Goal: Task Accomplishment & Management: Manage account settings

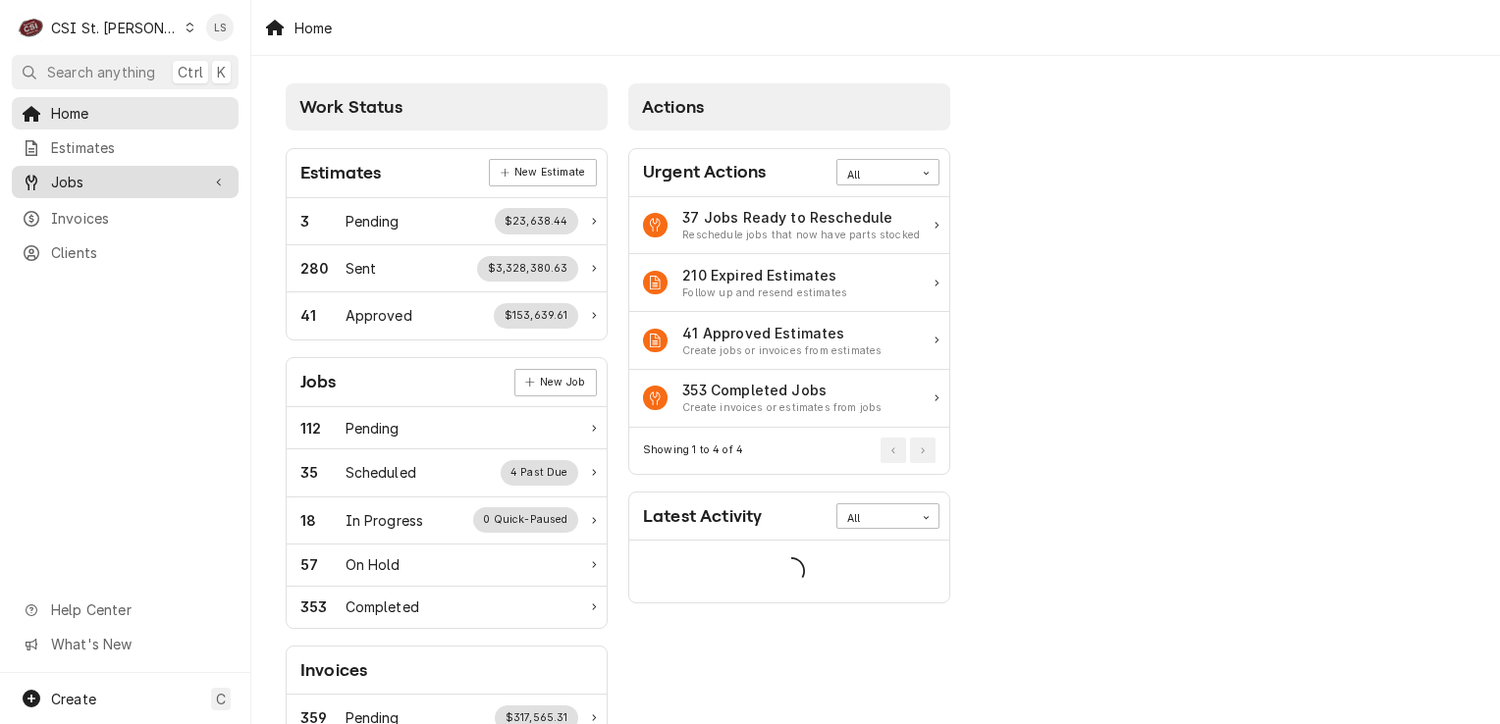
click at [132, 178] on span "Jobs" at bounding box center [125, 182] width 148 height 21
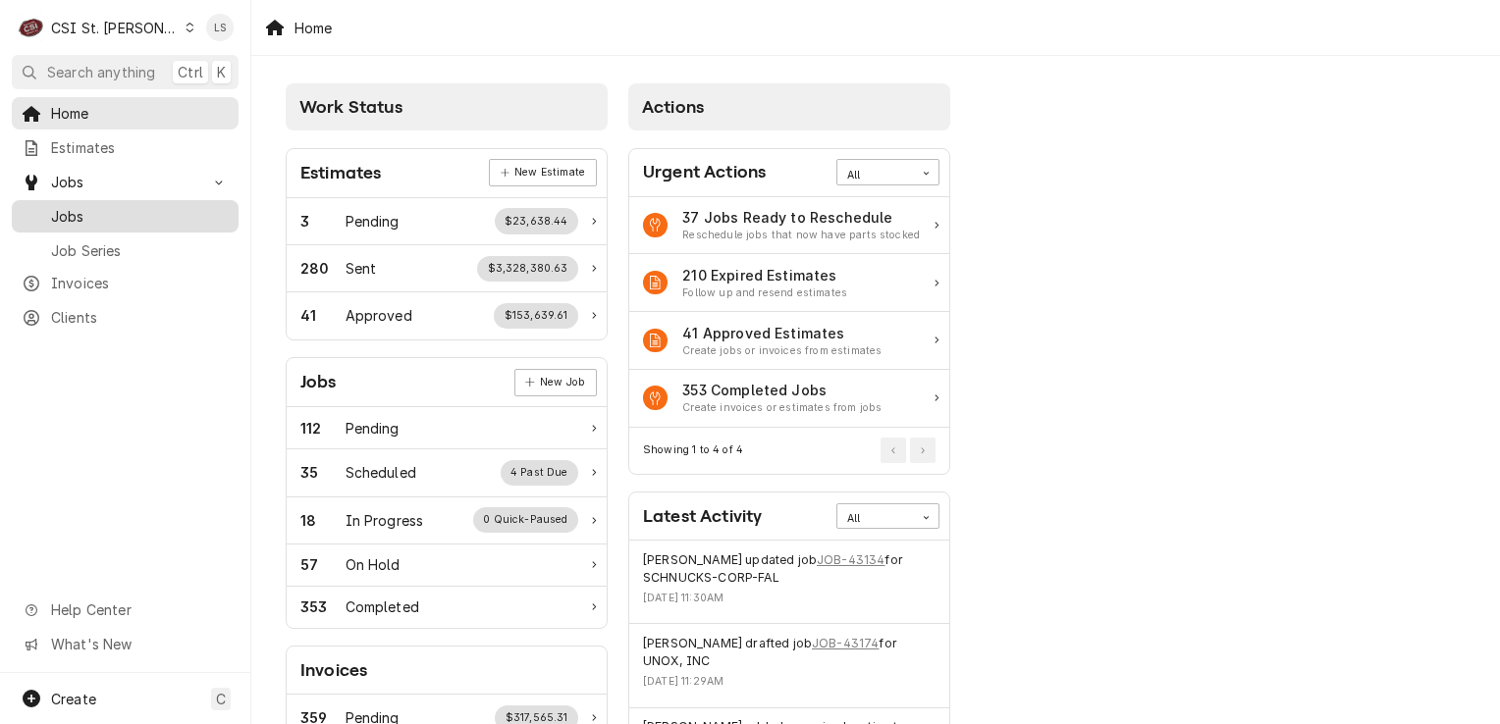
click at [118, 216] on span "Jobs" at bounding box center [140, 216] width 178 height 21
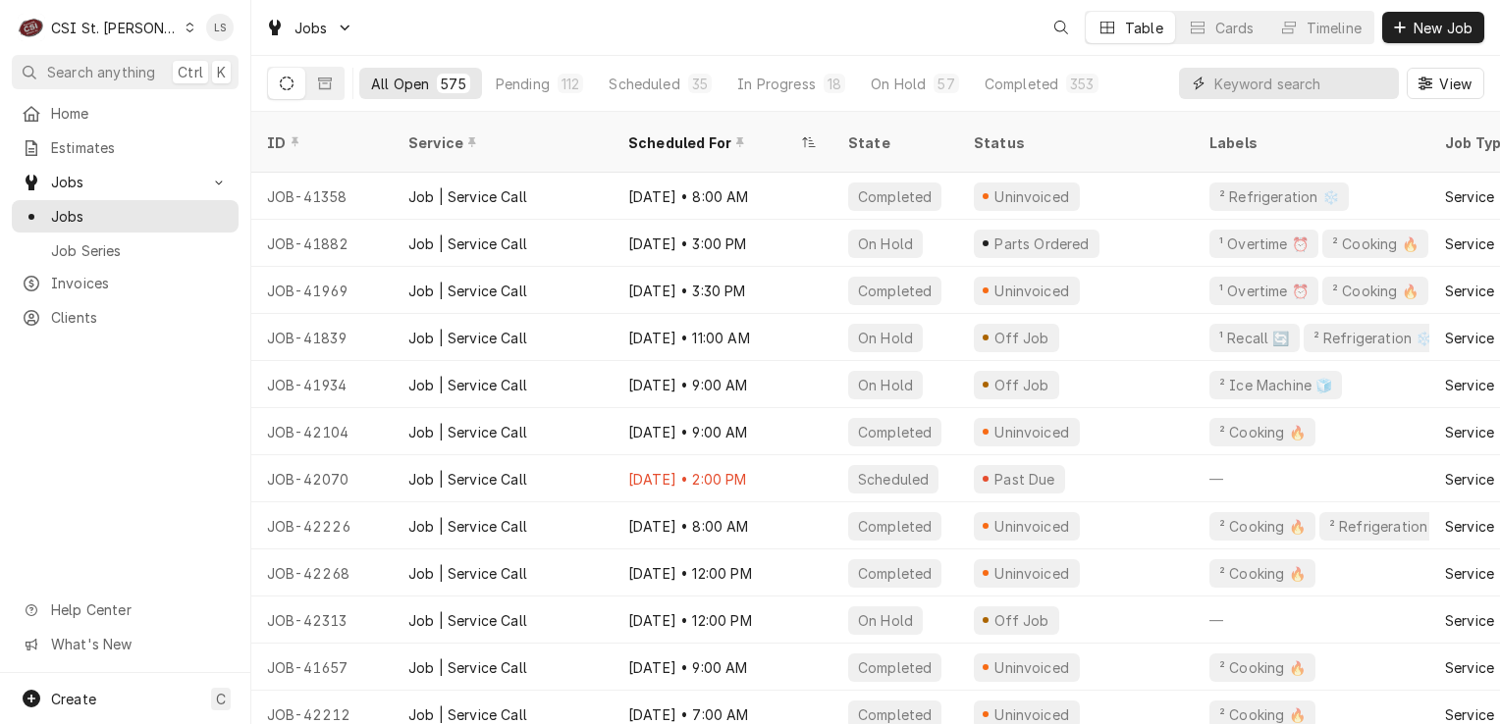
click at [1327, 88] on input "Dynamic Content Wrapper" at bounding box center [1301, 83] width 175 height 31
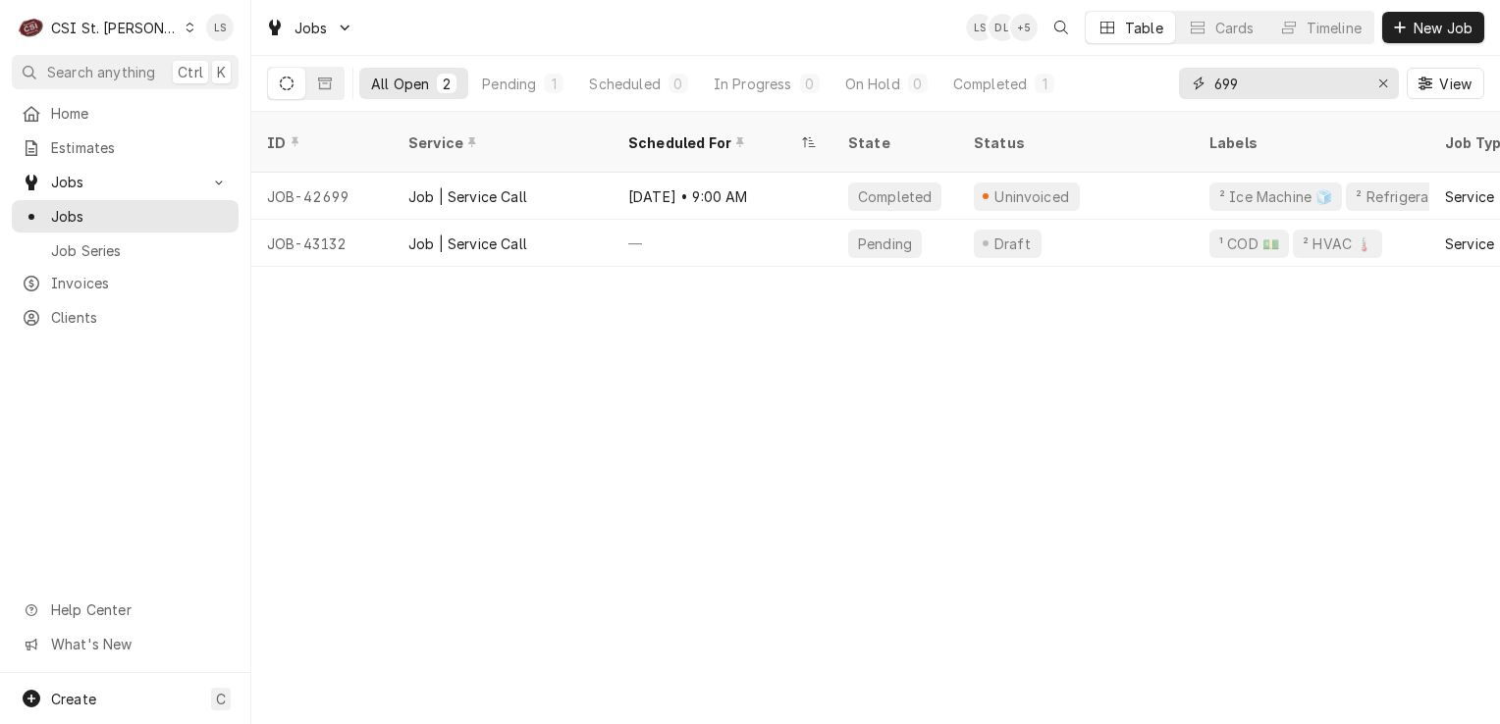
type input "699"
drag, startPoint x: 719, startPoint y: 258, endPoint x: 1017, endPoint y: 253, distance: 298.5
click at [1017, 253] on div "ID Service Scheduled For State Status Labels Job Type Priority Techs Date Recei…" at bounding box center [875, 418] width 1249 height 613
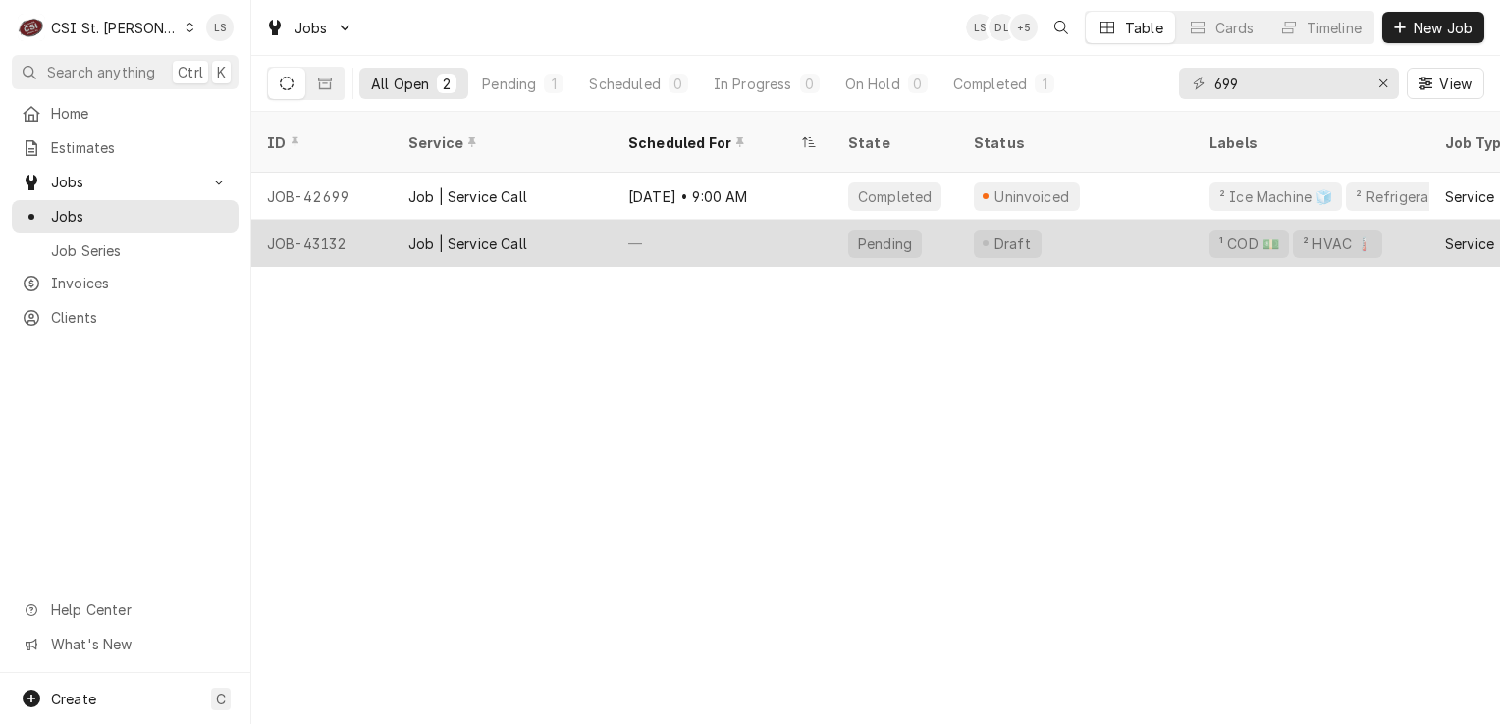
click at [302, 235] on div "JOB-43132" at bounding box center [321, 243] width 141 height 47
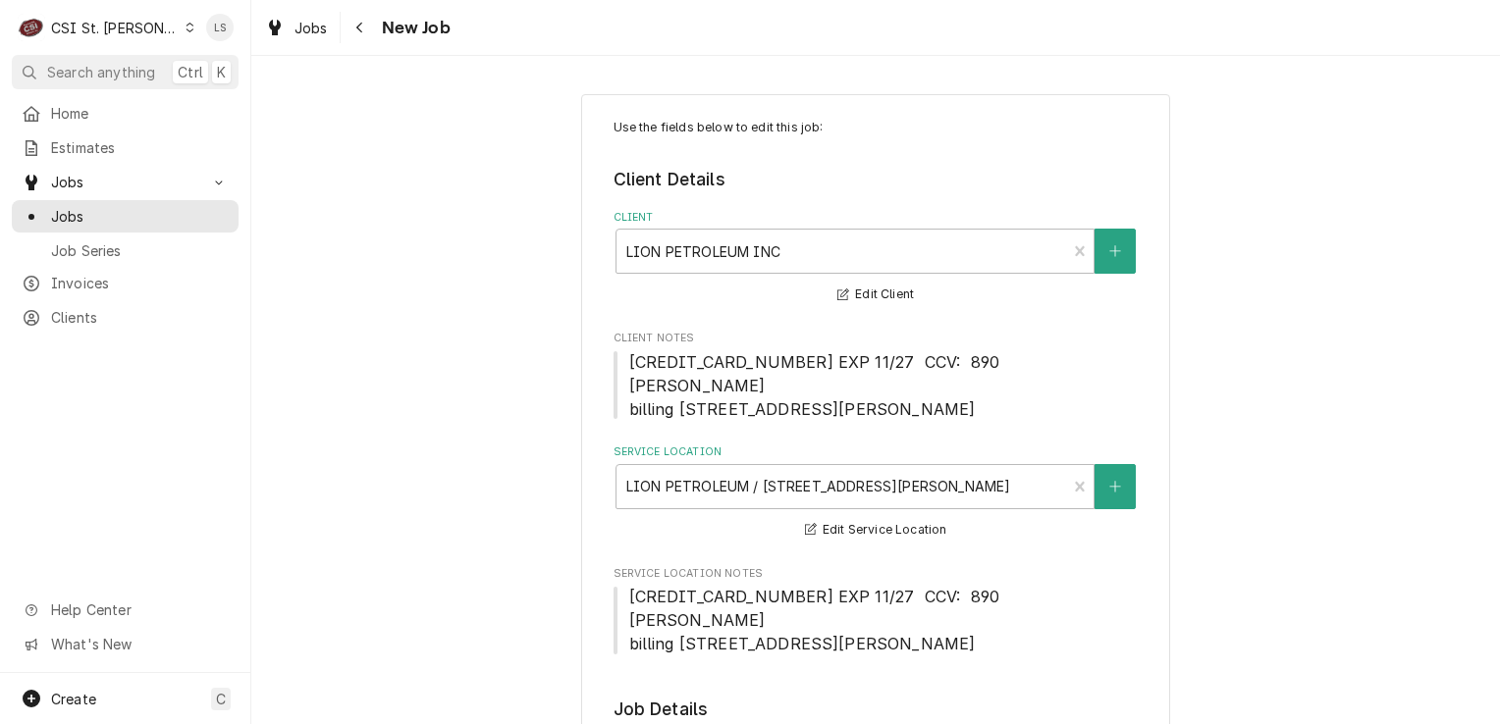
type textarea "x"
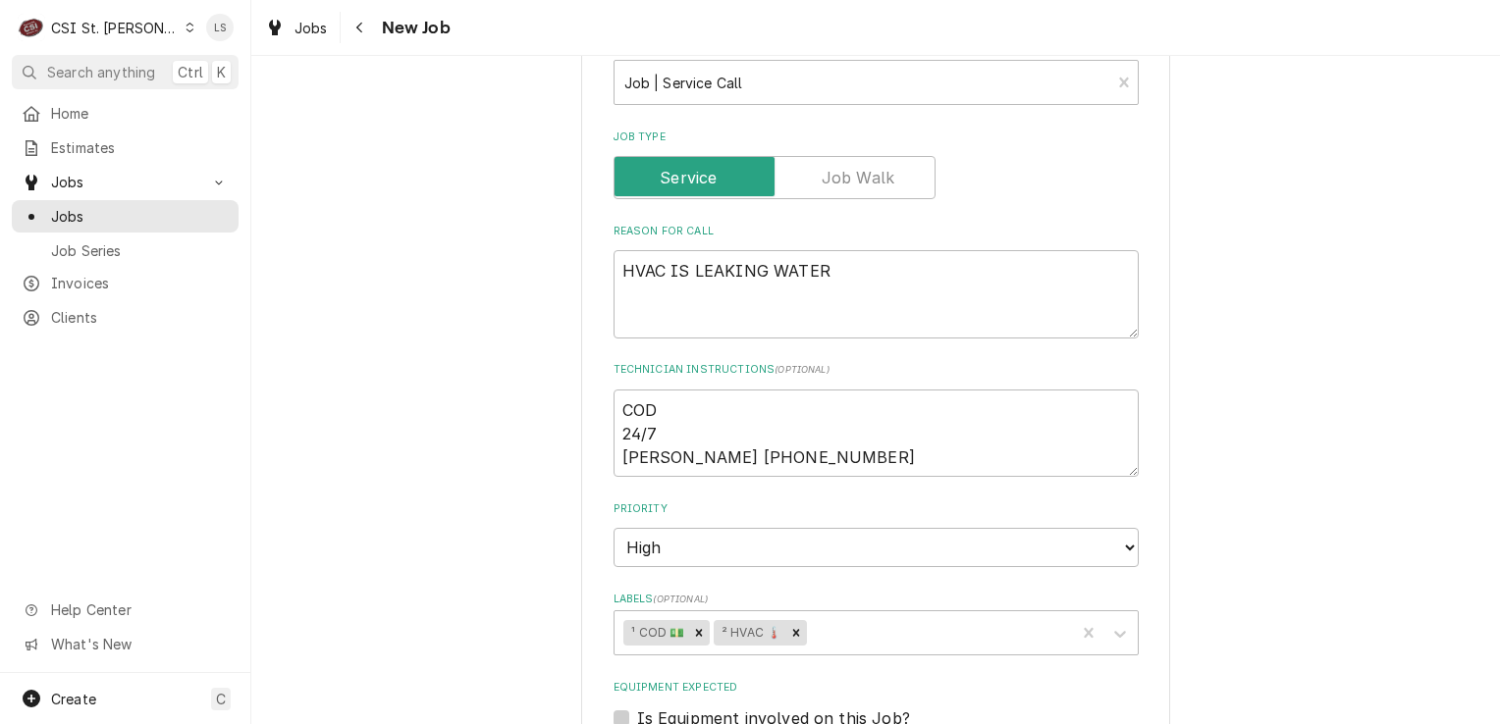
scroll to position [1080, 0]
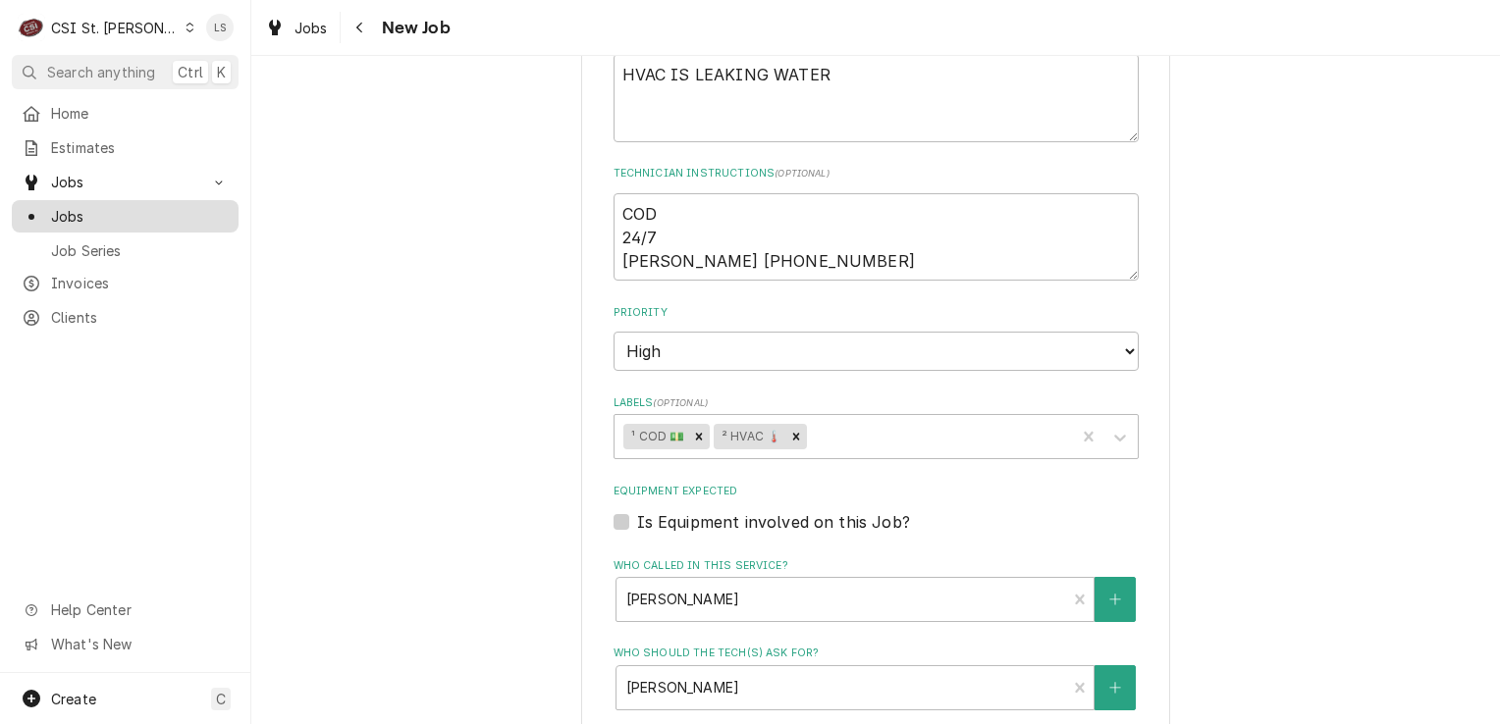
click at [114, 210] on span "Jobs" at bounding box center [140, 216] width 178 height 21
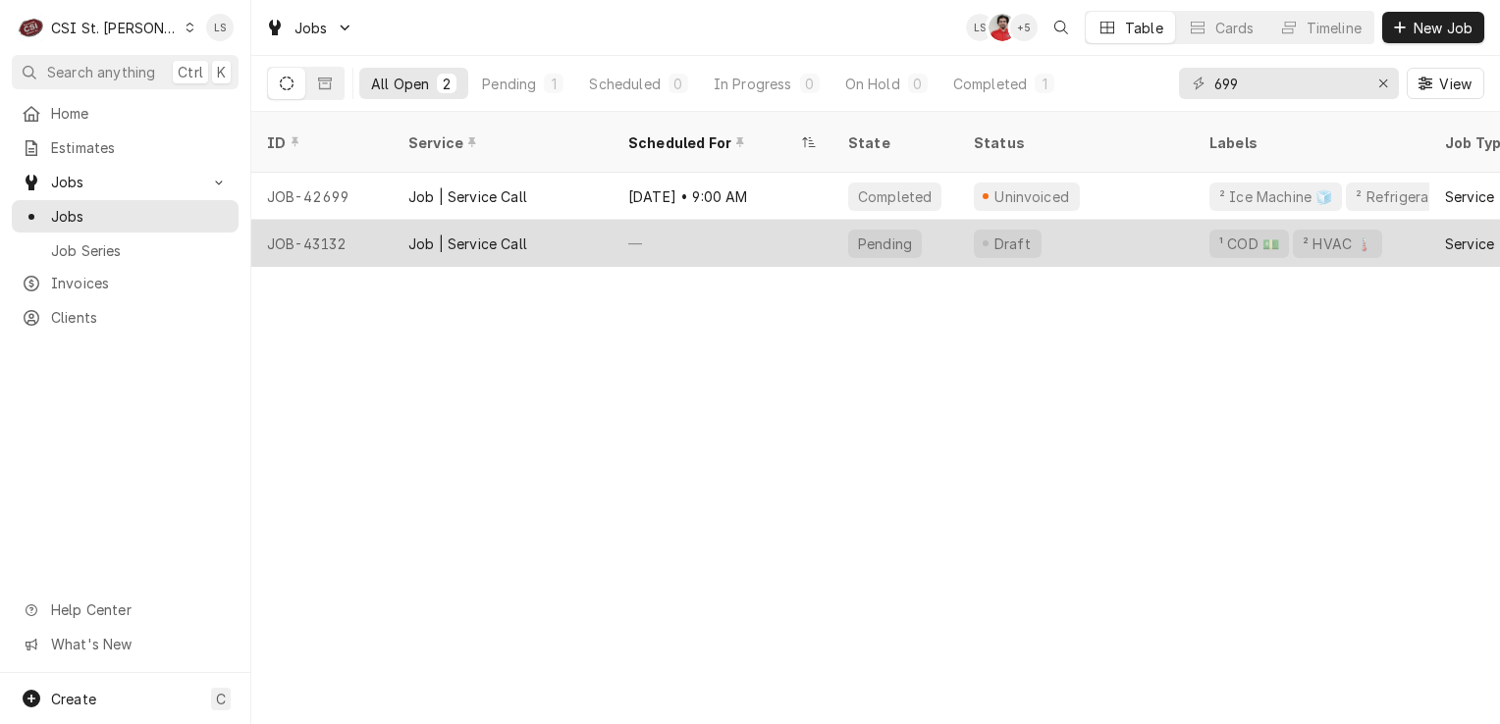
click at [319, 232] on div "JOB-43132" at bounding box center [321, 243] width 141 height 47
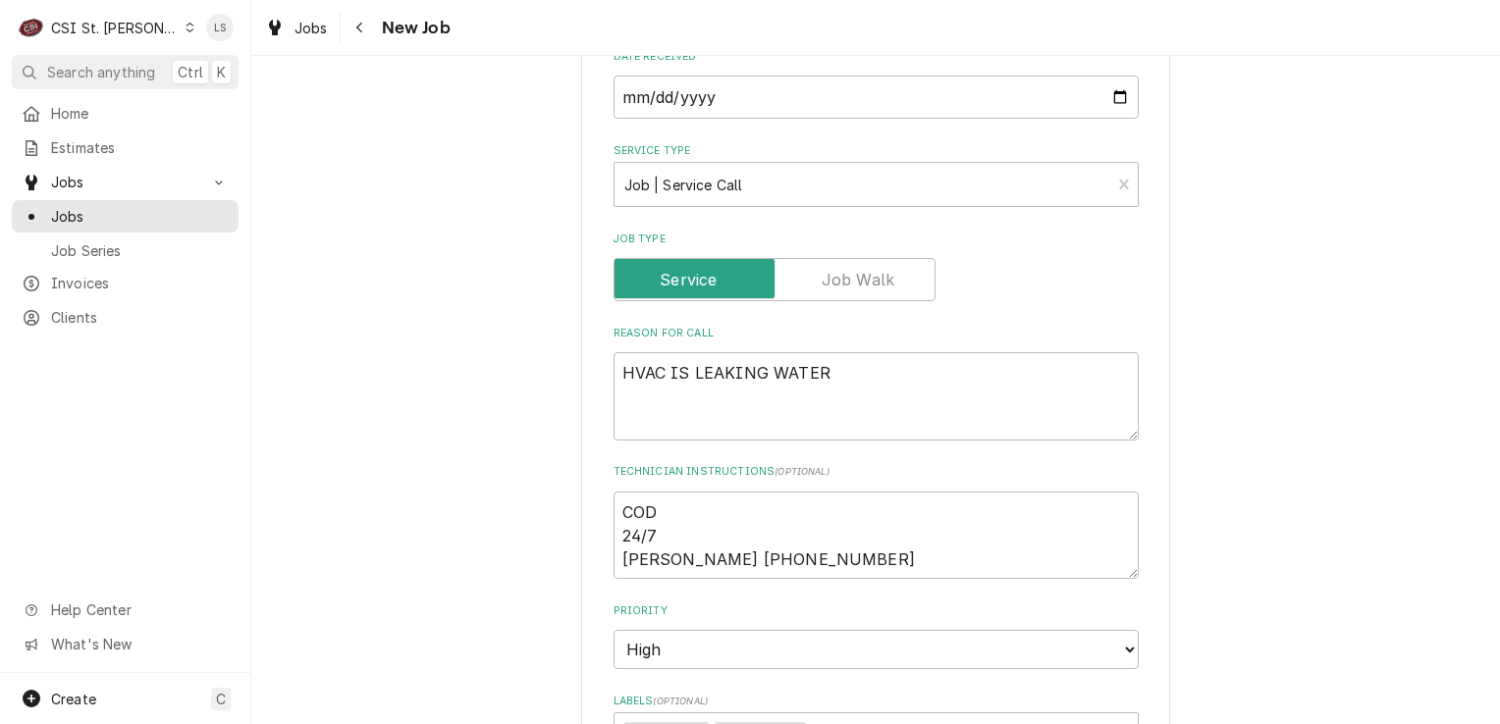
scroll to position [883, 0]
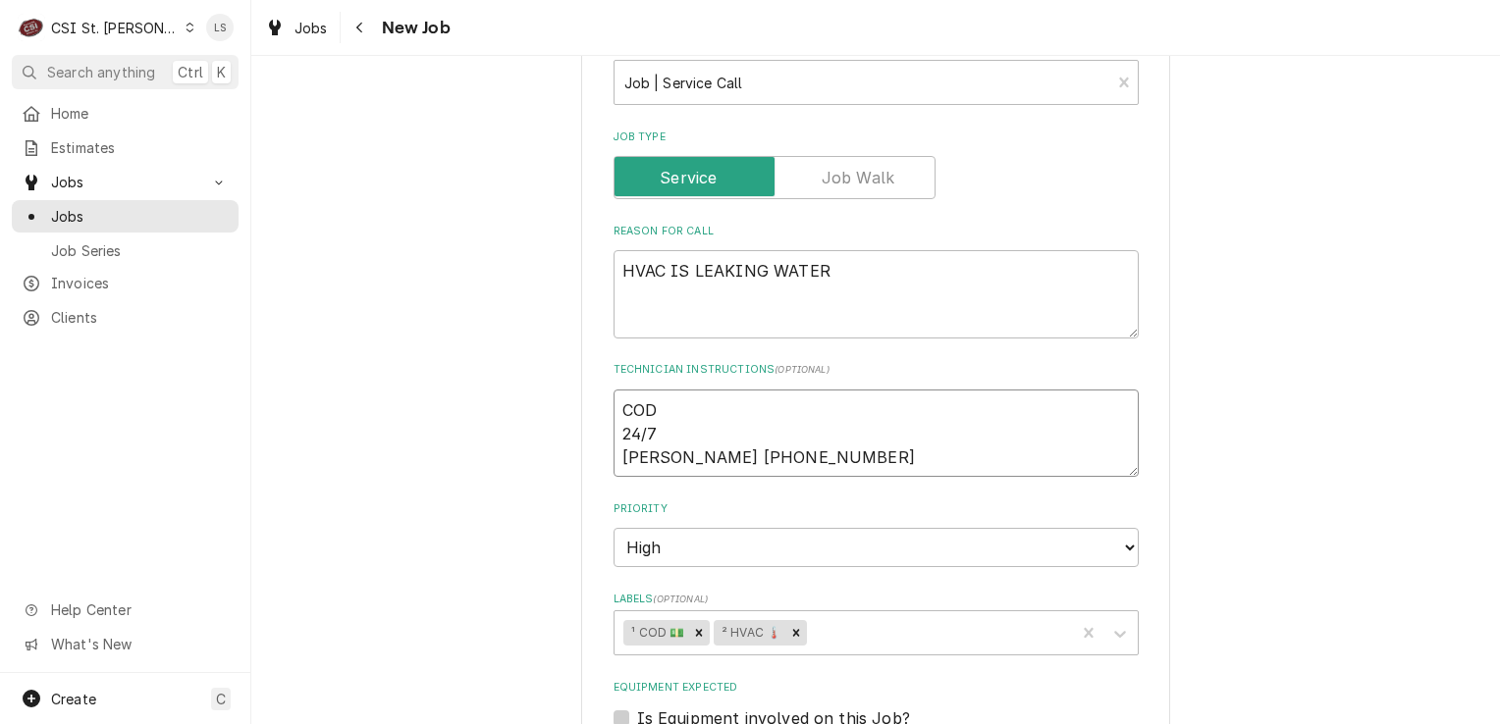
click at [614, 403] on textarea "COD 24/7 [PERSON_NAME] [PHONE_NUMBER]" at bounding box center [876, 434] width 525 height 88
type textarea "x"
type textarea "COD 24/7 [PERSON_NAME] [PHONE_NUMBER]"
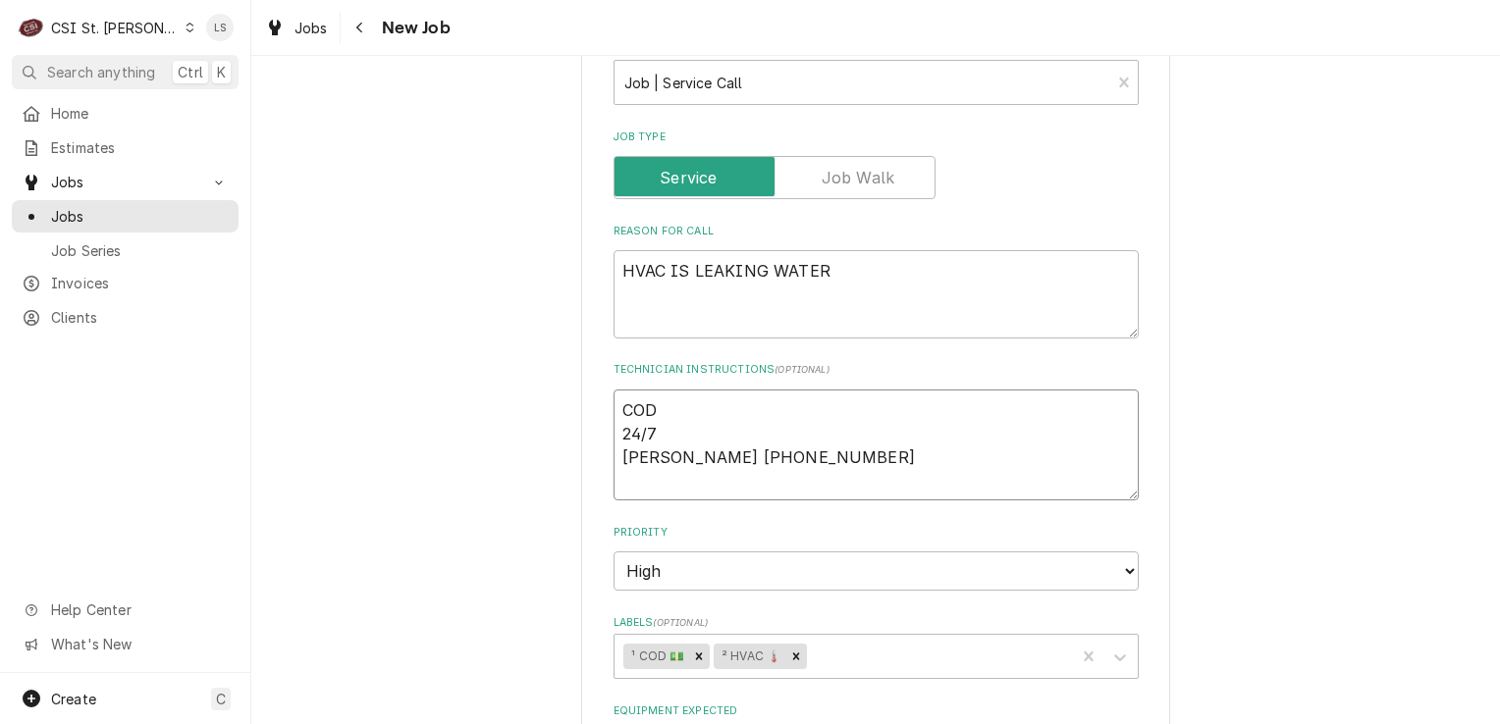
type textarea "x"
type textarea "COD 24/7 [PERSON_NAME] [PHONE_NUMBER]"
click at [652, 403] on textarea "COD 24/7 SARAH KING 314-652-1113" at bounding box center [876, 457] width 525 height 135
type textarea "x"
type textarea "S COD 24/7 SARAH KING 314-652-1113"
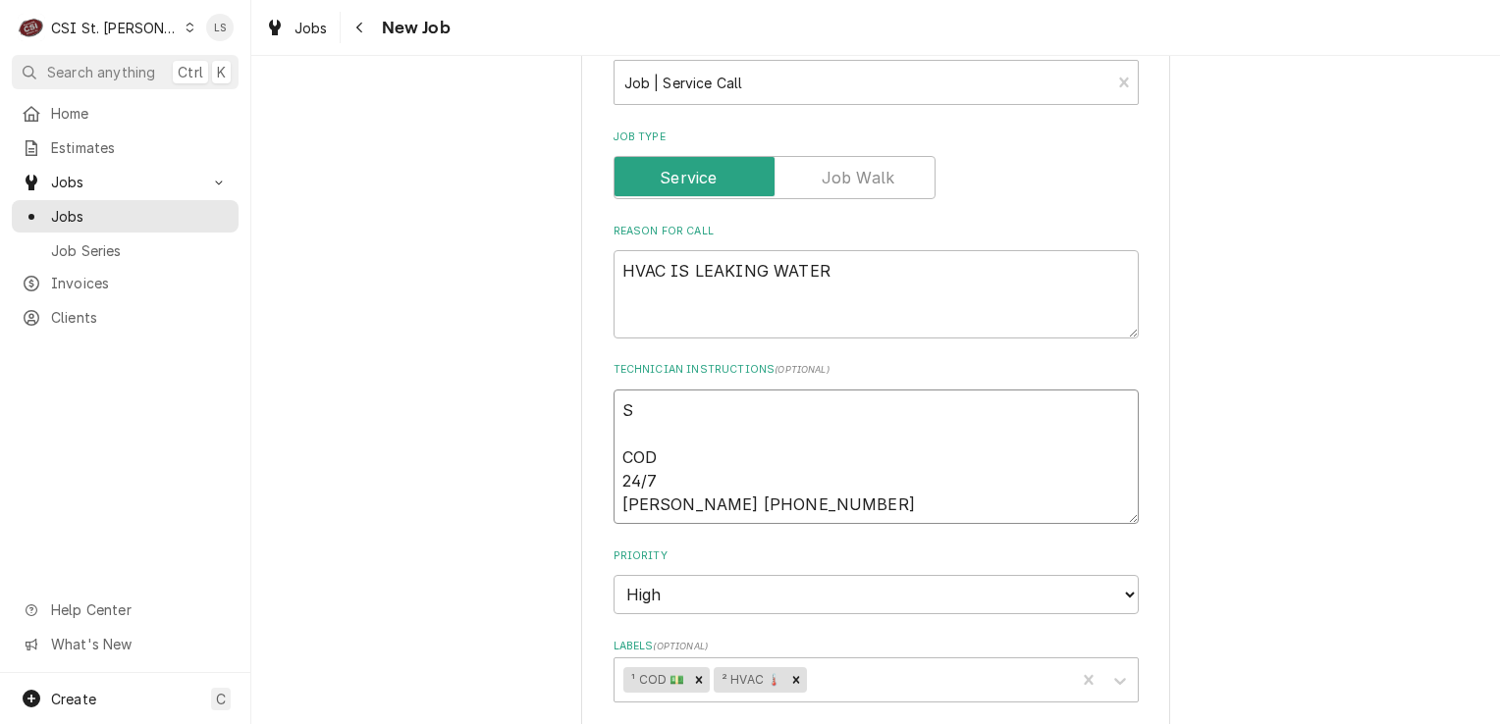
type textarea "x"
type textarea "Sa COD 24/7 SARAH KING 314-652-1113"
type textarea "x"
type textarea "Sar COD 24/7 SARAH KING 314-652-1113"
type textarea "x"
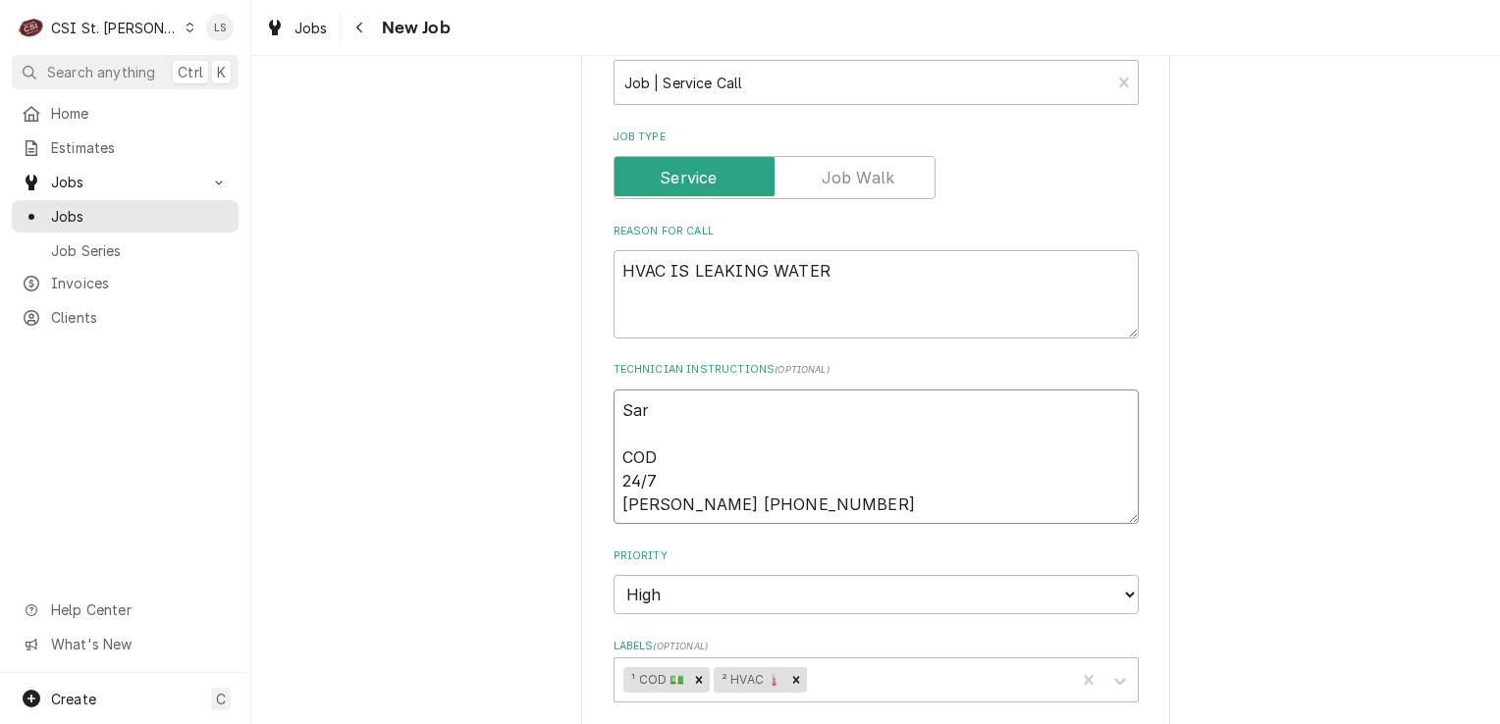
type textarea "Sara COD 24/7 SARAH KING 314-652-1113"
type textarea "x"
type textarea "Sarah COD 24/7 SARAH KING 314-652-1113"
type textarea "x"
type textarea "Sarah COD 24/7 SARAH KING 314-652-1113"
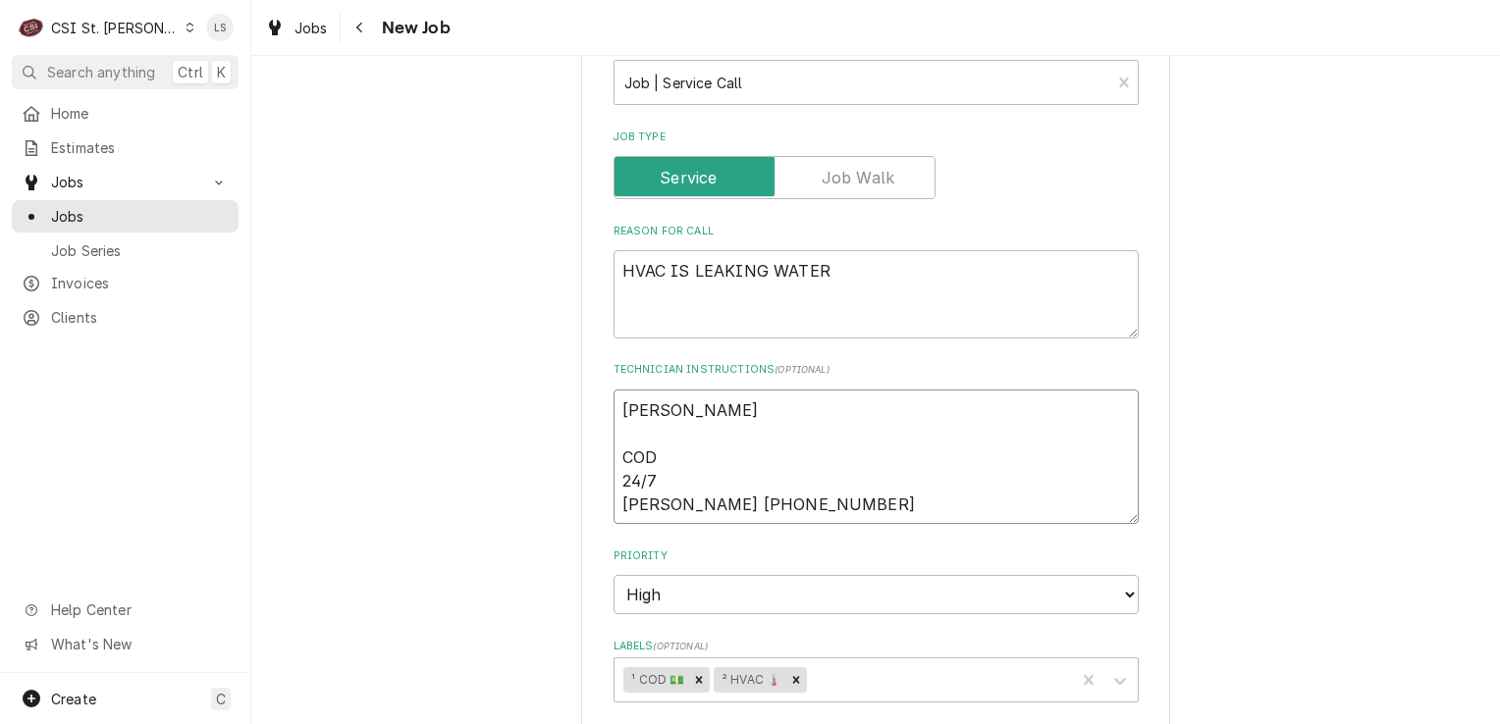
type textarea "x"
type textarea "Sarah c COD 24/7 SARAH KING 314-652-1113"
type textarea "x"
type textarea "Sarah ca COD 24/7 SARAH KING 314-652-1113"
type textarea "x"
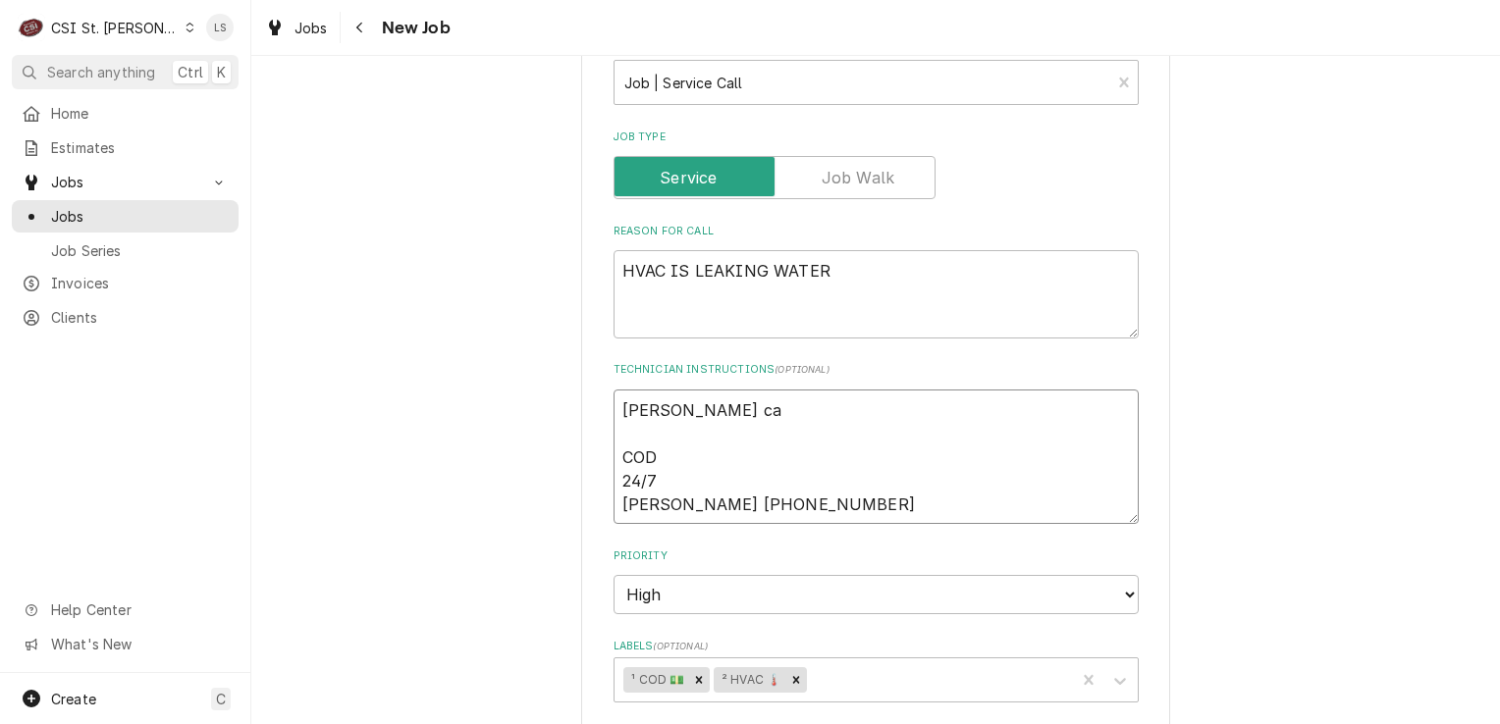
type textarea "Sarah cal COD 24/7 SARAH KING 314-652-1113"
type textarea "x"
type textarea "Sarah call COD 24/7 SARAH KING 314-652-1113"
type textarea "x"
type textarea "Sarah calle COD 24/7 SARAH KING 314-652-1113"
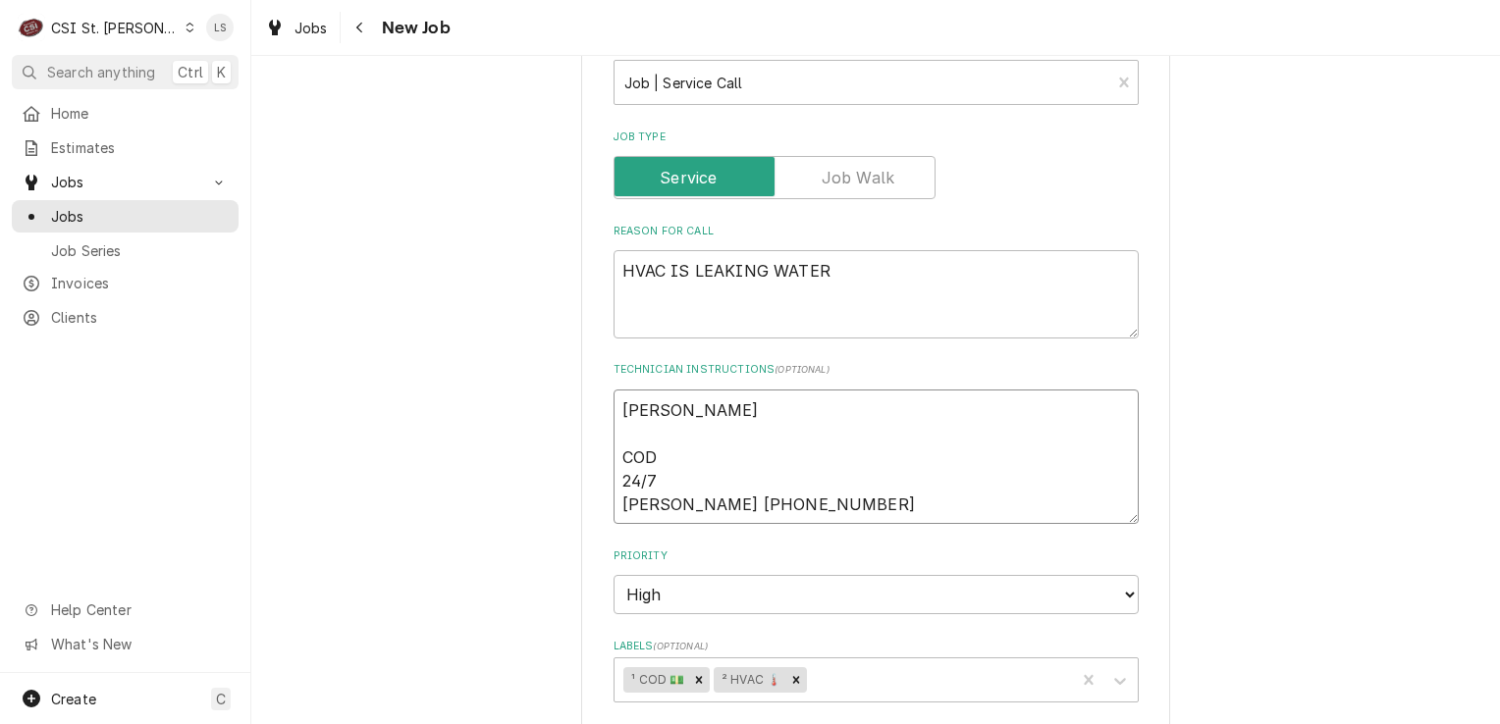
type textarea "x"
type textarea "Sarah called COD 24/7 SARAH KING 314-652-1113"
type textarea "x"
type textarea "Sarah called COD 24/7 SARAH KING 314-652-1113"
type textarea "x"
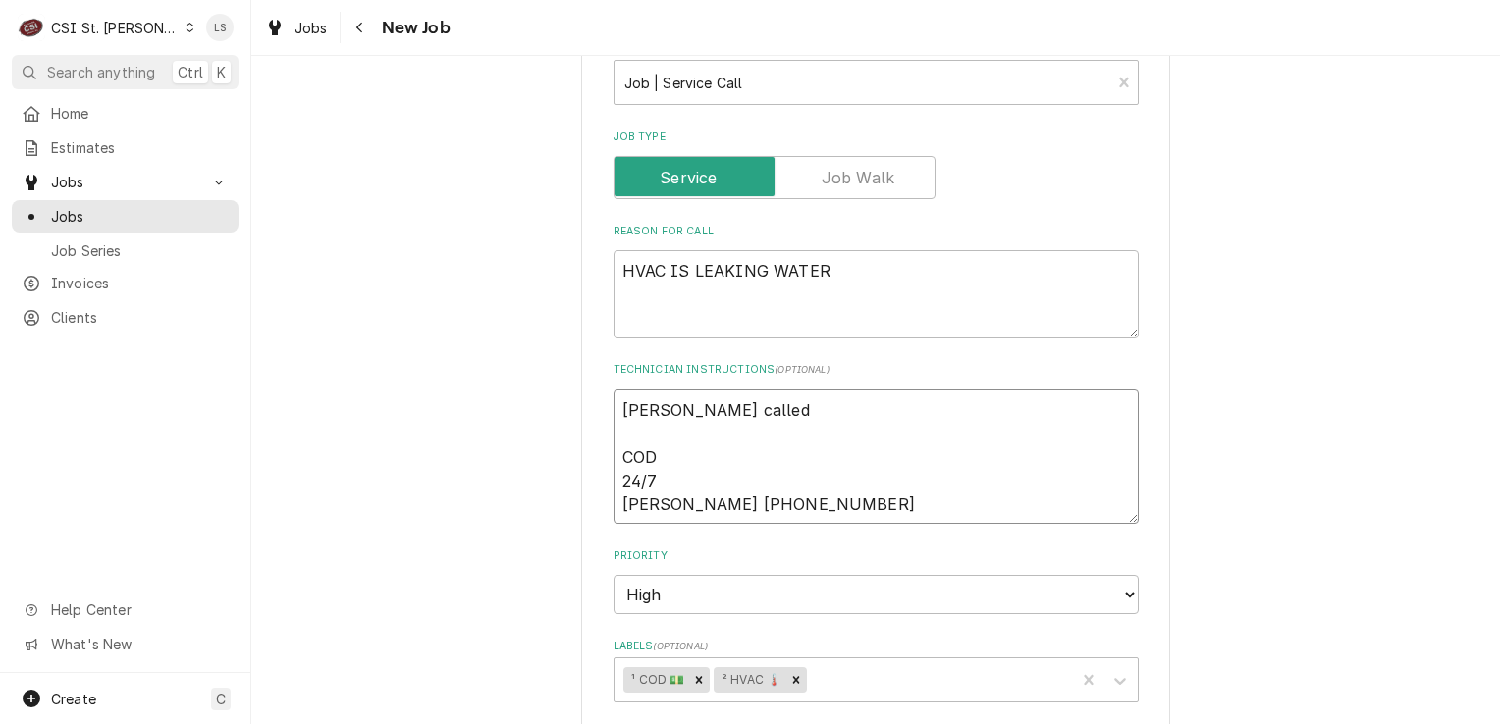
type textarea "Sarah called i COD 24/7 SARAH KING 314-652-1113"
type textarea "x"
type textarea "Sarah called in COD 24/7 SARAH KING 314-652-1113"
type textarea "x"
type textarea "Sarah called in COD 24/7 SARAH KING 314-652-1113"
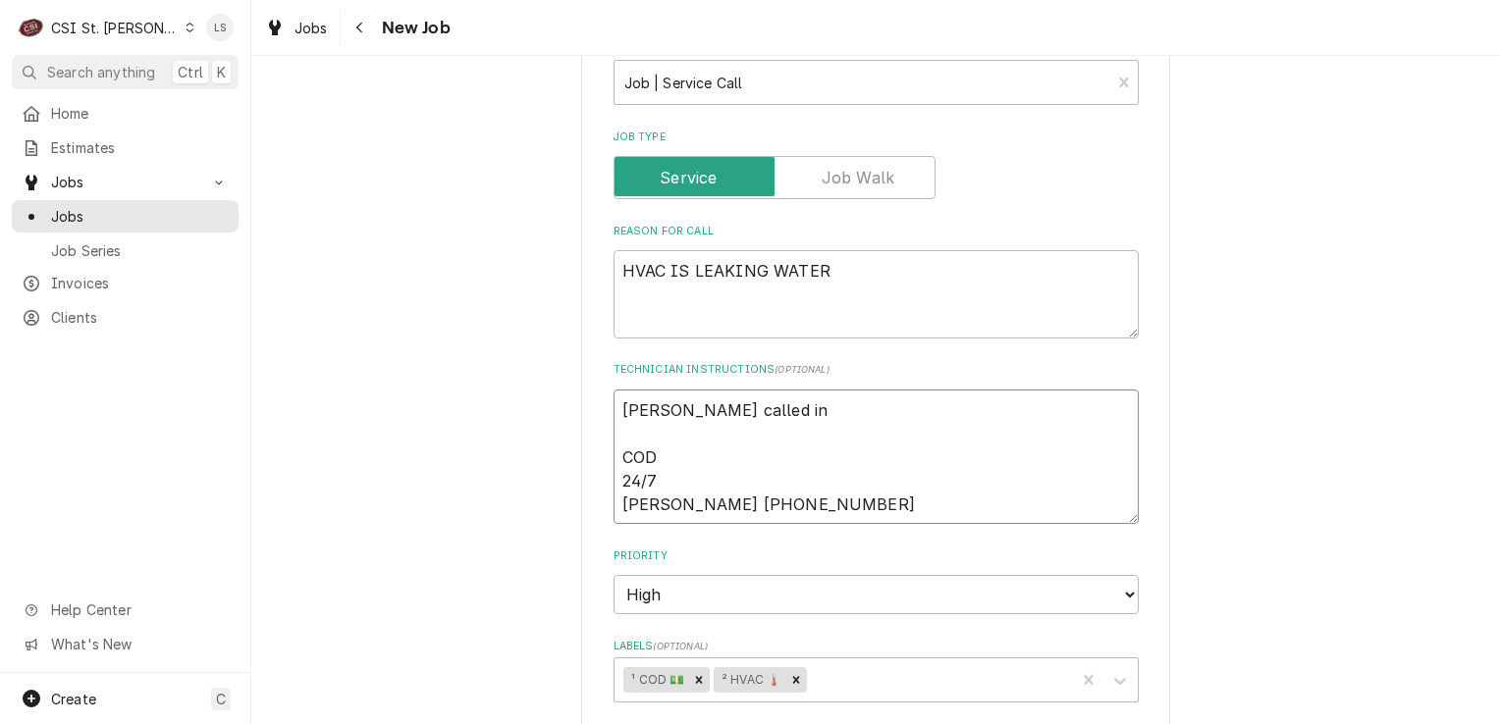
type textarea "x"
type textarea "Sarah called in a COD 24/7 SARAH KING 314-652-1113"
type textarea "x"
type textarea "Sarah called in and COD 24/7 SARAH KING 314-652-1113"
type textarea "x"
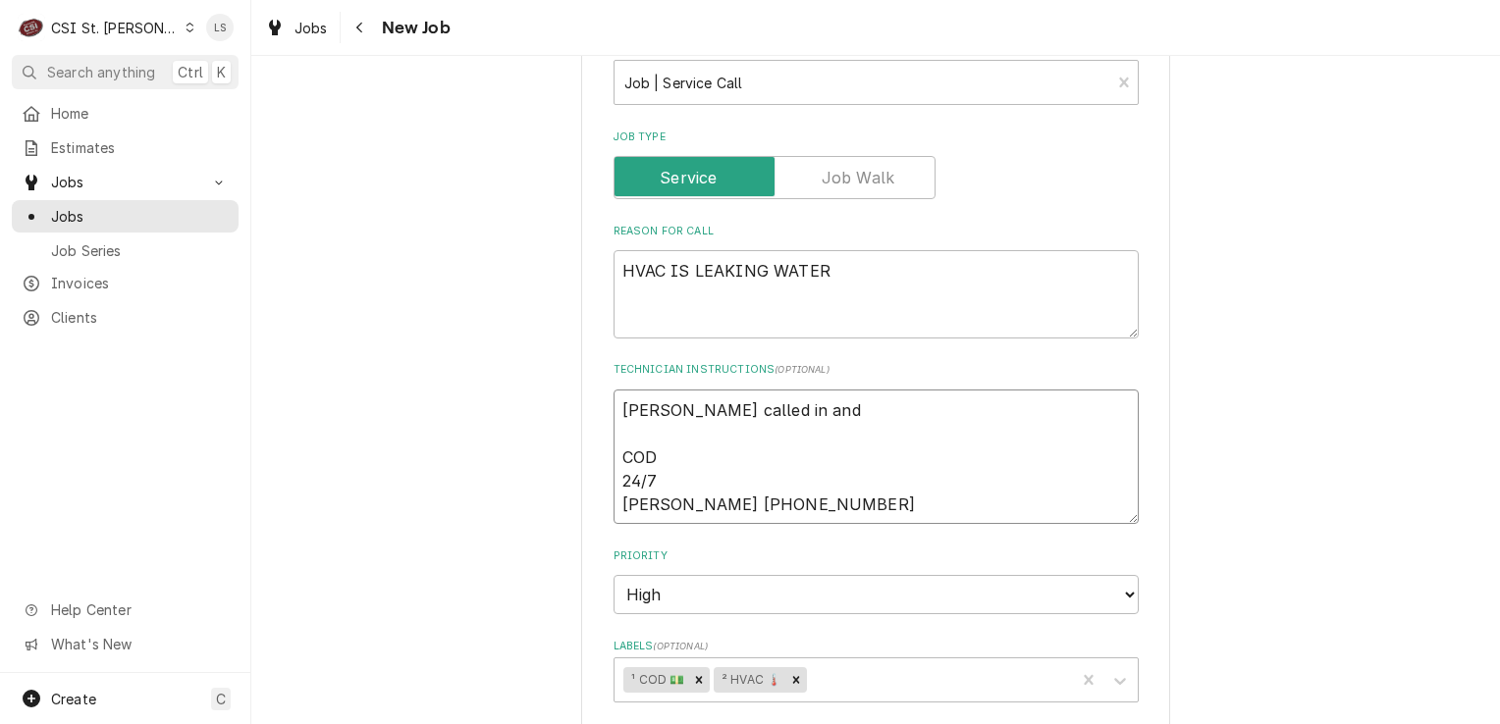
type textarea "Sarah called in and COD 24/7 SARAH KING 314-652-1113"
type textarea "x"
type textarea "Sarah called in and c COD 24/7 SARAH KING 314-652-1113"
type textarea "x"
type textarea "Sarah called in and can COD 24/7 SARAH KING 314-652-1113"
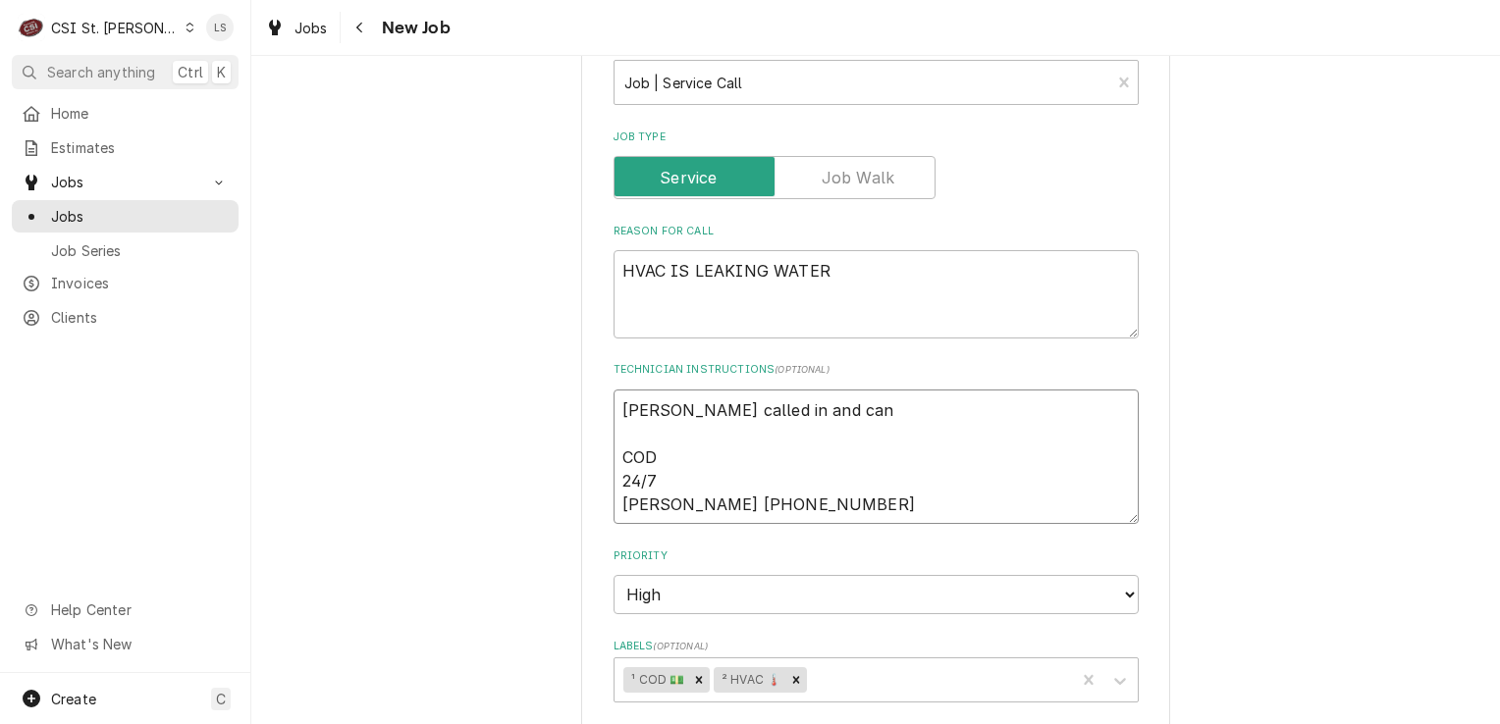
type textarea "x"
type textarea "Sarah called in and canc COD 24/7 SARAH KING 314-652-1113"
type textarea "x"
type textarea "Sarah called in and cance COD 24/7 SARAH KING 314-652-1113"
type textarea "x"
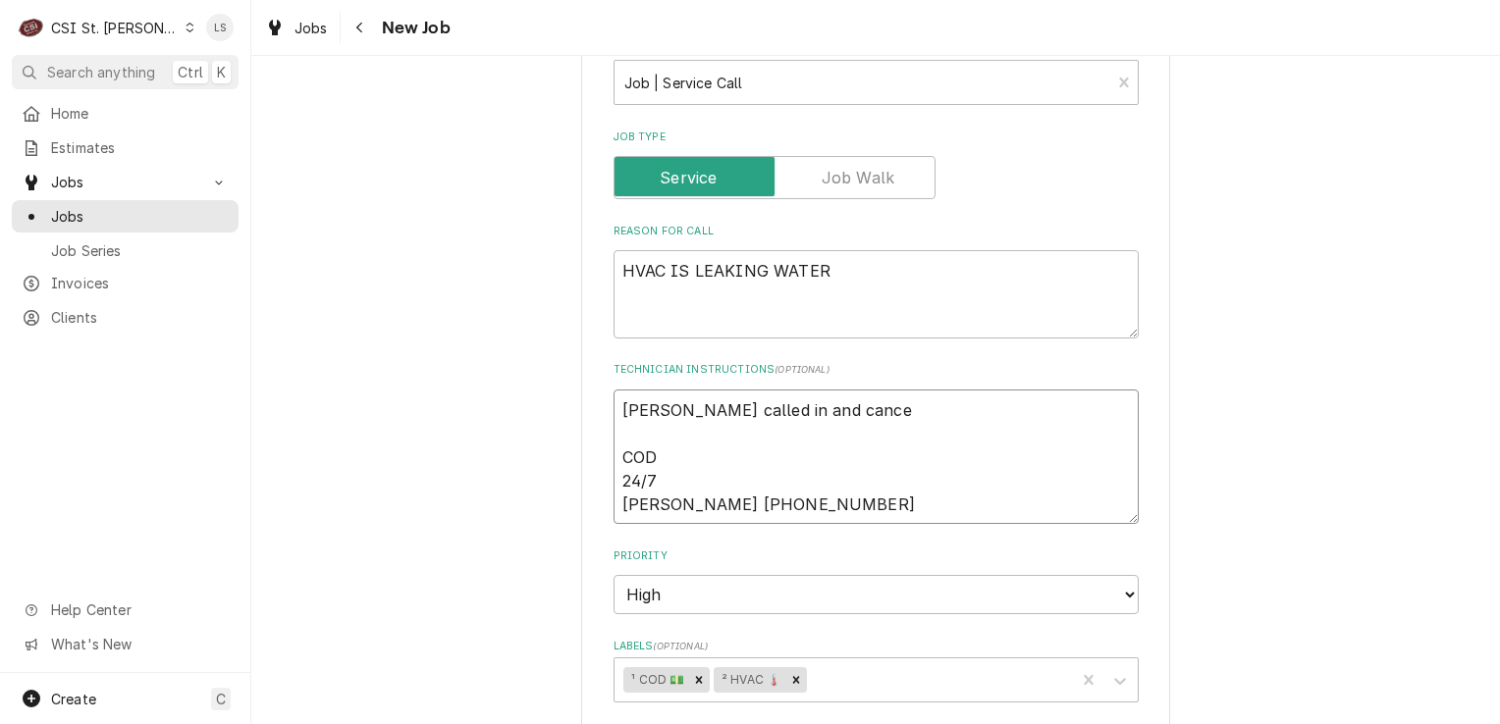
type textarea "Sarah called in and cancel COD 24/7 SARAH KING 314-652-1113"
type textarea "x"
type textarea "Sarah called in and cancele COD 24/7 SARAH KING 314-652-1113"
type textarea "x"
type textarea "Sarah called in and canceled COD 24/7 SARAH KING 314-652-1113"
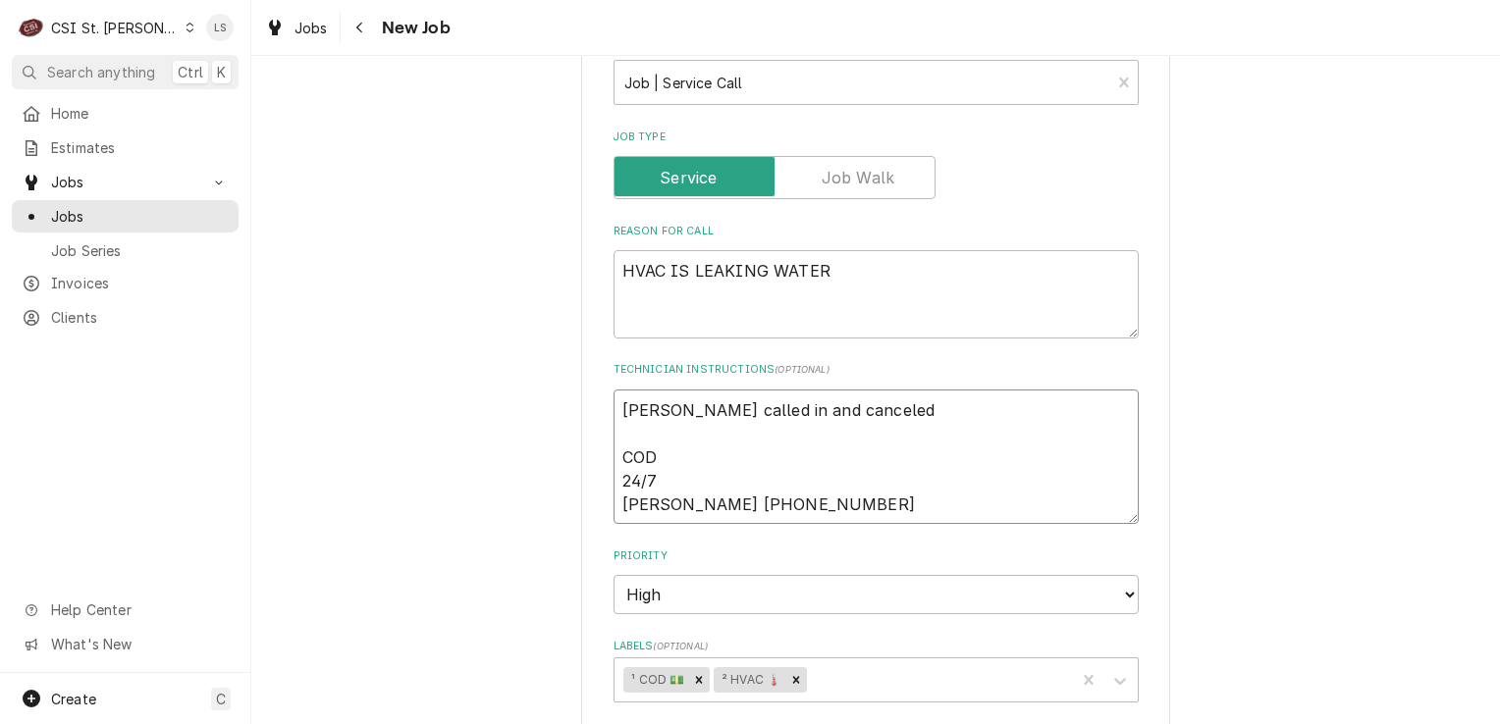
type textarea "x"
type textarea "Sarah called in and canceled, COD 24/7 SARAH KING 314-652-1113"
type textarea "x"
type textarea "Sarah called in and canceled, COD 24/7 SARAH KING 314-652-1113"
type textarea "x"
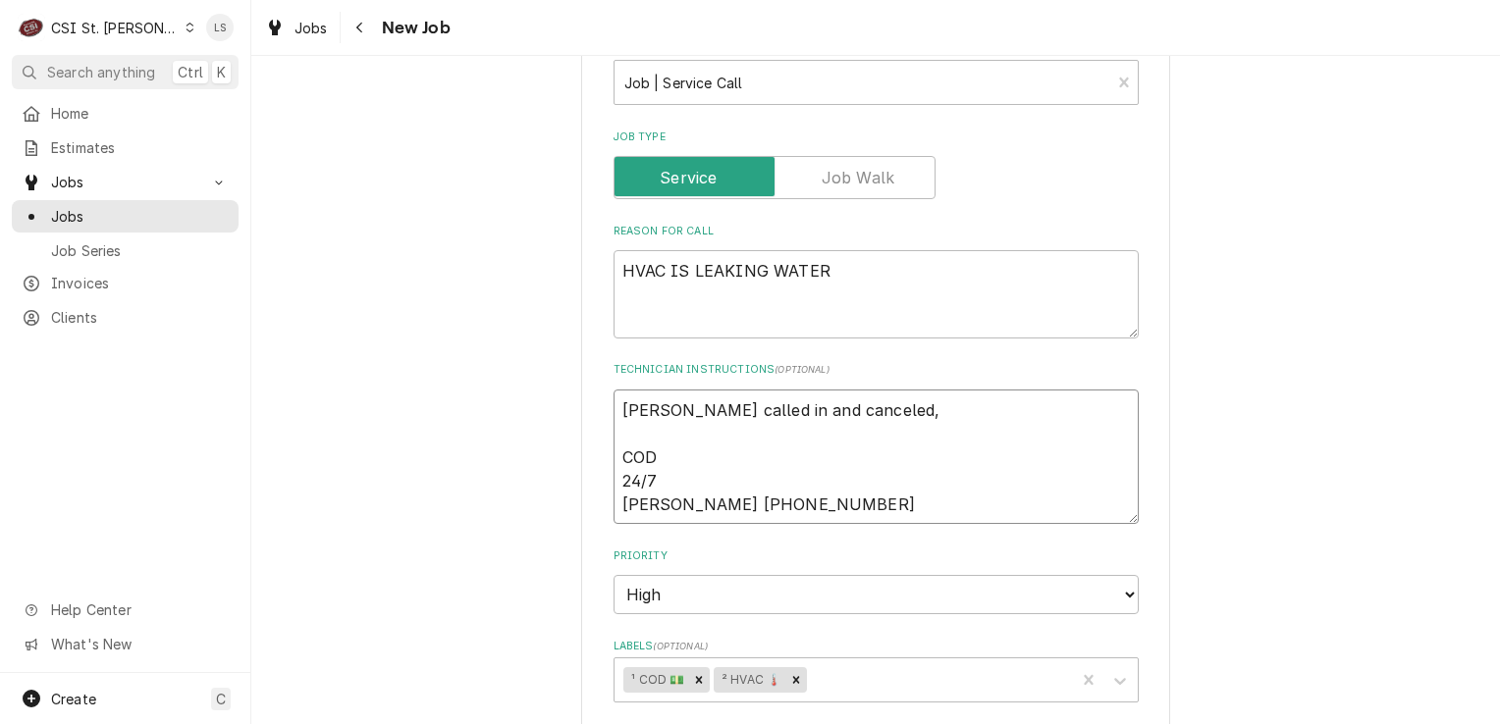
type textarea "Sarah called in and canceled, d COD 24/7 SARAH KING 314-652-1113"
type textarea "x"
type textarea "Sarah called in and canceled, di COD 24/7 SARAH KING 314-652-1113"
type textarea "x"
type textarea "Sarah called in and canceled, did COD 24/7 SARAH KING 314-652-1113"
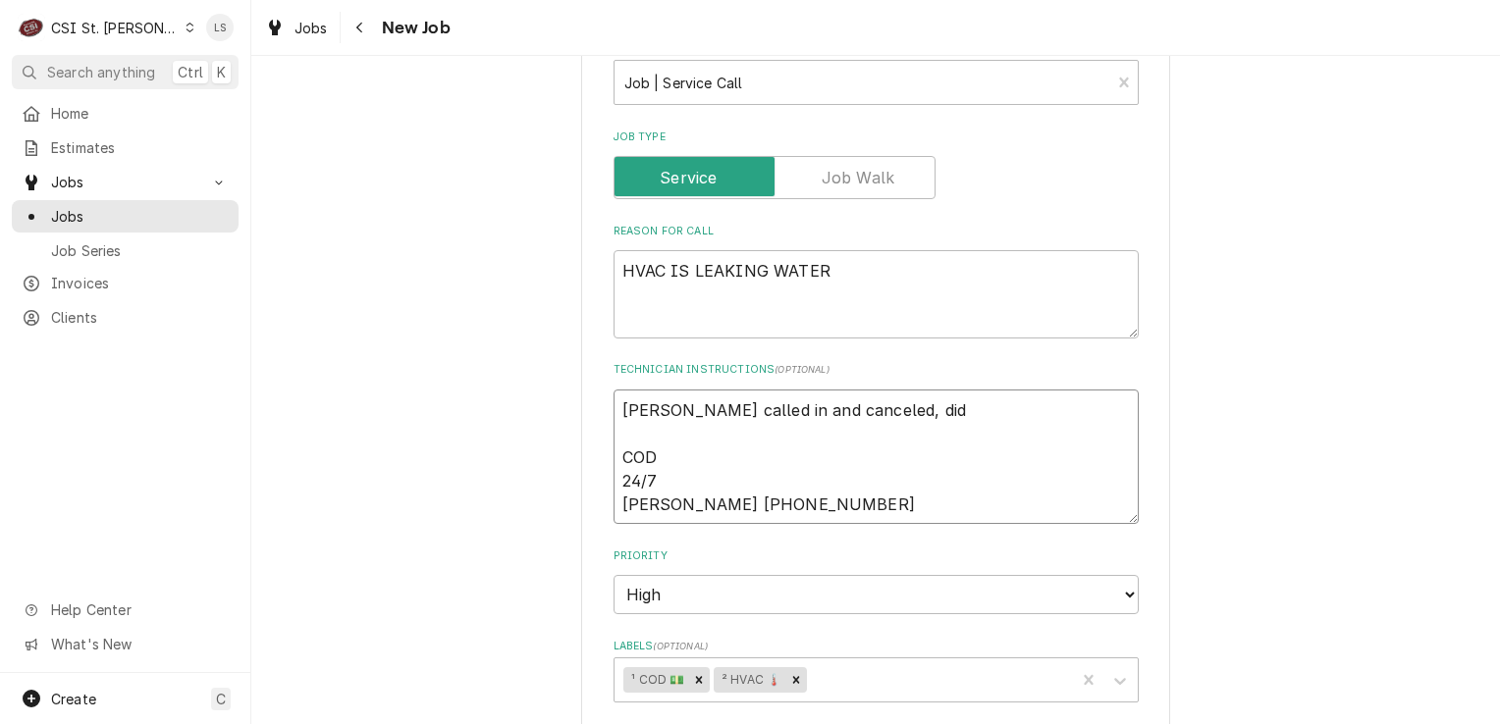
type textarea "x"
type textarea "Sarah called in and canceled, did COD 24/7 SARAH KING 314-652-1113"
type textarea "x"
type textarea "Sarah called in and canceled, did n COD 24/7 SARAH KING 314-652-1113"
type textarea "x"
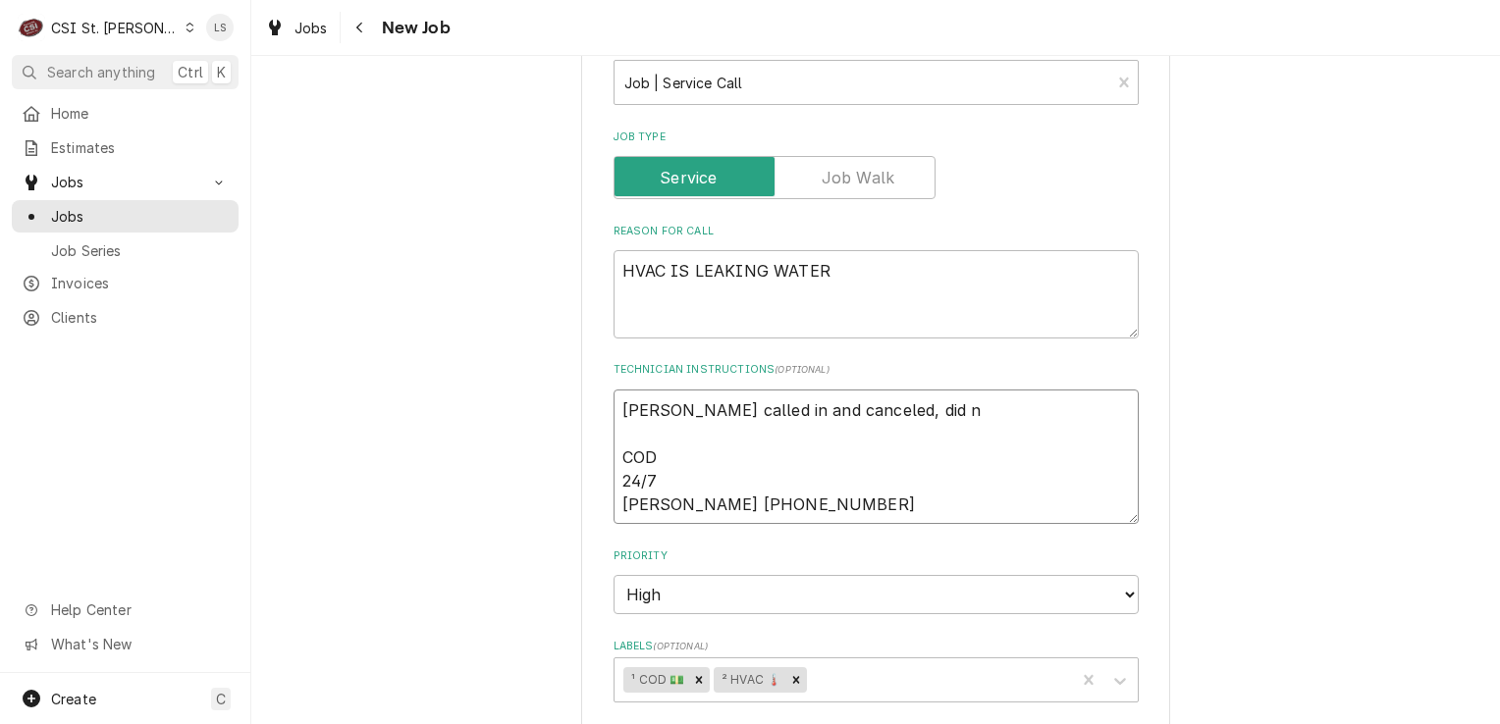
type textarea "Sarah called in and canceled, did no COD 24/7 SARAH KING 314-652-1113"
type textarea "x"
type textarea "Sarah called in and canceled, did not COD 24/7 SARAH KING 314-652-1113"
type textarea "x"
type textarea "Sarah called in and canceled, did not COD 24/7 SARAH KING 314-652-1113"
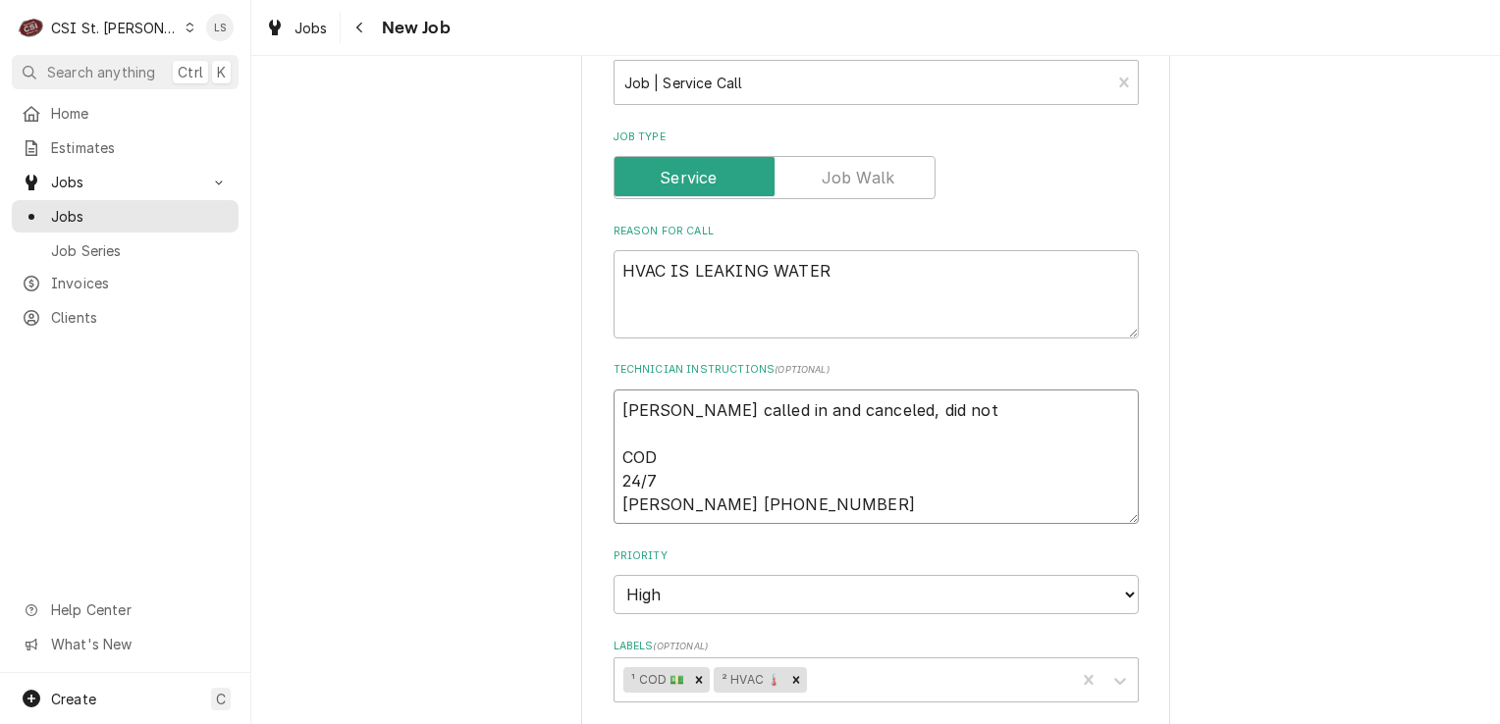
type textarea "x"
type textarea "Sarah called in and canceled, did not w COD 24/7 SARAH KING 314-652-1113"
type textarea "x"
type textarea "Sarah called in and canceled, did not wa COD 24/7 SARAH KING 314-652-1113"
type textarea "x"
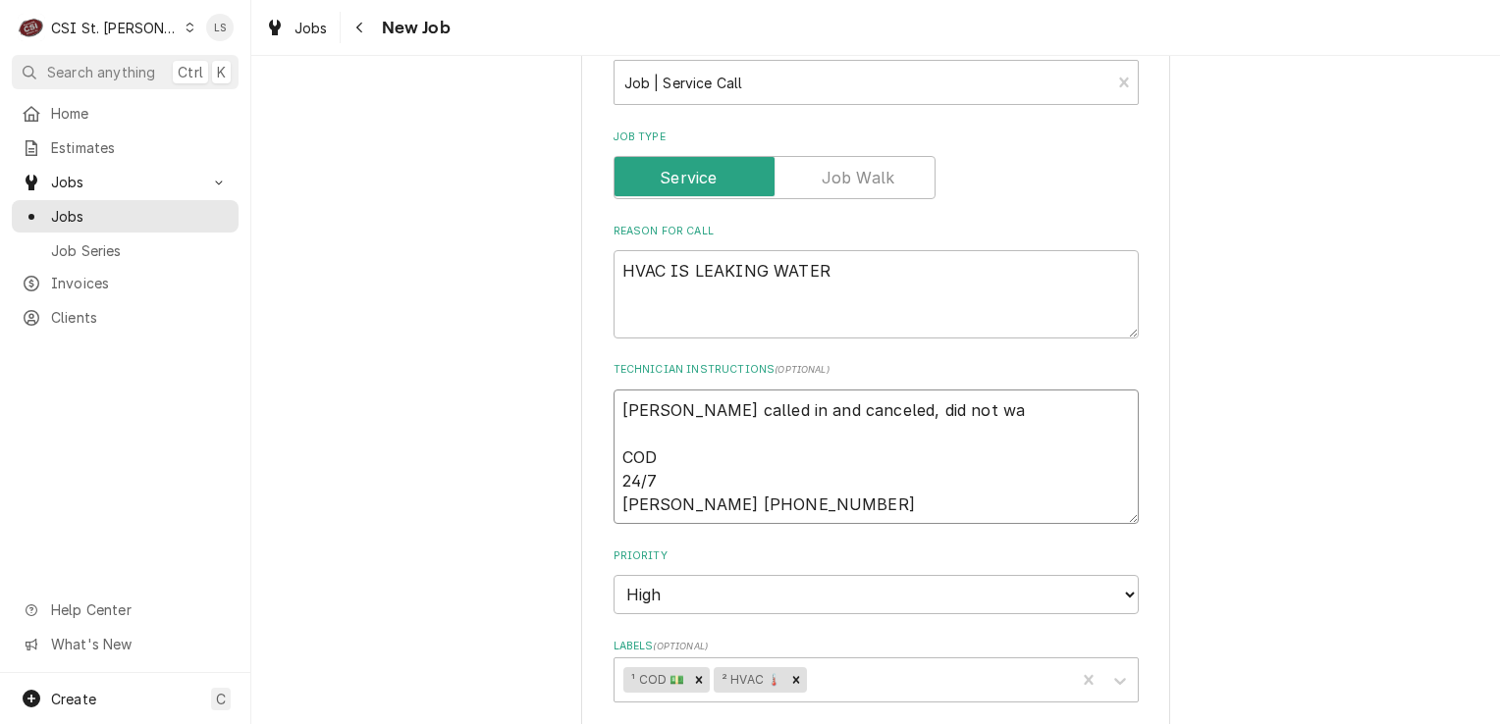
type textarea "Sarah called in and canceled, did not wan COD 24/7 SARAH KING 314-652-1113"
type textarea "x"
type textarea "Sarah called in and canceled, did not want COD 24/7 SARAH KING 314-652-1113"
type textarea "x"
type textarea "Sarah called in and canceled, did not want COD 24/7 SARAH KING 314-652-1113"
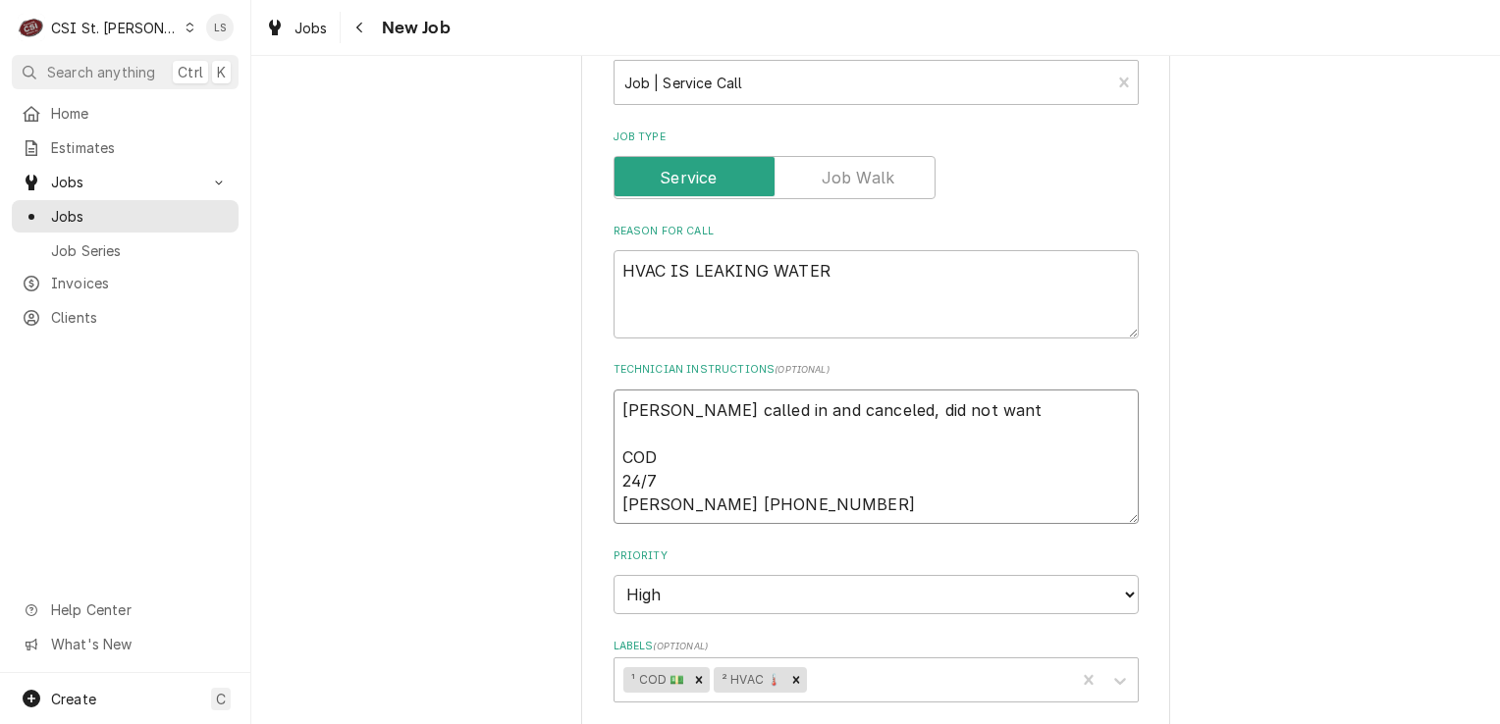
type textarea "x"
type textarea "Sarah called in and canceled, did not want t COD 24/7 SARAH KING 314-652-1113"
type textarea "x"
type textarea "Sarah called in and canceled, did not want to COD 24/7 SARAH KING 314-652-1113"
type textarea "x"
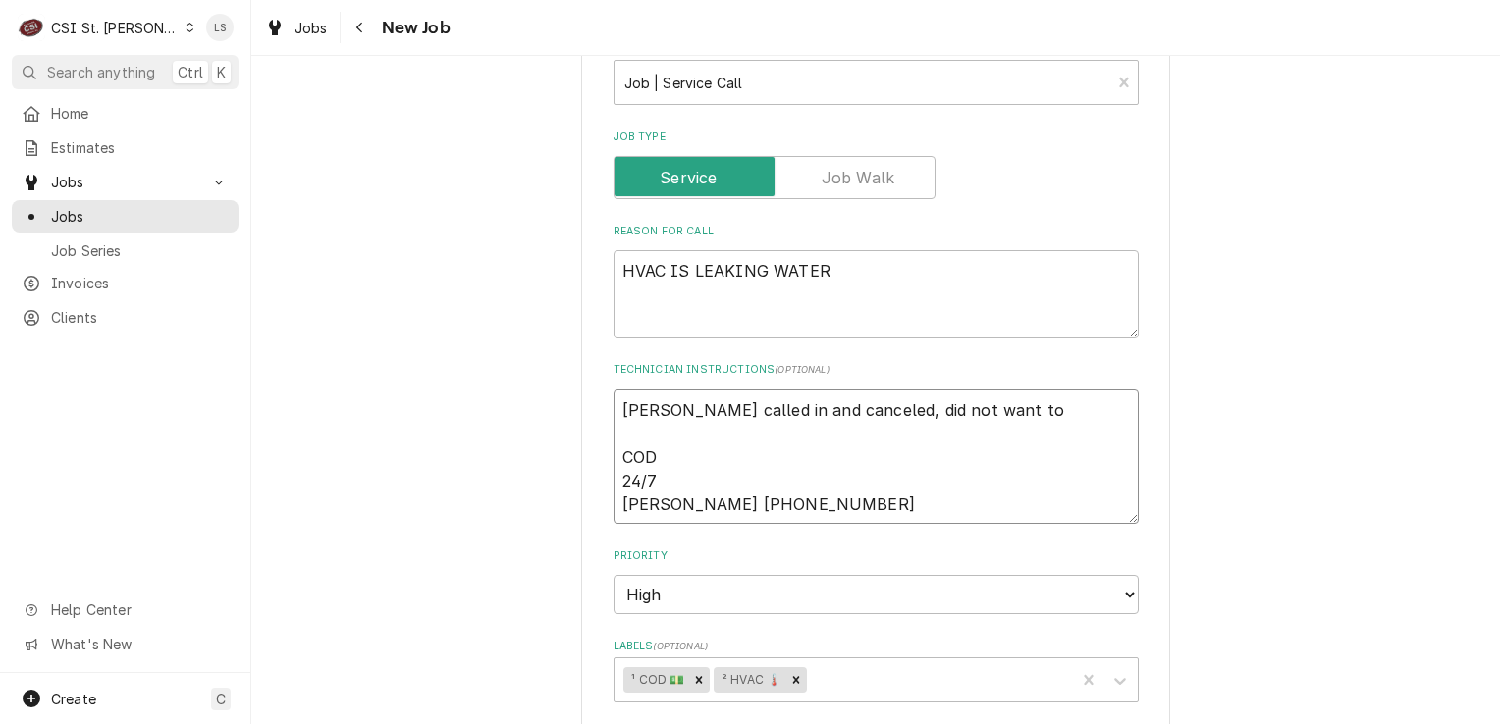
type textarea "Sarah called in and canceled, did not want to w COD 24/7 SARAH KING 314-652-1113"
type textarea "x"
type textarea "Sarah called in and canceled, did not want to wa COD 24/7 SARAH KING 314-652-11…"
type textarea "x"
type textarea "Sarah called in and canceled, did not want to wait COD 24/7 SARAH KING 314-652-…"
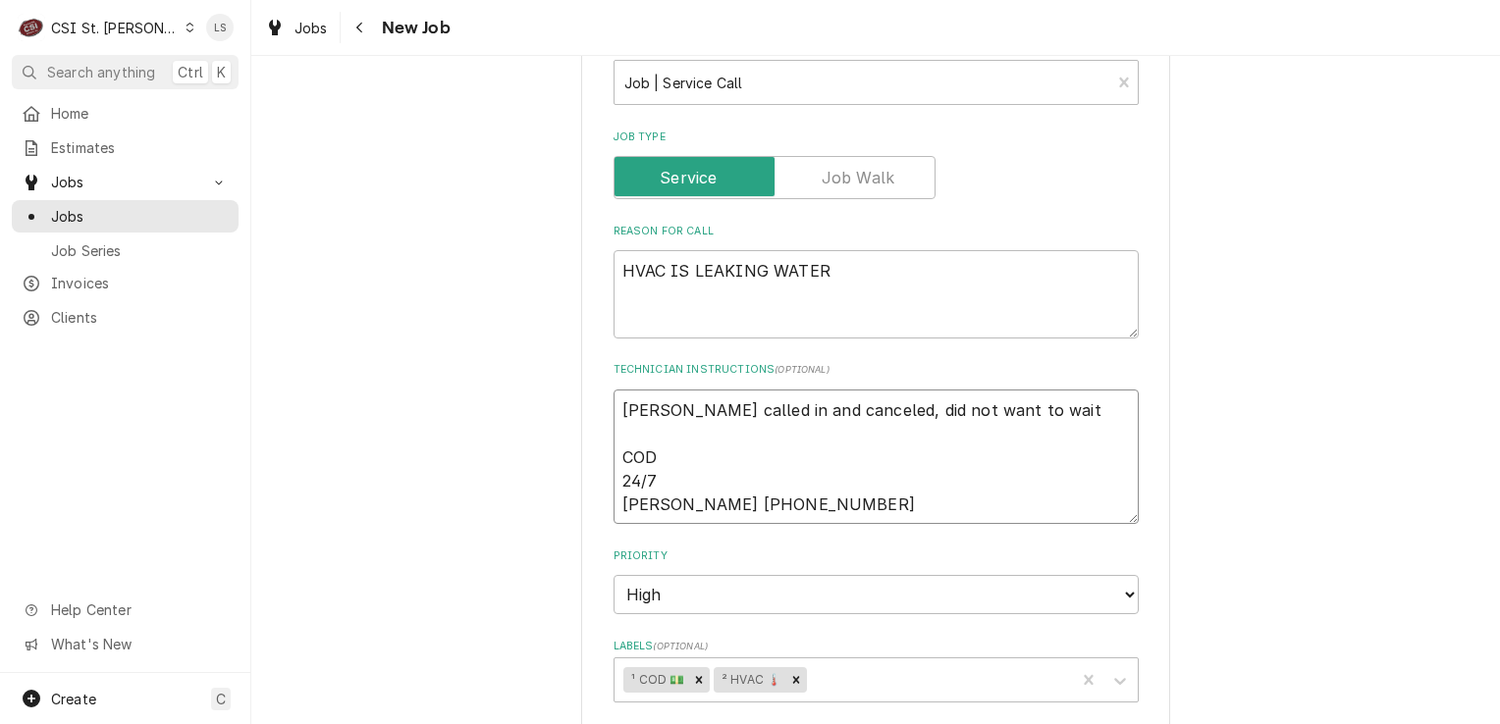
type textarea "x"
type textarea "Sarah called in and canceled, did not want to wait COD 24/7 SARAH KING 314-652-…"
type textarea "x"
type textarea "Sarah called in and canceled, did not want to wait a COD 24/7 SARAH KING 314-65…"
type textarea "x"
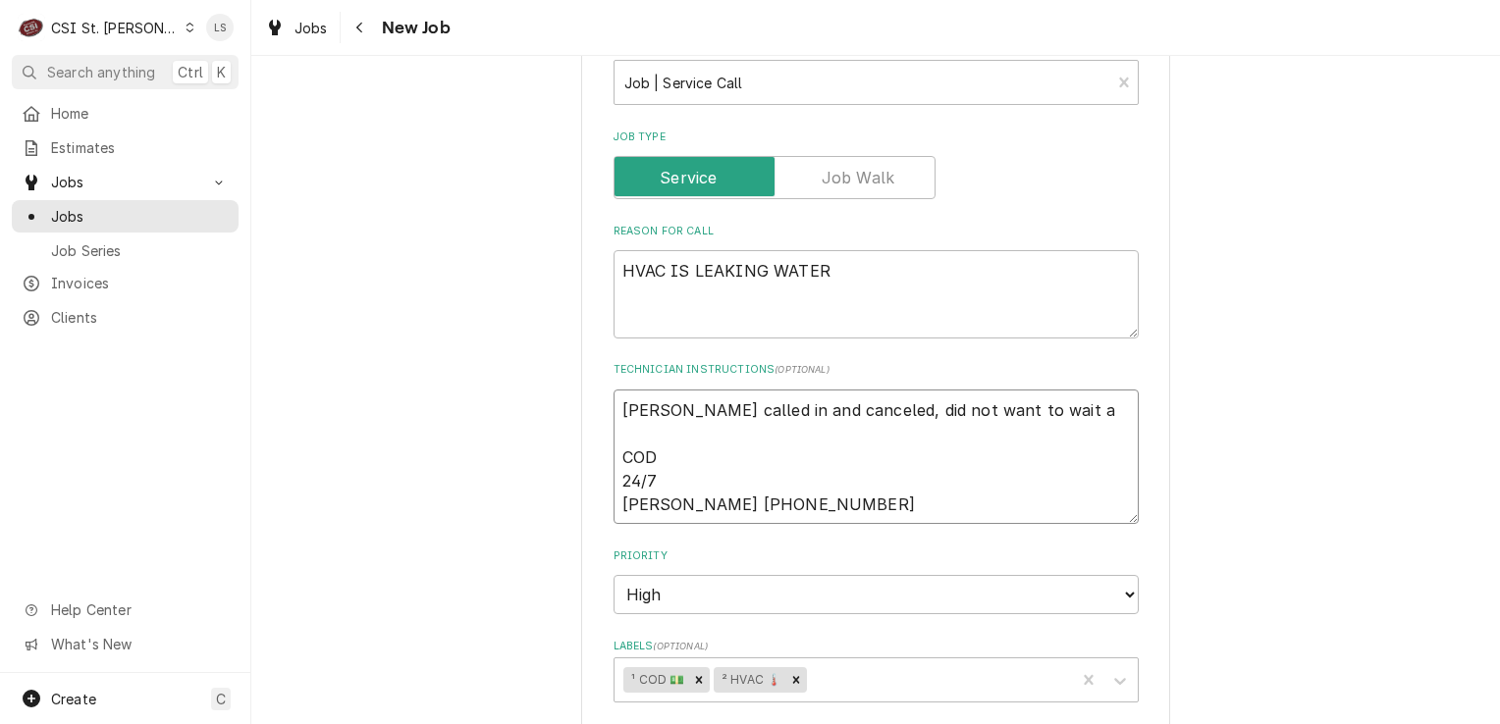
type textarea "Sarah called in and canceled, did not want to wait an COD 24/7 SARAH KING 314-6…"
type textarea "x"
type textarea "Sarah called in and canceled, did not want to wait any COD 24/7 SARAH KING 314-…"
type textarea "x"
type textarea "Sarah called in and canceled, did not want to wait any COD 24/7 SARAH KING 314-…"
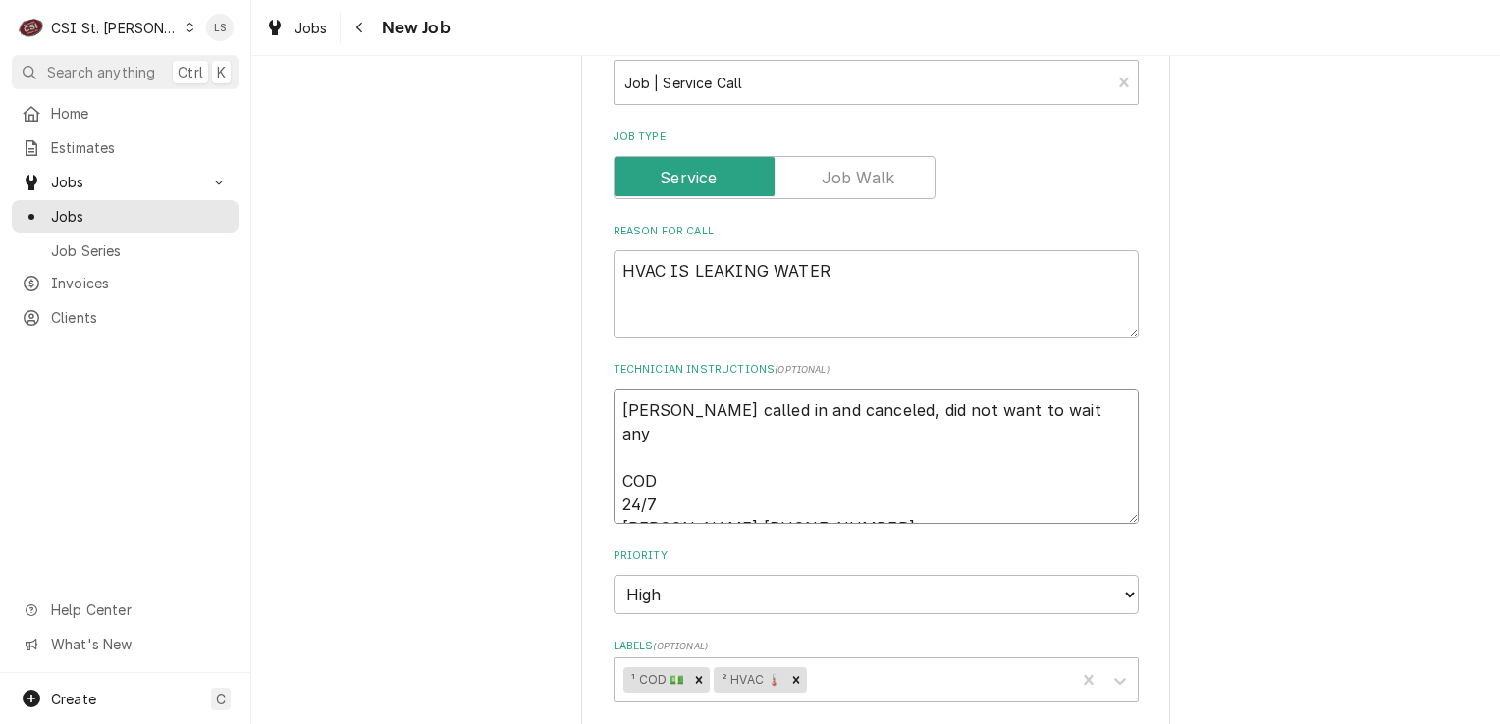
type textarea "x"
type textarea "Sarah called in and canceled, did not want to wait any l COD 24/7 SARAH KING 31…"
type textarea "x"
type textarea "Sarah called in and canceled, did not want to wait any lo COD 24/7 SARAH KING 3…"
type textarea "x"
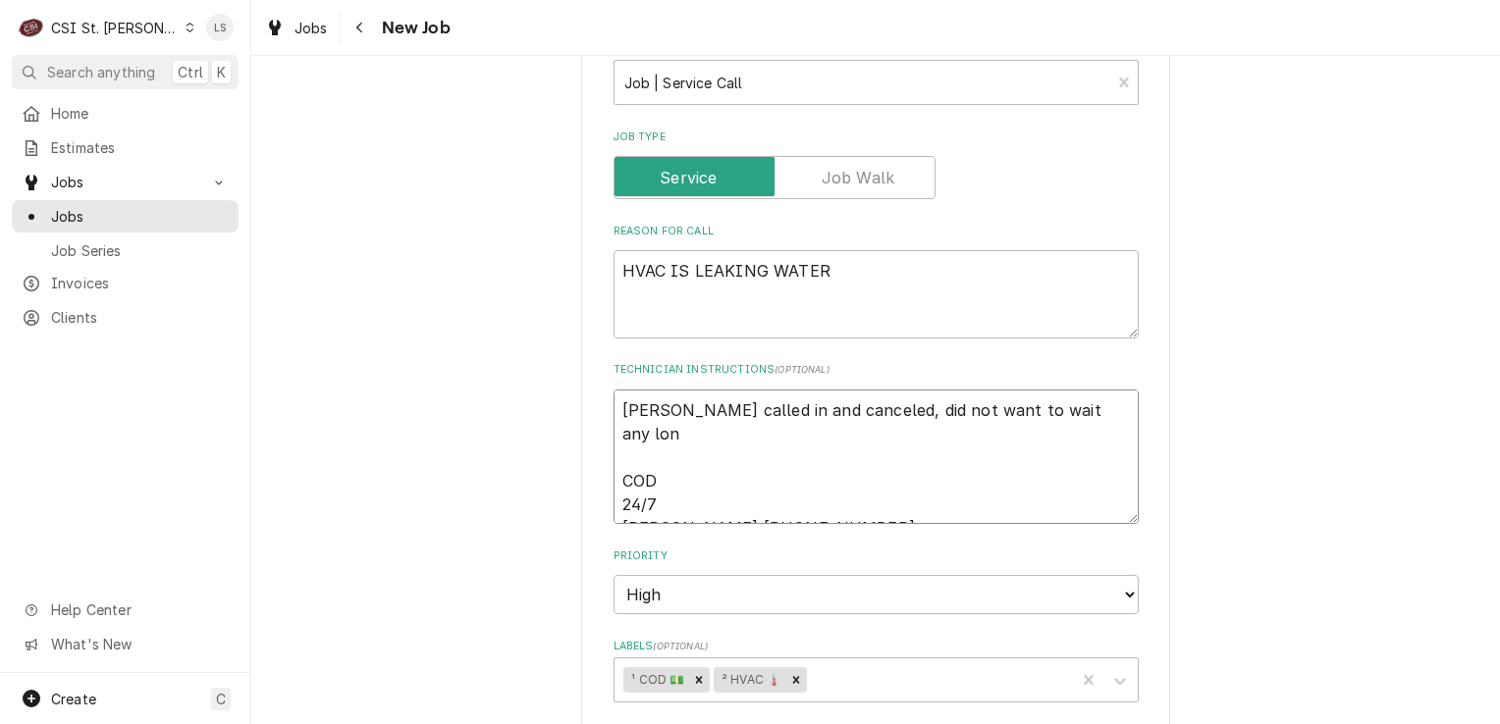
type textarea "Sarah called in and canceled, did not want to wait any long COD 24/7 SARAH KING…"
type textarea "x"
type textarea "Sarah called in and canceled, did not want to wait any longe COD 24/7 SARAH KIN…"
type textarea "x"
type textarea "Sarah called in and canceled, did not want to wait any longer COD 24/7 SARAH KI…"
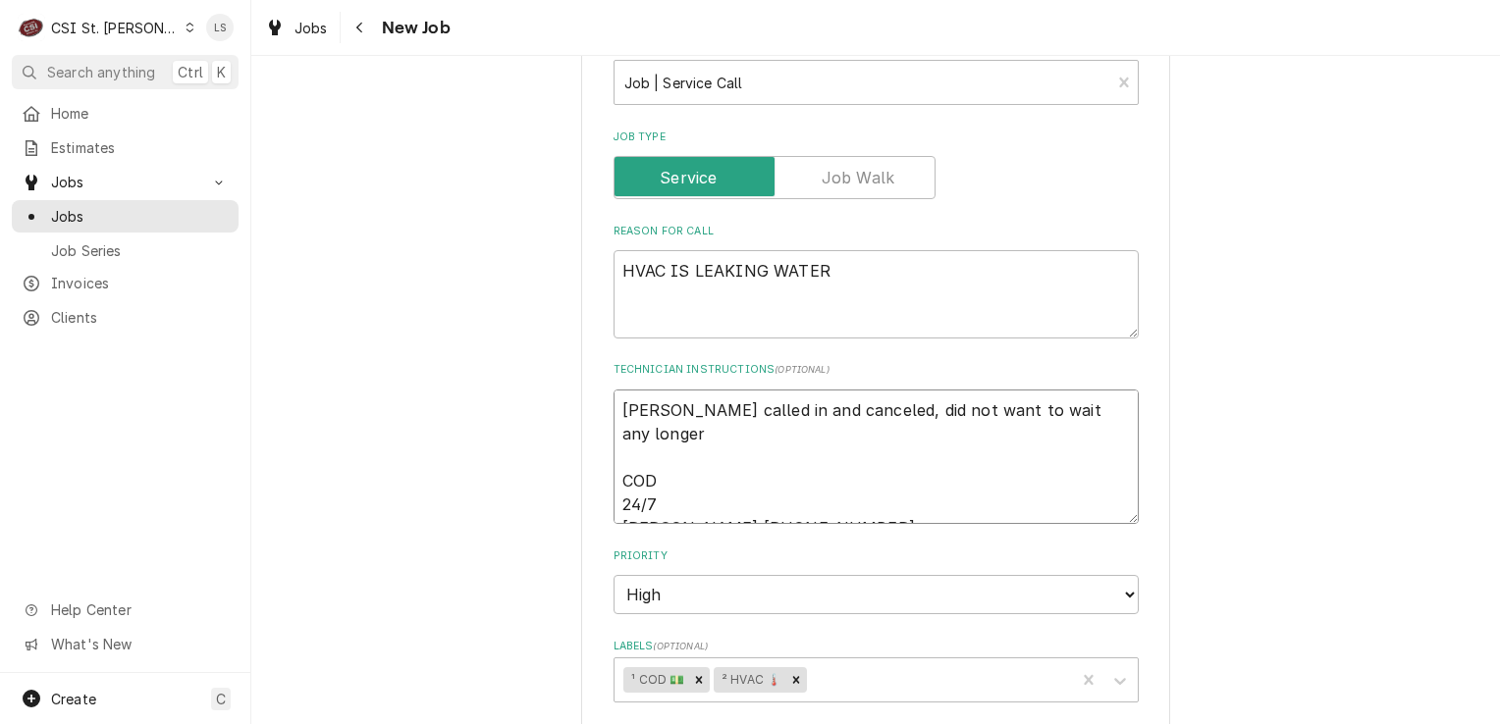
type textarea "x"
type textarea "Sarah called in and canceled, did not want to wait any longer COD 24/7 SARAH KI…"
type textarea "x"
type textarea "Sarah called in and canceled, did not want to wait any longer - COD 24/7 SARAH …"
type textarea "x"
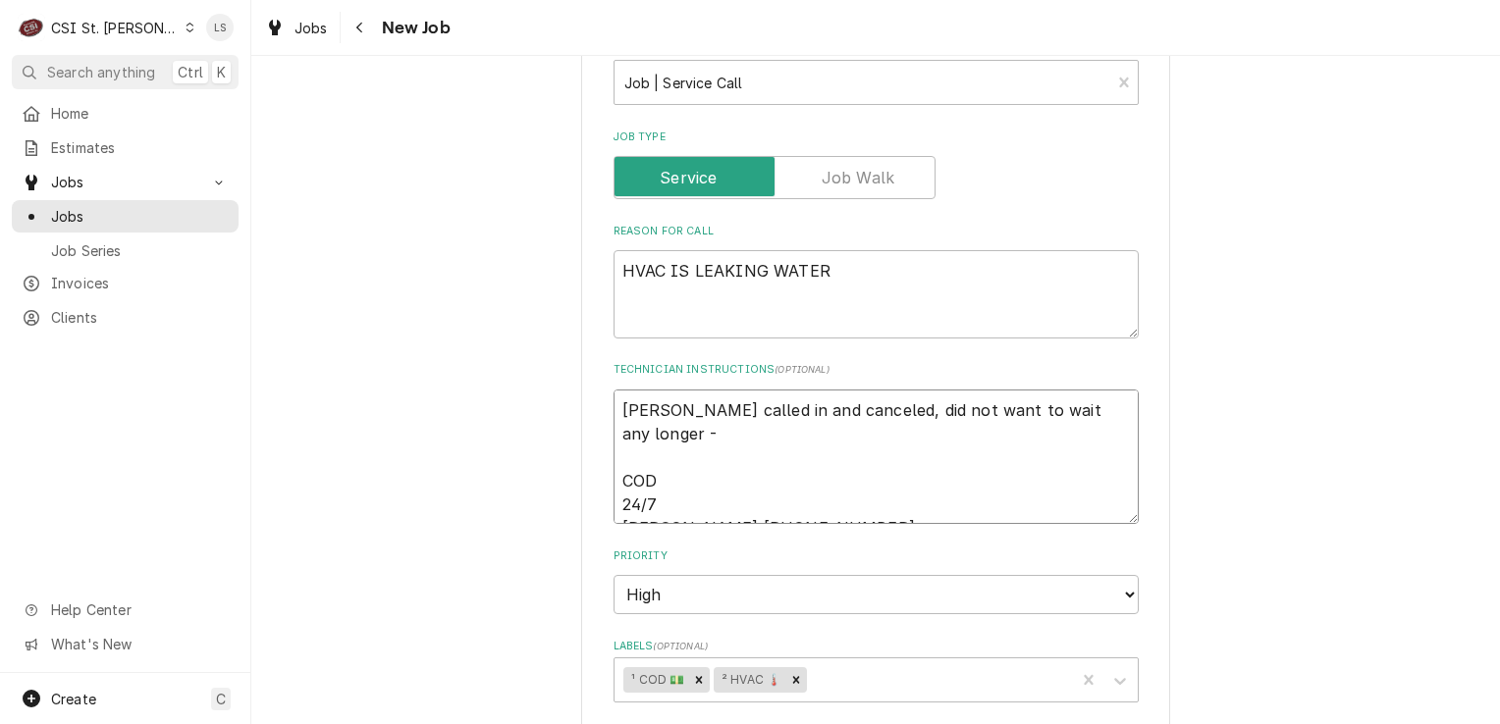
type textarea "Sarah called in and canceled, did not want to wait any longer - COD 24/7 SARAH …"
type textarea "x"
type textarea "Sarah called in and canceled, did not want to wait any longer - e COD 24/7 SARA…"
type textarea "x"
type textarea "Sarah called in and canceled, did not want to wait any longer - em COD 24/7 SAR…"
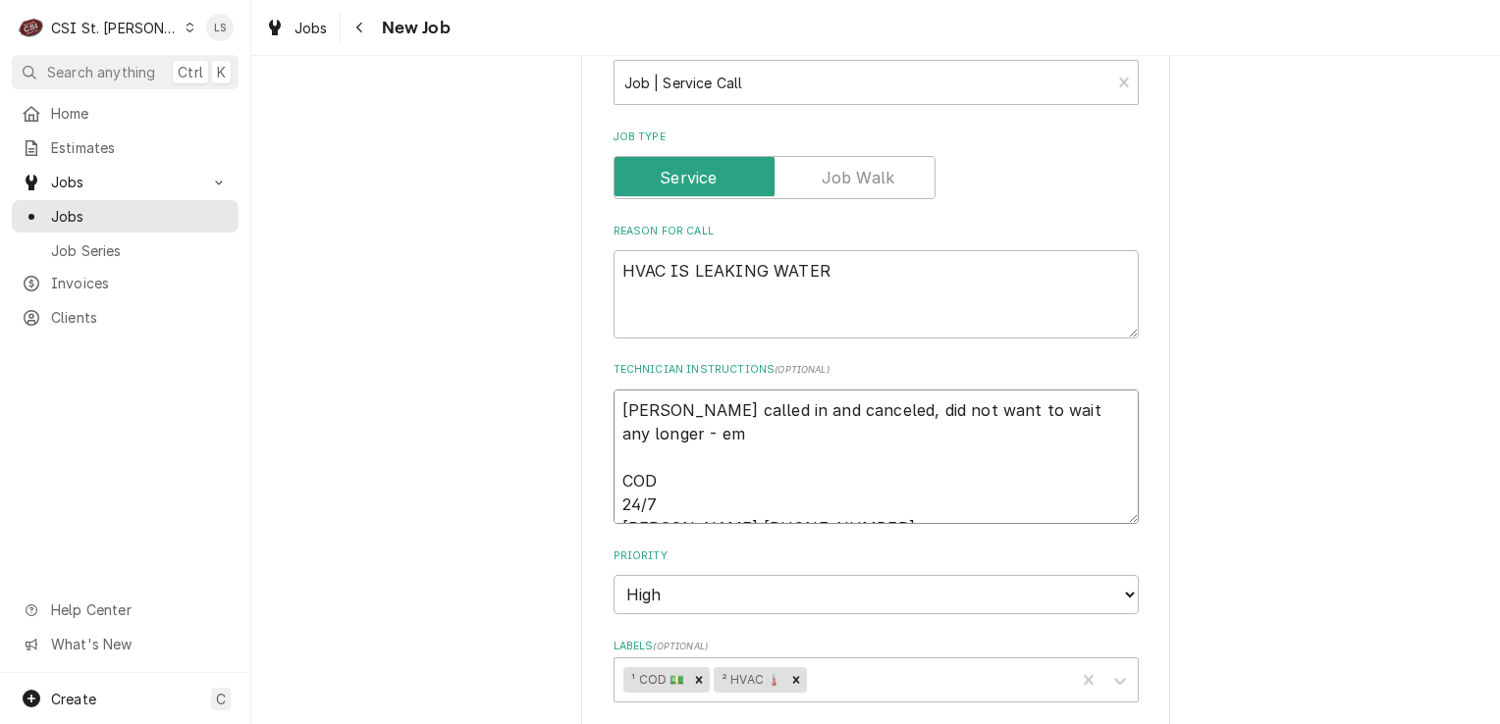
type textarea "x"
type textarea "Sarah called in and canceled, did not want to wait any longer - ema COD 24/7 SA…"
type textarea "x"
type textarea "Sarah called in and canceled, did not want to wait any longer - emai COD 24/7 S…"
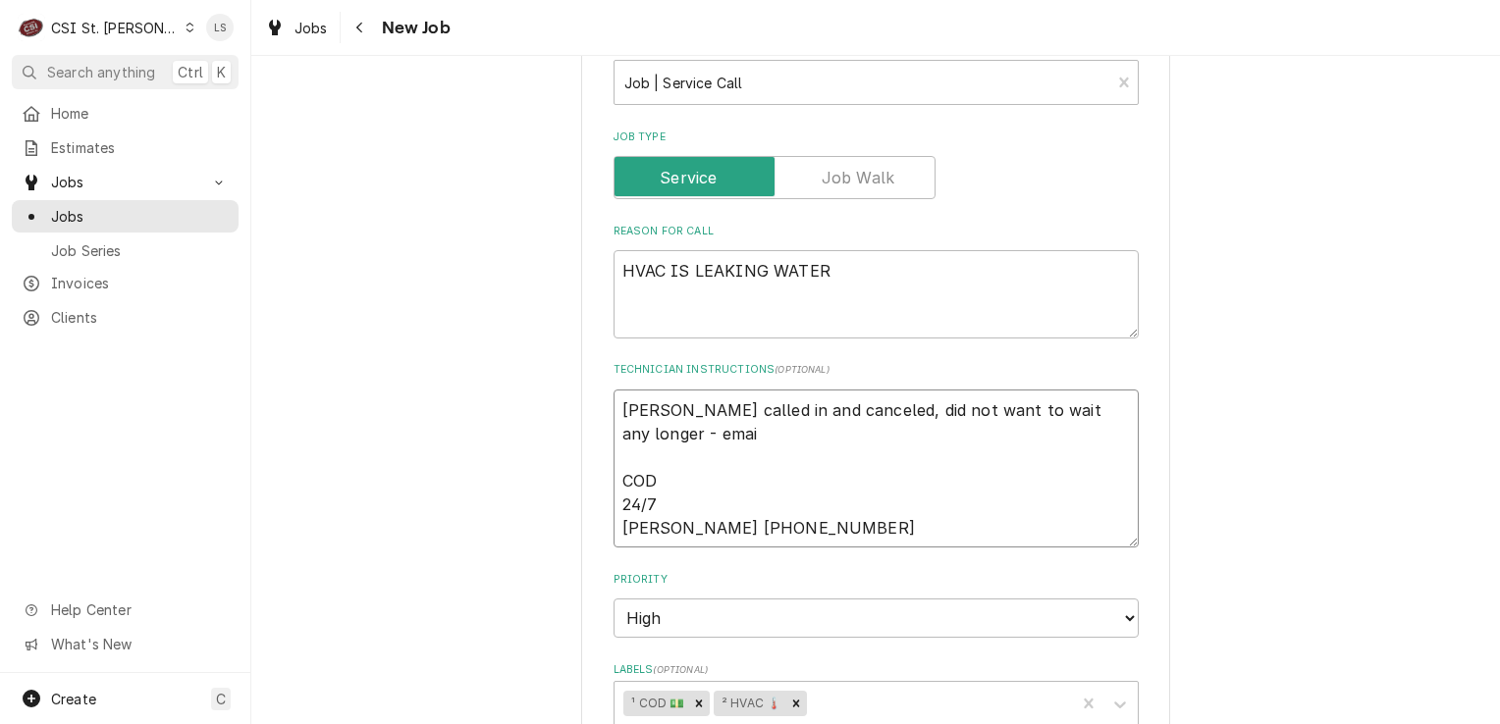
type textarea "x"
type textarea "Sarah called in and canceled, did not want to wait any longer - email COD 24/7 …"
type textarea "x"
type textarea "Sarah called in and canceled, did not want to wait any longer - emaile COD 24/7…"
type textarea "x"
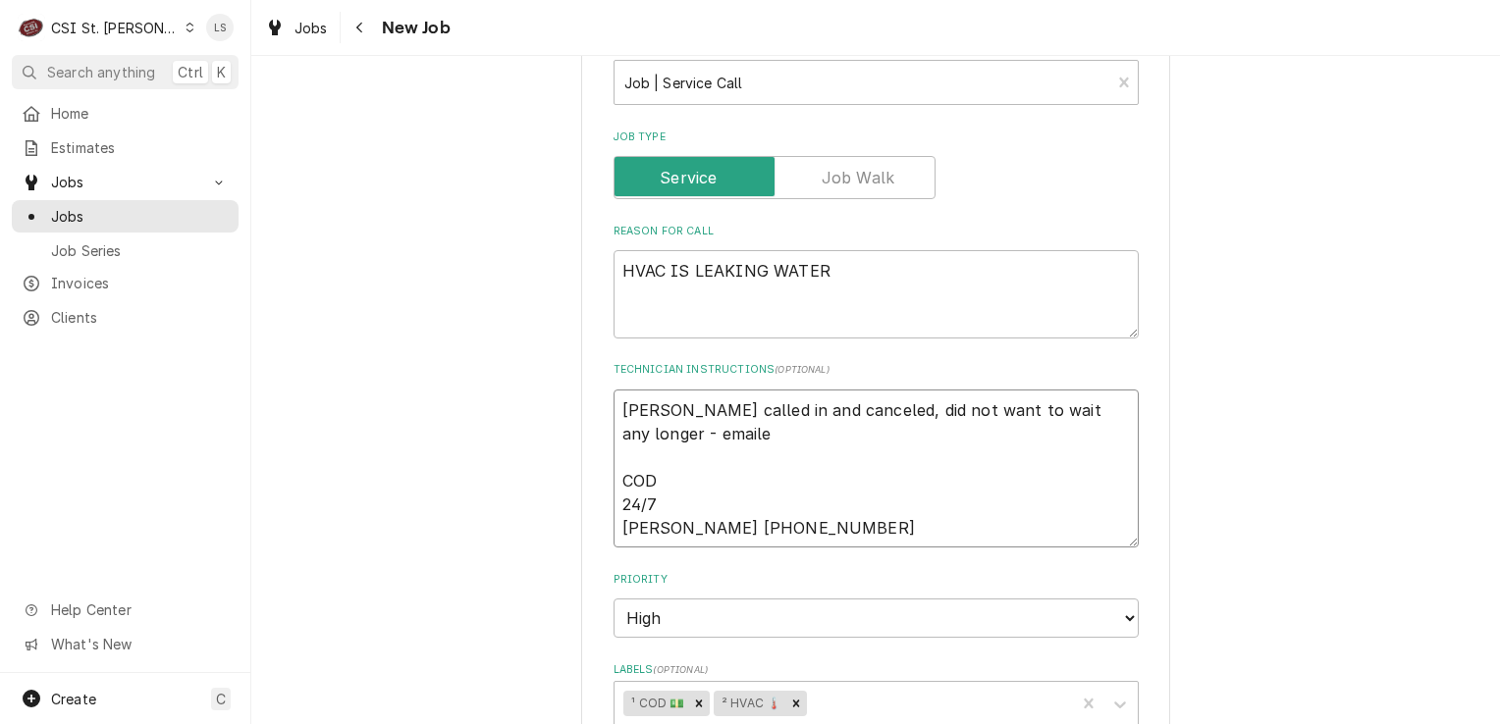
type textarea "Sarah called in and canceled, did not want to wait any longer - emailed COD 24/…"
type textarea "x"
type textarea "Sarah called in and canceled, did not want to wait any longer - emailed COD 24/…"
type textarea "x"
type textarea "Sarah called in and canceled, did not want to wait any longer - emailed a COD 2…"
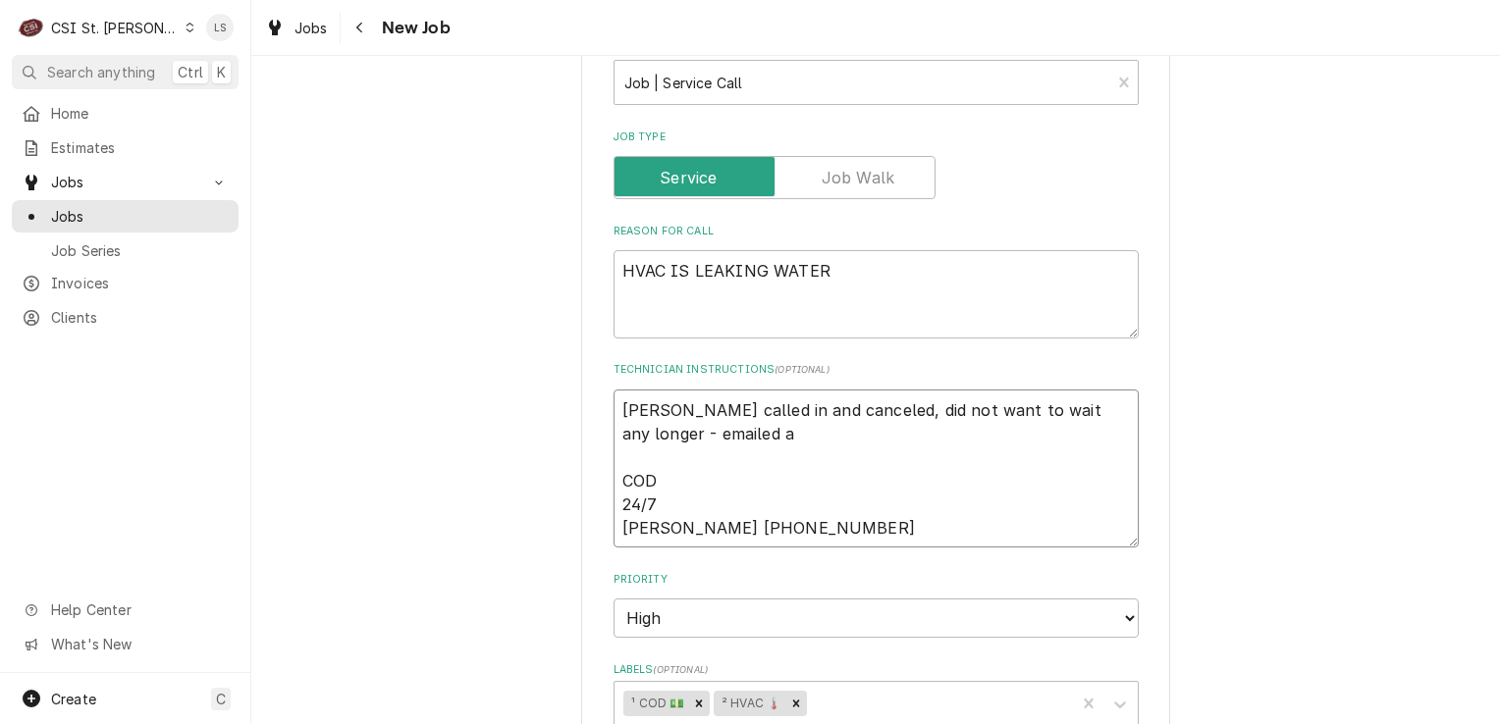
type textarea "x"
type textarea "Sarah called in and canceled, did not want to wait any longer - emailed aw, COD…"
type textarea "x"
type textarea "Sarah called in and canceled, did not want to wait any longer - emailed aw, COD…"
type textarea "x"
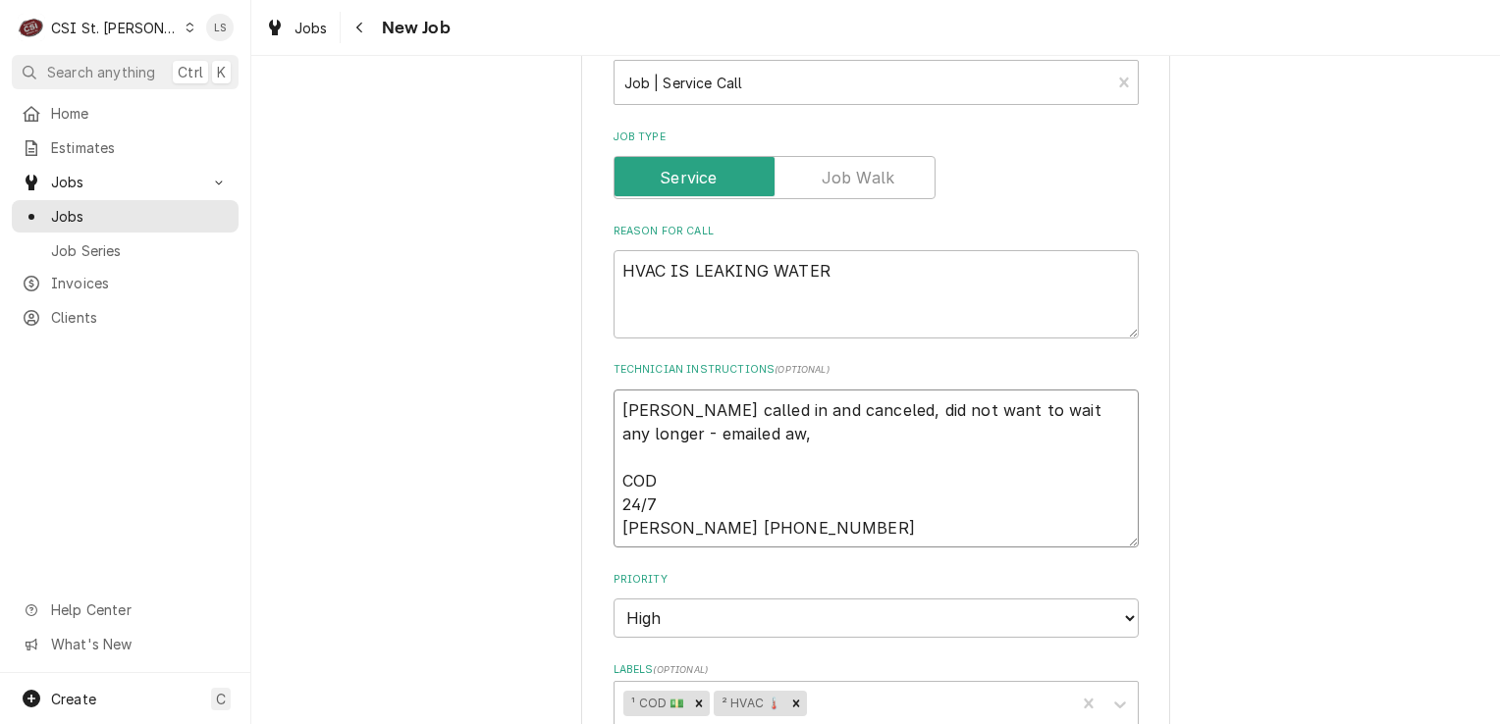
type textarea "Sarah called in and canceled, did not want to wait any longer - emailed aw, s C…"
type textarea "x"
type textarea "Sarah called in and canceled, did not want to wait any longer - emailed aw, sr …"
type textarea "x"
type textarea "Sarah called in and canceled, did not want to wait any longer - emailed aw, sr …"
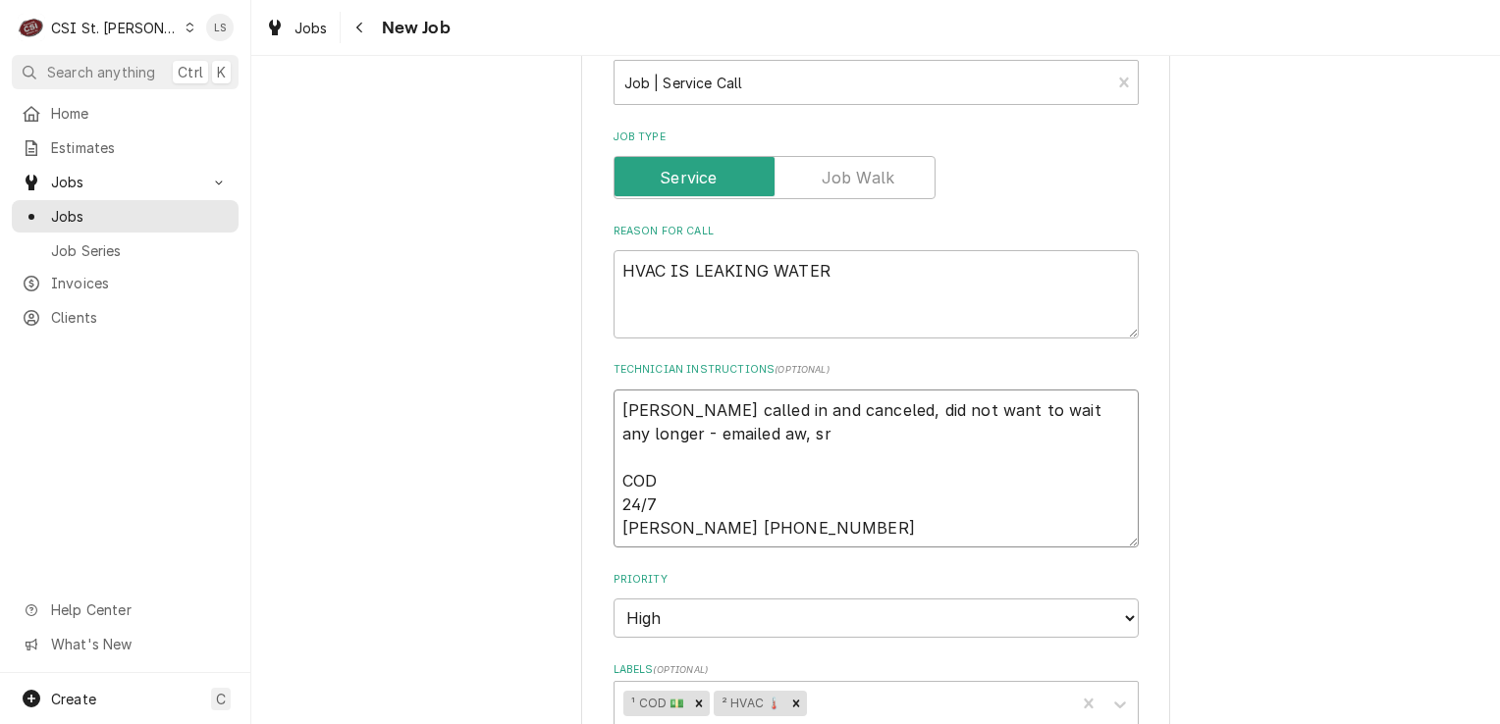
type textarea "x"
type textarea "Sarah called in and canceled, did not want to wait any longer - emailed aw, sr …"
type textarea "x"
type textarea "Sarah called in and canceled, did not want to wait any longer - emailed aw, sr …"
type textarea "x"
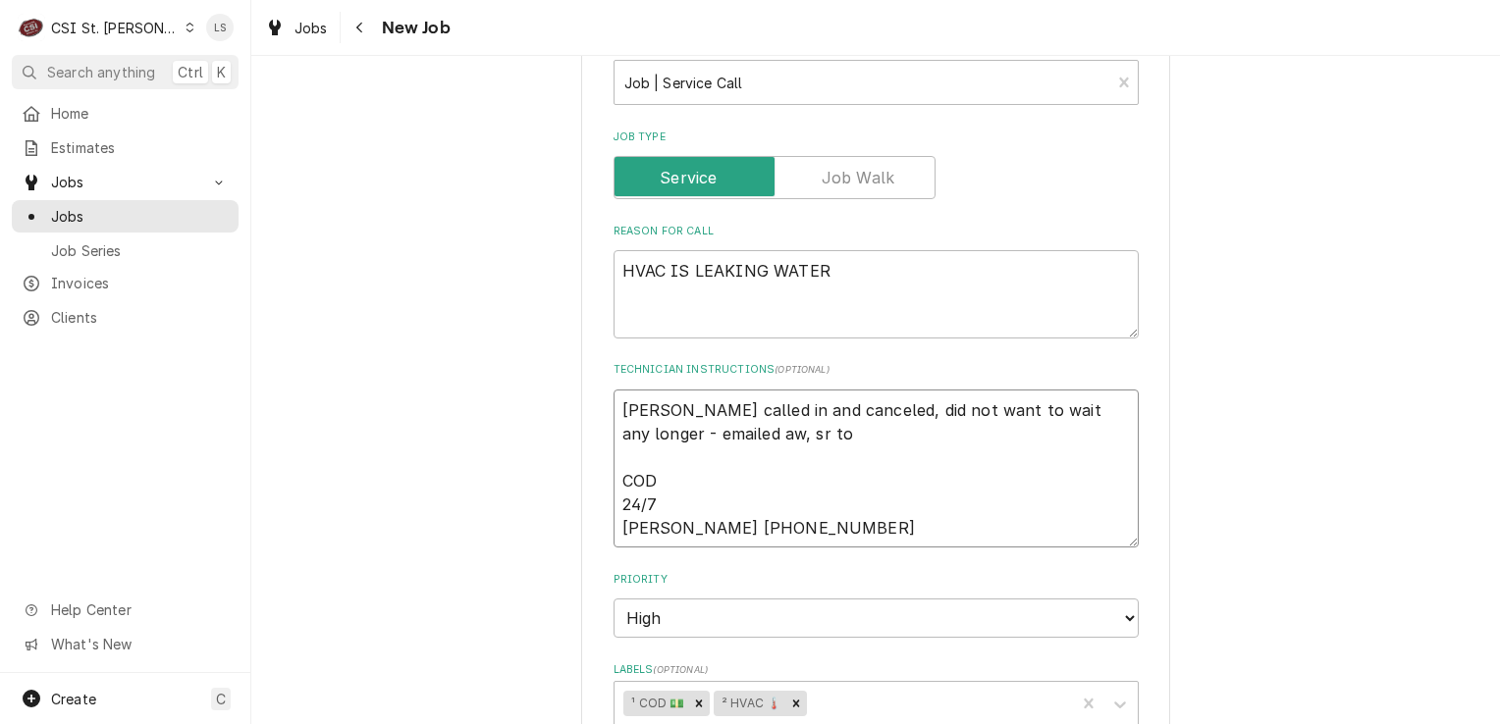
type textarea "Sarah called in and canceled, did not want to wait any longer - emailed aw, sr …"
type textarea "x"
type textarea "Sarah called in and canceled, did not want to wait any longer - emailed aw, sr …"
type textarea "x"
type textarea "Sarah called in and canceled, did not want to wait any longer - emailed aw, sr …"
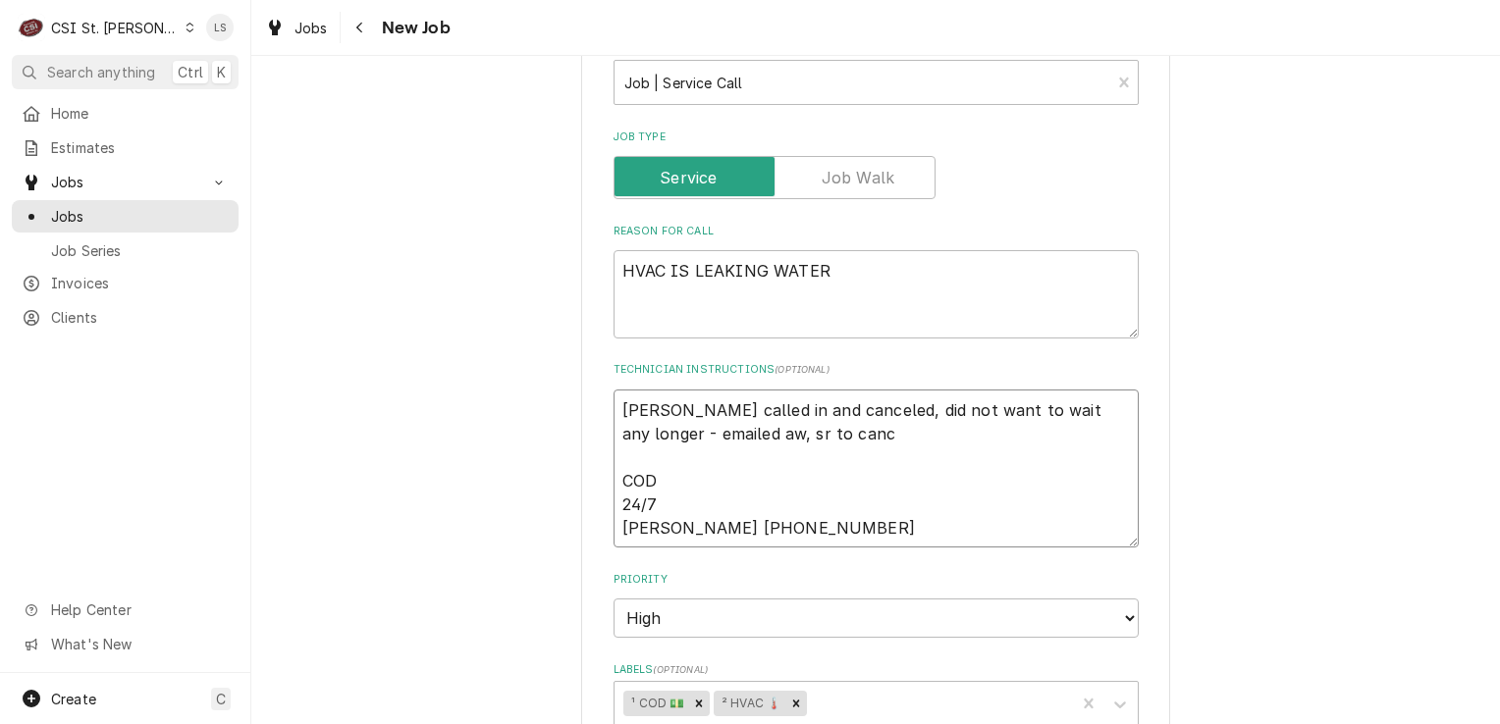
type textarea "x"
type textarea "Sarah called in and canceled, did not want to wait any longer - emailed aw, sr …"
type textarea "x"
type textarea "Sarah called in and canceled, did not want to wait any longer - emailed aw, sr …"
type textarea "x"
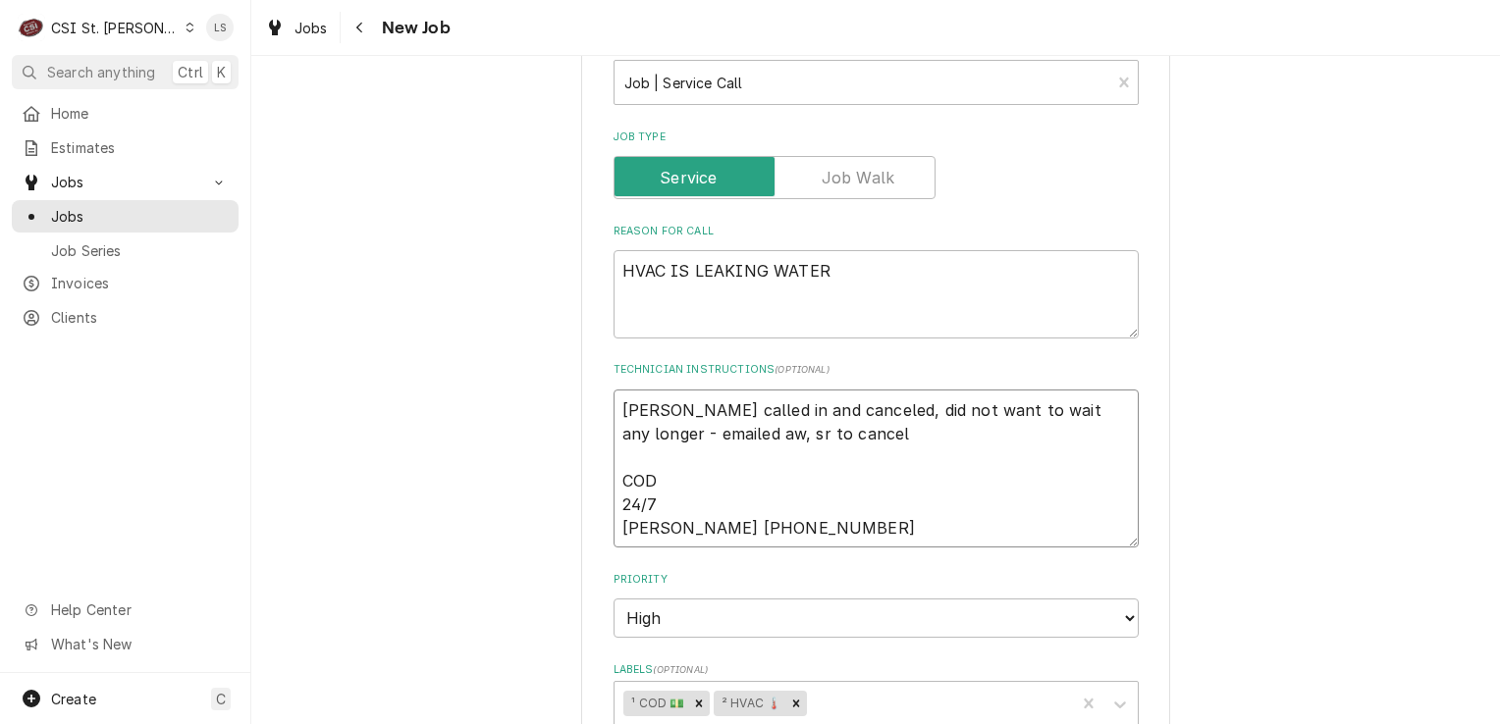
type textarea "Sarah called in and canceled, did not want to wait any longer - emailed aw, sr …"
type textarea "x"
type textarea "Sarah called in and canceled, did not want to wait any longer - emailed aw, sr …"
type textarea "x"
type textarea "Sarah called in and canceled, did not want to wait any longer - emailed aw, sr …"
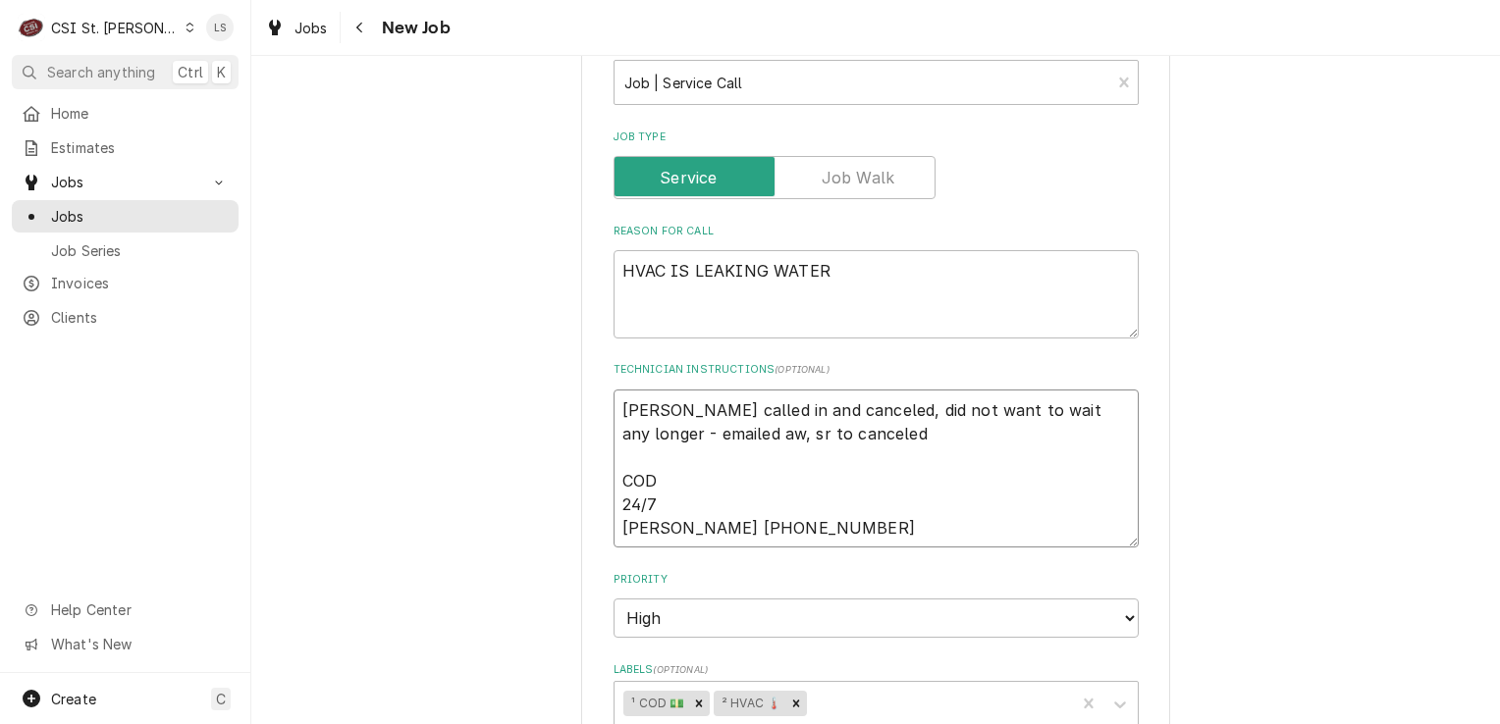
type textarea "x"
type textarea "Sarah called in and canceled, did not want to wait any longer - emailed aw, sr …"
type textarea "x"
type textarea "Sarah called in and canceled, did not want to wait any longer - emailed aw, sr …"
type textarea "x"
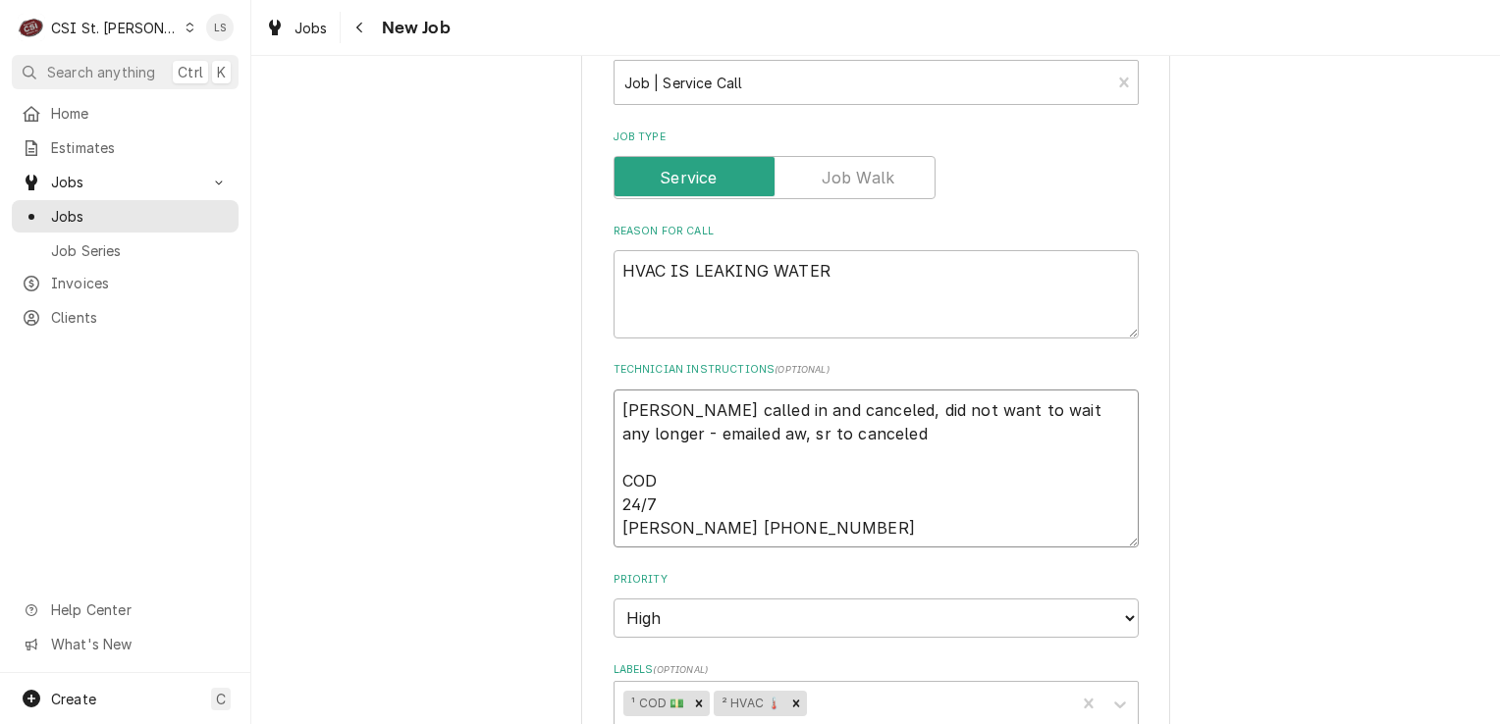
type textarea "Sarah called in and canceled, did not want to wait any longer - emailed aw, sr …"
type textarea "x"
type textarea "Sarah called in and canceled, did not want to wait any longer - emailed aw, sr …"
type textarea "x"
type textarea "Sarah called in and canceled, did not want to wait any longer - emailed aw, sr …"
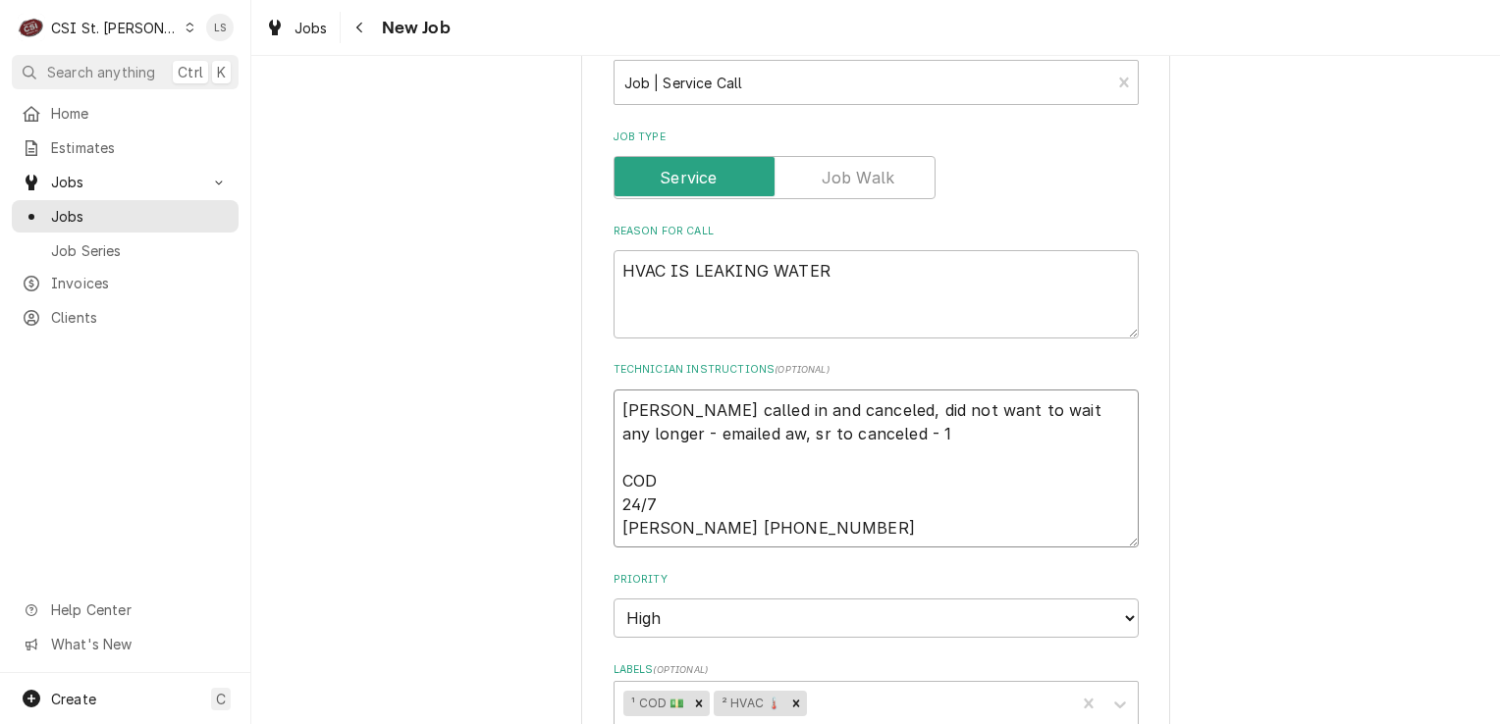
type textarea "x"
type textarea "Sarah called in and canceled, did not want to wait any longer - emailed aw, sr …"
type textarea "x"
type textarea "Sarah called in and canceled, did not want to wait any longer - emailed aw, sr …"
type textarea "x"
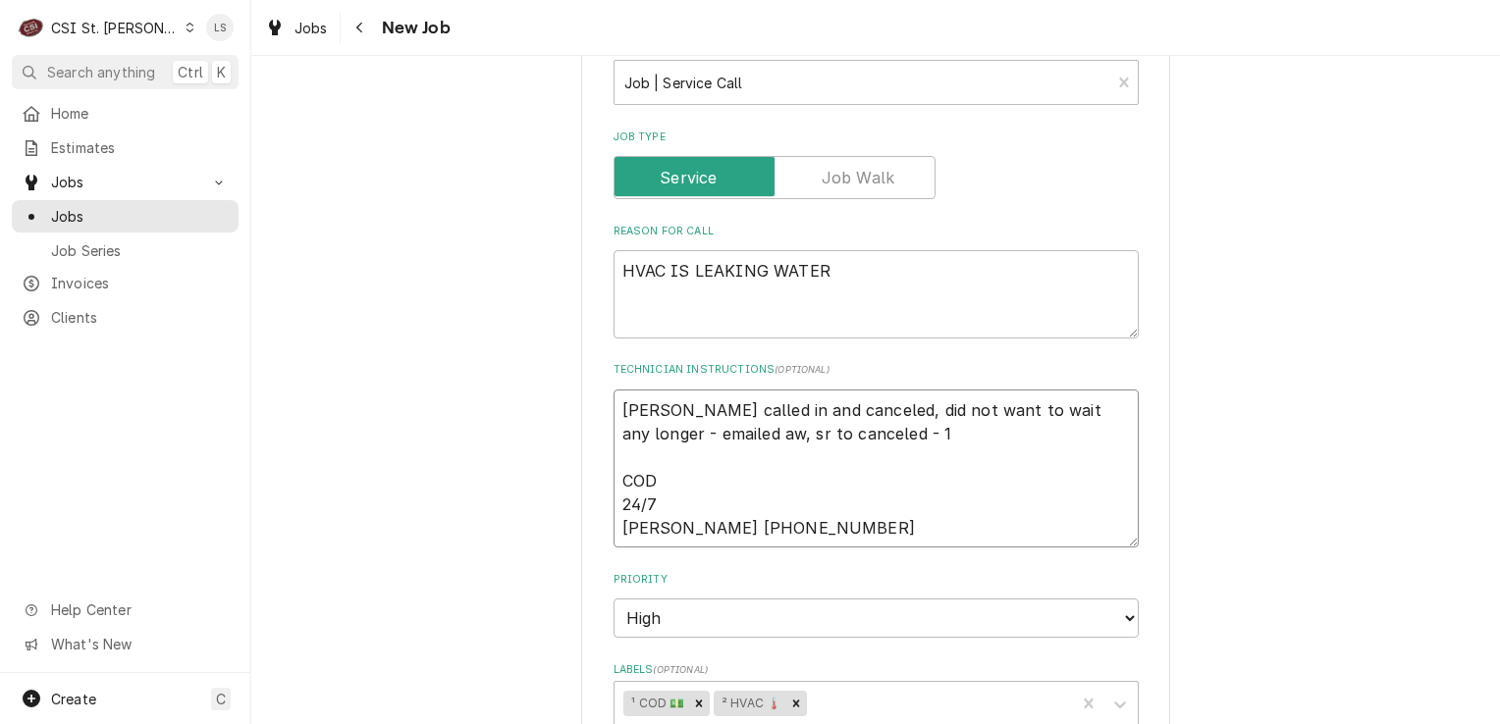
type textarea "Sarah called in and canceled, did not want to wait any longer - emailed aw, sr …"
type textarea "x"
type textarea "Sarah called in and canceled, did not want to wait any longer - emailed aw, sr …"
type textarea "x"
type textarea "Sarah called in and canceled, did not want to wait any longer - emailed aw, sr …"
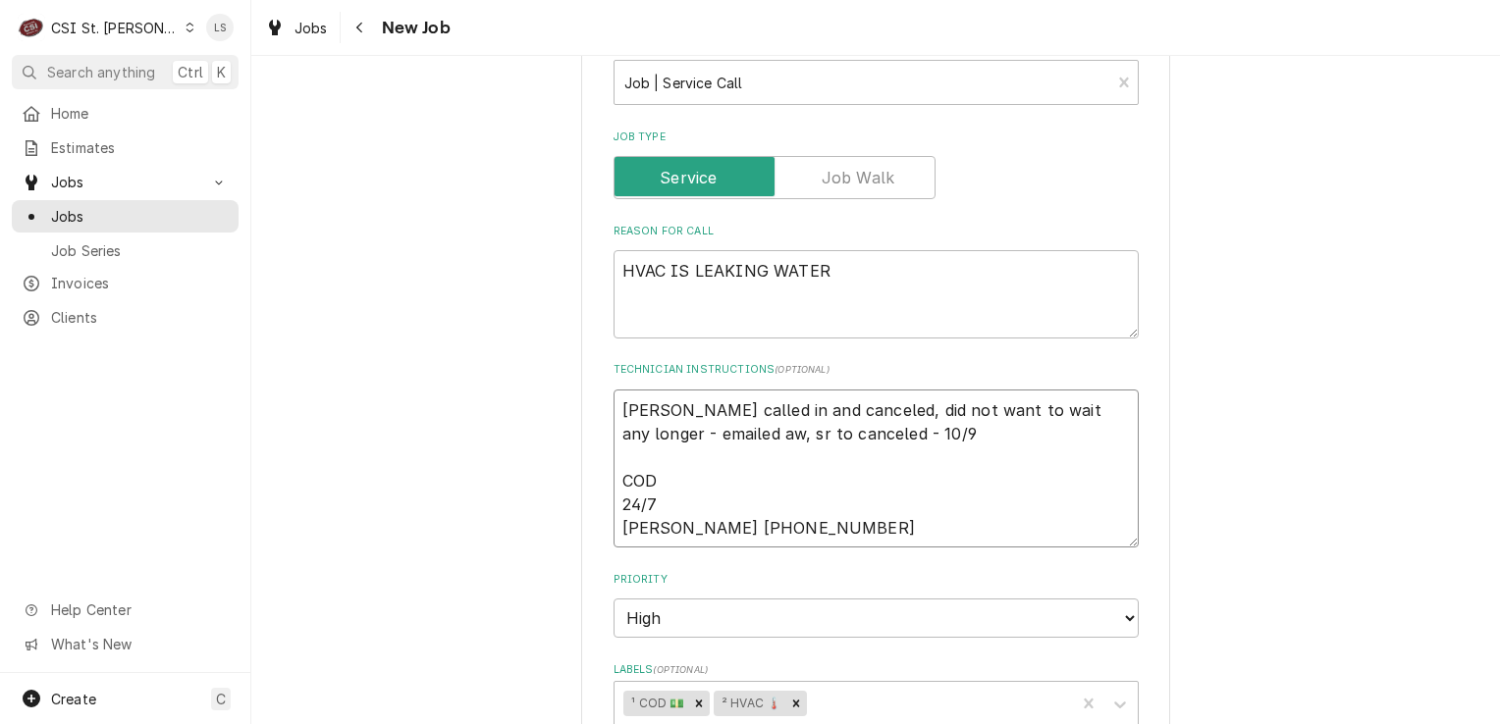
type textarea "x"
type textarea "Sarah called in and canceled, did not want to wait any longer - emailed aw, sr …"
type textarea "x"
type textarea "Sarah called in and canceled, did not want to wait any longer - emailed aw, sr …"
type textarea "x"
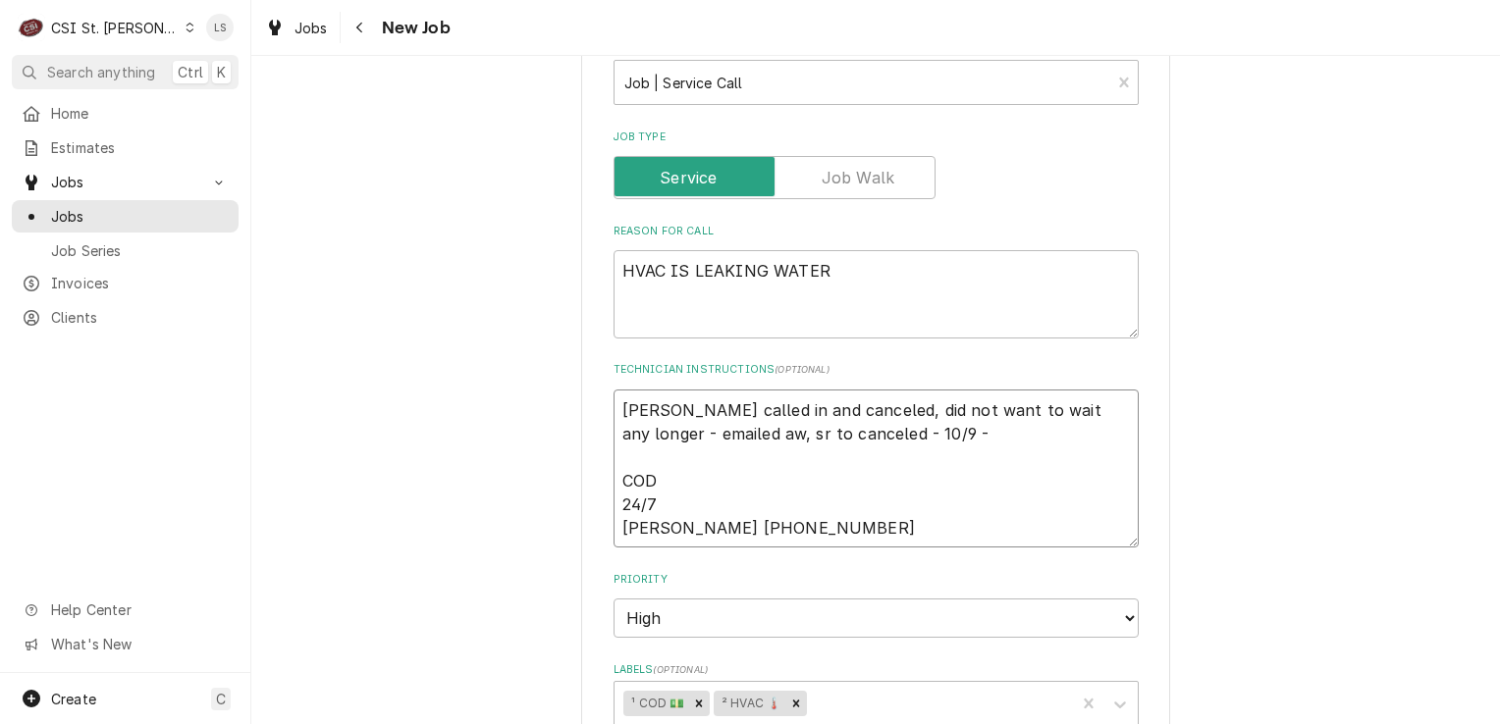
type textarea "Sarah called in and canceled, did not want to wait any longer - emailed aw, sr …"
type textarea "x"
type textarea "Sarah called in and canceled, did not want to wait any longer - emailed aw, sr …"
type textarea "x"
type textarea "Sarah called in and canceled, did not want to wait any longer - emailed aw, sr …"
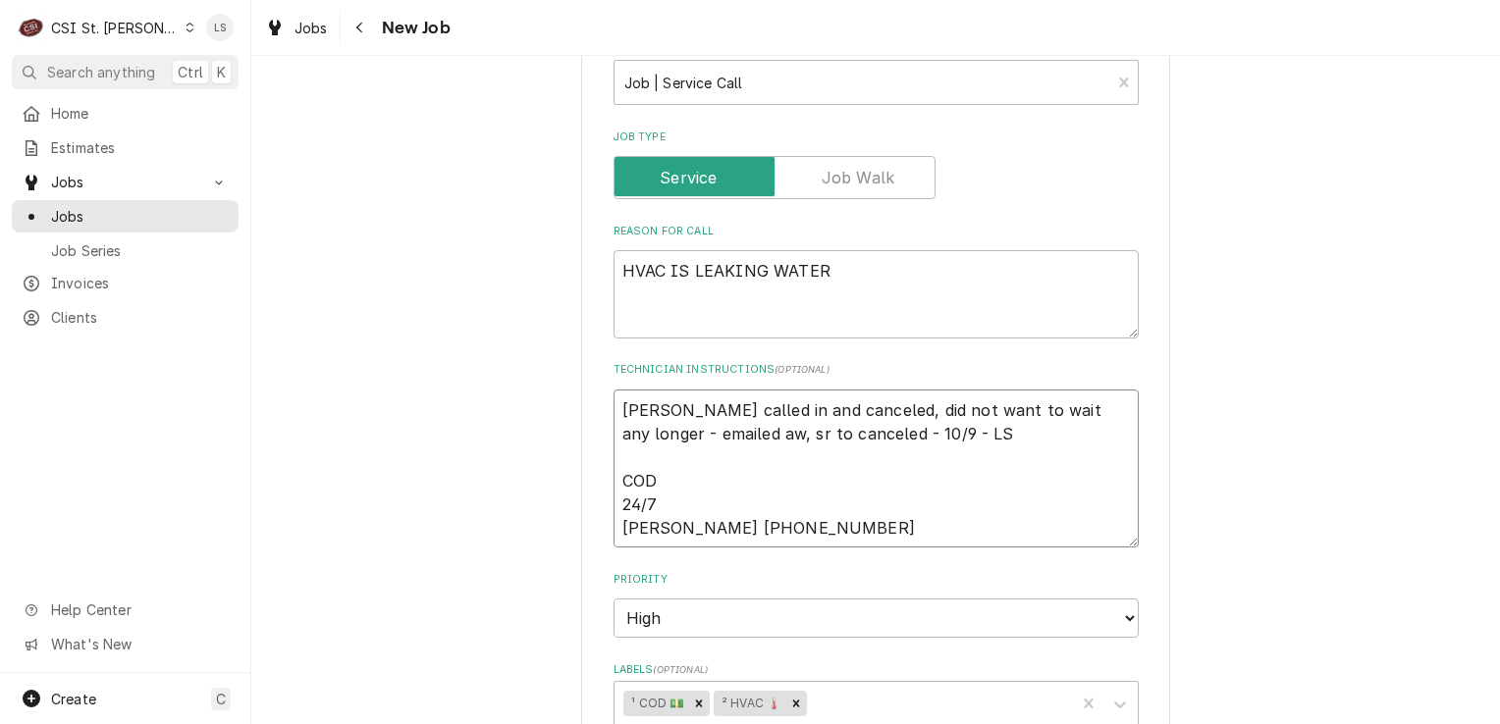
click at [614, 400] on textarea "Sarah called in and canceled, did not want to wait any longer - emailed aw, sr …" at bounding box center [876, 469] width 525 height 159
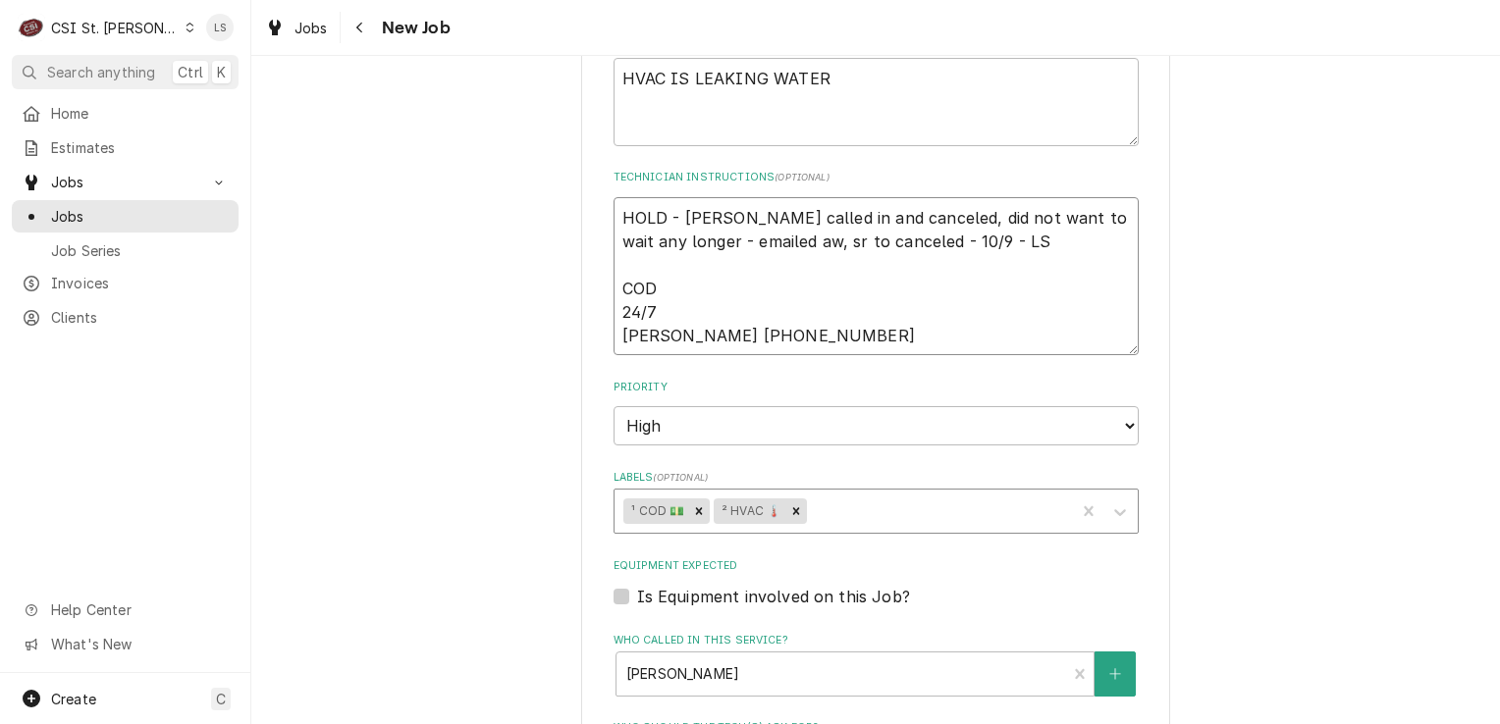
scroll to position [1178, 0]
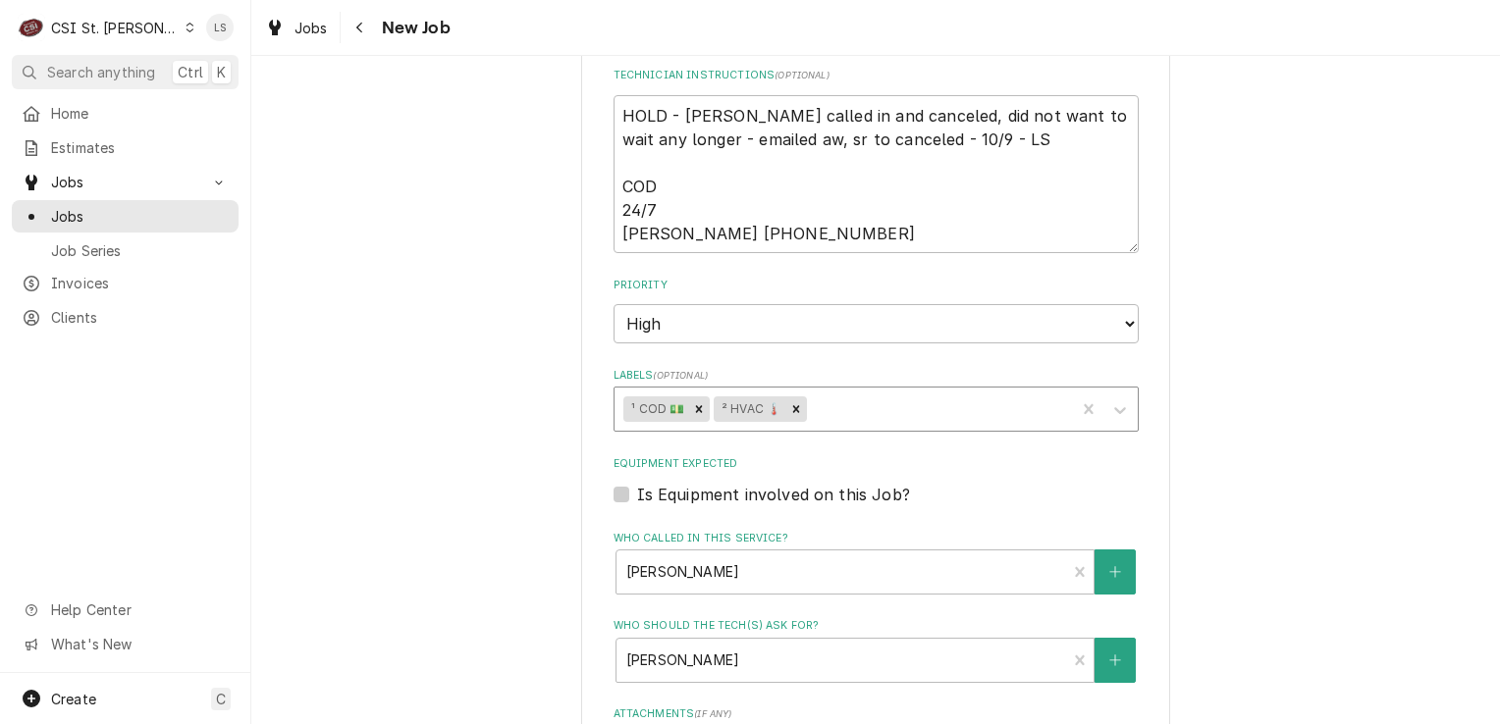
click at [857, 398] on div "Labels" at bounding box center [938, 409] width 255 height 35
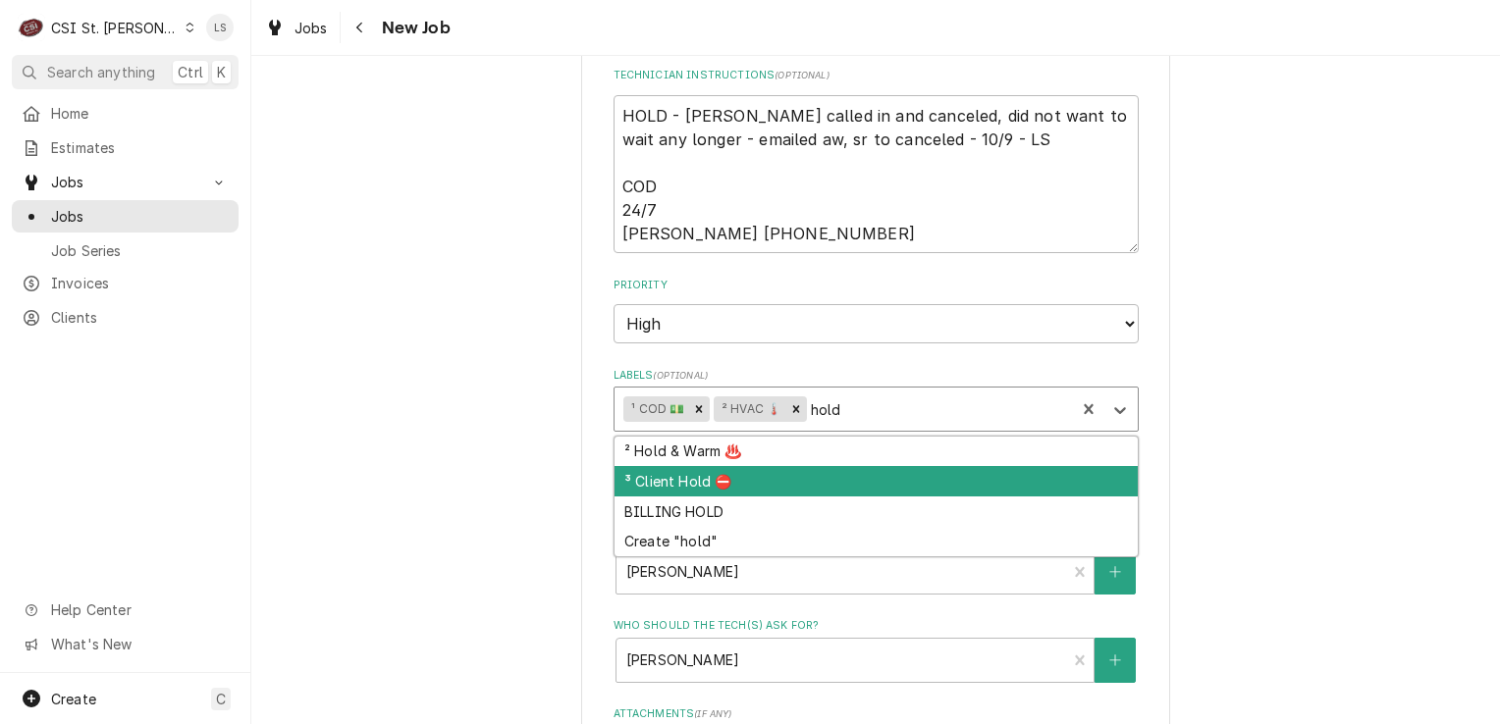
click at [784, 473] on div "³ Client Hold ⛔️" at bounding box center [876, 481] width 523 height 30
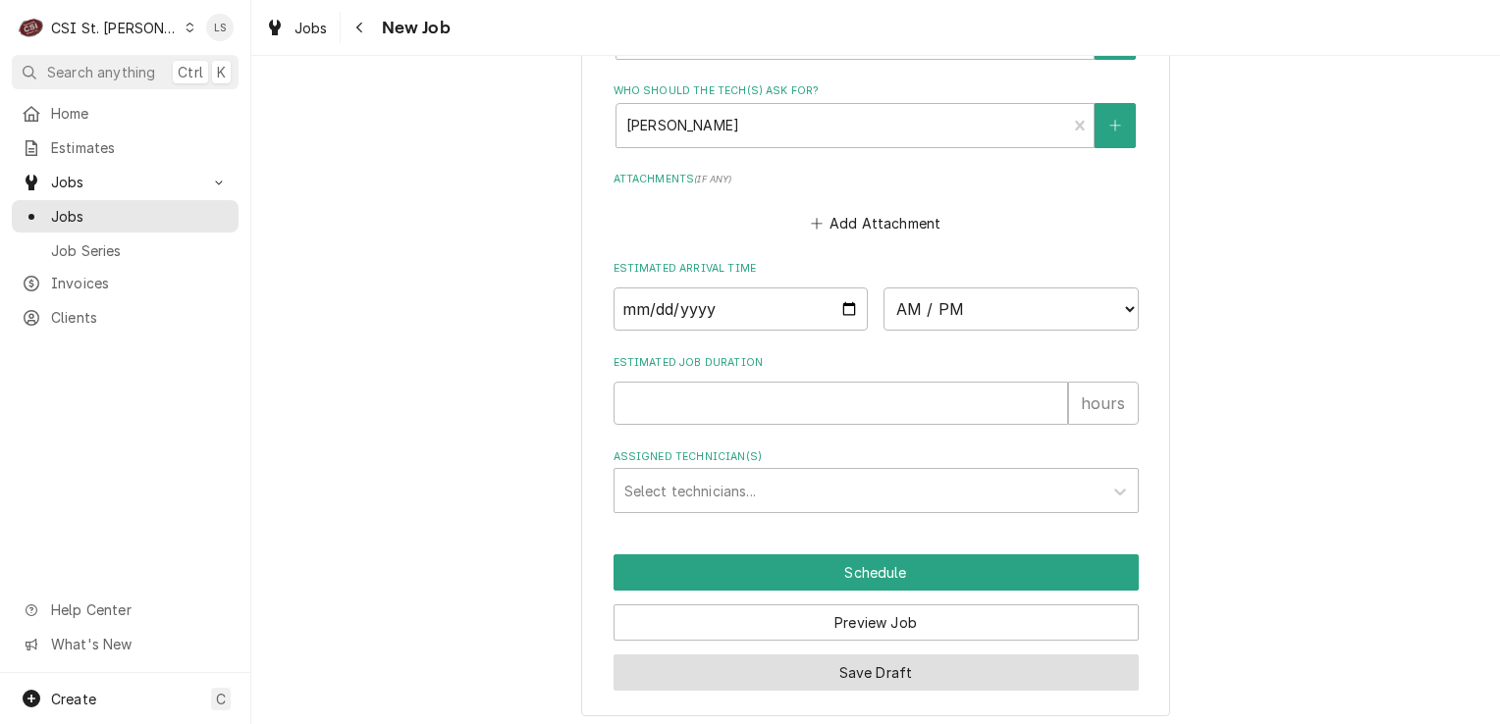
click at [876, 668] on button "Save Draft" at bounding box center [876, 673] width 525 height 36
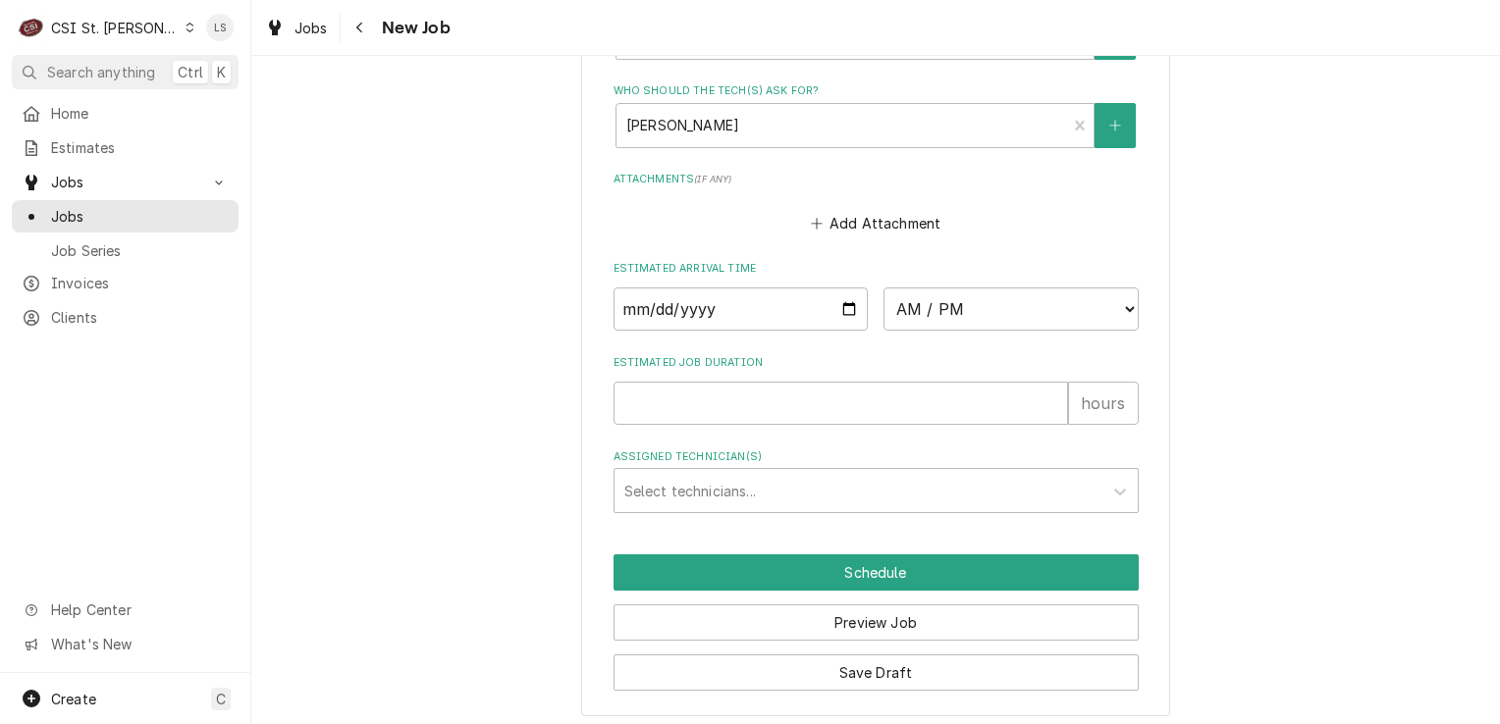
scroll to position [1647, 0]
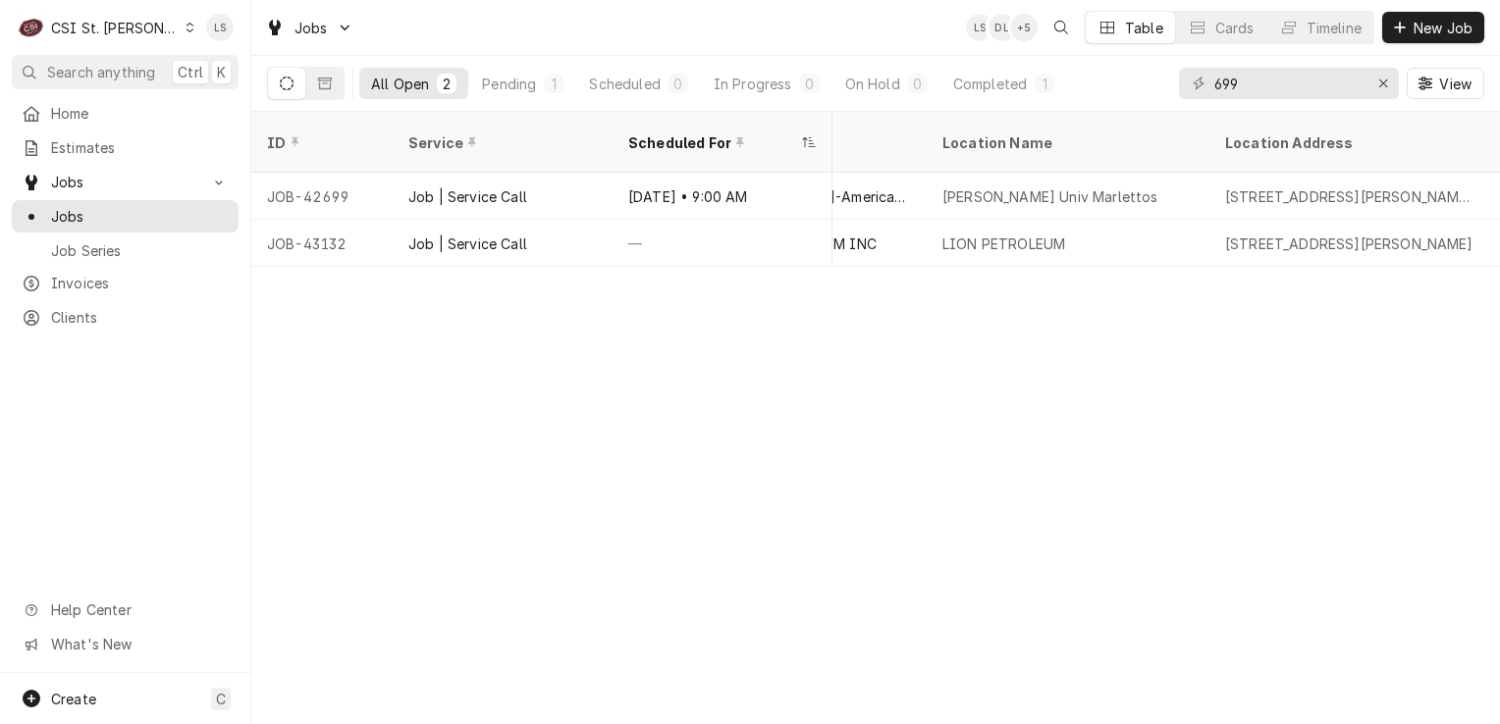
scroll to position [0, 1261]
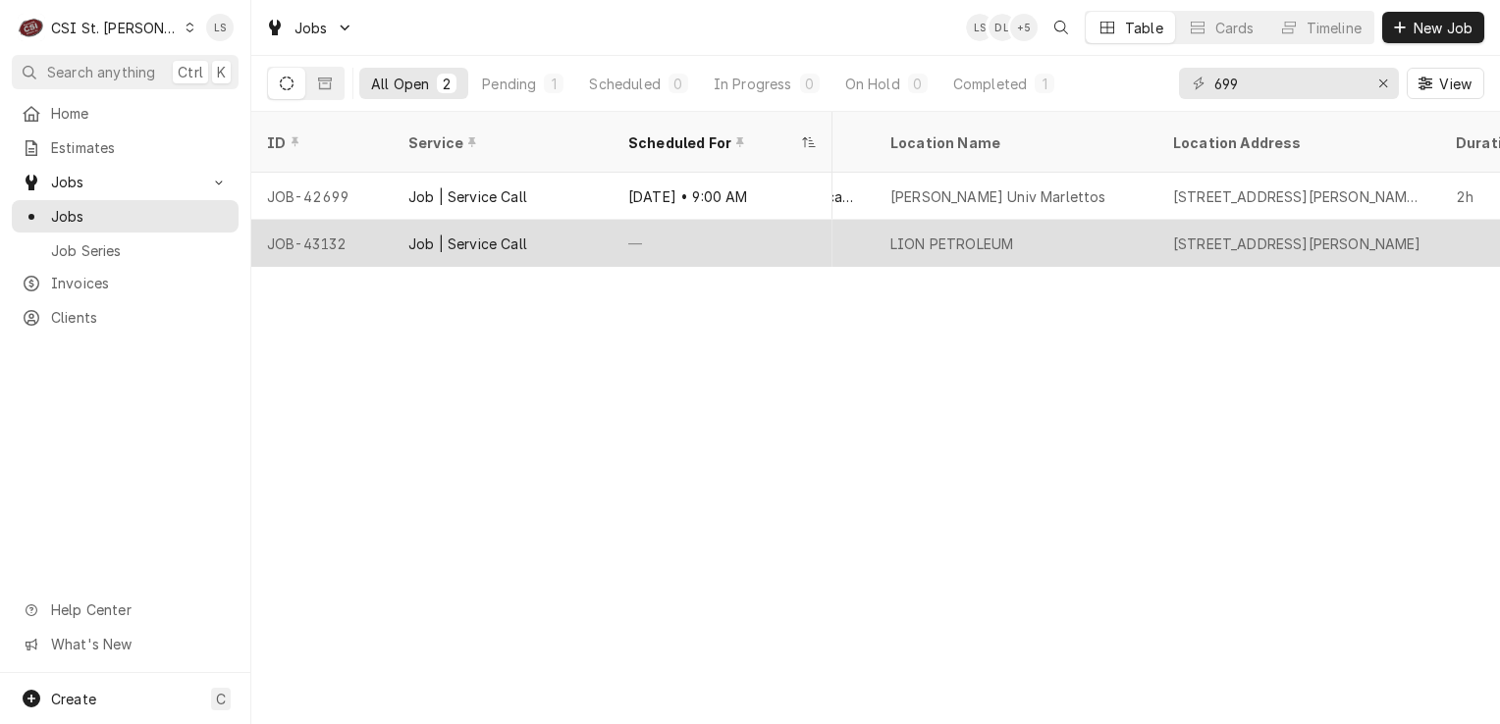
click at [338, 220] on div "JOB-43132" at bounding box center [321, 243] width 141 height 47
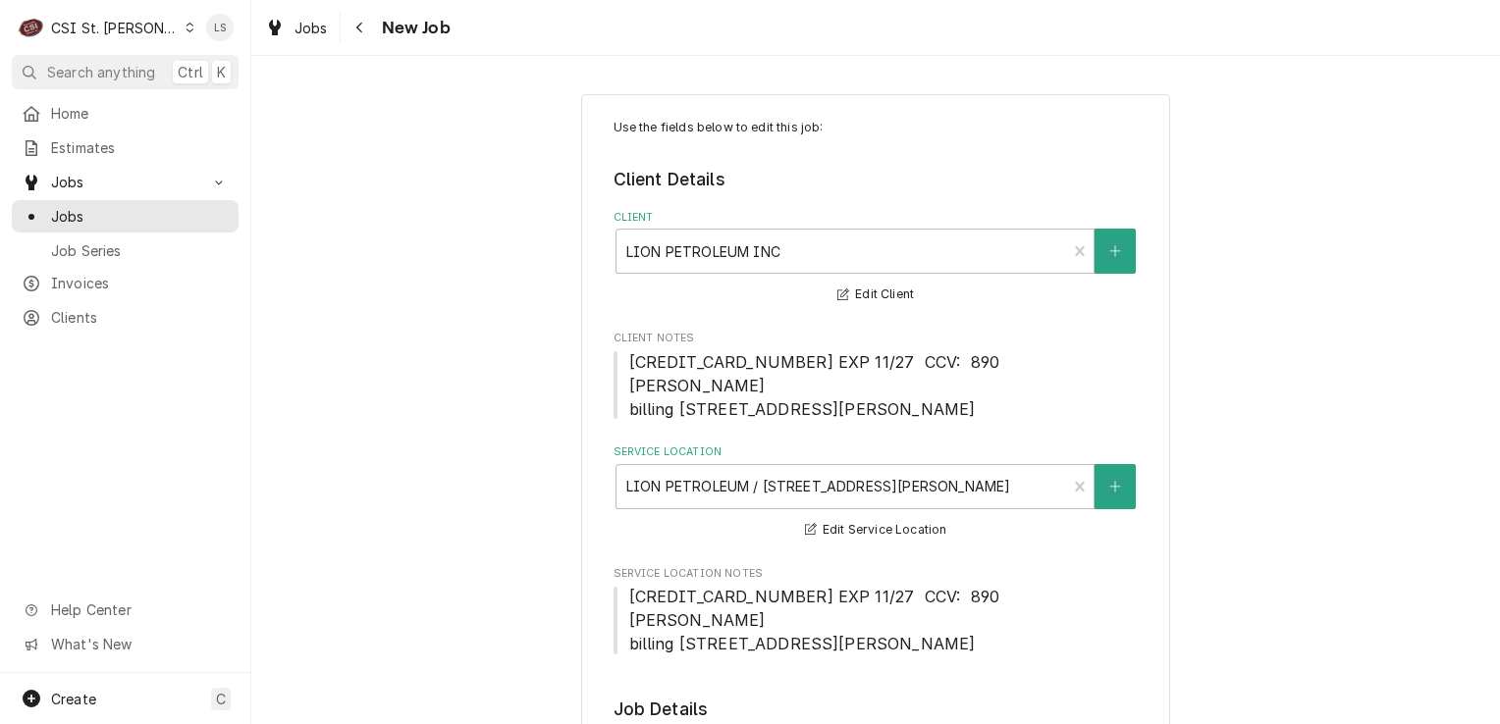
type textarea "x"
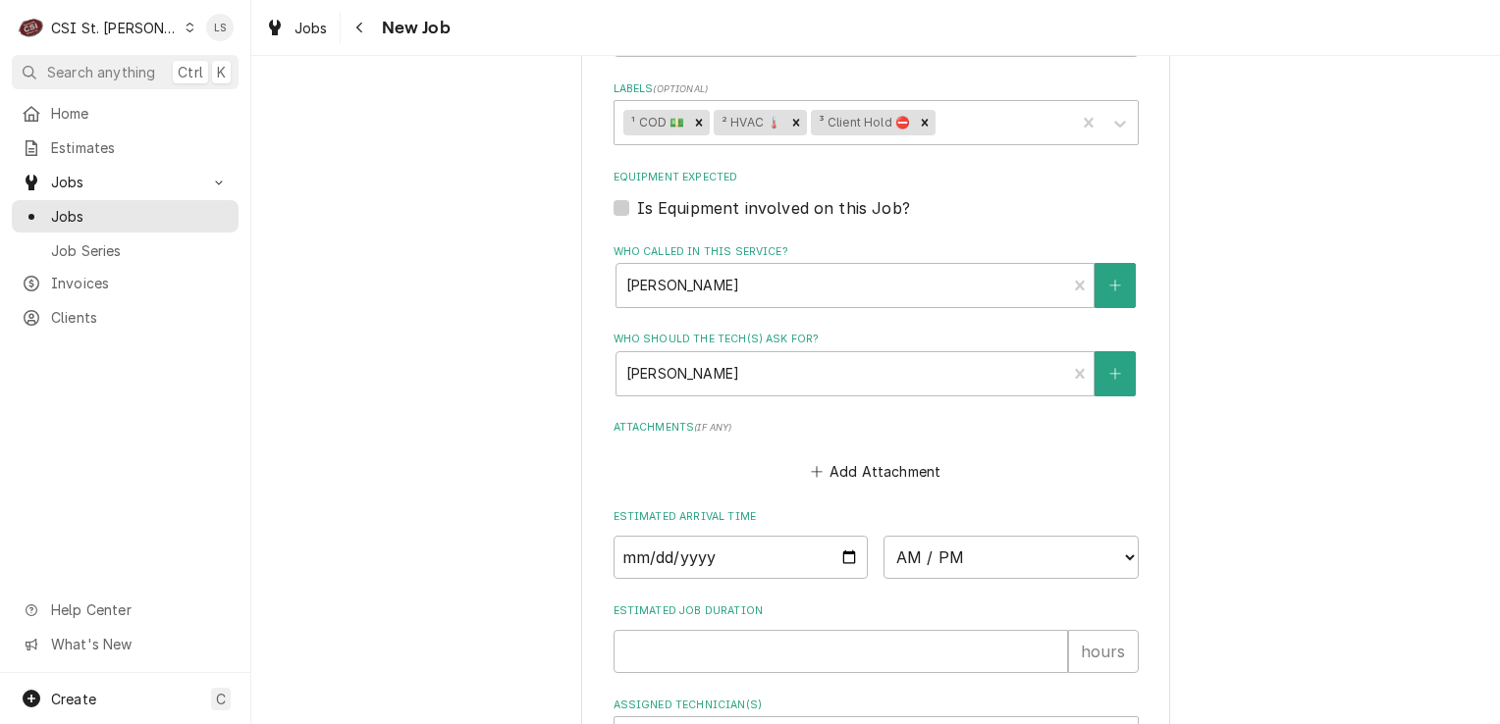
scroll to position [1472, 0]
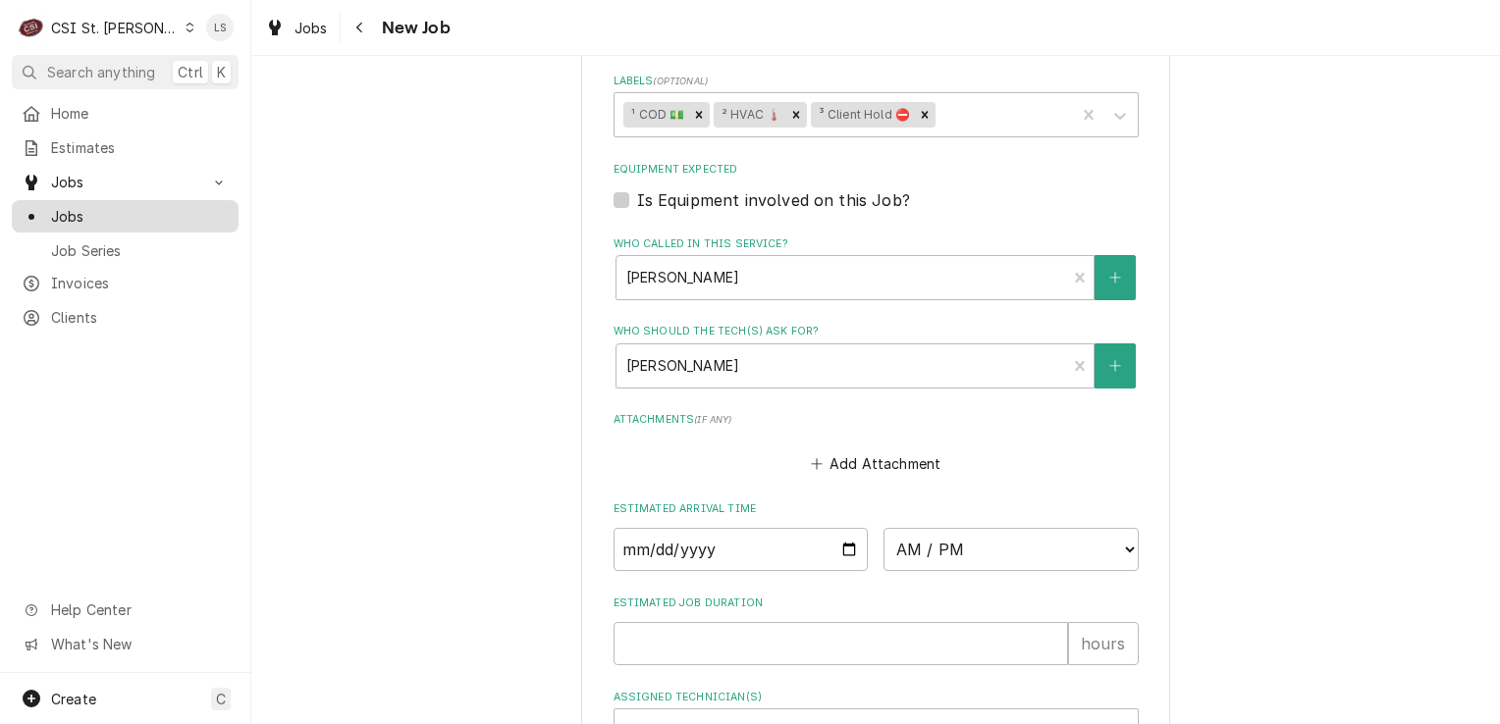
click at [116, 212] on span "Jobs" at bounding box center [140, 216] width 178 height 21
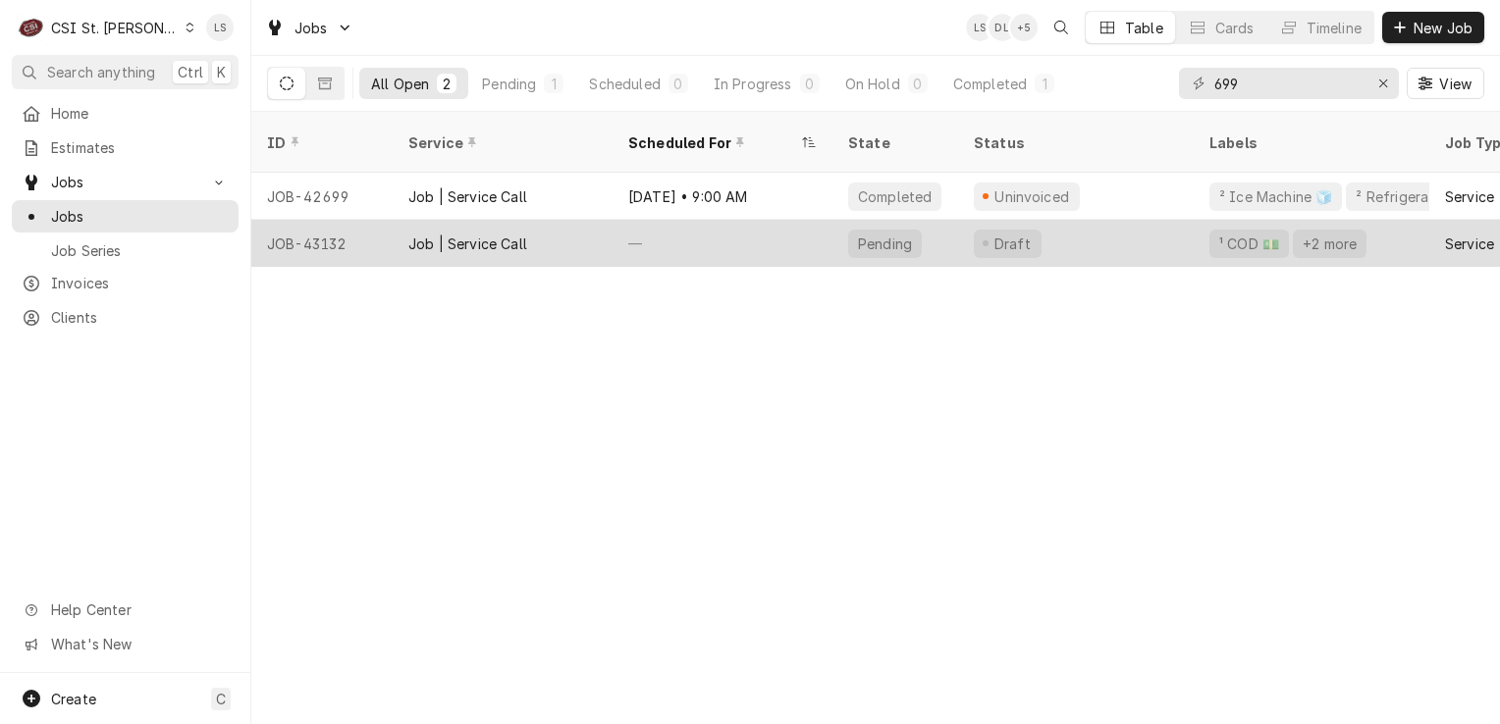
click at [299, 220] on div "JOB-43132" at bounding box center [321, 243] width 141 height 47
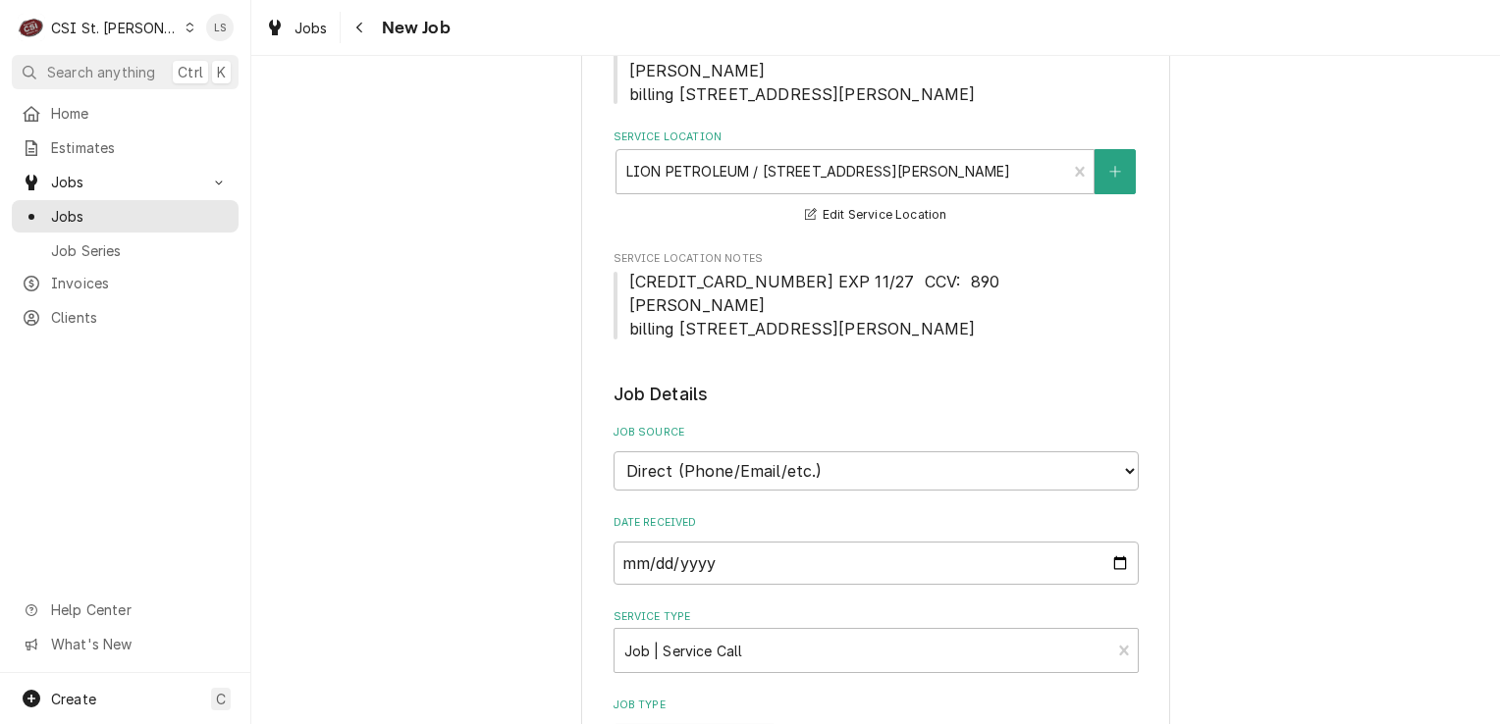
type textarea "x"
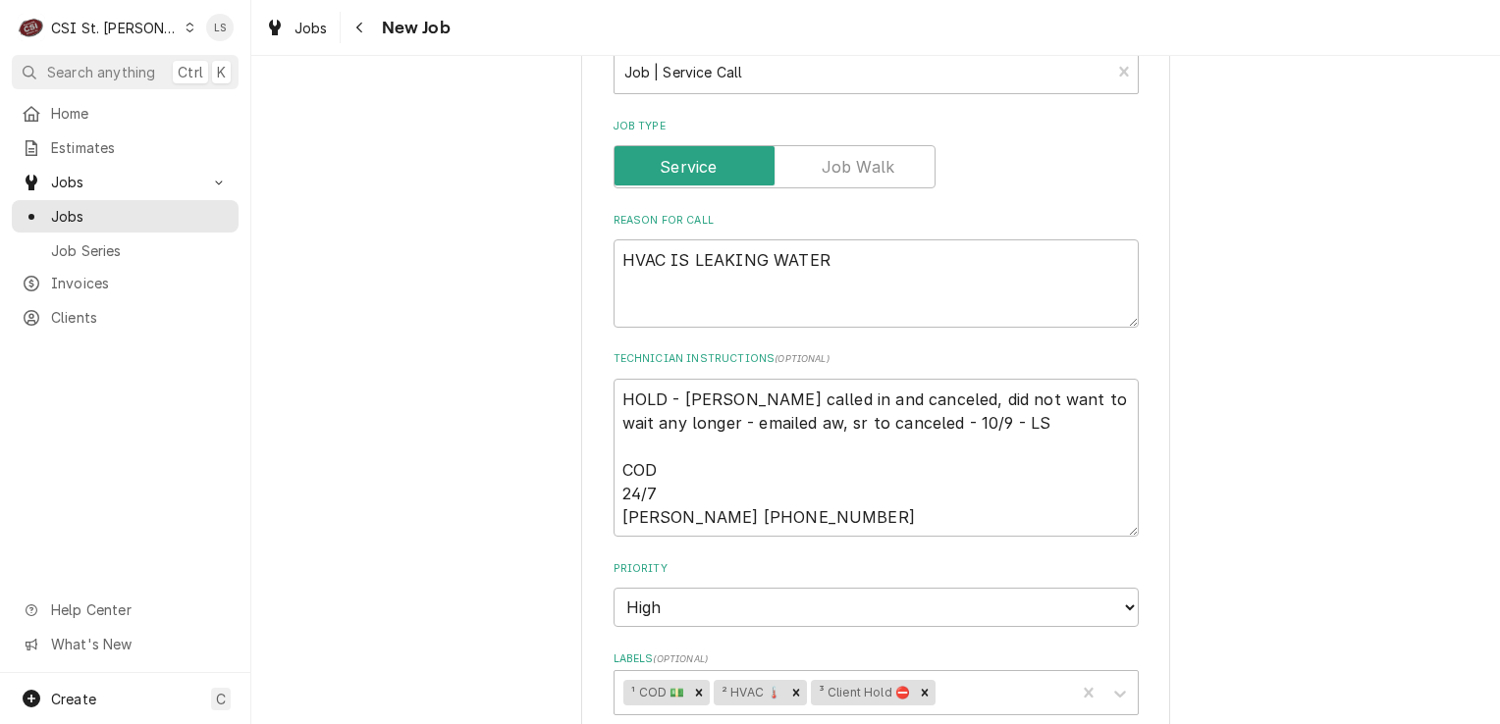
scroll to position [1178, 0]
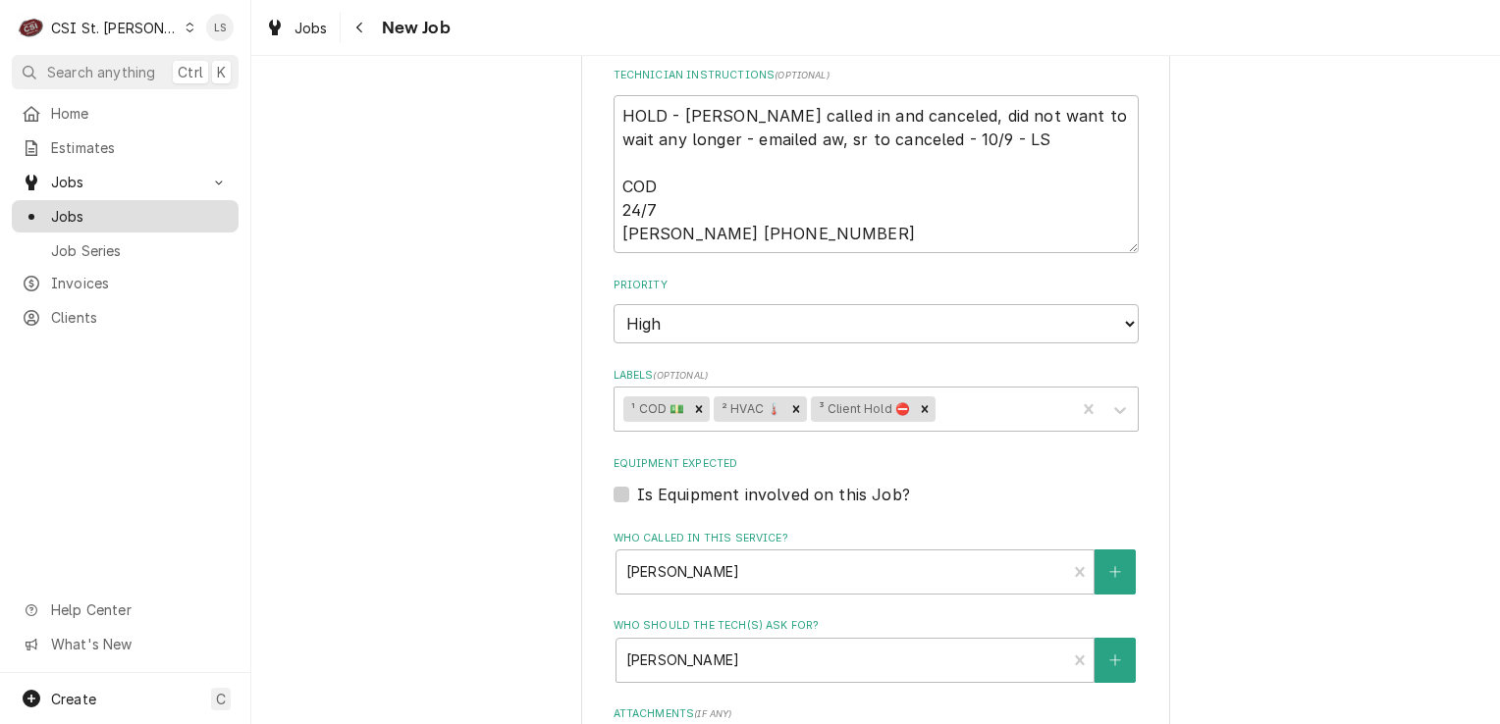
click at [121, 206] on span "Jobs" at bounding box center [140, 216] width 178 height 21
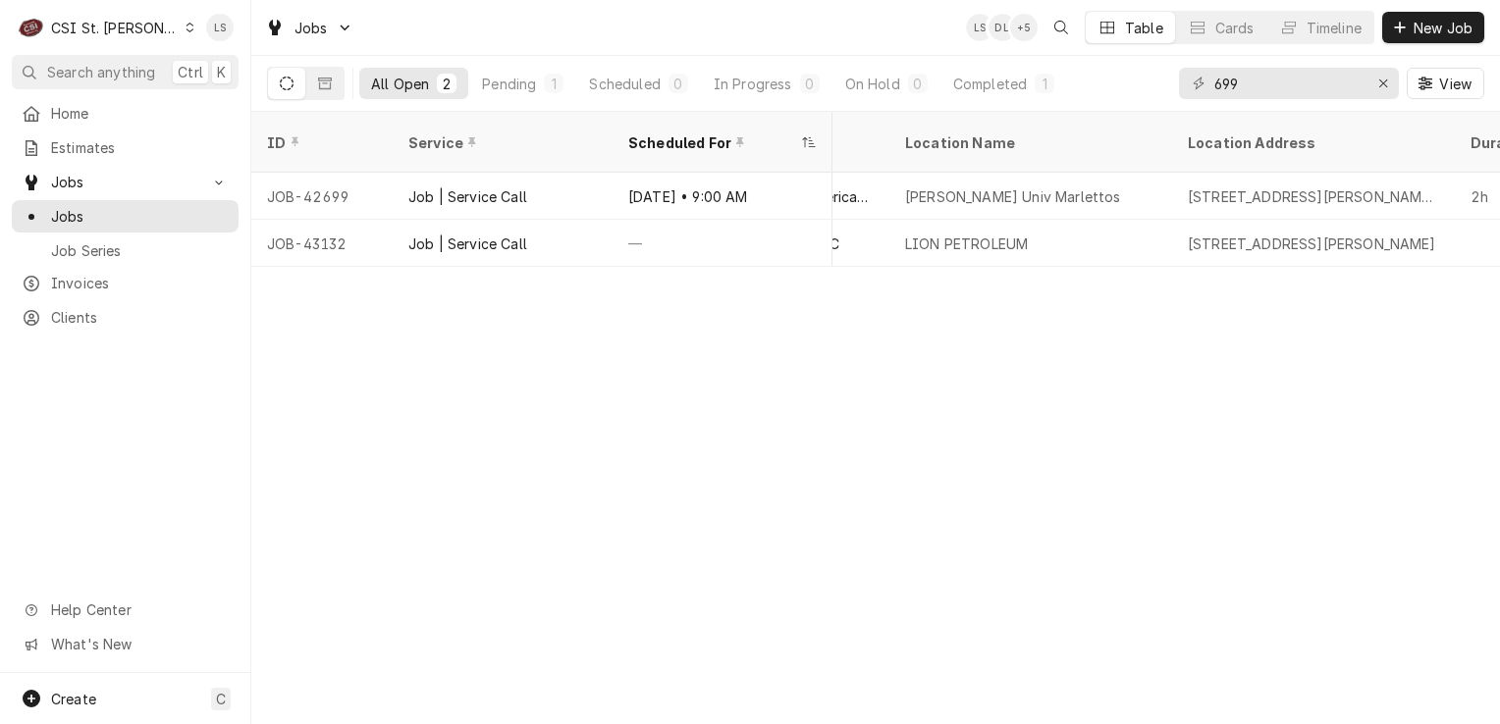
scroll to position [0, 1245]
click at [185, 27] on div "Dynamic Content Wrapper" at bounding box center [190, 28] width 11 height 14
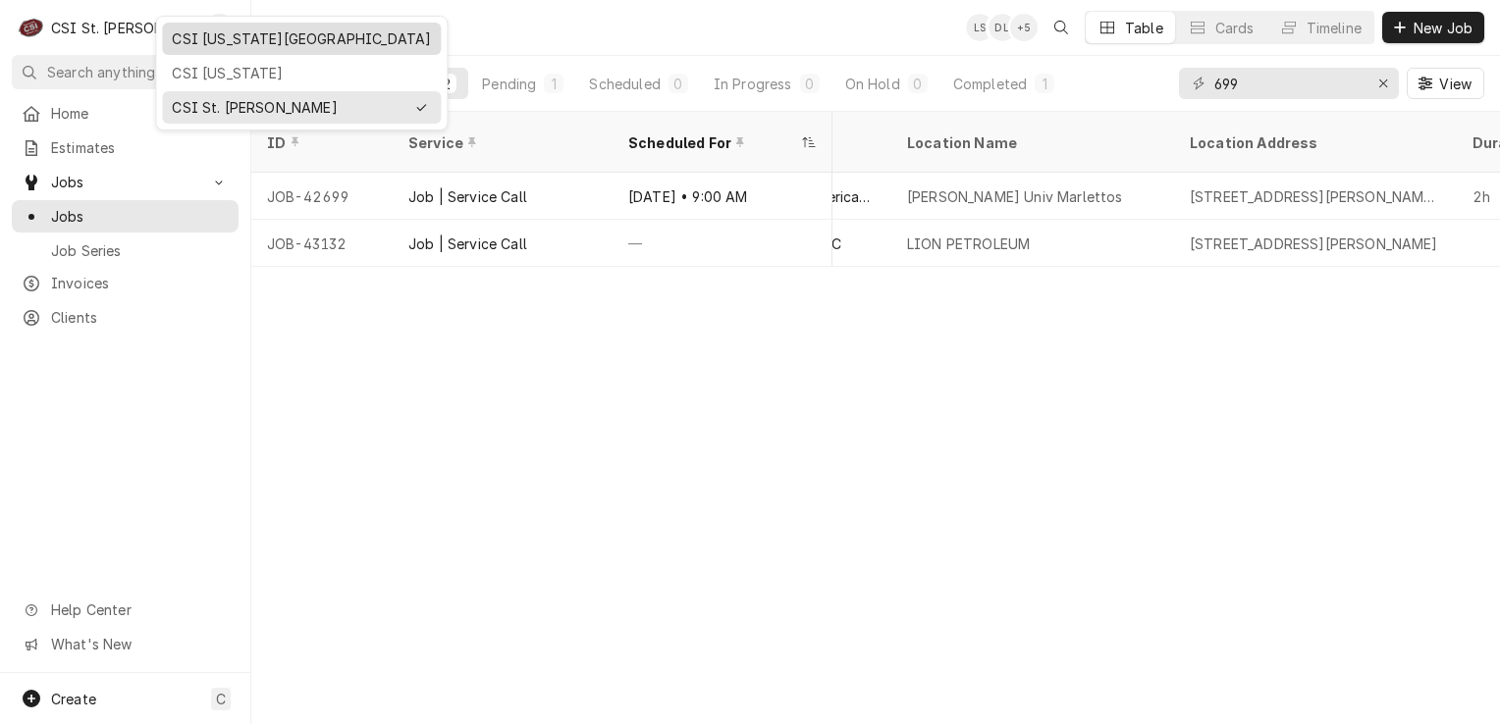
click at [162, 29] on div "CSI [US_STATE][GEOGRAPHIC_DATA]" at bounding box center [301, 39] width 279 height 32
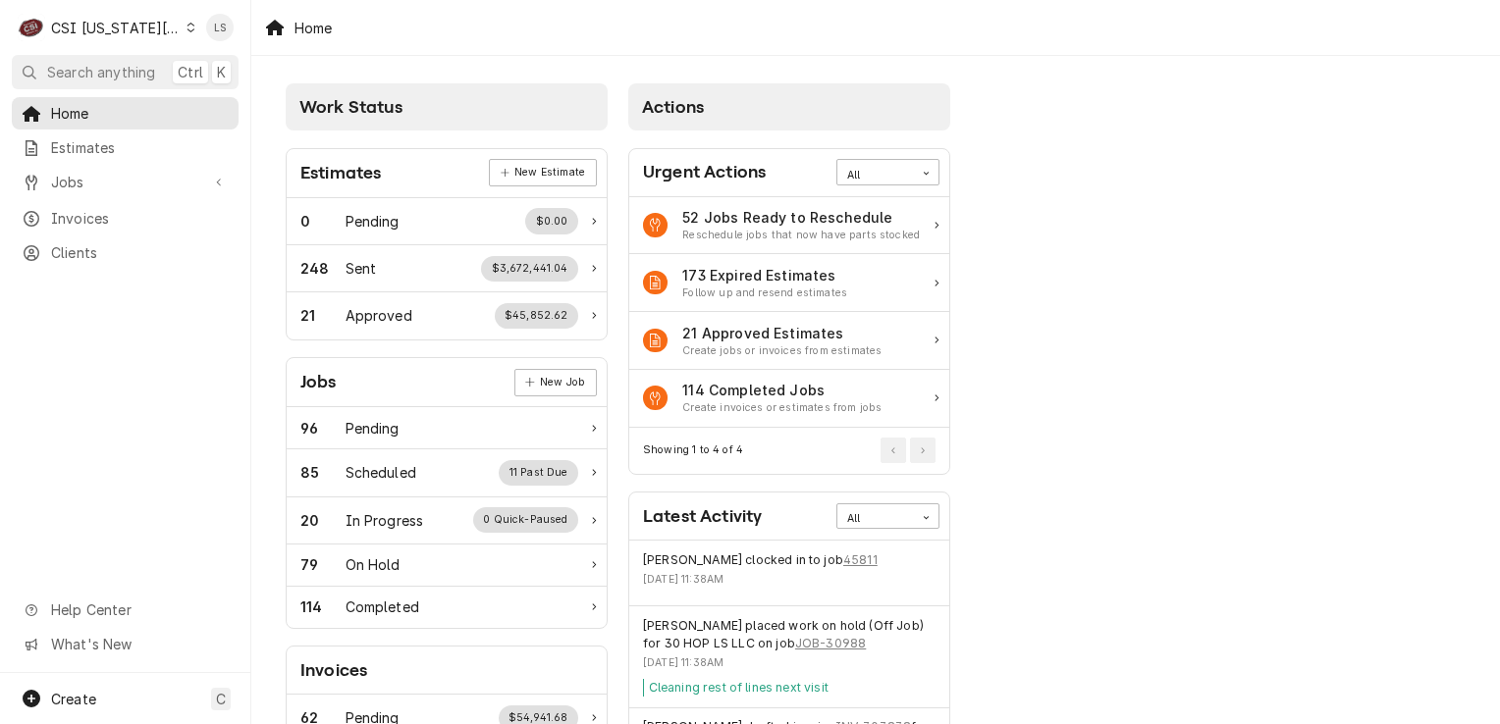
click at [187, 24] on icon "Dynamic Content Wrapper" at bounding box center [191, 28] width 8 height 10
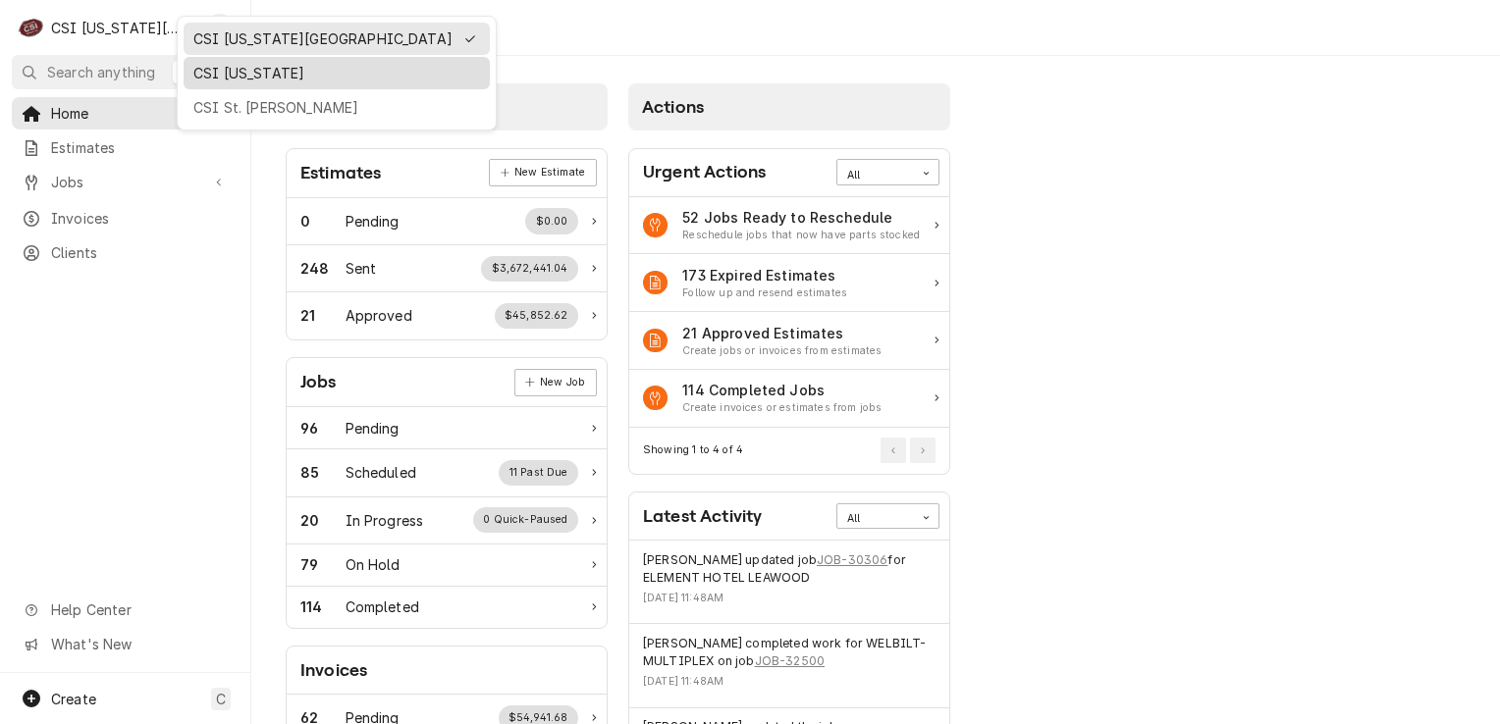
click at [203, 81] on div "CSI [US_STATE]" at bounding box center [336, 73] width 298 height 25
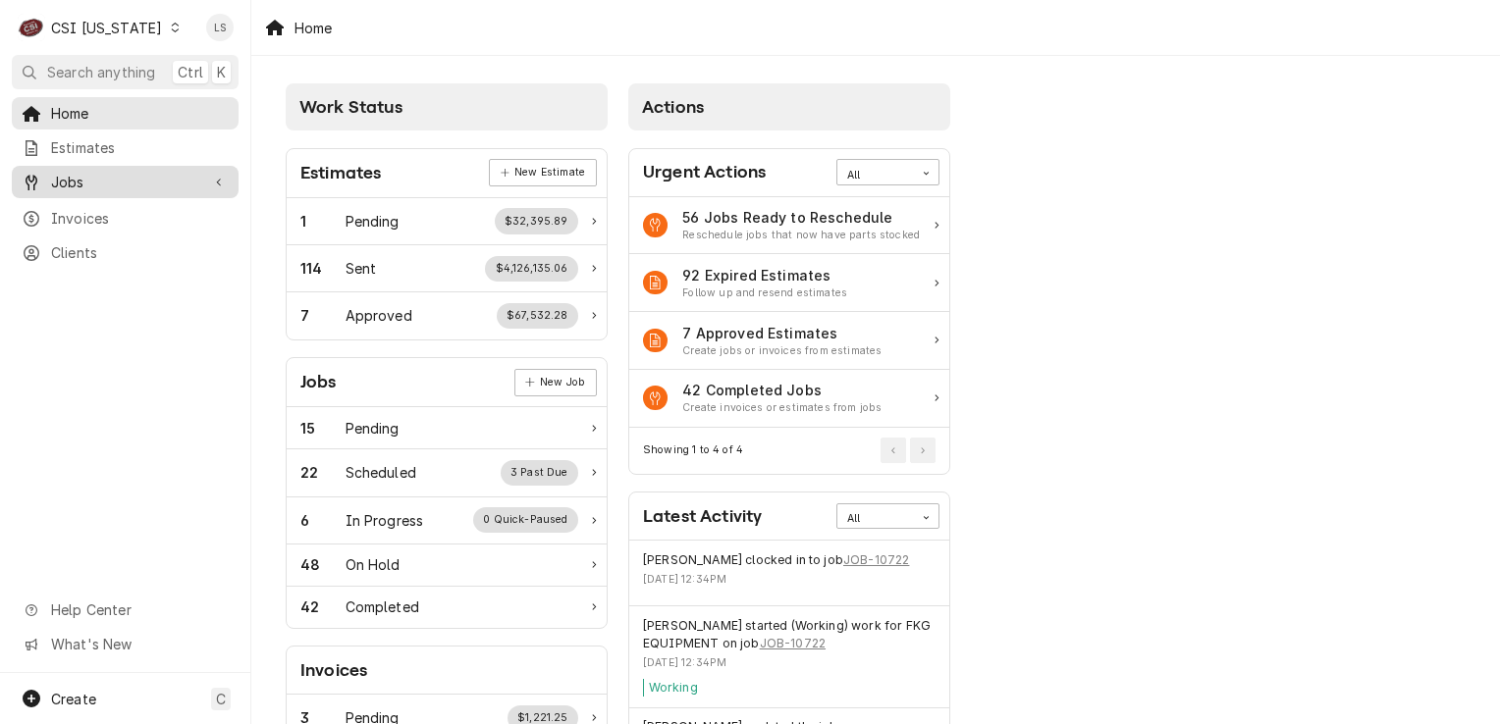
click at [51, 180] on span "Jobs" at bounding box center [125, 182] width 148 height 21
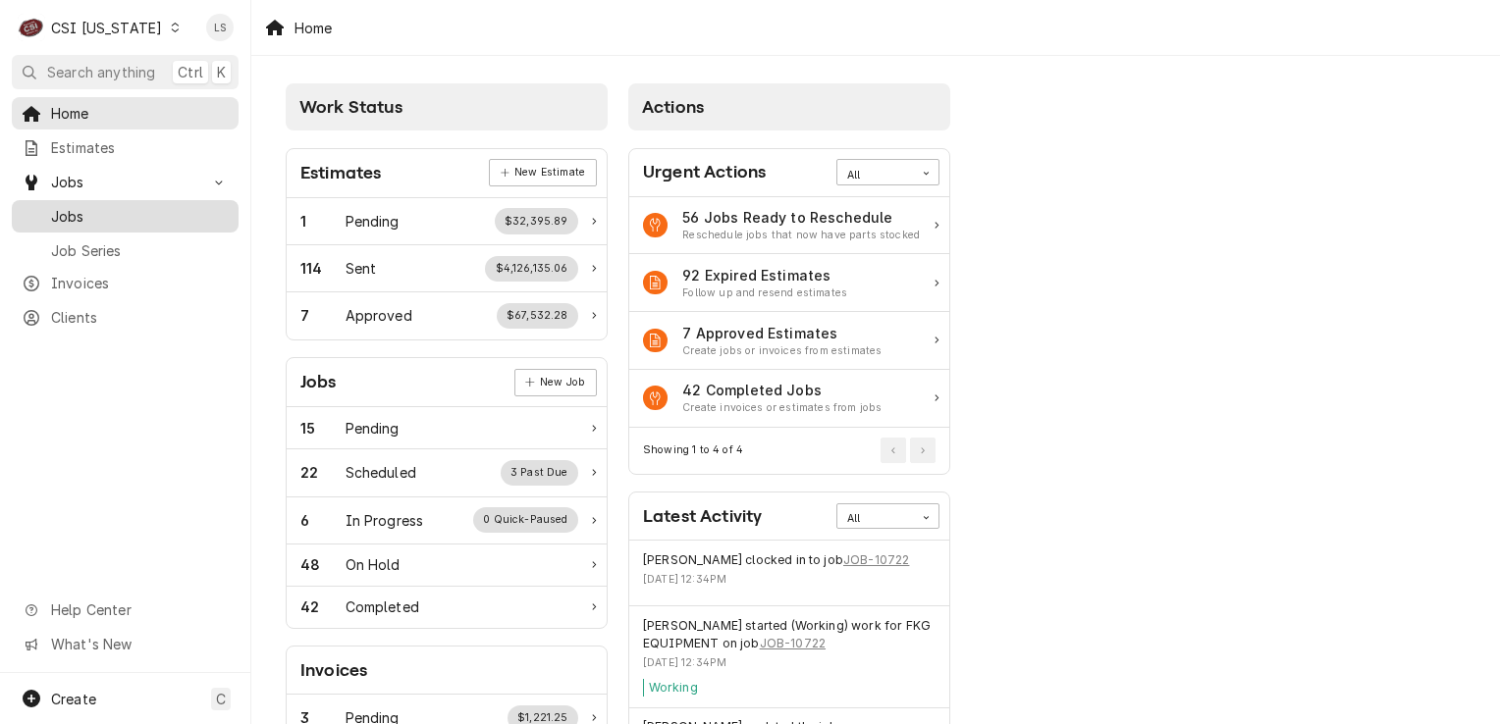
click at [67, 210] on span "Jobs" at bounding box center [140, 216] width 178 height 21
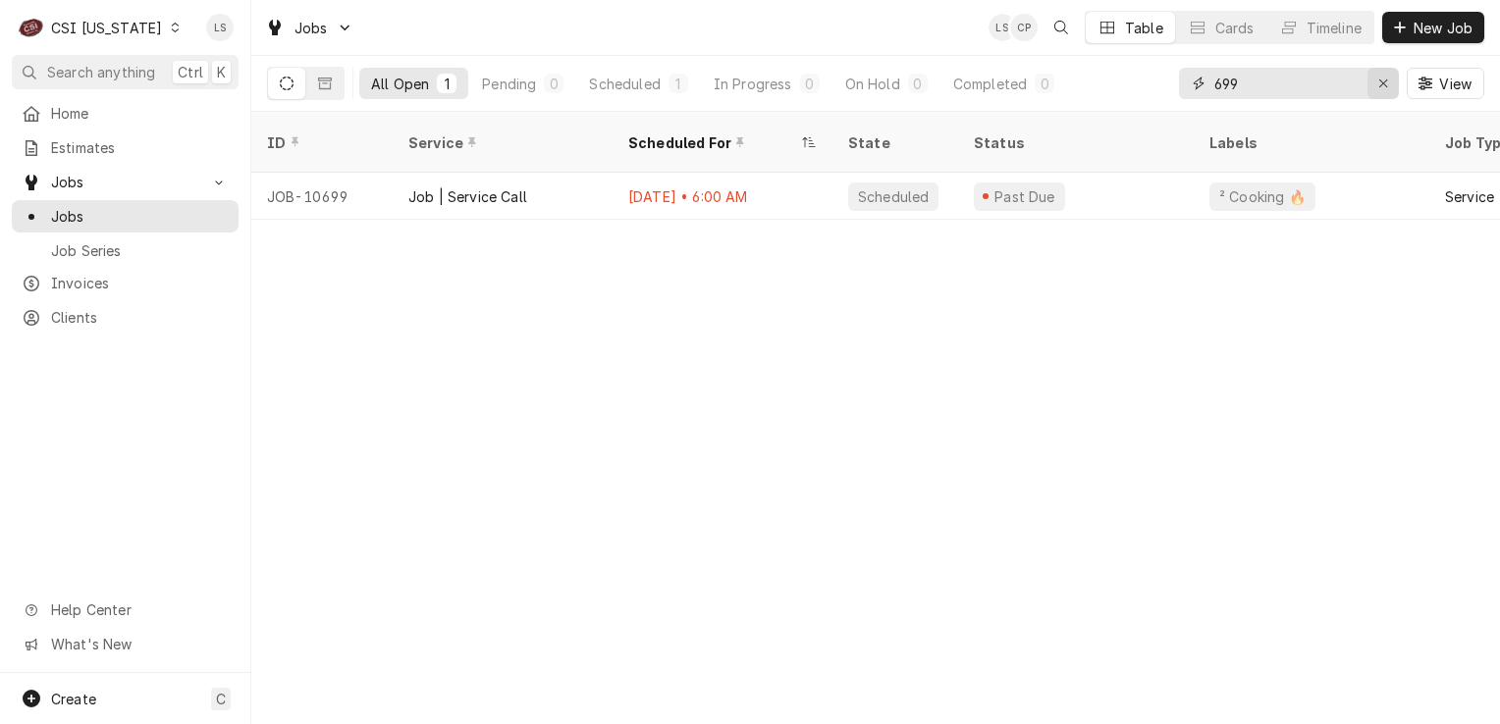
click at [1379, 88] on icon "Erase input" at bounding box center [1383, 84] width 11 height 14
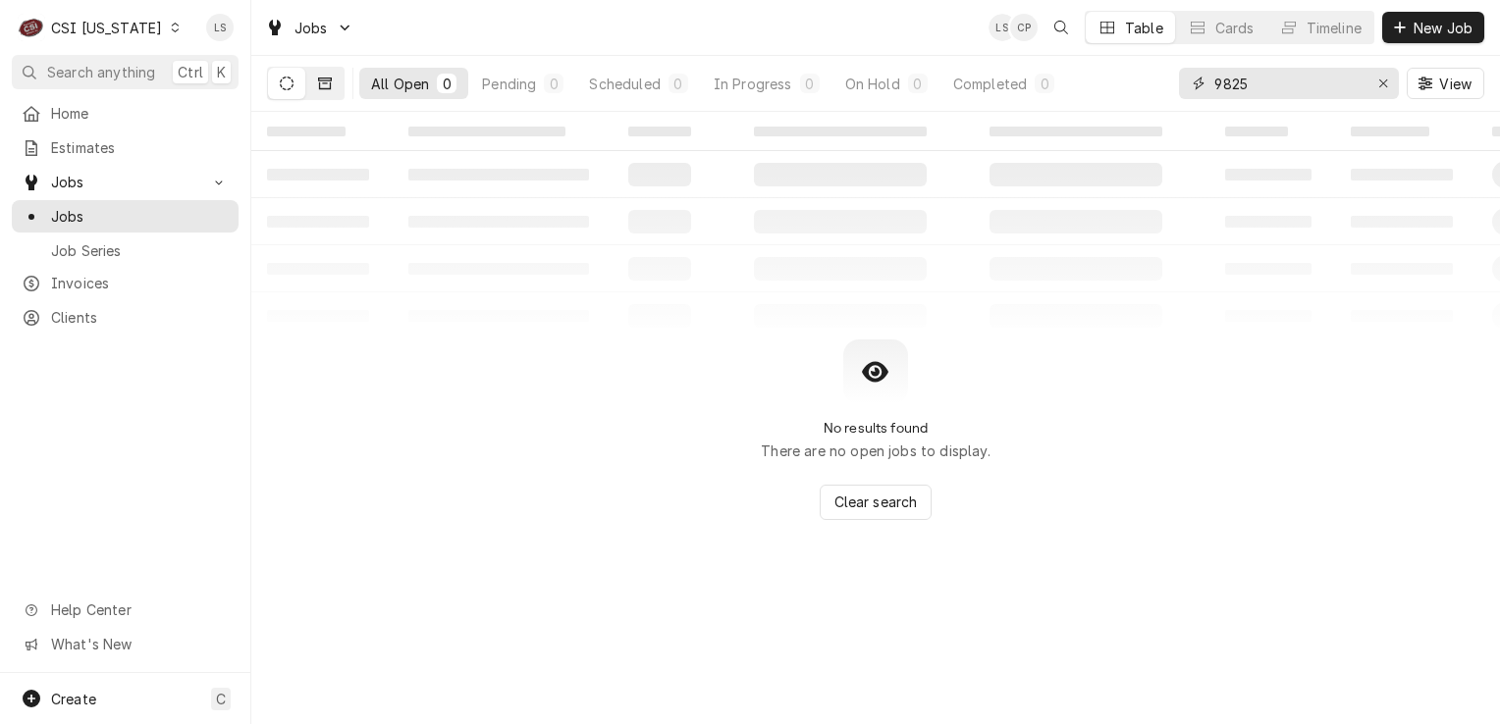
type input "9825"
click at [326, 80] on icon "Dynamic Content Wrapper" at bounding box center [325, 84] width 14 height 12
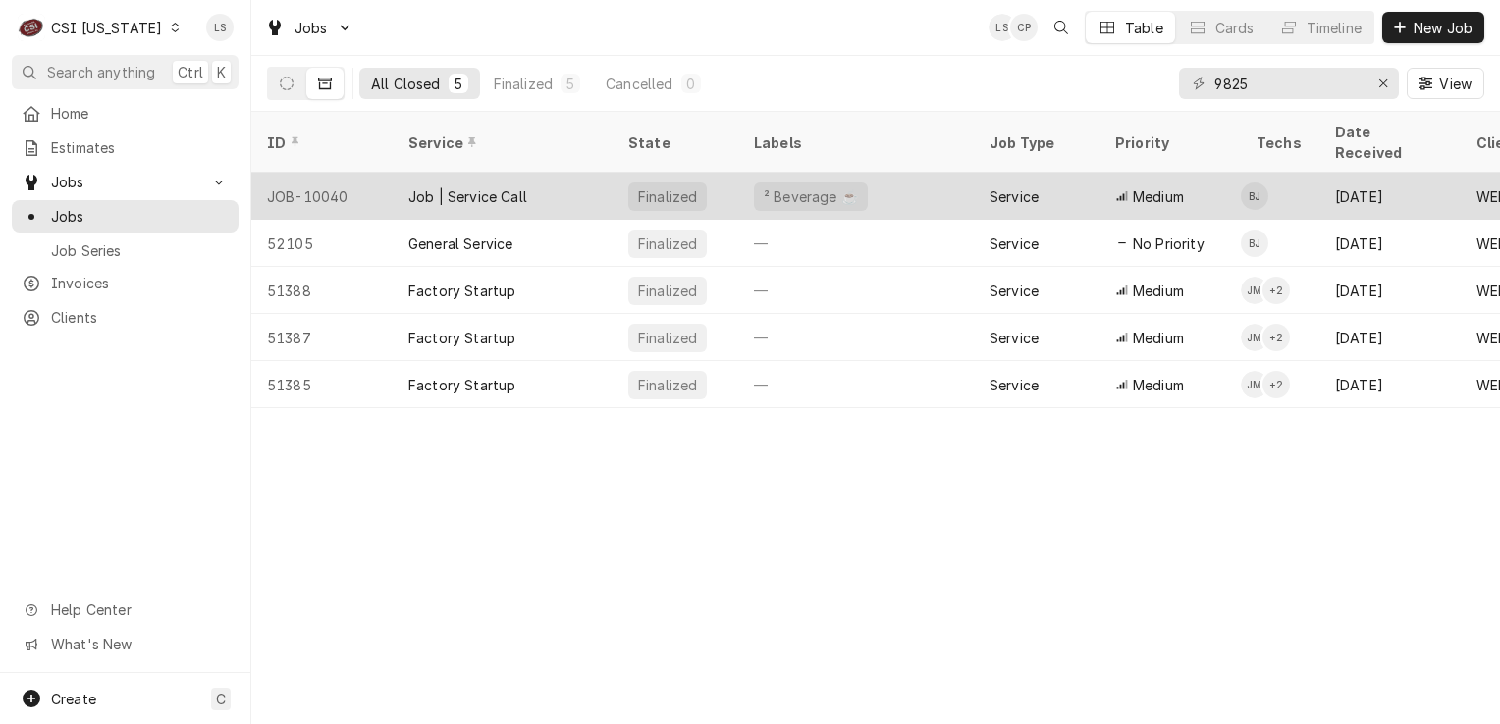
click at [303, 173] on div "JOB-10040" at bounding box center [321, 196] width 141 height 47
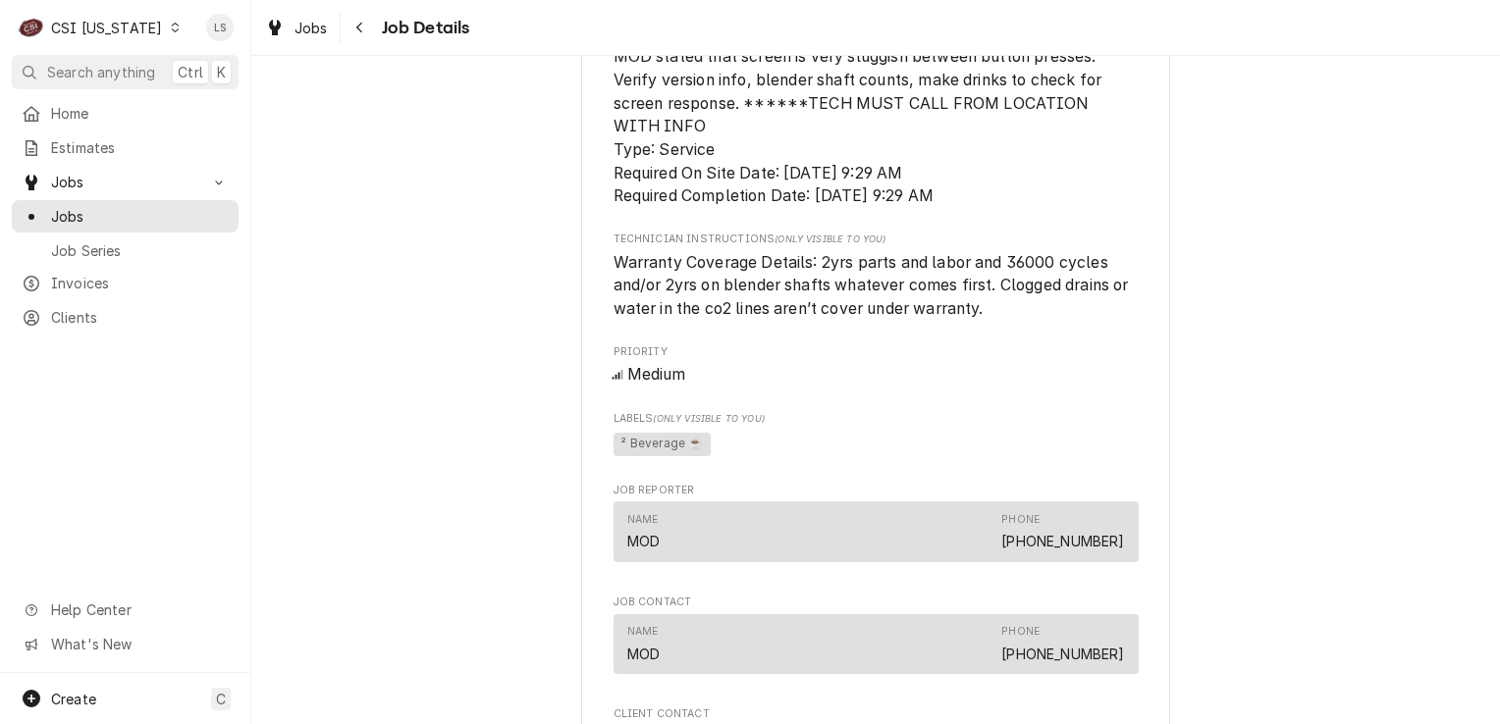
scroll to position [1178, 0]
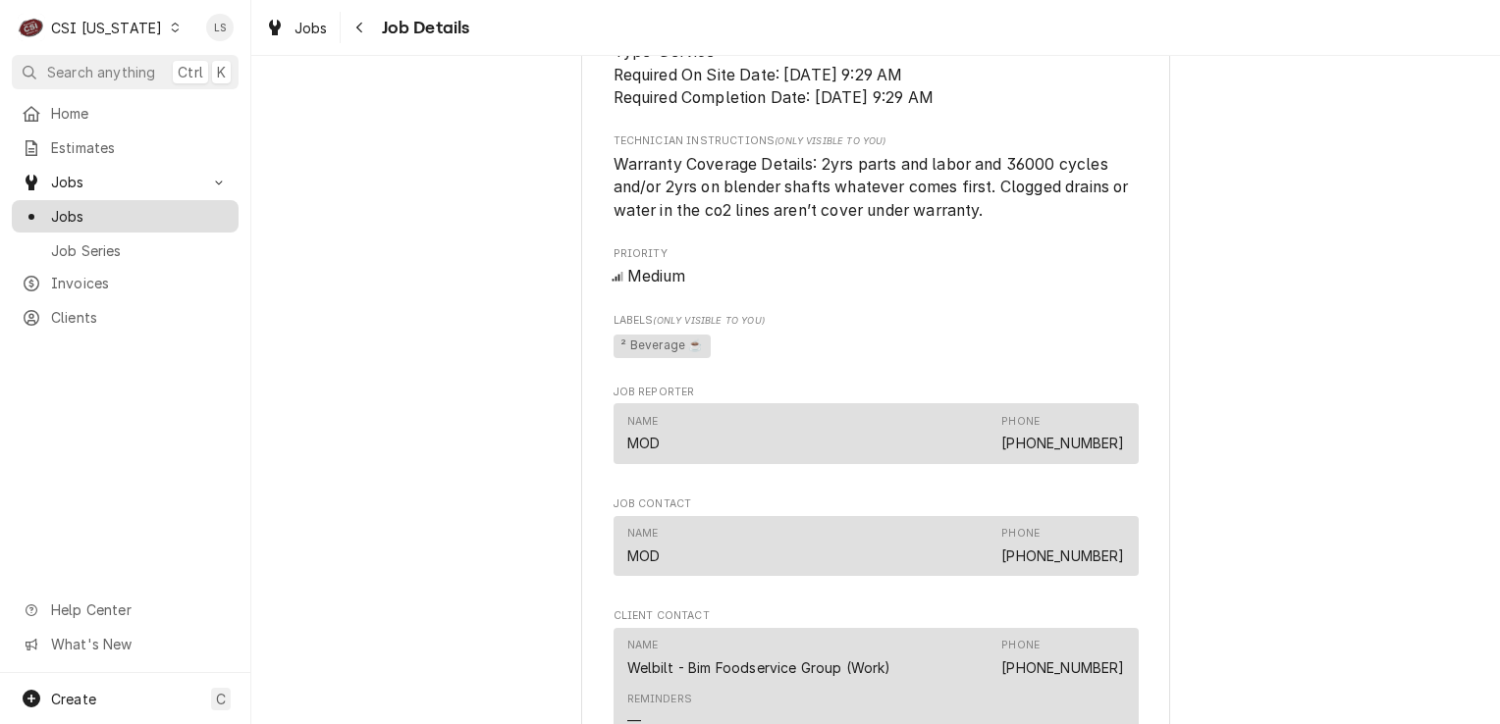
click at [137, 220] on div "Jobs" at bounding box center [125, 216] width 219 height 25
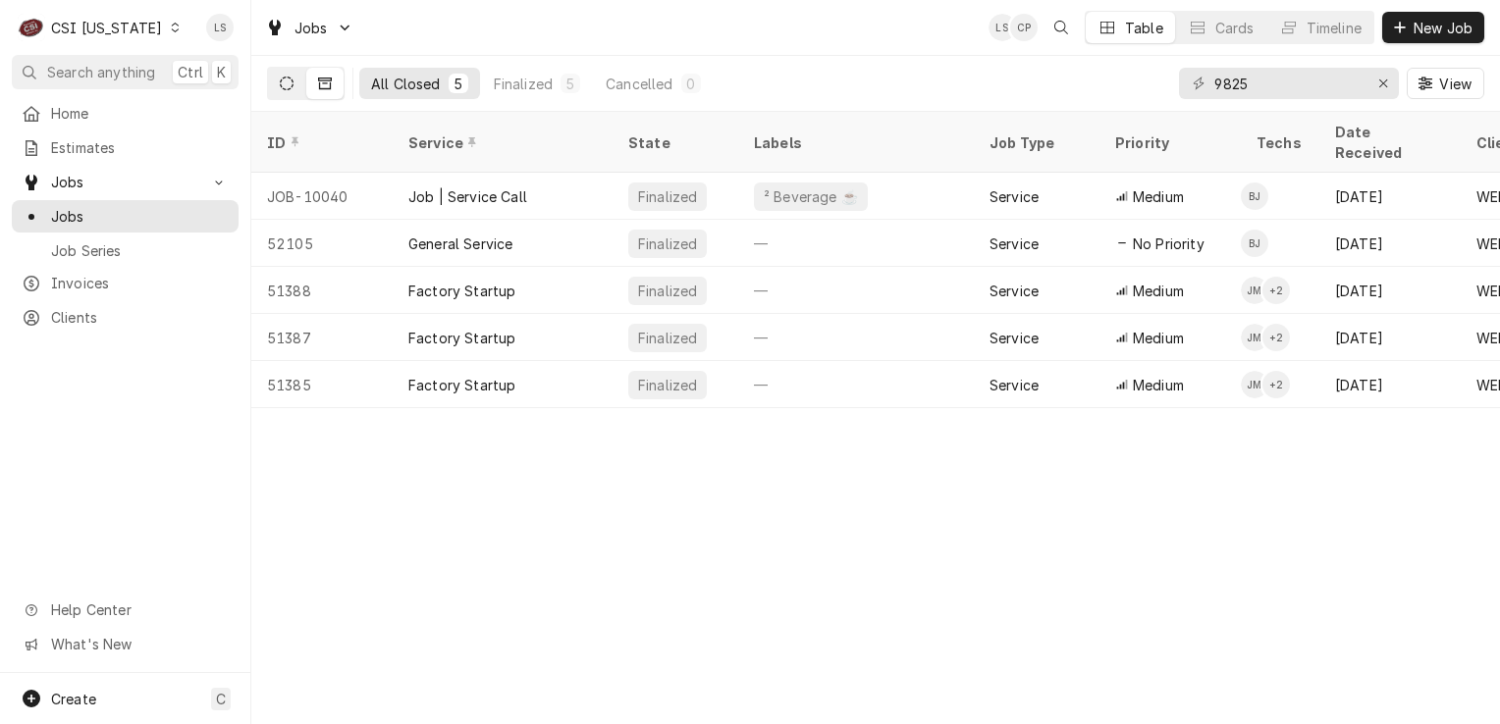
click at [281, 92] on button "Dynamic Content Wrapper" at bounding box center [286, 83] width 37 height 31
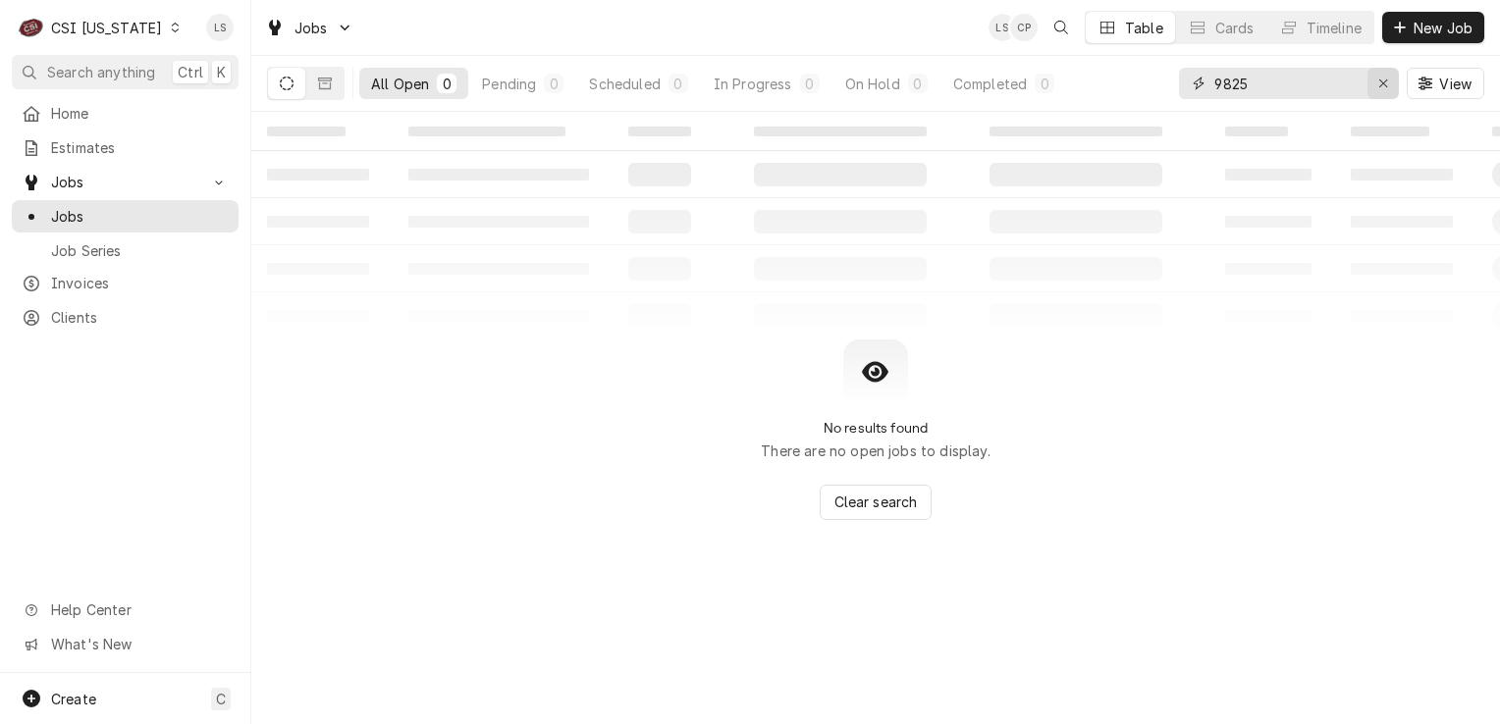
click at [1379, 83] on icon "Erase input" at bounding box center [1383, 84] width 11 height 14
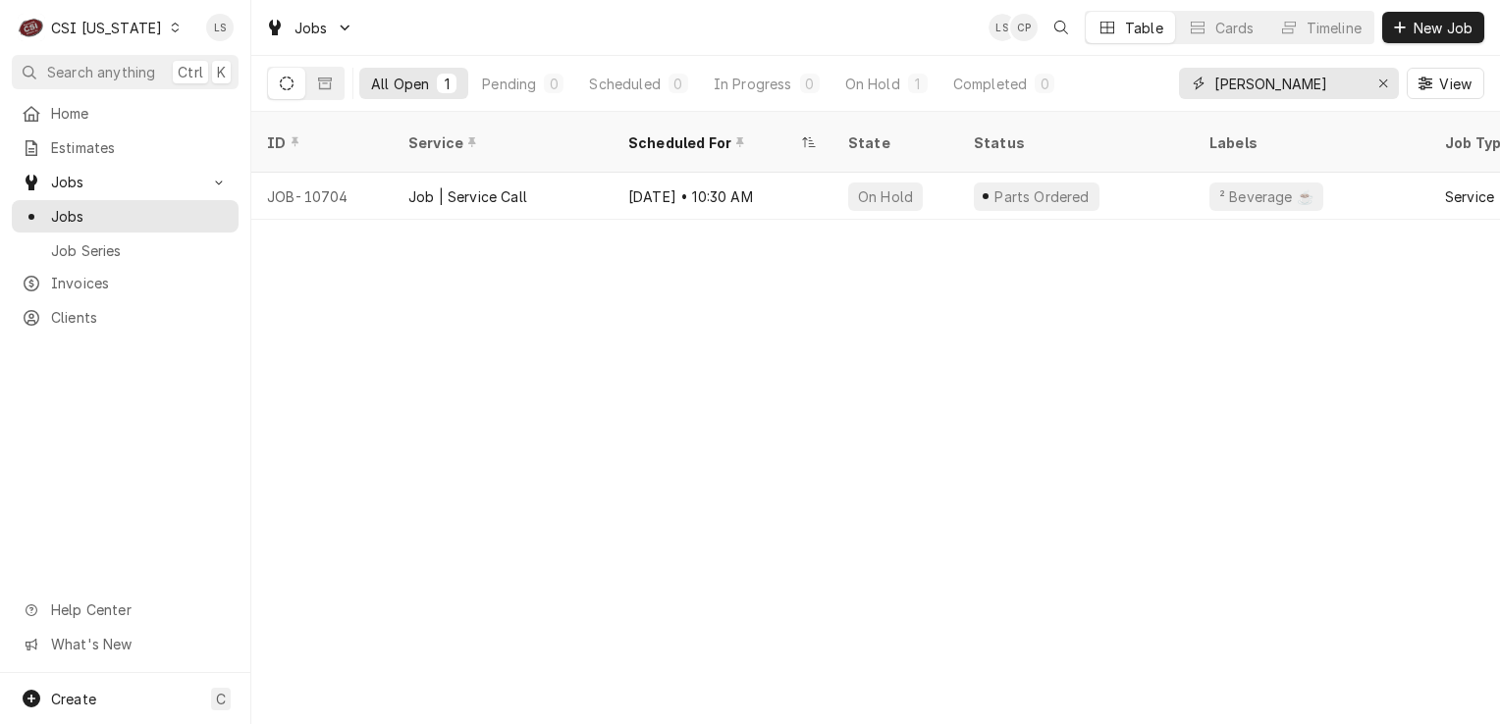
type input "[PERSON_NAME]"
click at [1386, 83] on icon "Erase input" at bounding box center [1383, 84] width 11 height 14
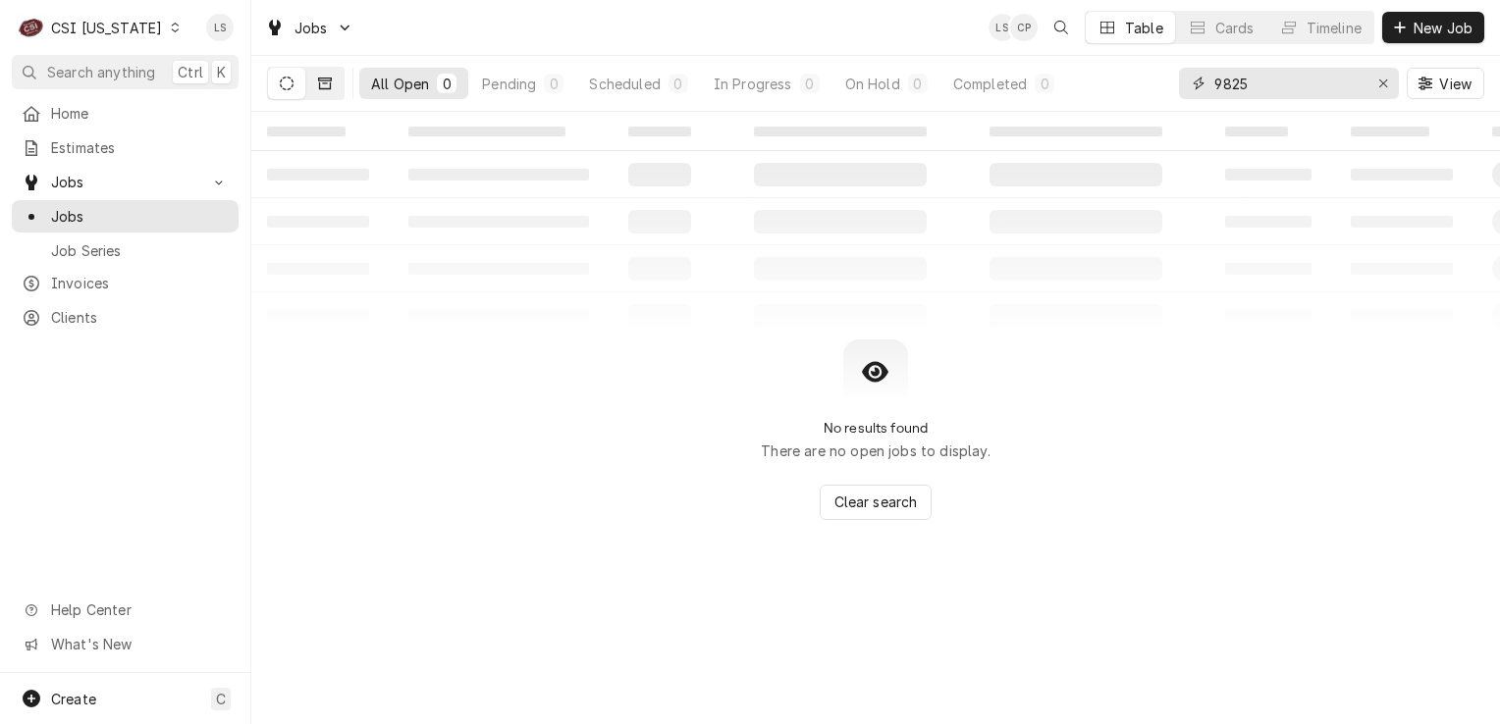
type input "9825"
click at [337, 80] on button "Dynamic Content Wrapper" at bounding box center [324, 83] width 37 height 31
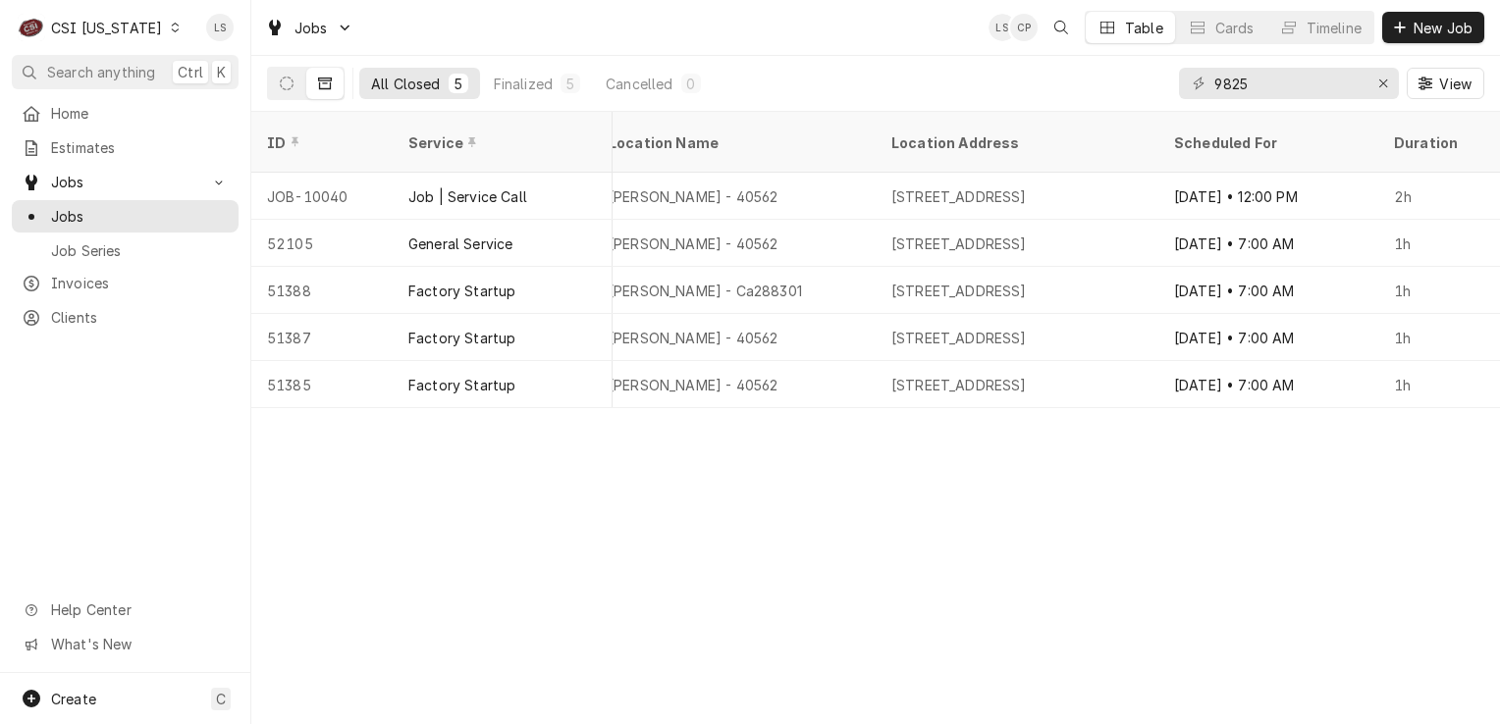
scroll to position [0, 1092]
click at [281, 84] on icon "Dynamic Content Wrapper" at bounding box center [287, 84] width 14 height 14
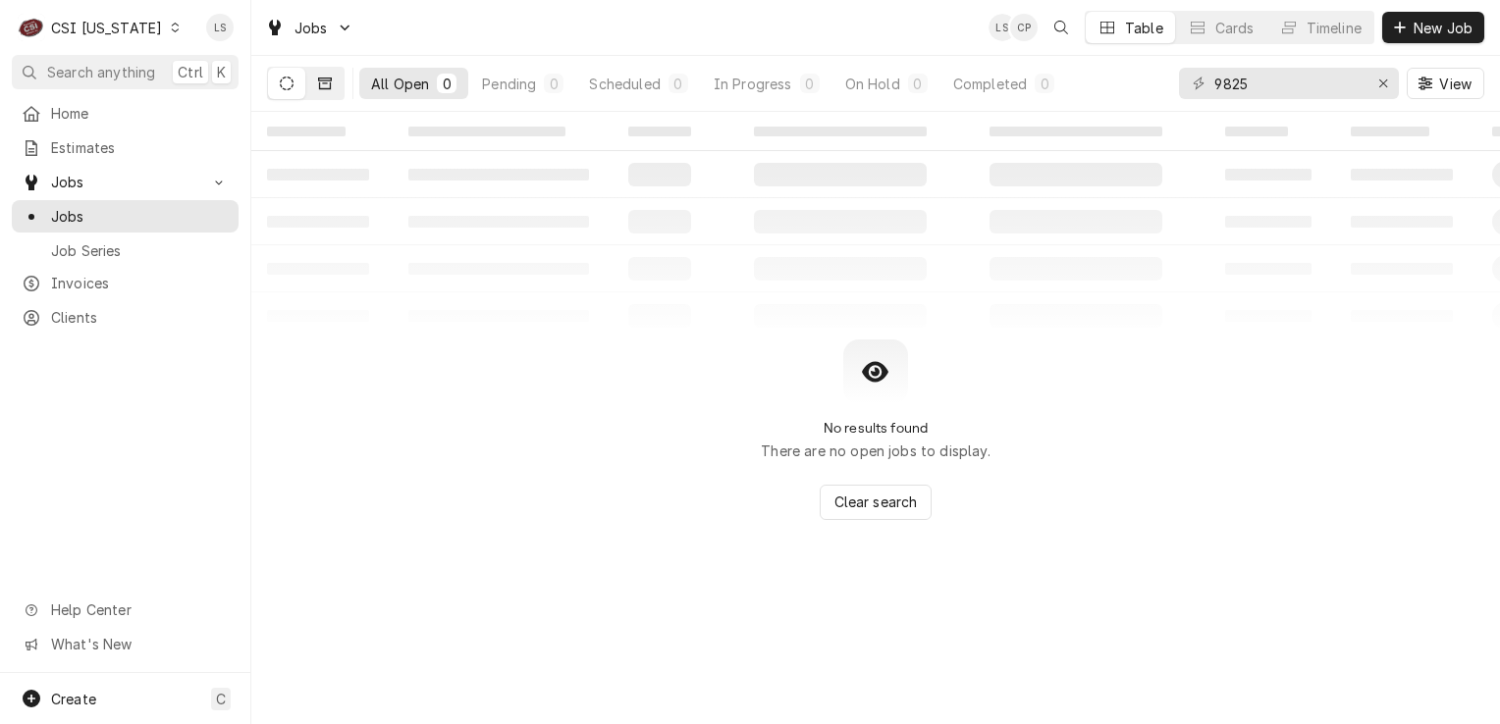
click at [327, 82] on icon "Dynamic Content Wrapper" at bounding box center [325, 84] width 14 height 12
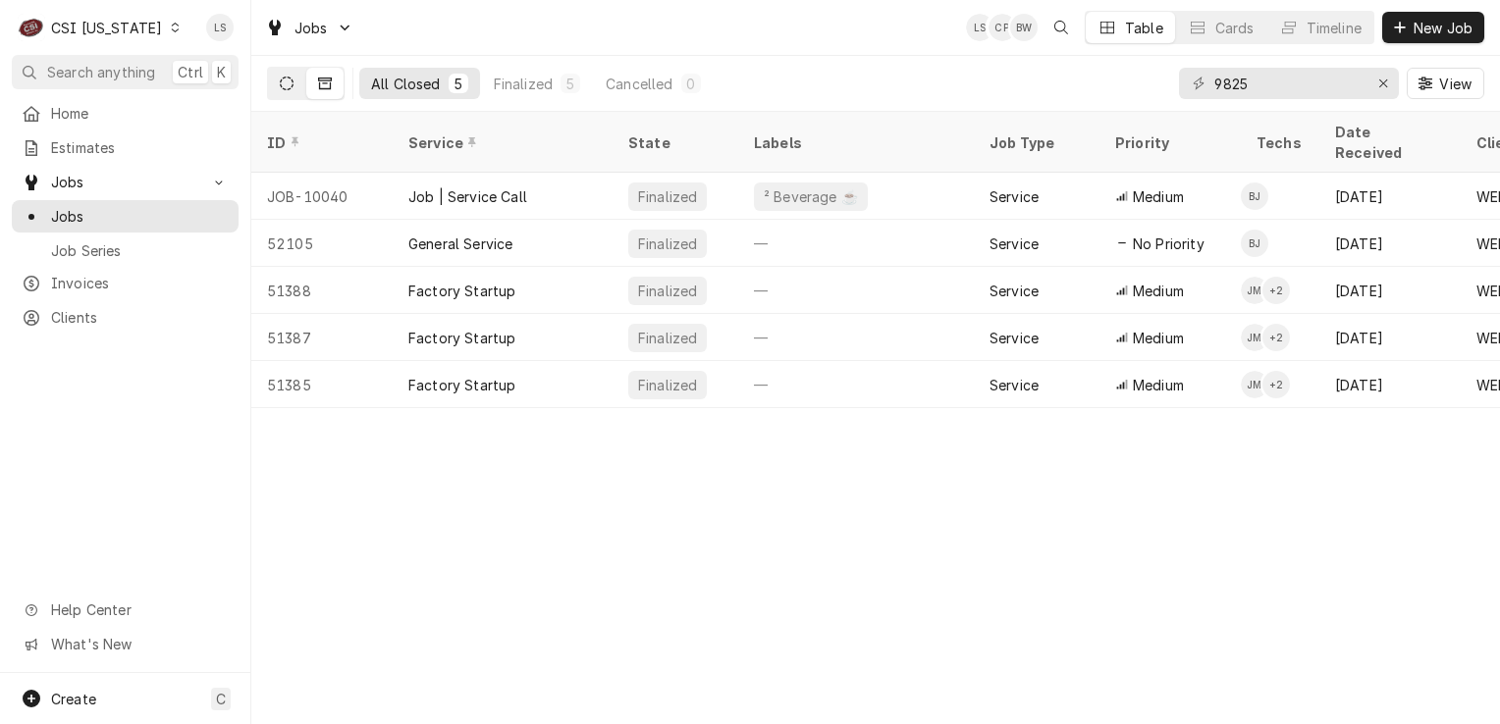
click at [282, 80] on icon "Dynamic Content Wrapper" at bounding box center [287, 84] width 14 height 14
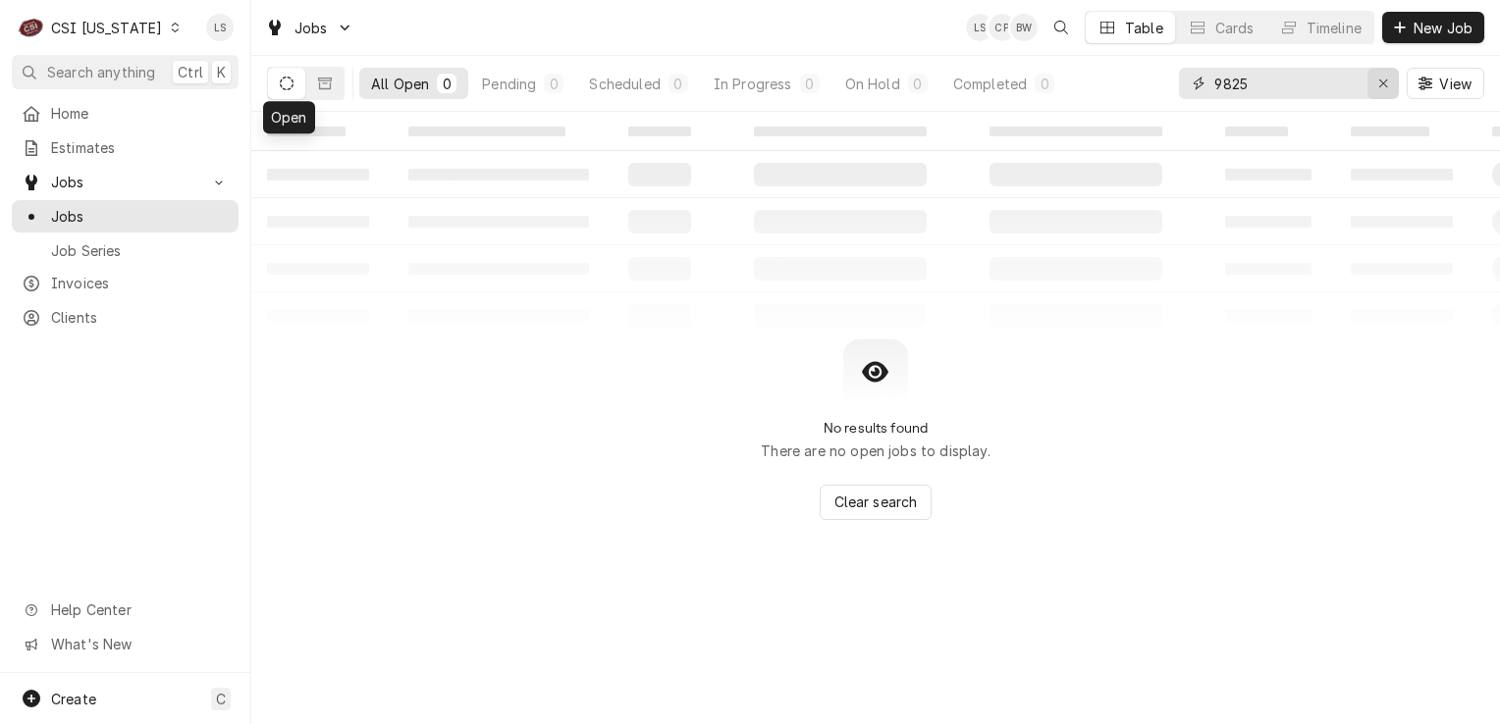
click at [1378, 86] on icon "Erase input" at bounding box center [1383, 84] width 11 height 14
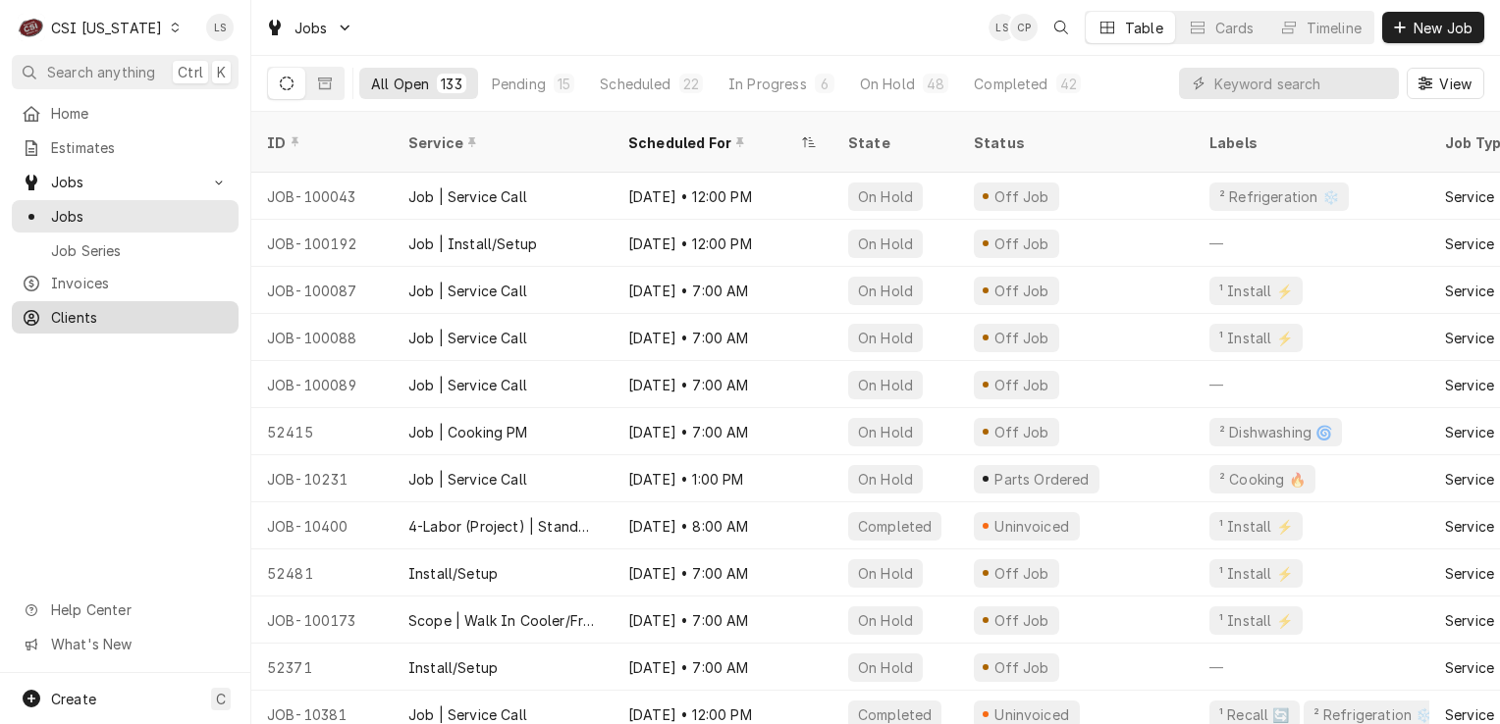
click at [58, 308] on span "Clients" at bounding box center [140, 317] width 178 height 21
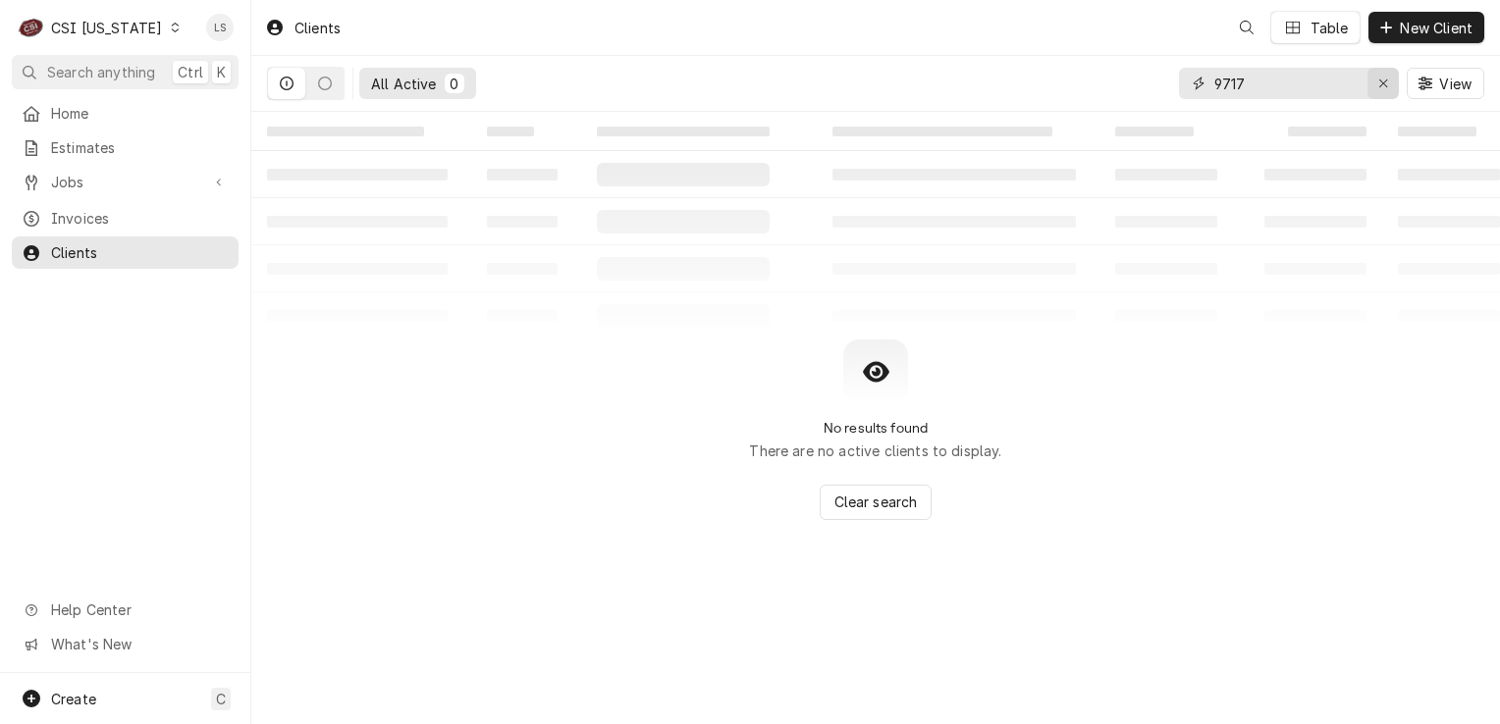
click at [1375, 90] on div "Erase input" at bounding box center [1383, 84] width 20 height 20
type input "1000 walnut"
click at [1375, 90] on div "Erase input" at bounding box center [1383, 84] width 20 height 20
type input "commer ban"
click at [171, 27] on icon "Dynamic Content Wrapper" at bounding box center [175, 28] width 9 height 10
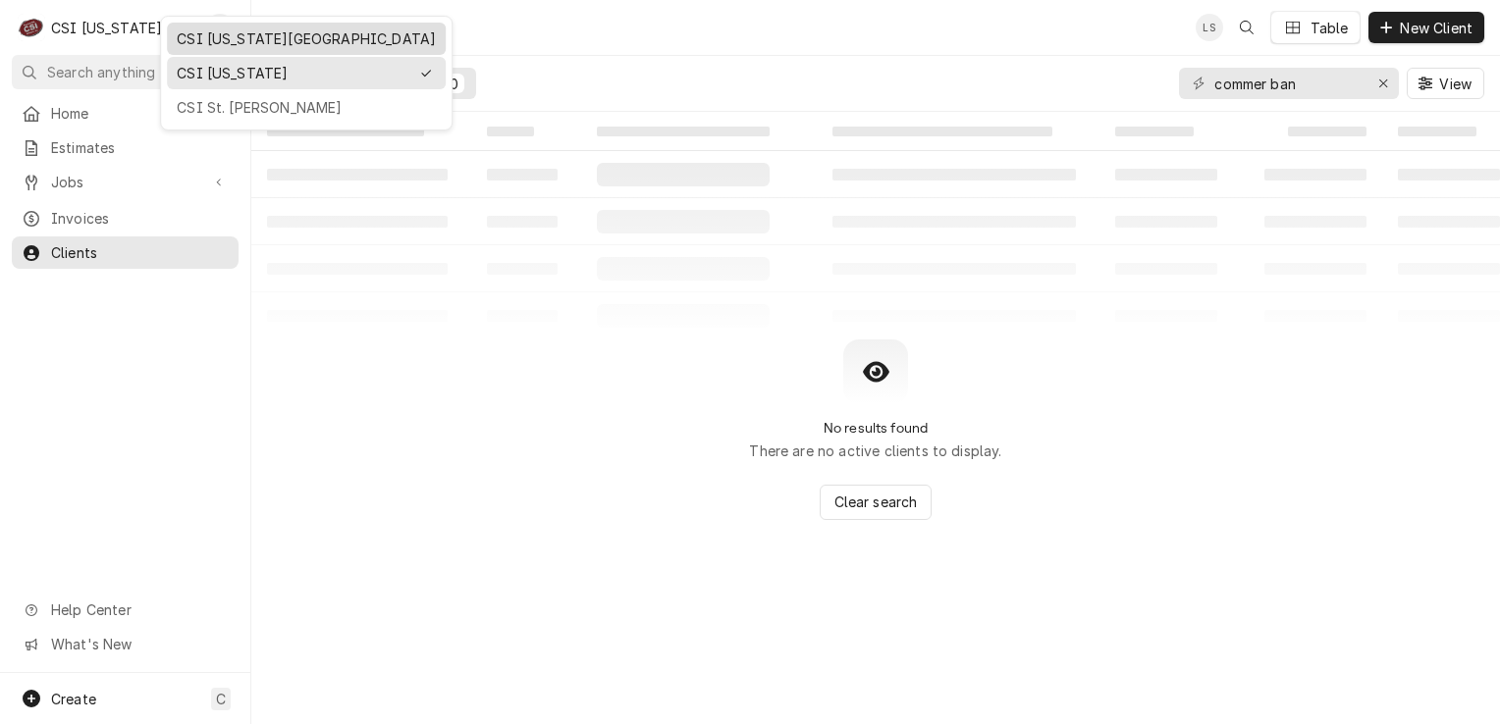
click at [197, 40] on div "CSI [US_STATE][GEOGRAPHIC_DATA]" at bounding box center [306, 38] width 259 height 21
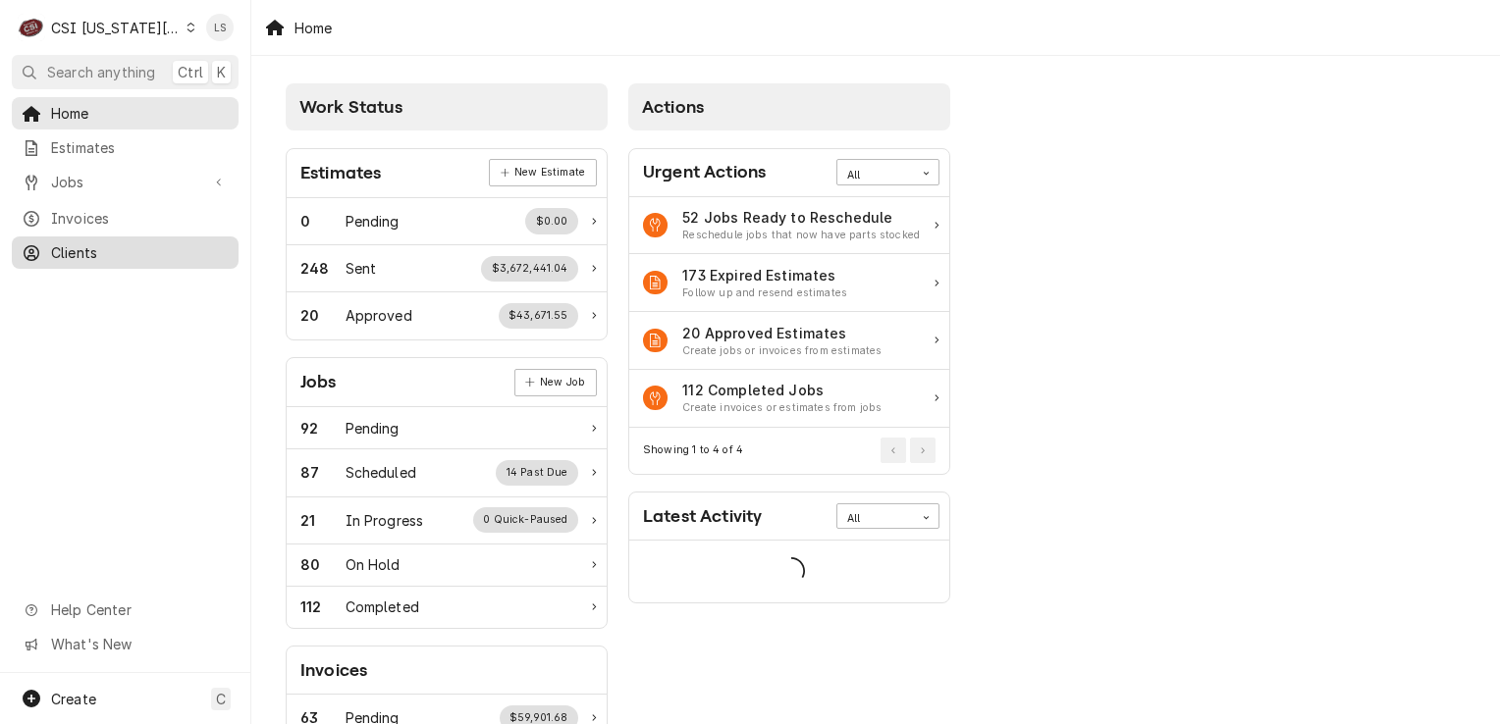
click at [58, 255] on div "Clients" at bounding box center [125, 253] width 219 height 25
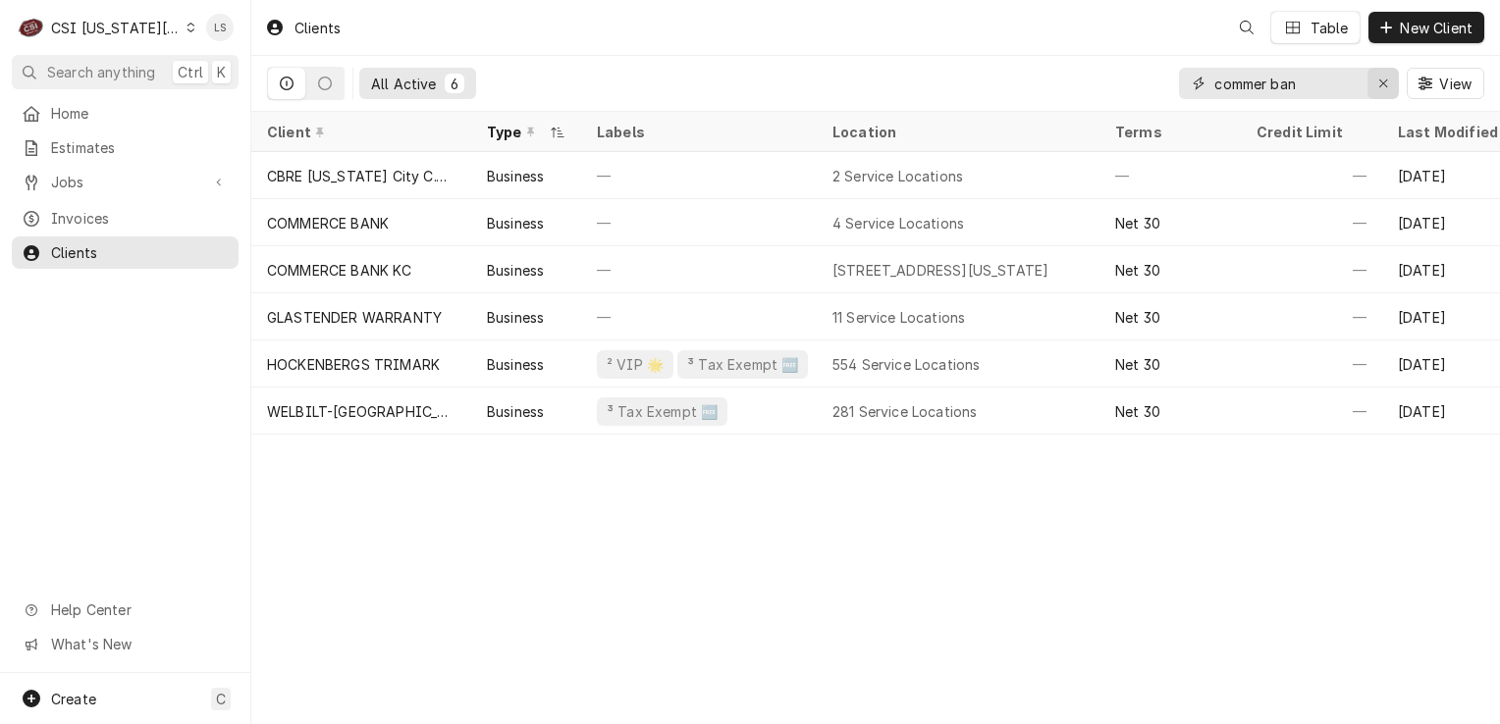
click at [1380, 78] on icon "Erase input" at bounding box center [1383, 84] width 11 height 14
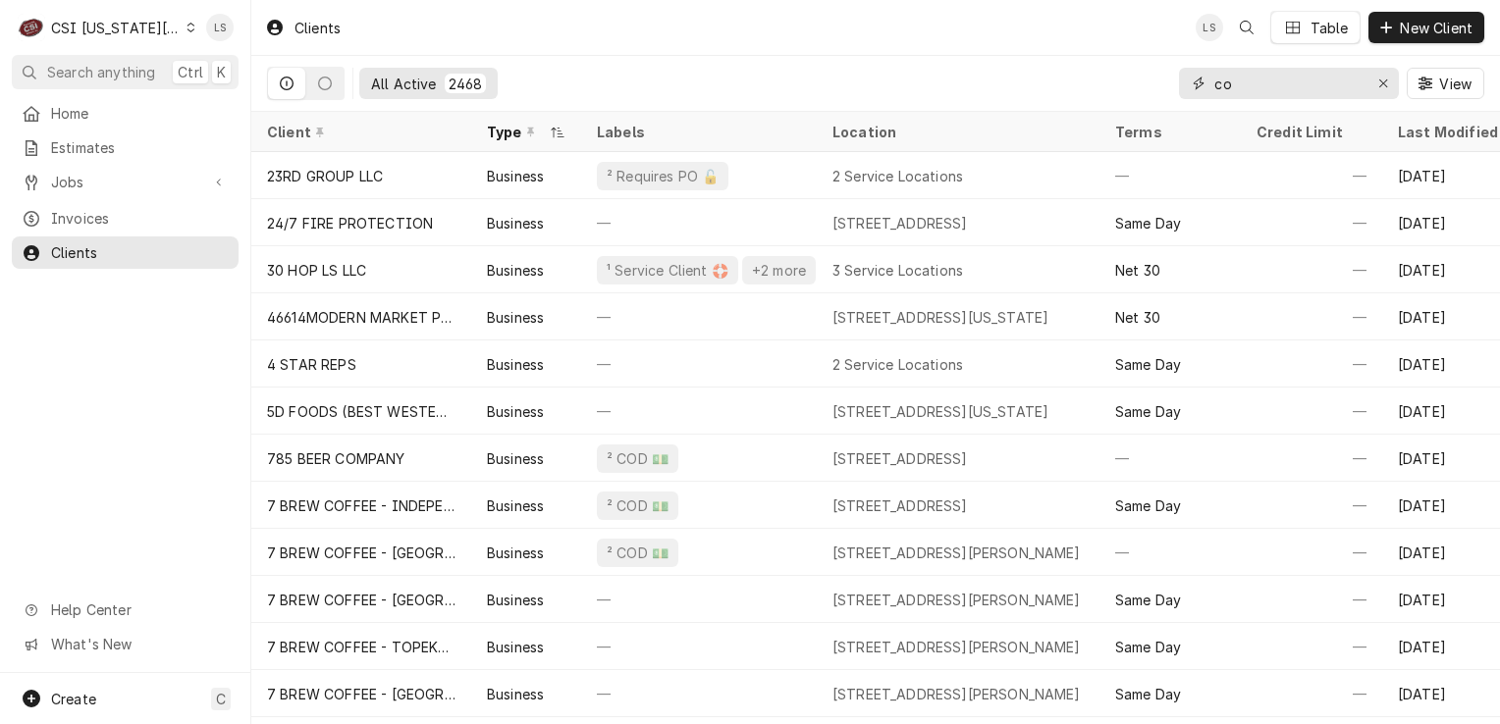
type input "c"
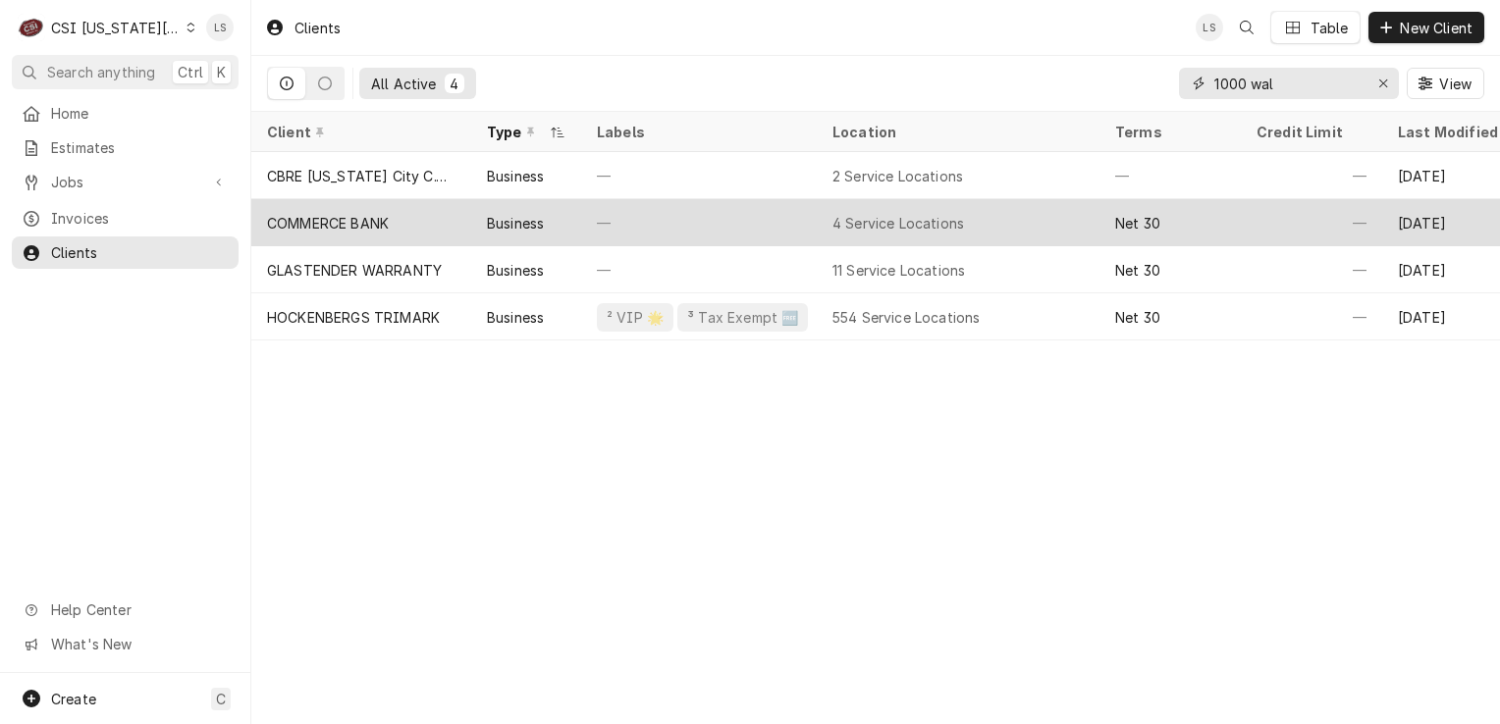
type input "1000 wal"
click at [679, 220] on div "—" at bounding box center [699, 222] width 236 height 47
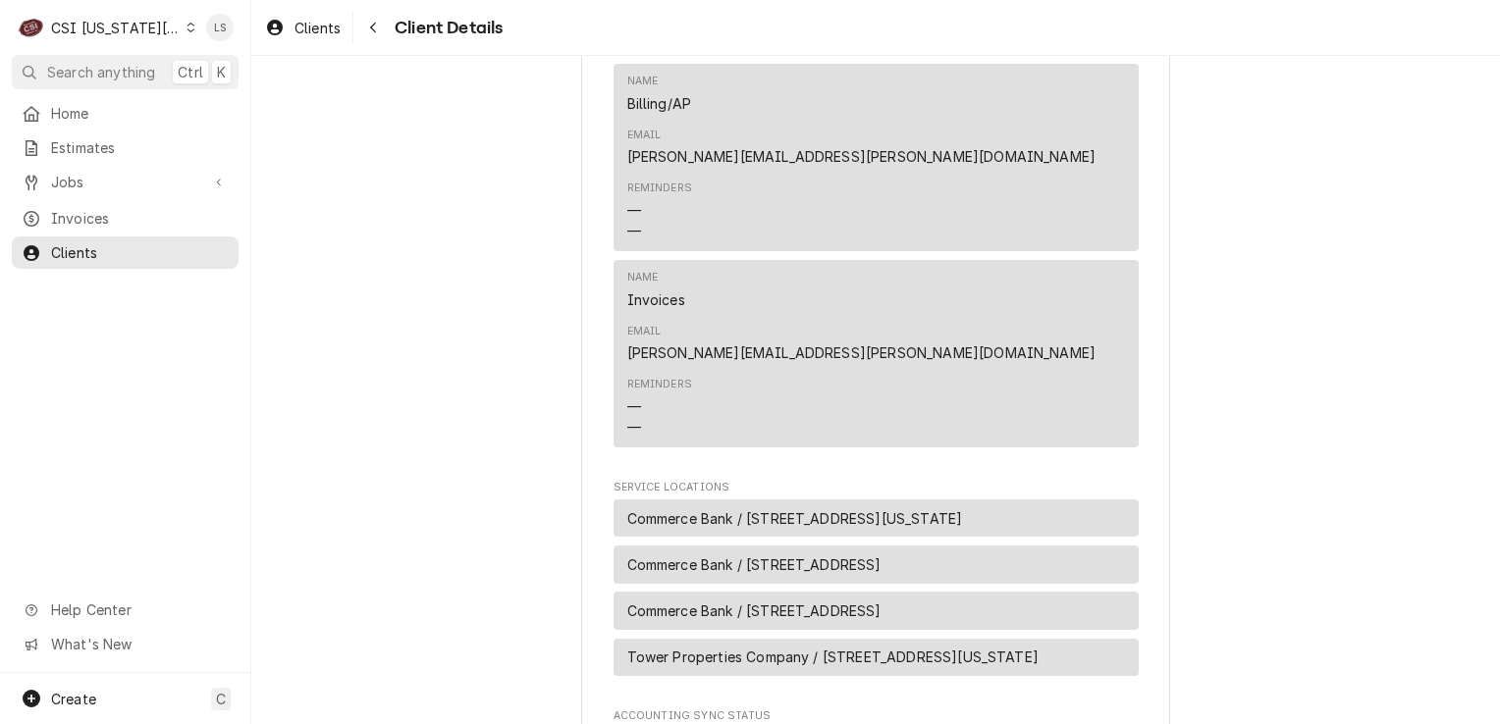
scroll to position [883, 0]
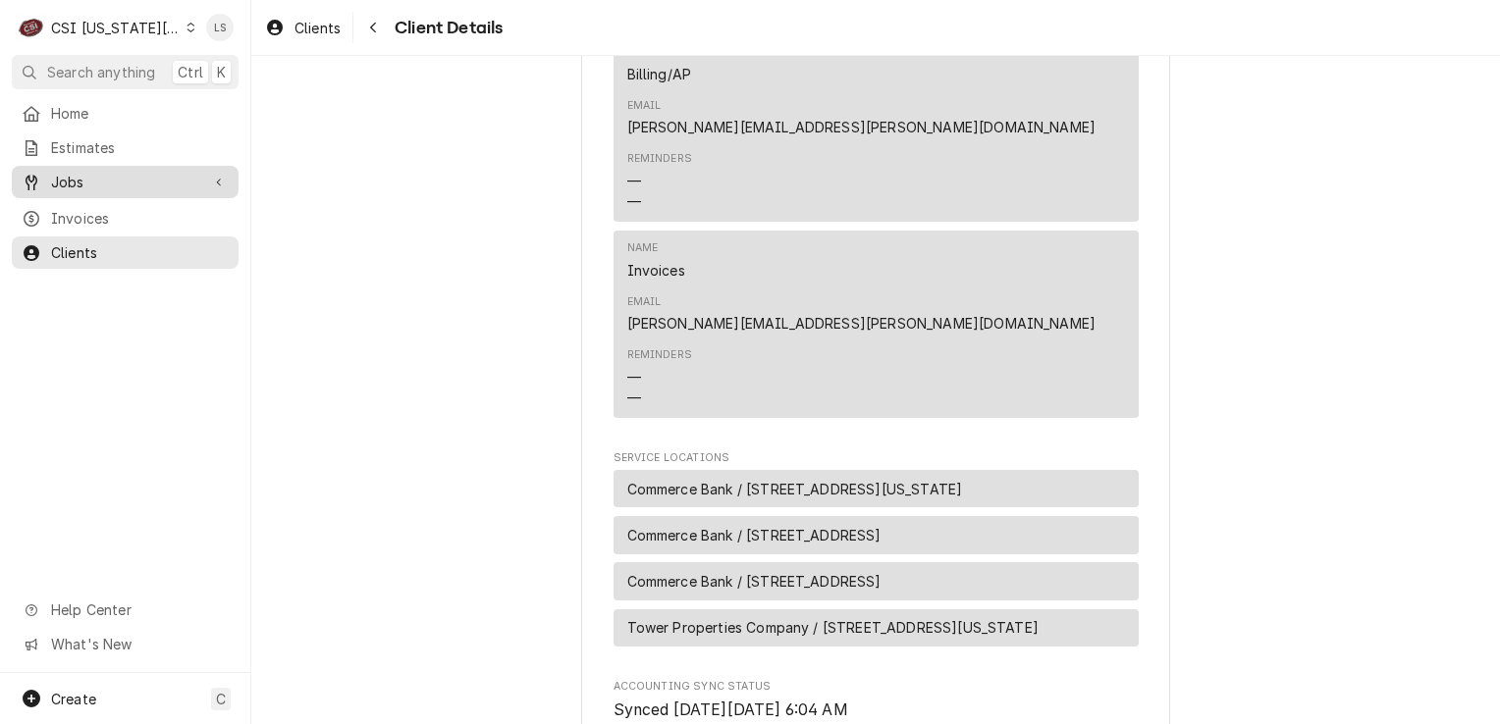
click at [90, 181] on span "Jobs" at bounding box center [125, 182] width 148 height 21
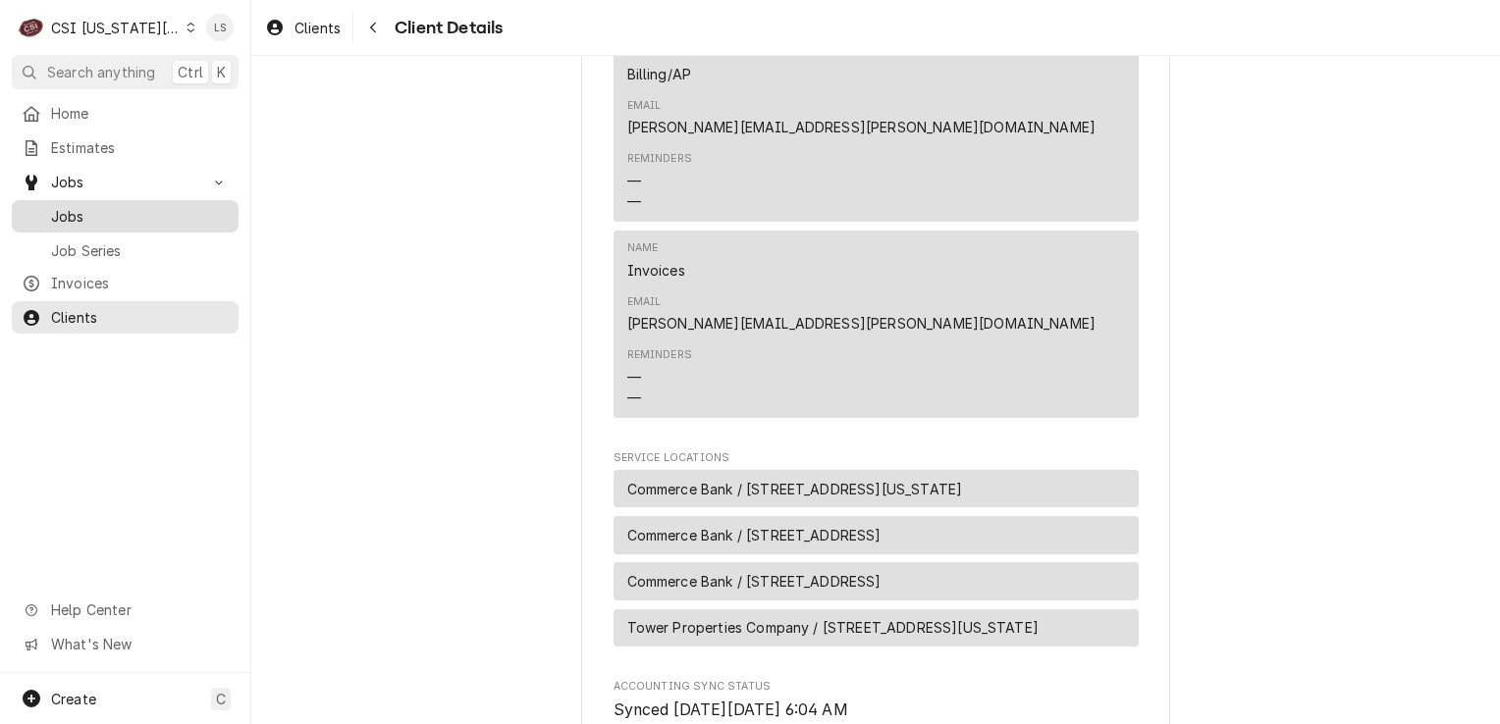
click at [93, 210] on span "Jobs" at bounding box center [140, 216] width 178 height 21
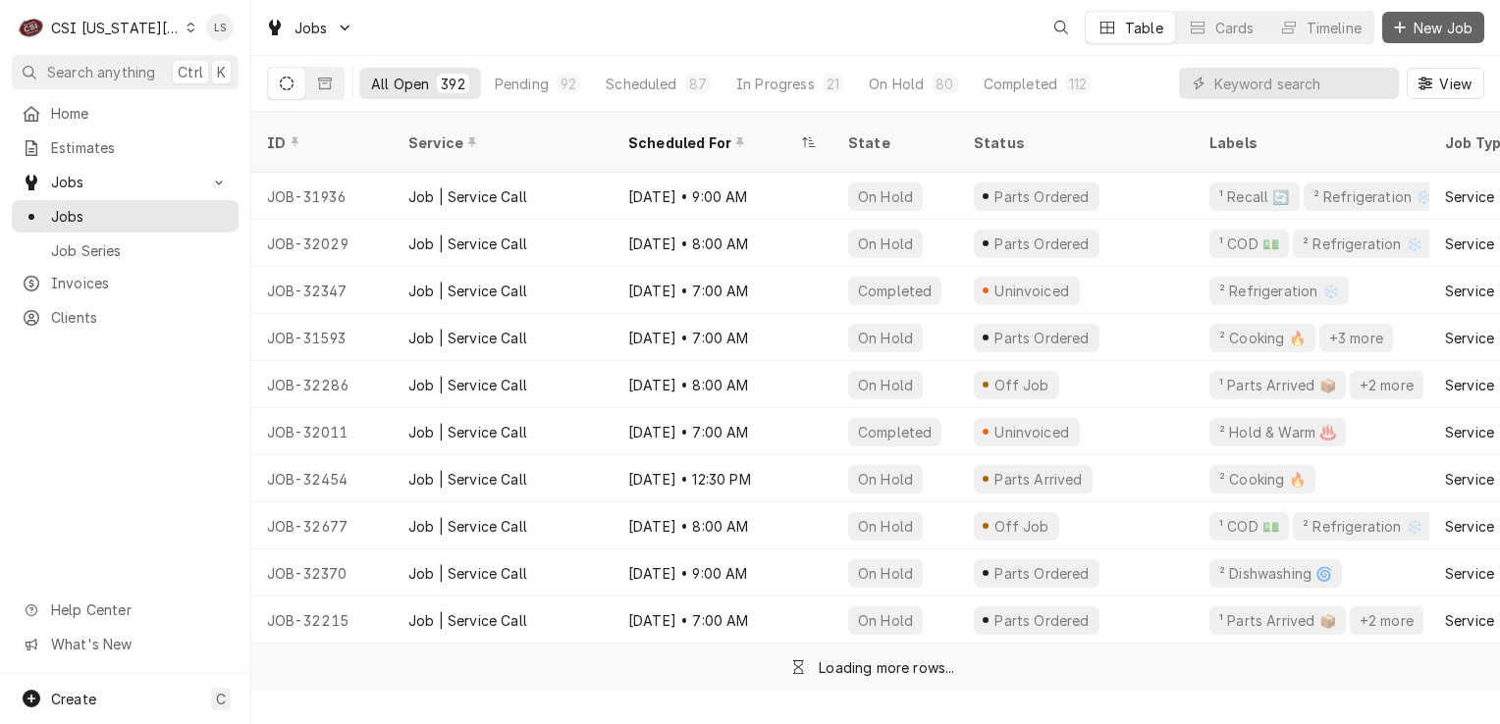
click at [1388, 34] on button "New Job" at bounding box center [1433, 27] width 102 height 31
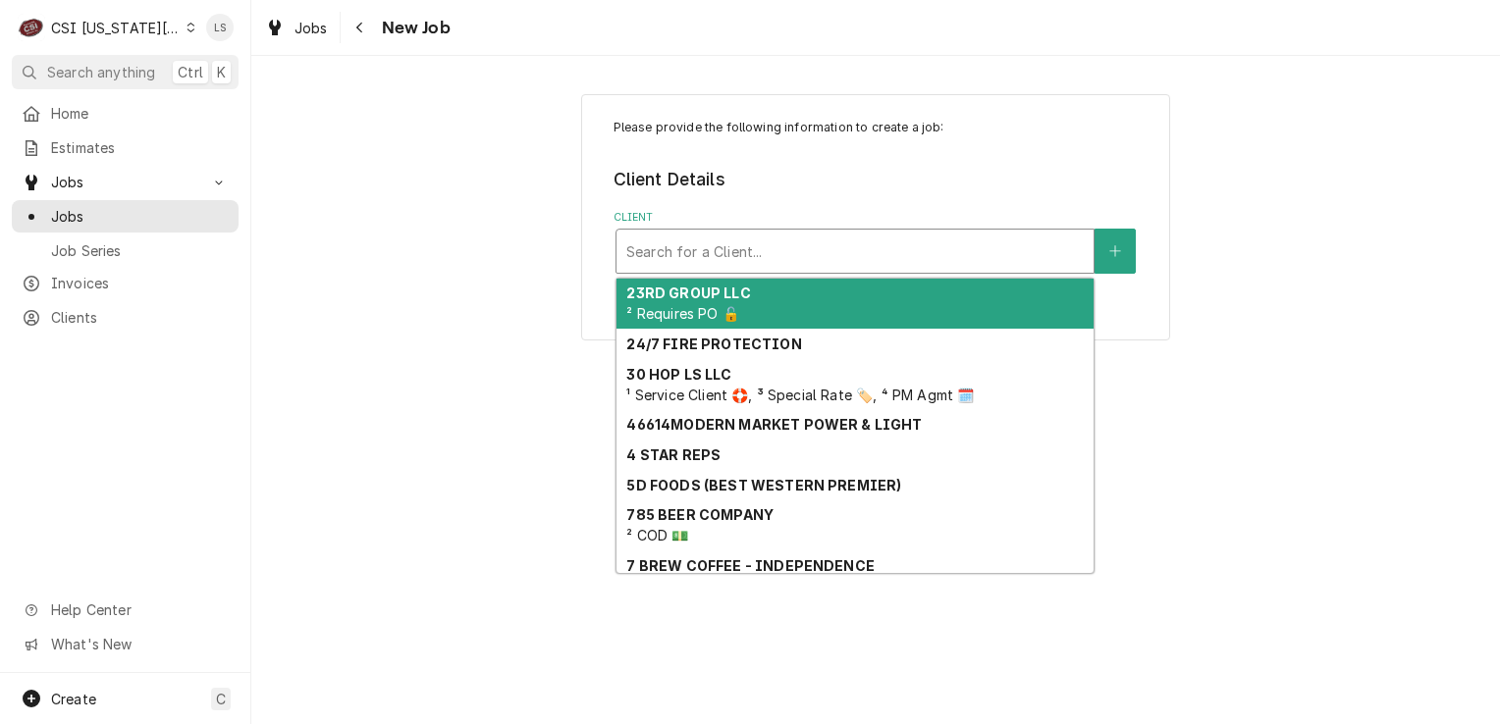
click at [775, 271] on div "Search for a Client..." at bounding box center [854, 251] width 477 height 43
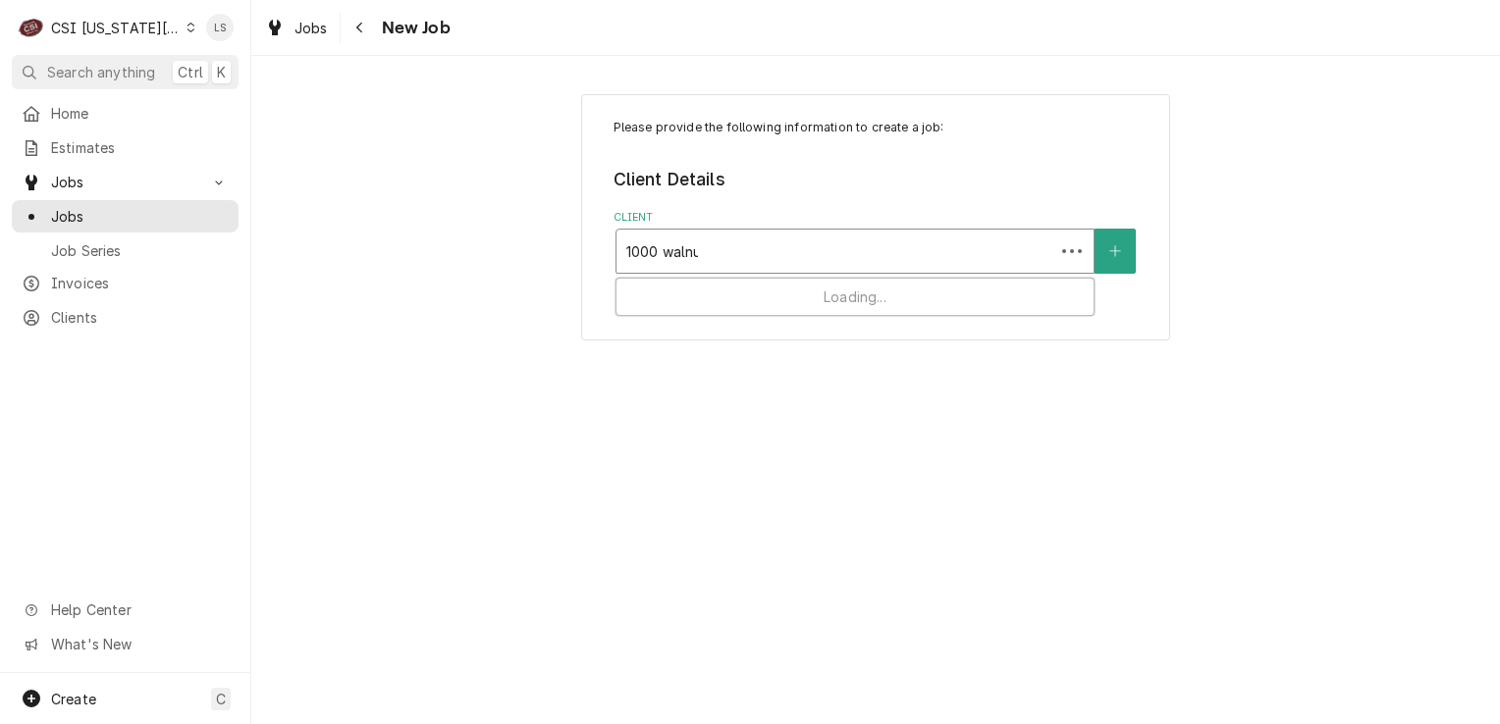
type input "1000 walnut"
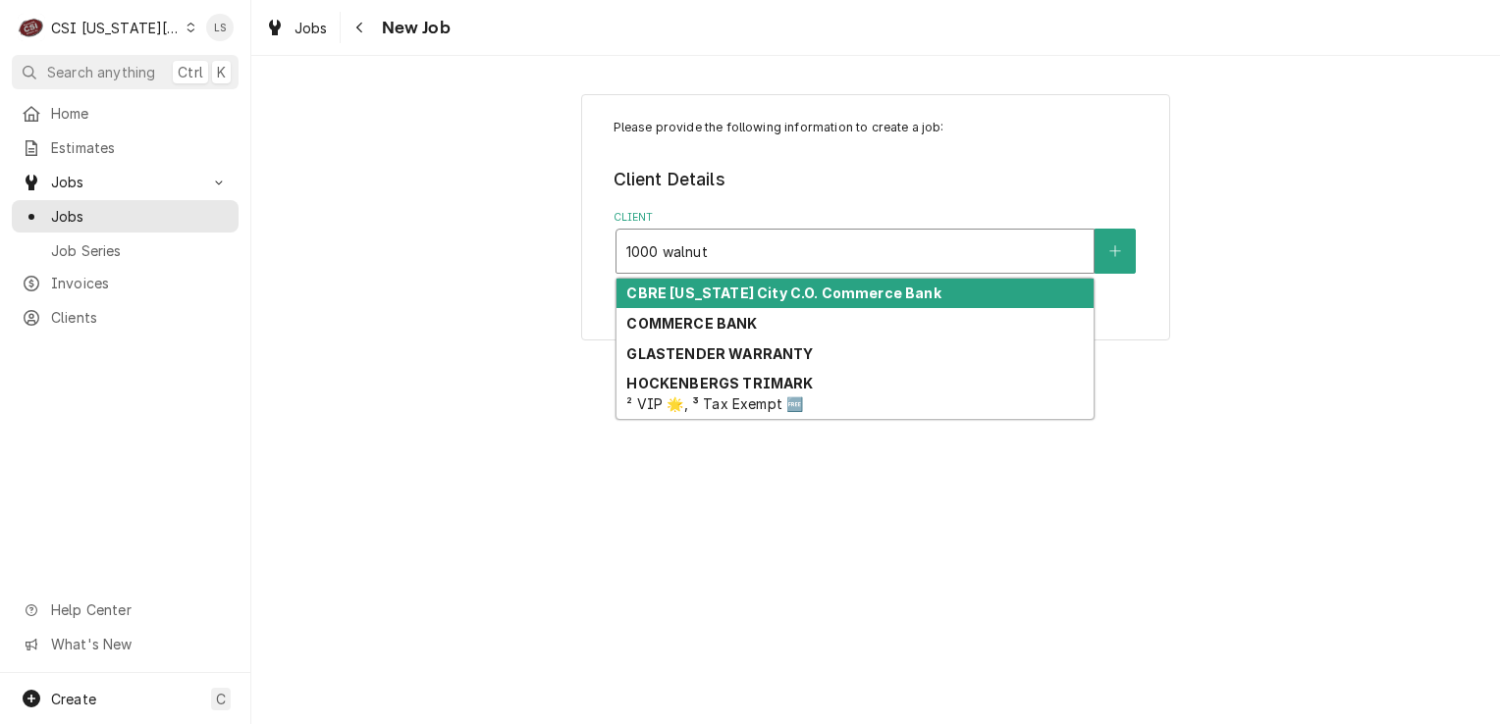
click at [733, 289] on strong "CBRE [US_STATE] City C.O. Commerce Bank" at bounding box center [783, 293] width 314 height 17
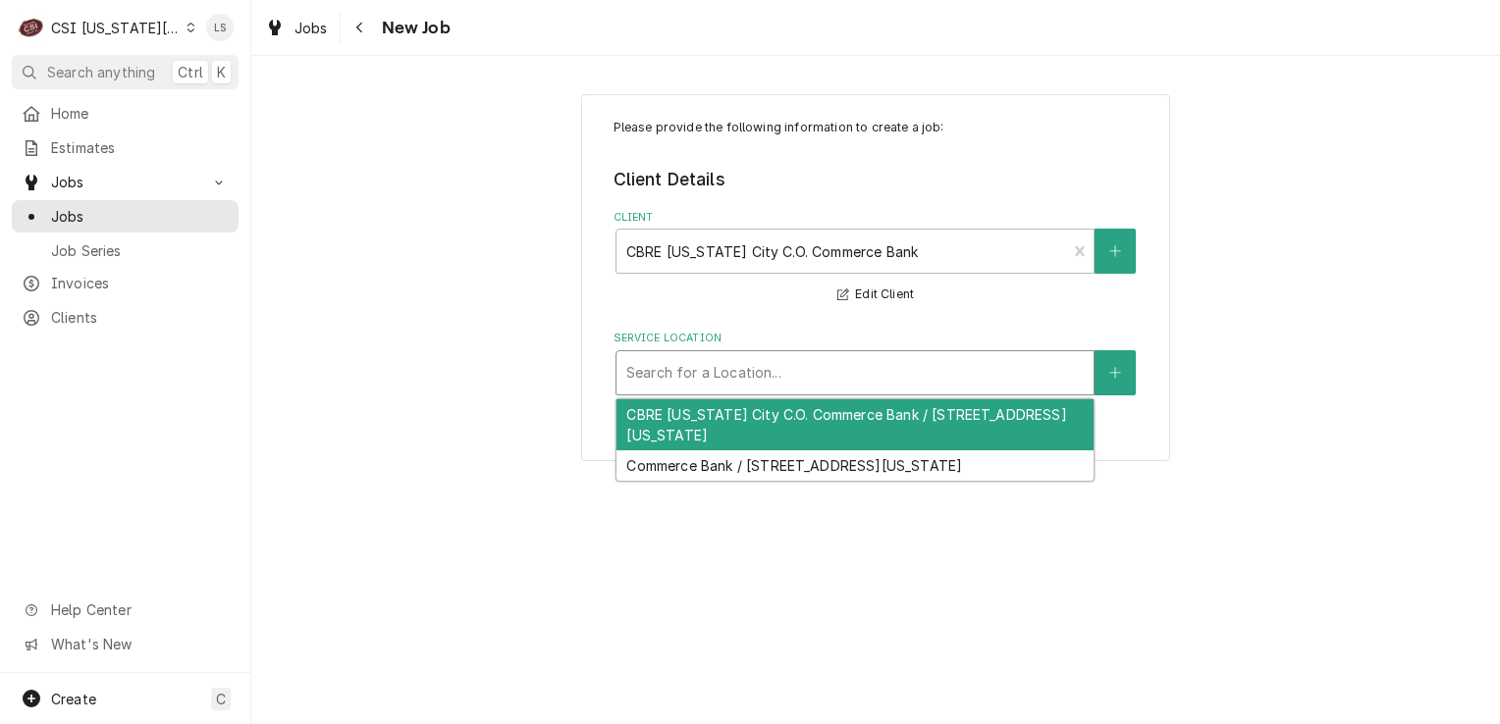
click at [764, 380] on div "Service Location" at bounding box center [854, 372] width 457 height 35
drag, startPoint x: 1079, startPoint y: 255, endPoint x: 1033, endPoint y: 257, distance: 46.2
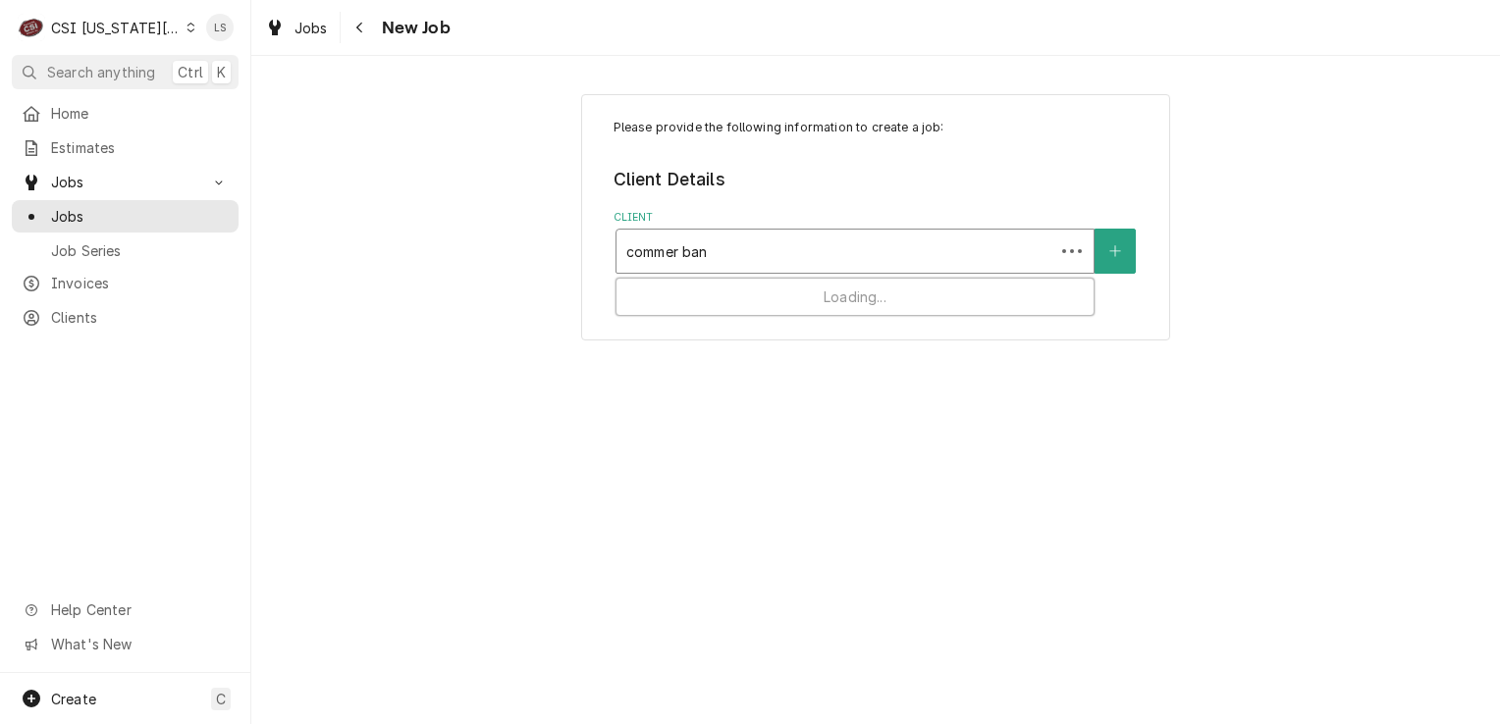
type input "commer bank"
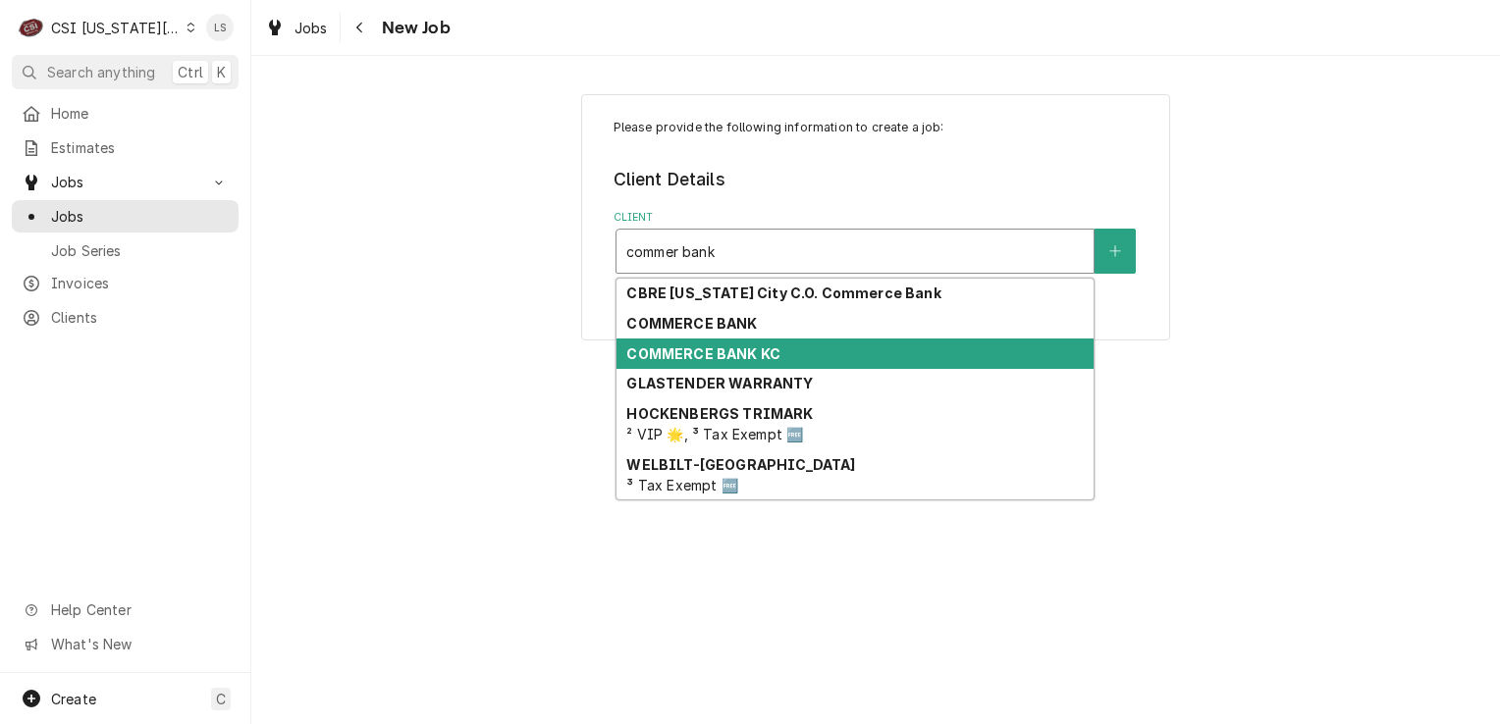
click at [768, 354] on strong "COMMERCE BANK KC" at bounding box center [703, 354] width 154 height 17
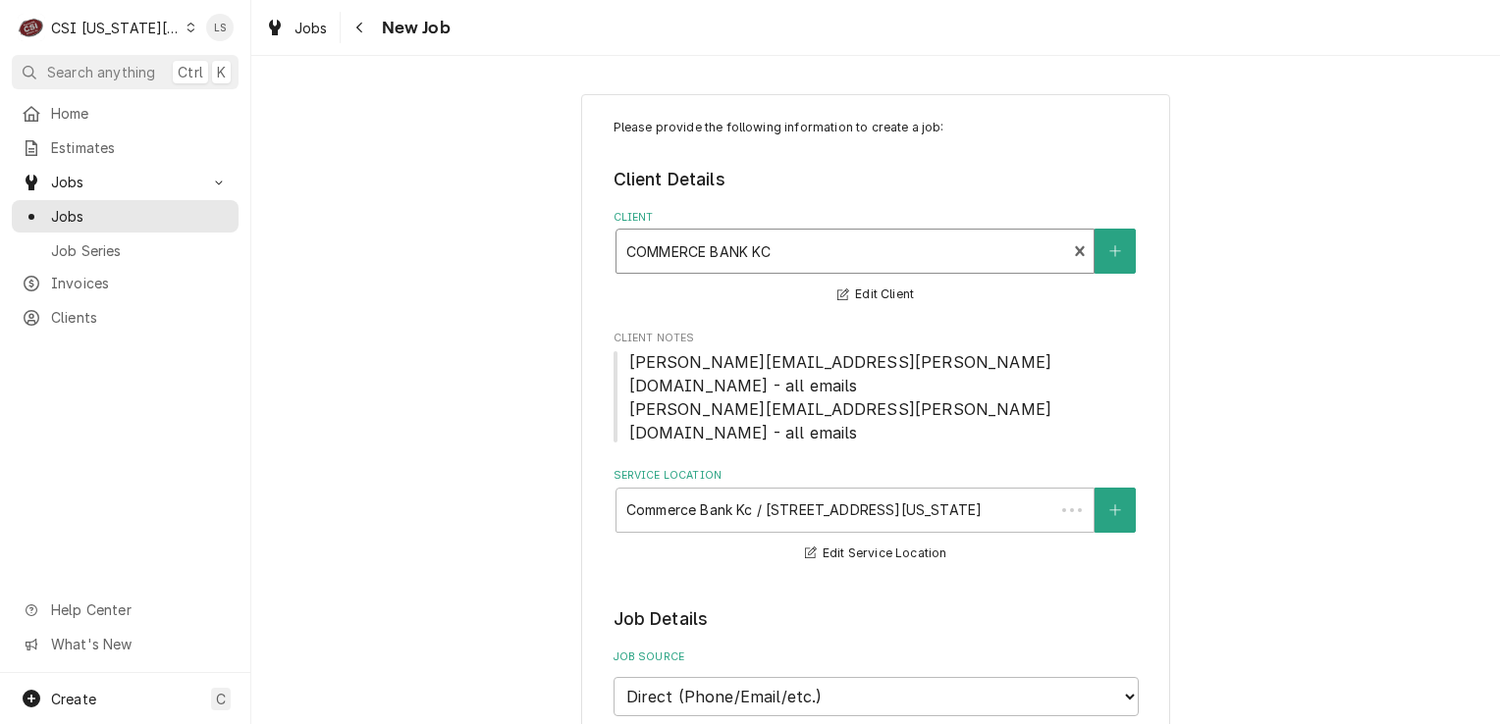
type textarea "x"
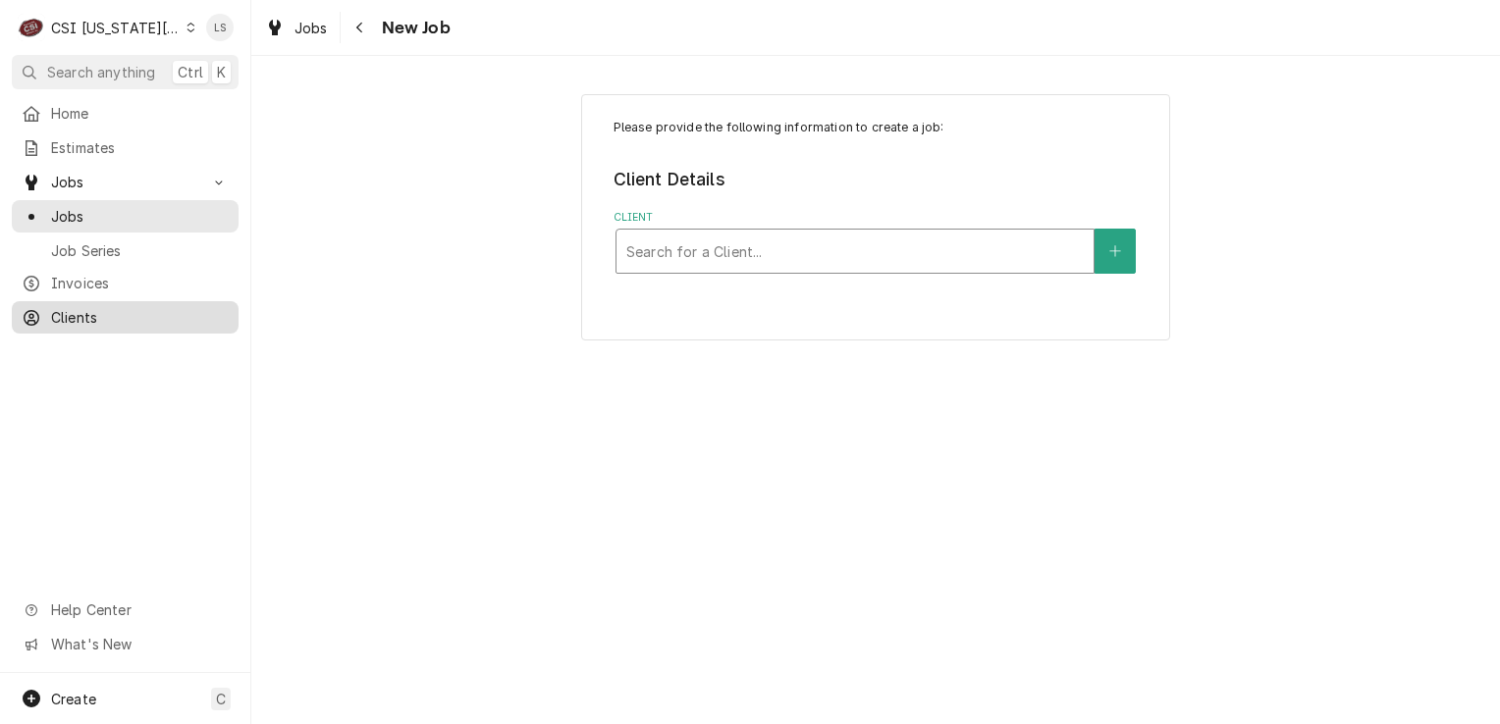
click at [135, 316] on span "Clients" at bounding box center [140, 317] width 178 height 21
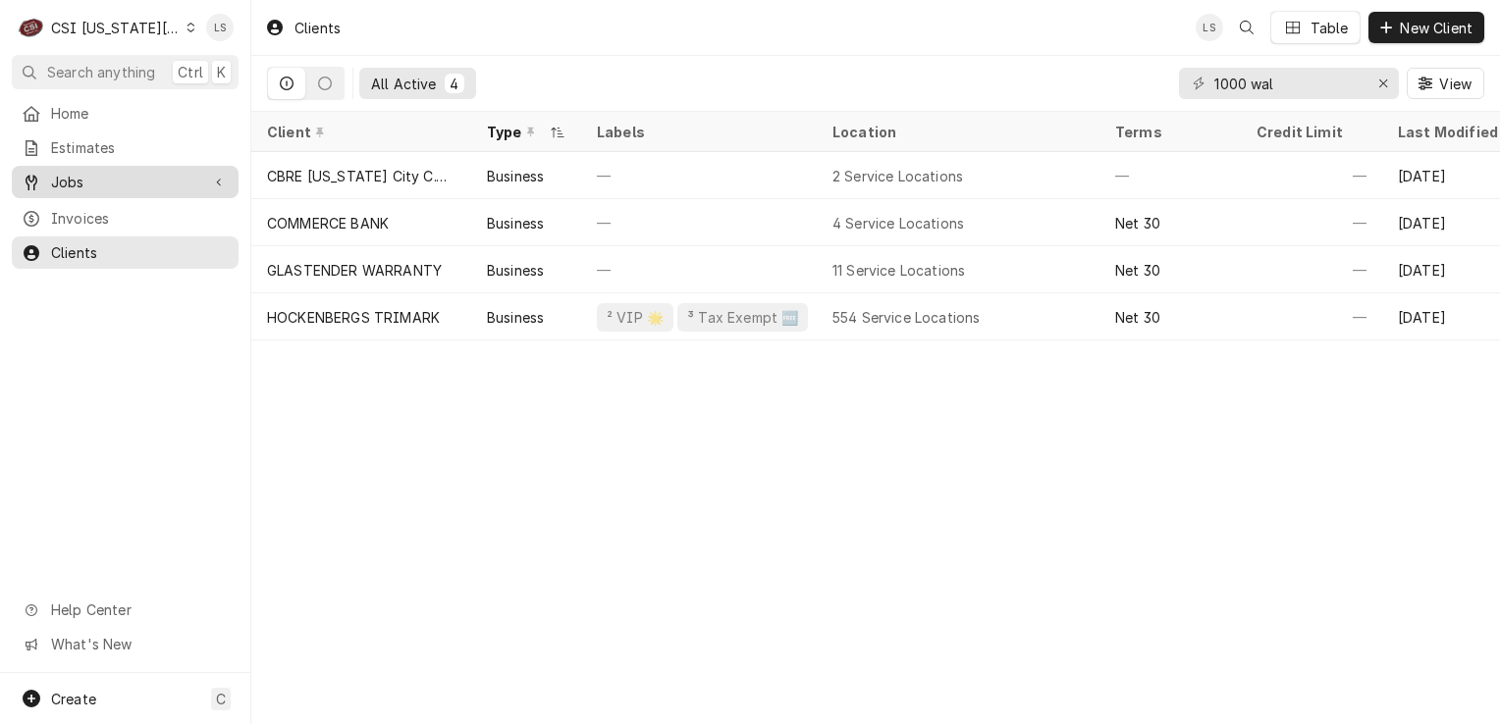
click at [96, 173] on span "Jobs" at bounding box center [125, 182] width 148 height 21
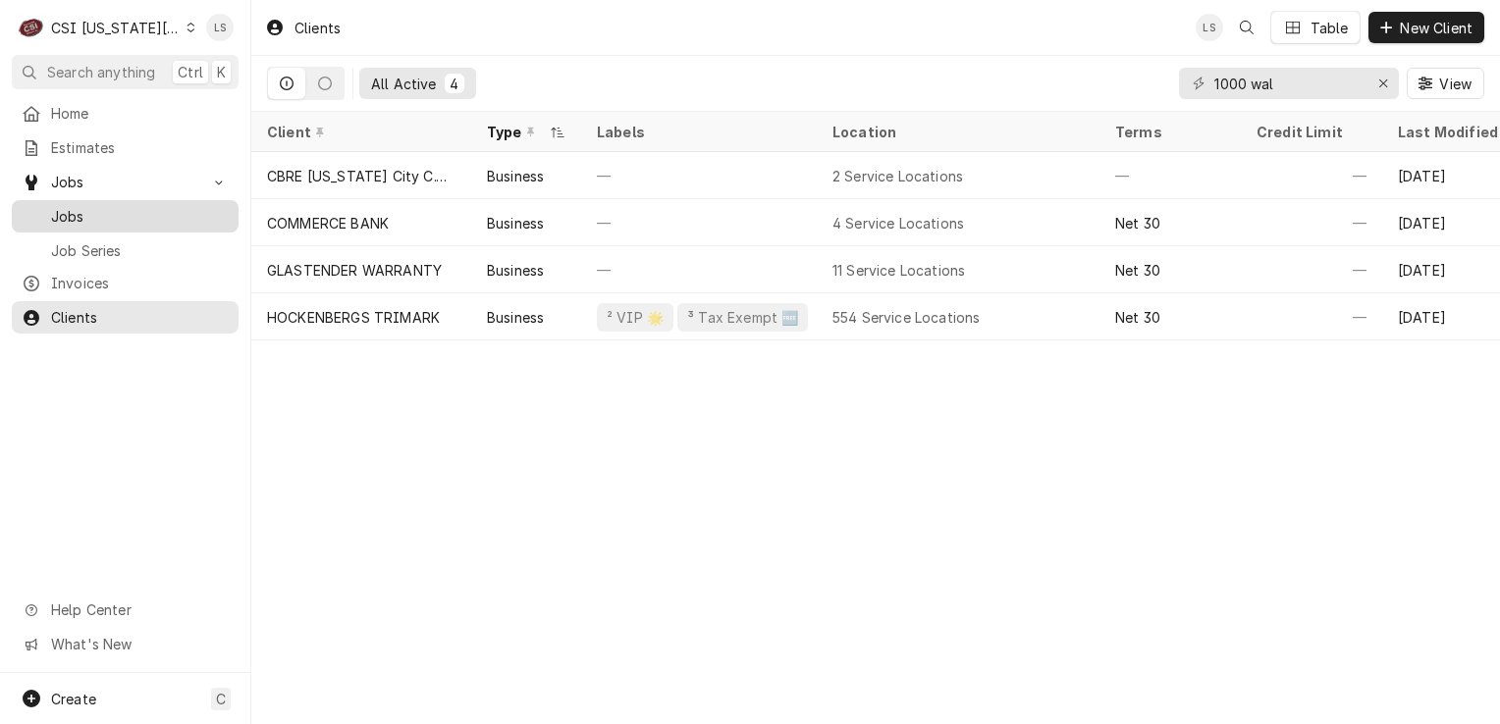
click at [97, 206] on span "Jobs" at bounding box center [140, 216] width 178 height 21
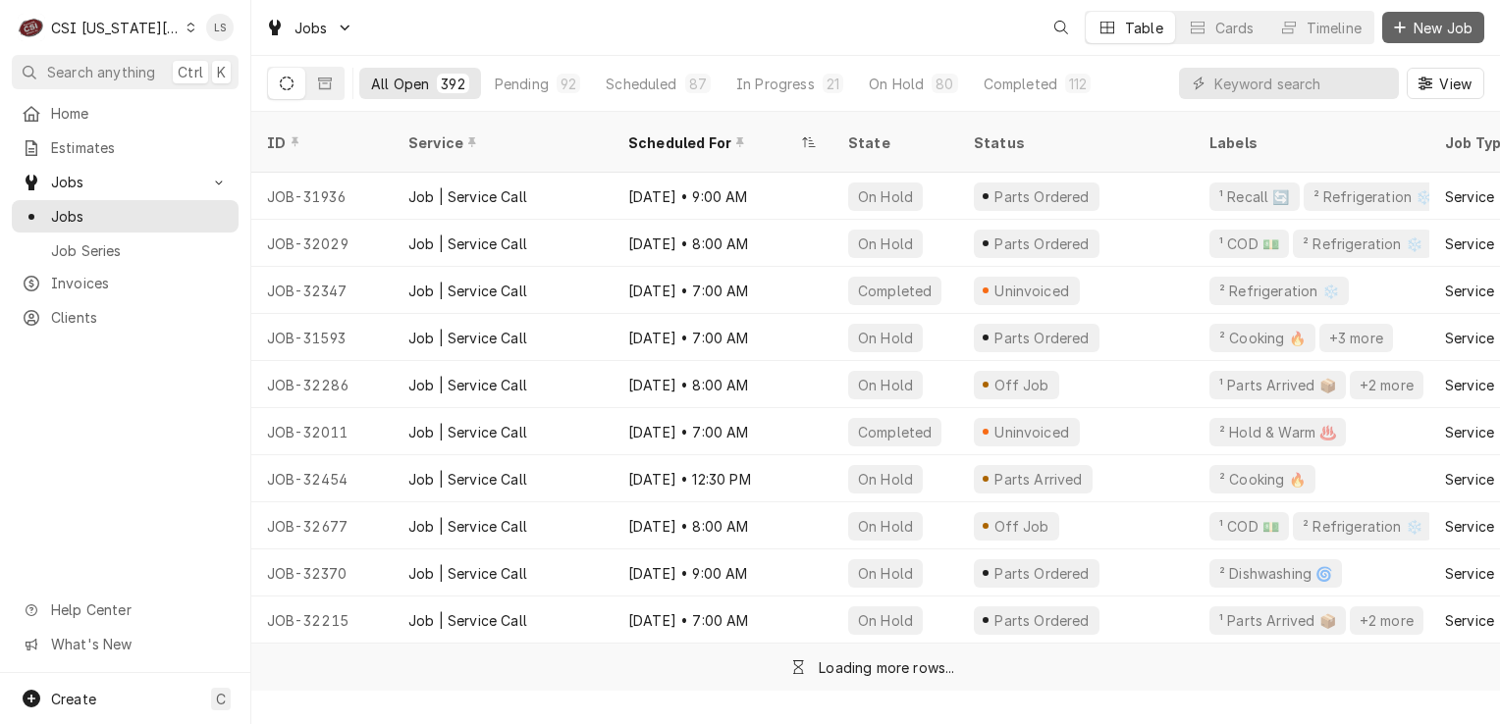
click at [1421, 28] on span "New Job" at bounding box center [1443, 28] width 67 height 21
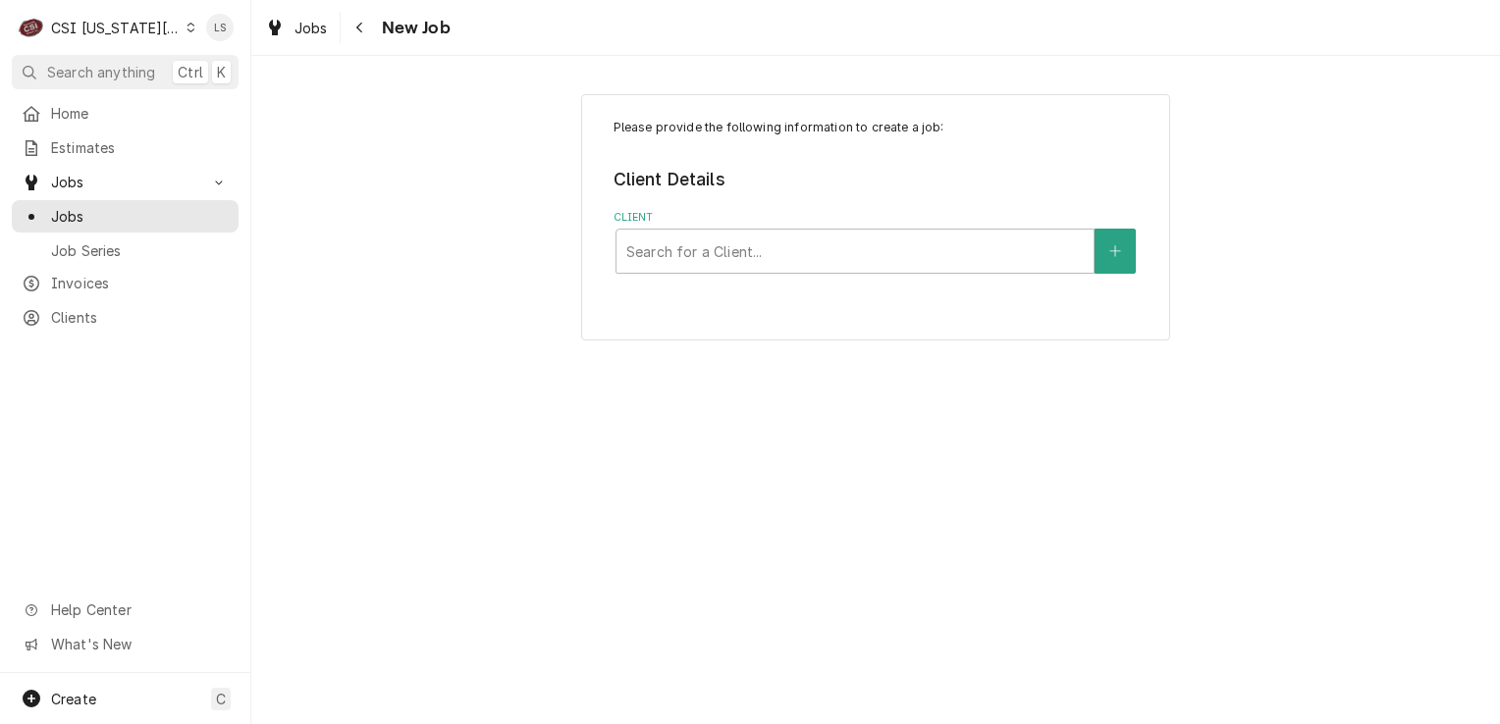
click at [691, 279] on div "Please provide the following information to create a job: Client Details Client…" at bounding box center [875, 217] width 589 height 246
click at [699, 248] on div "Client" at bounding box center [854, 251] width 457 height 35
type input "commerce bank"
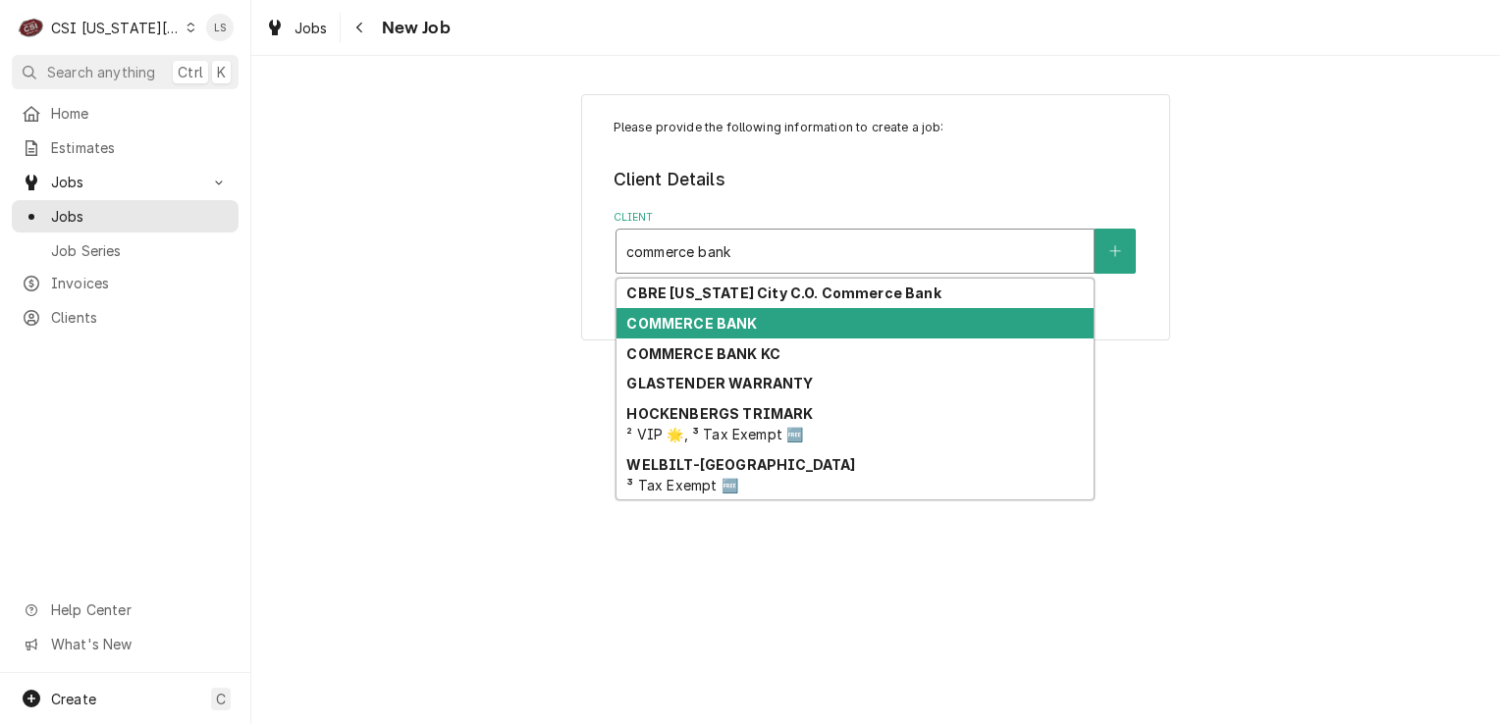
click at [711, 317] on strong "COMMERCE BANK" at bounding box center [691, 323] width 131 height 17
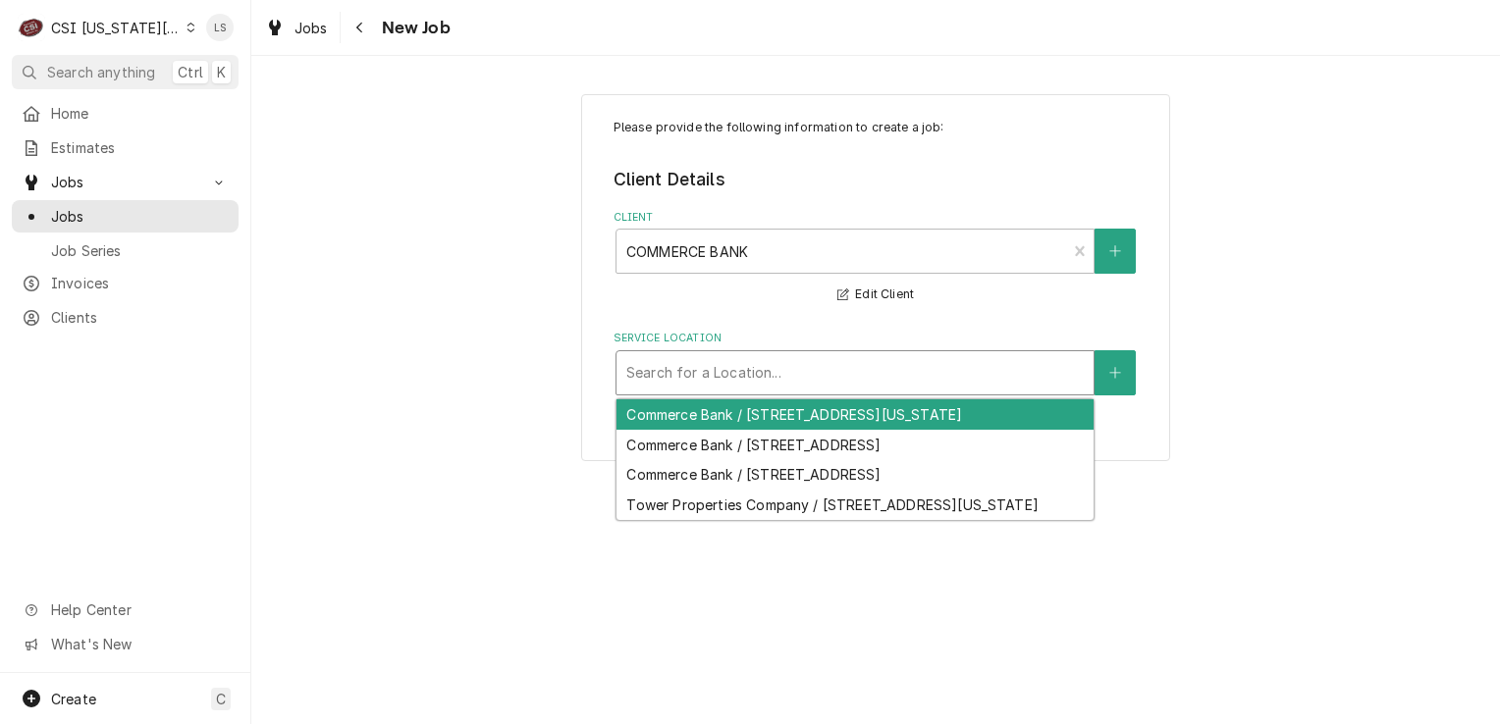
click at [756, 381] on div "Service Location" at bounding box center [854, 372] width 457 height 35
click at [776, 416] on div "Commerce Bank / 1000 Walnut 18Th Floor, Kansas City, MO 64141" at bounding box center [854, 415] width 477 height 30
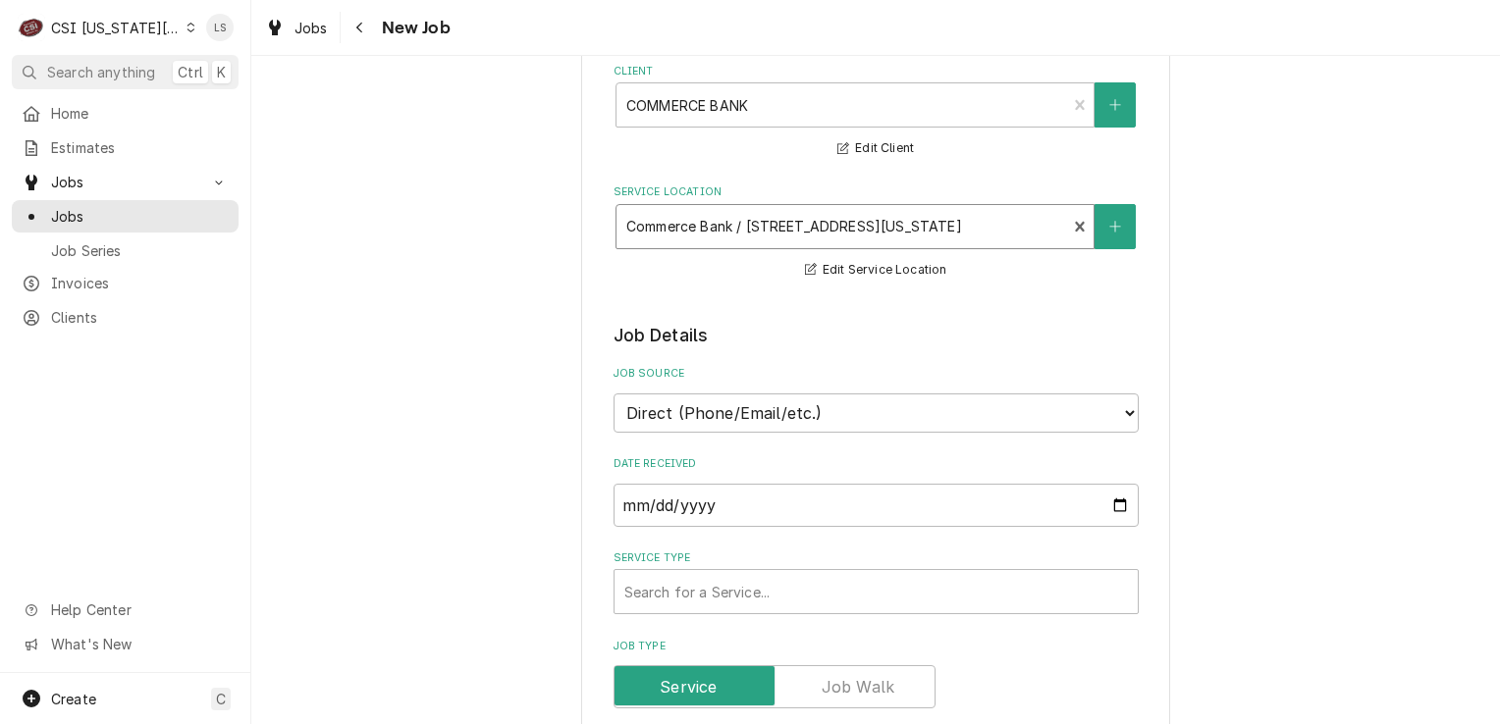
scroll to position [491, 0]
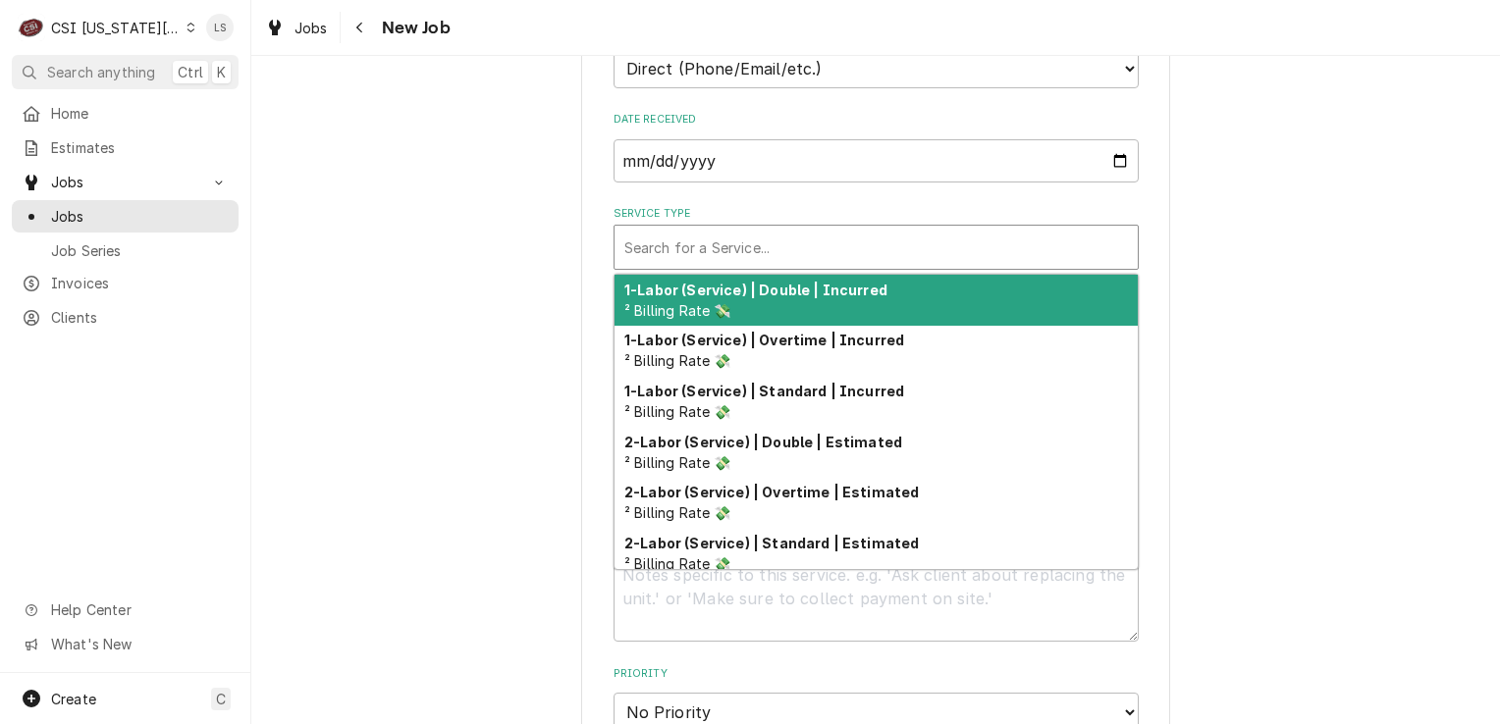
click at [669, 265] on div "Search for a Service..." at bounding box center [876, 247] width 523 height 43
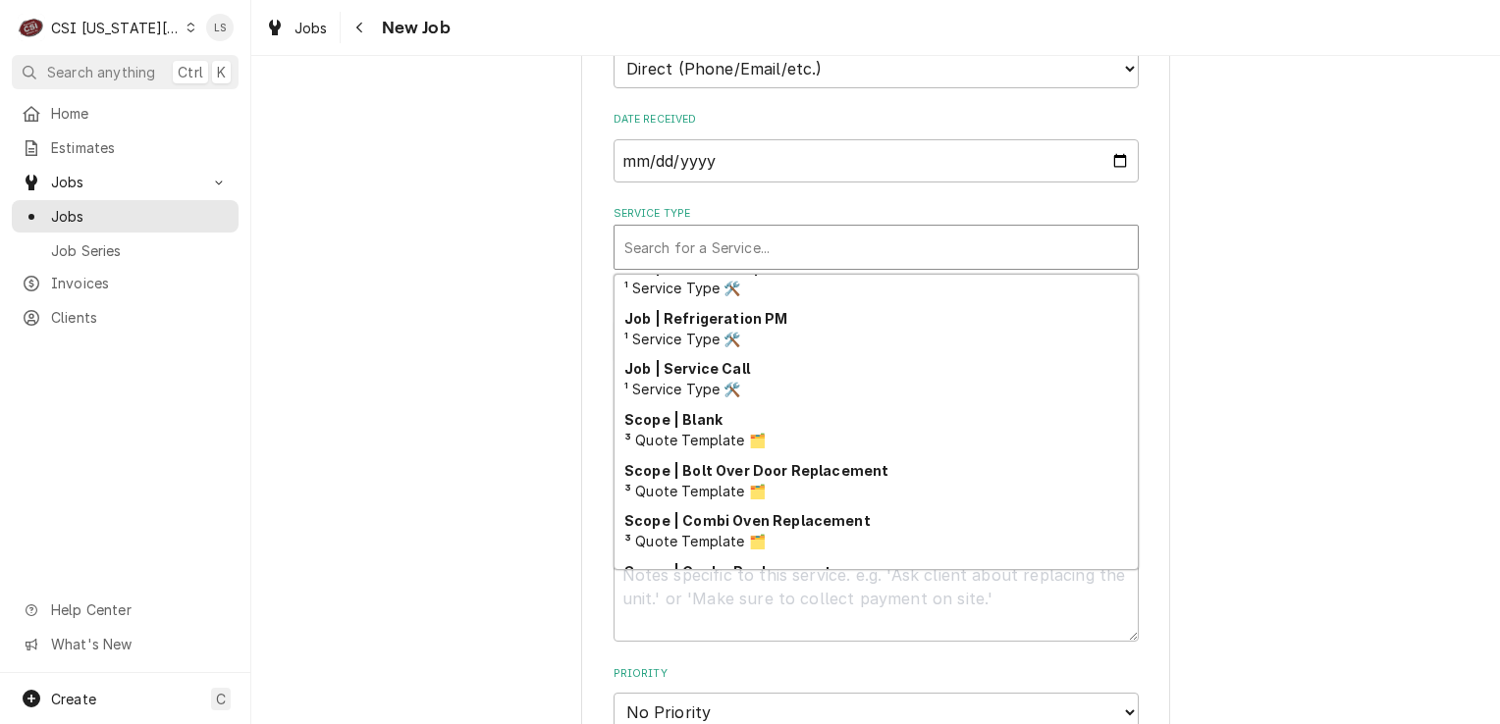
scroll to position [1209, 0]
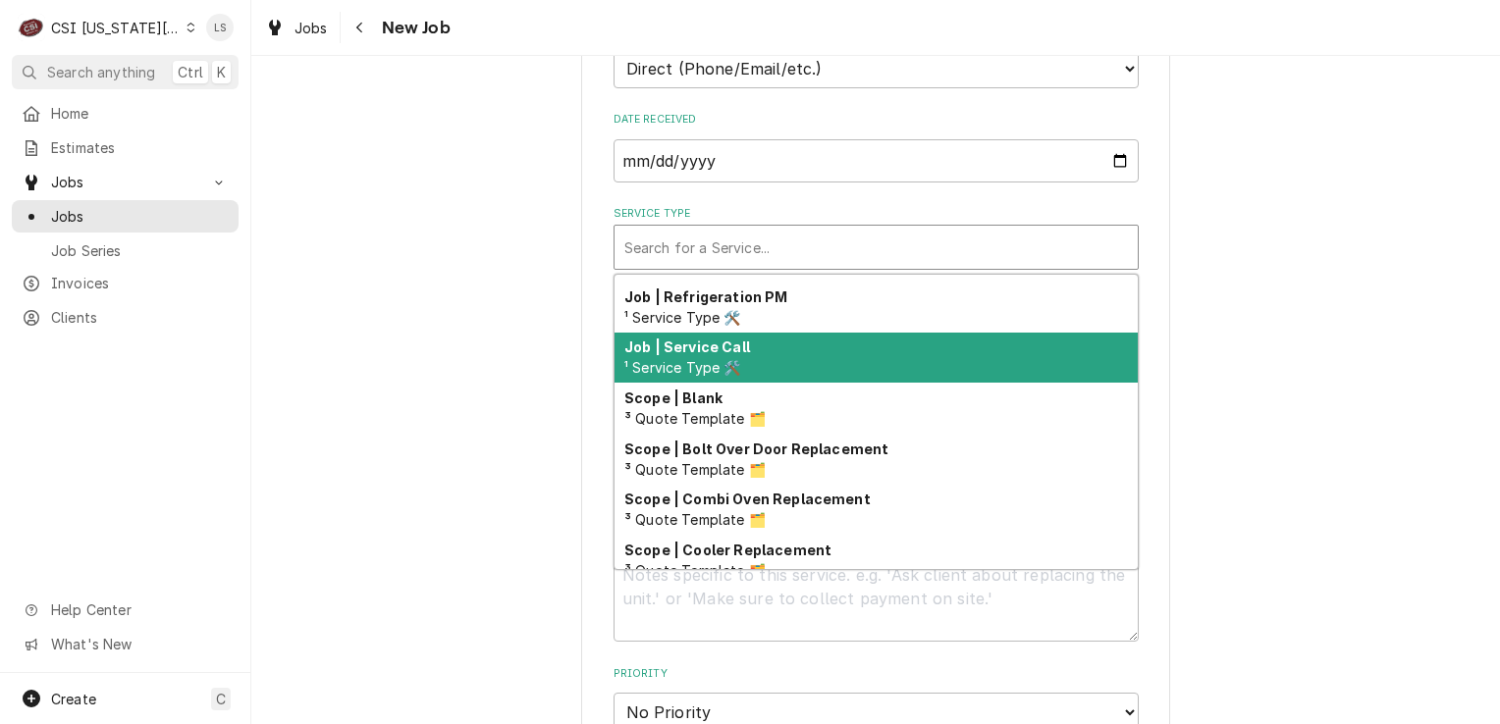
click at [717, 362] on span "¹ Service Type 🛠️" at bounding box center [682, 367] width 117 height 17
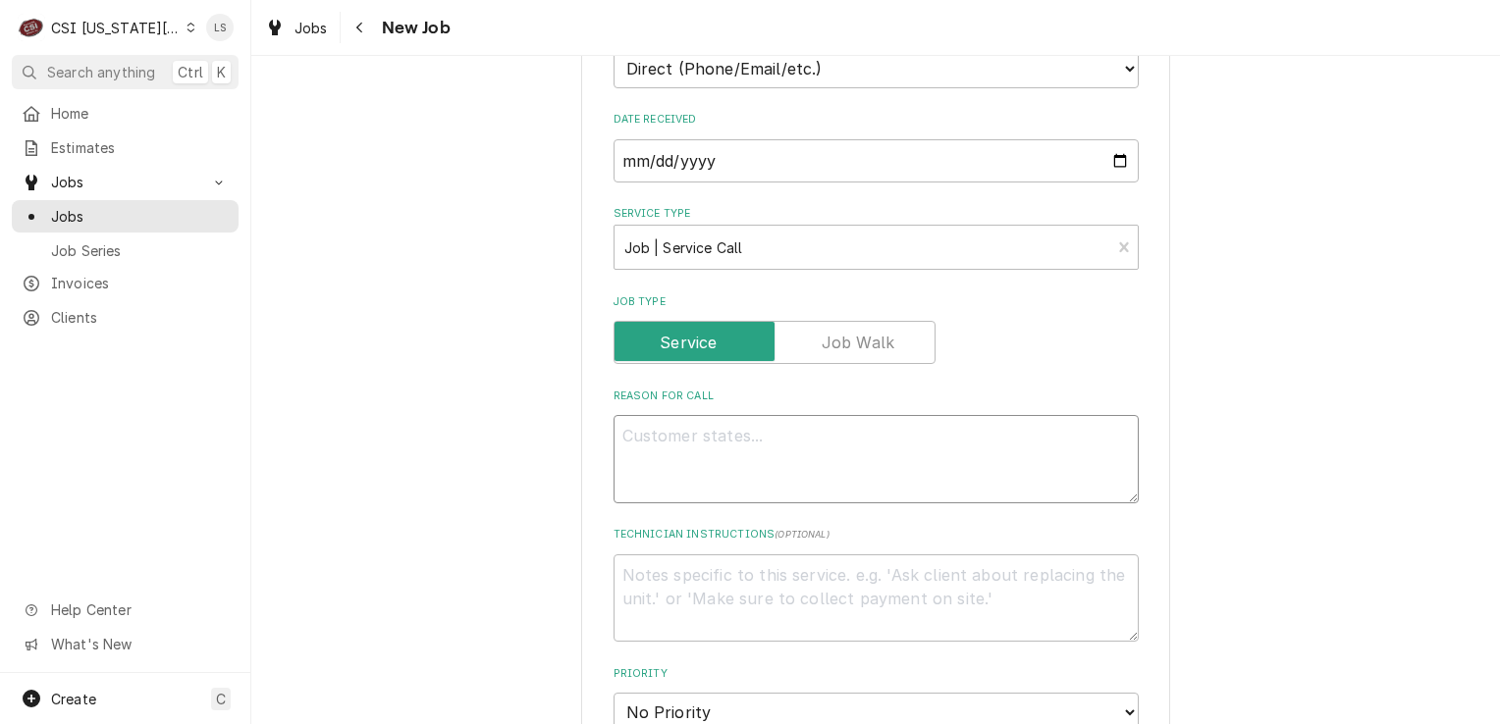
click at [766, 487] on textarea "Reason For Call" at bounding box center [876, 459] width 525 height 88
type textarea "x"
type textarea "U"
type textarea "x"
type textarea "Un"
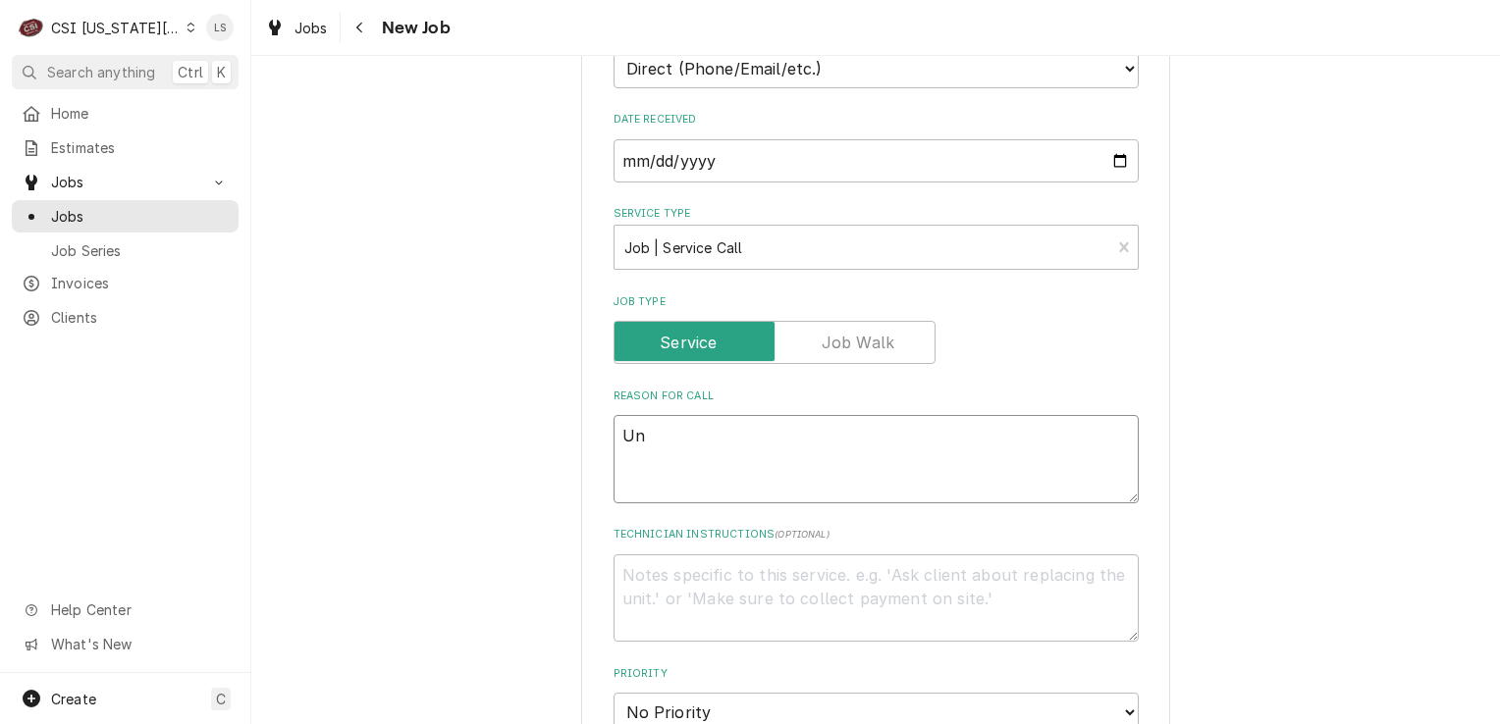
type textarea "x"
type textarea "Und"
type textarea "x"
type textarea "Unde"
type textarea "x"
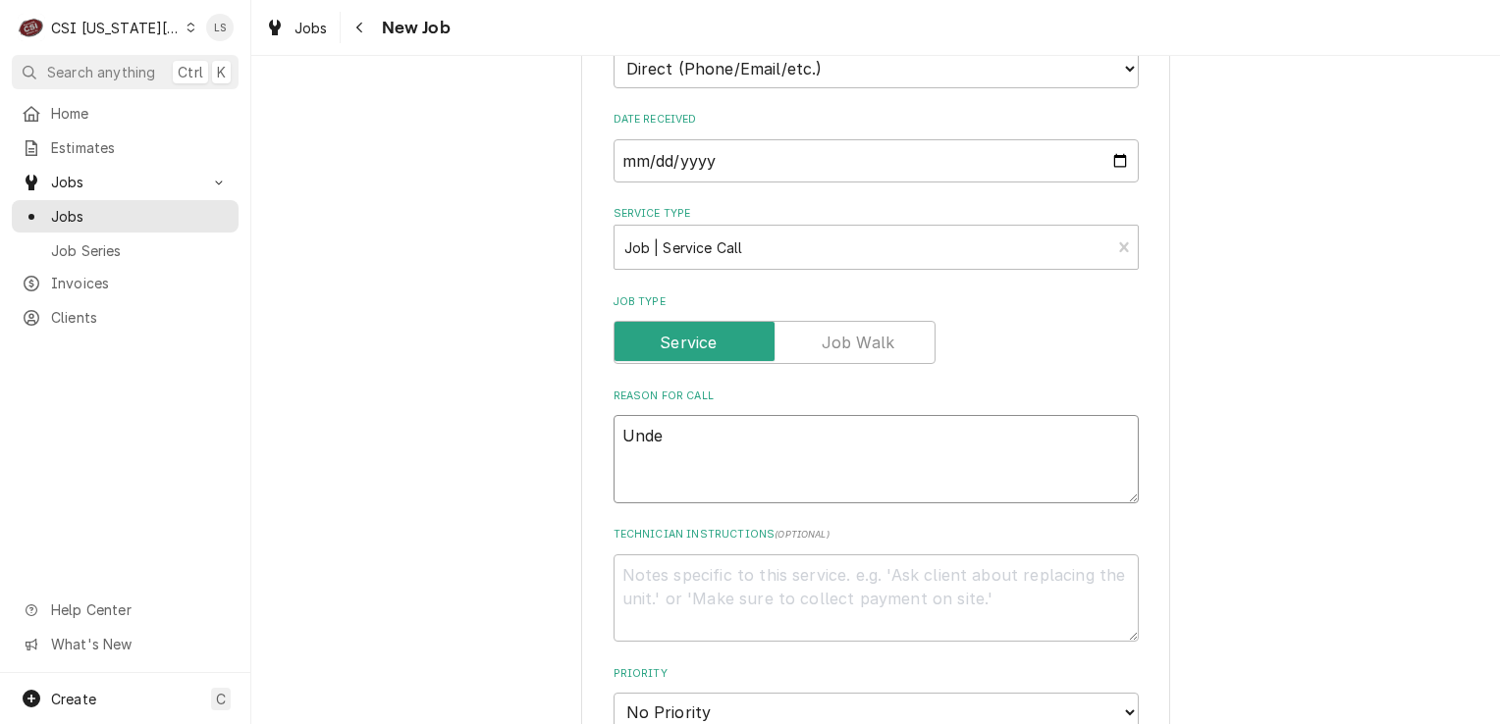
type textarea "Under"
type textarea "x"
type textarea "Under"
type textarea "x"
type textarea "Under c"
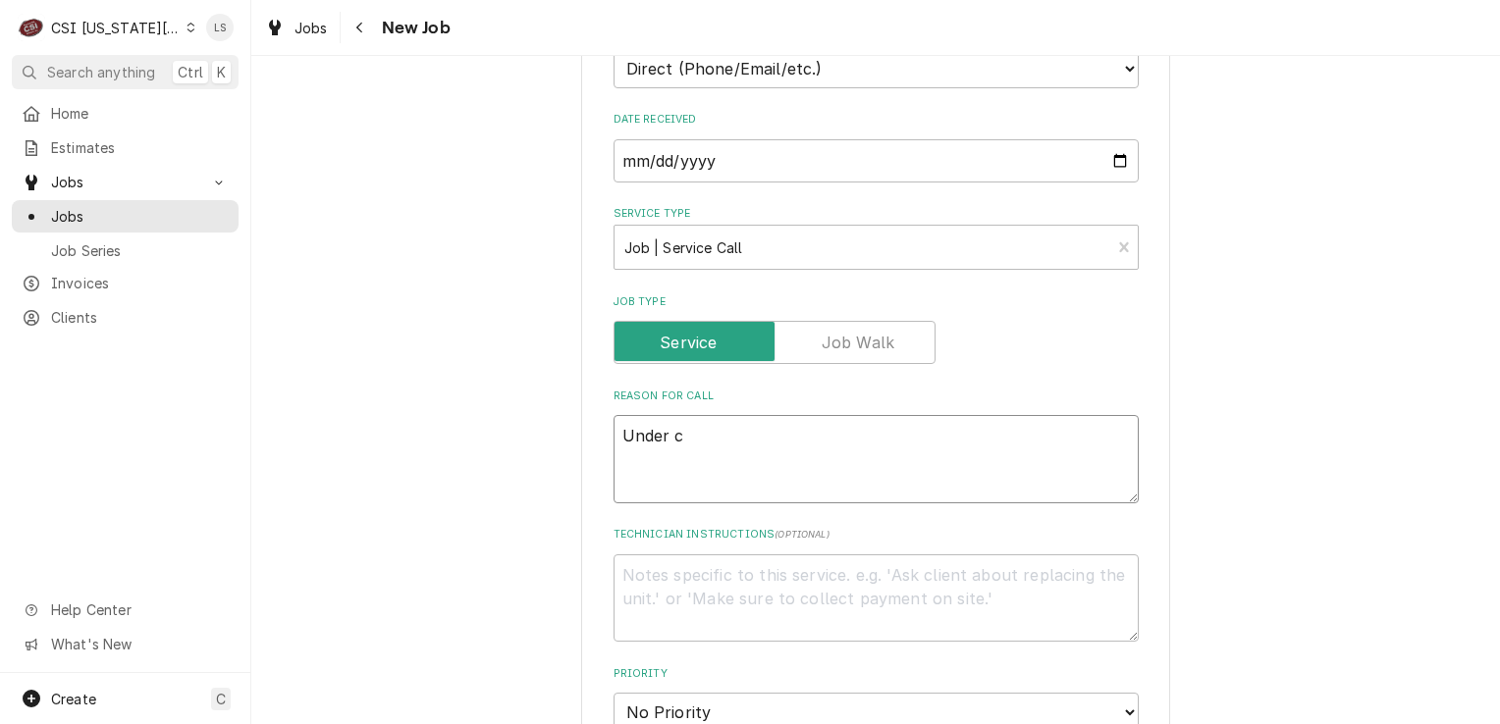
type textarea "x"
type textarea "Under co"
type textarea "x"
type textarea "Under cou"
type textarea "x"
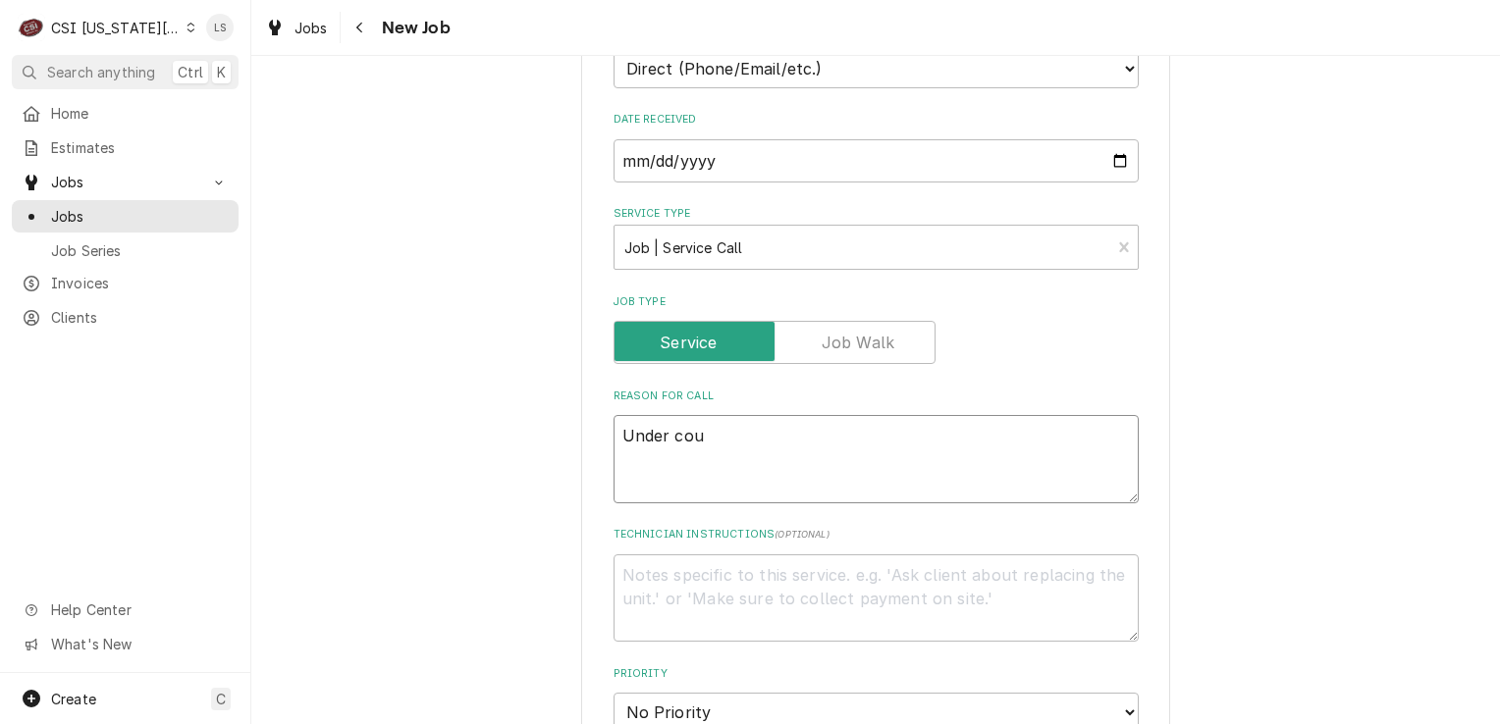
type textarea "Under coun"
type textarea "x"
type textarea "Under count"
type textarea "x"
type textarea "Under counte"
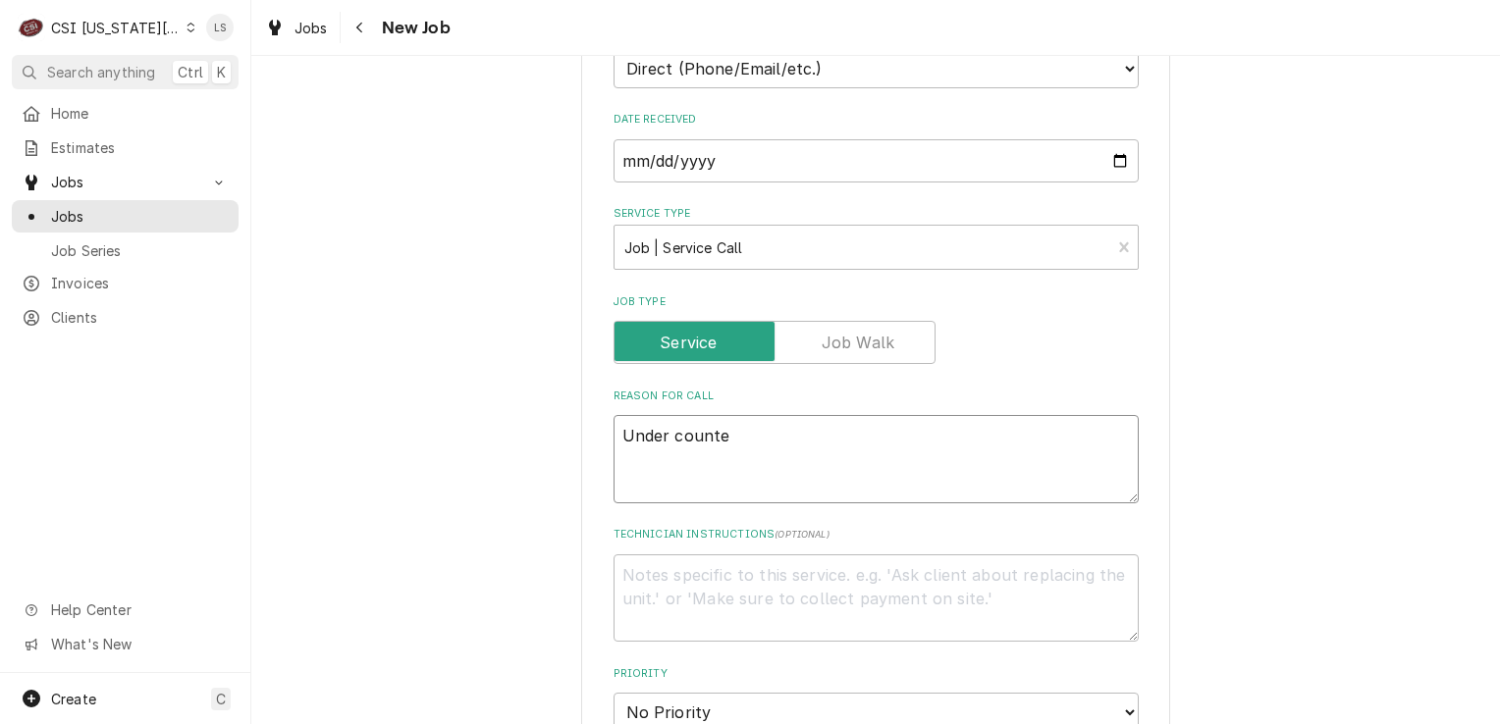
type textarea "x"
type textarea "Under counter"
type textarea "x"
type textarea "Under counter"
type textarea "x"
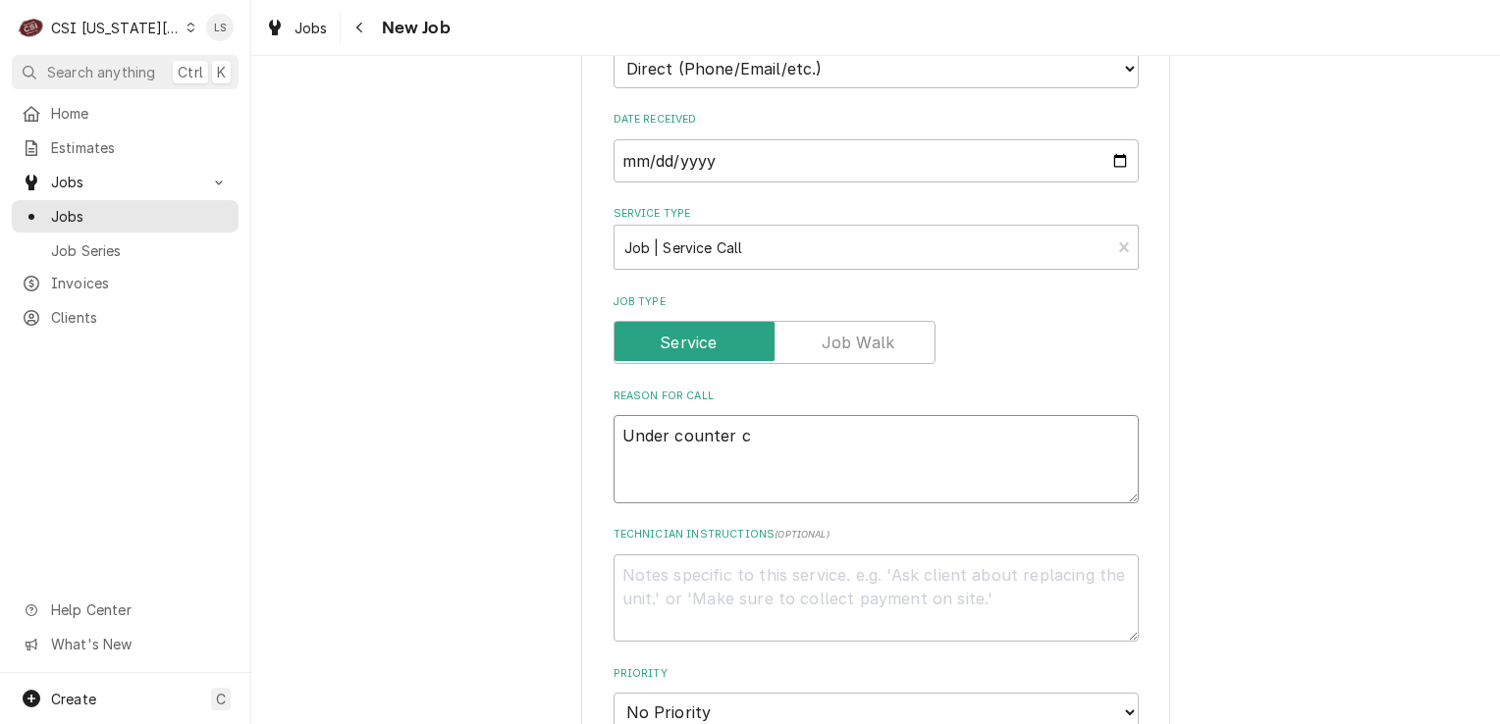
type textarea "Under counter co"
type textarea "x"
type textarea "Under counter coo"
type textarea "x"
type textarea "Under counter cool"
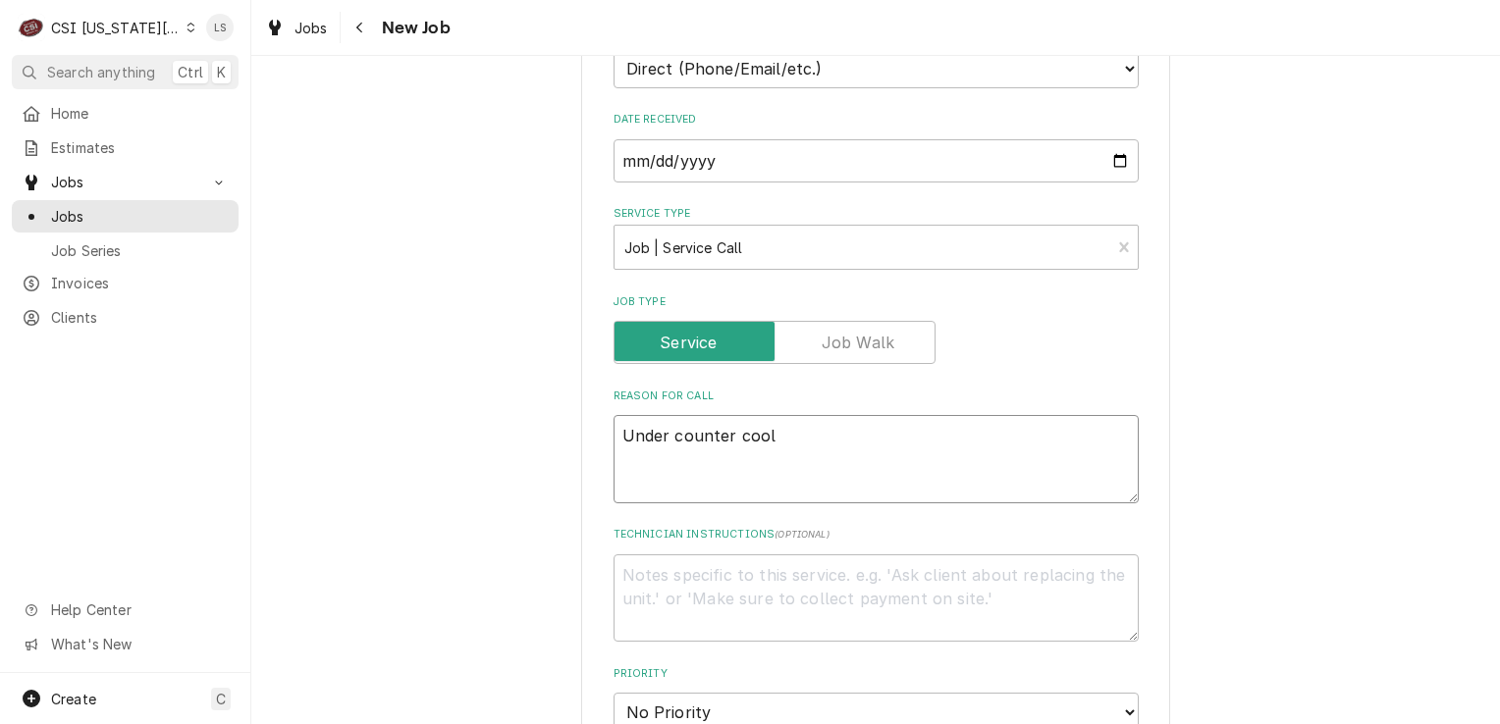
type textarea "x"
type textarea "Under counter coole"
type textarea "x"
type textarea "Under counter cooler"
type textarea "x"
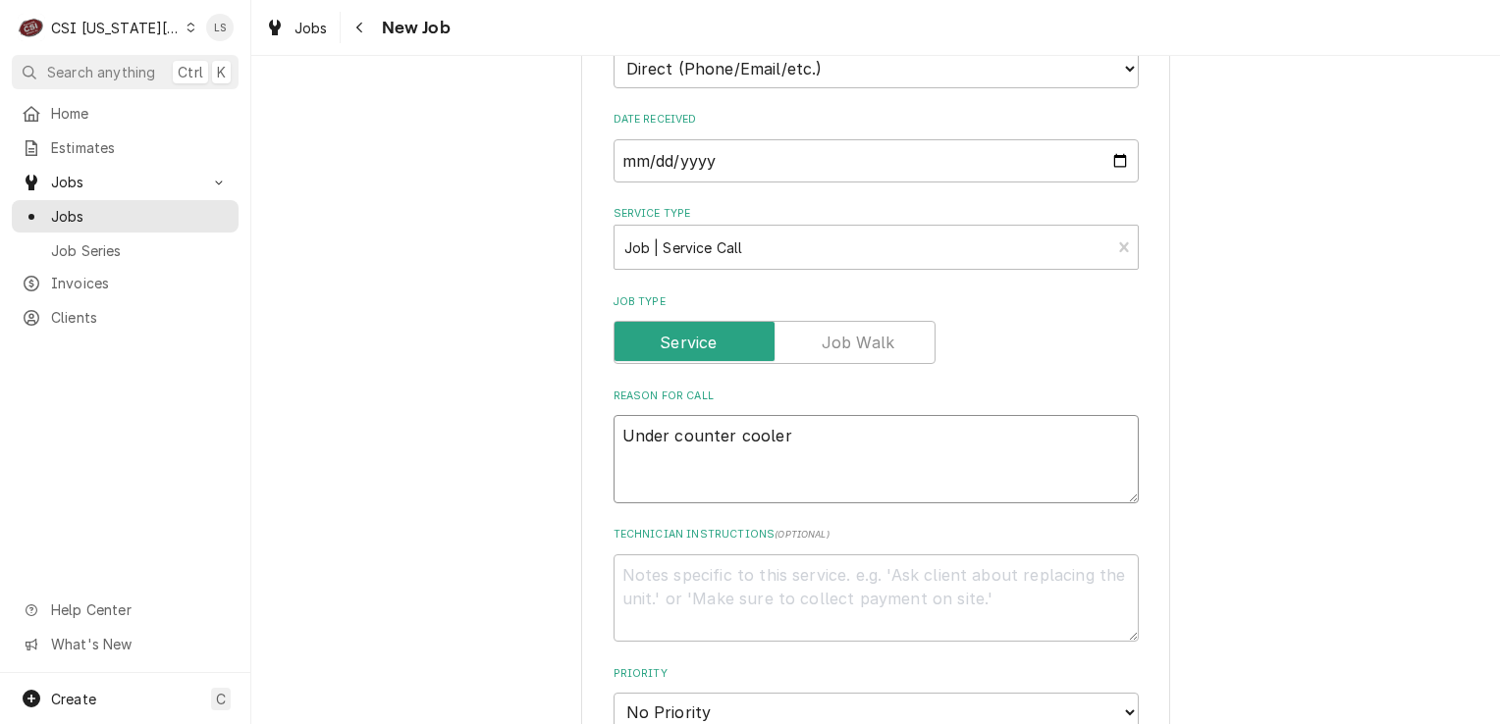
type textarea "Under counter cooler"
type textarea "x"
type textarea "Under counter cooler -"
type textarea "x"
type textarea "Under counter cooler -"
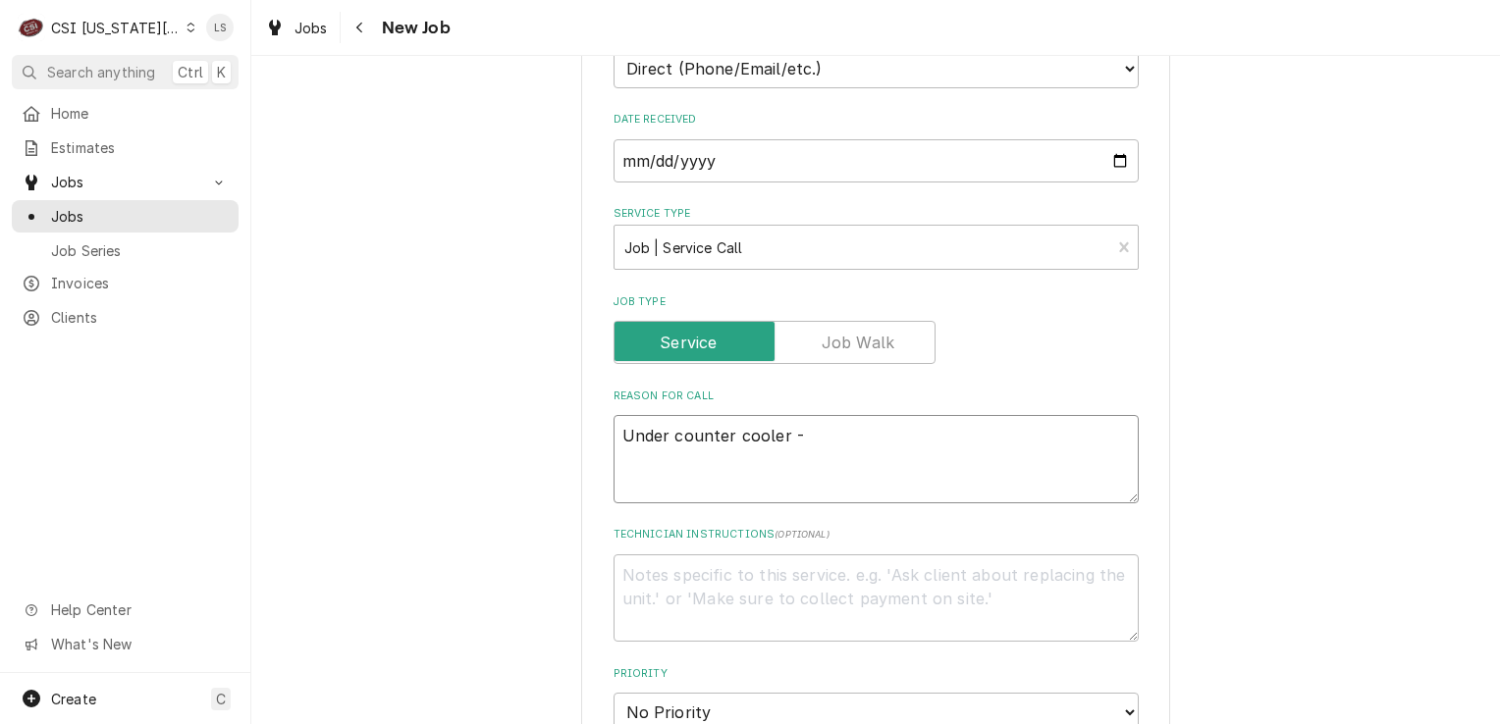
type textarea "x"
type textarea "Under counter cooler - u"
type textarea "x"
type textarea "Under counter cooler - un"
type textarea "x"
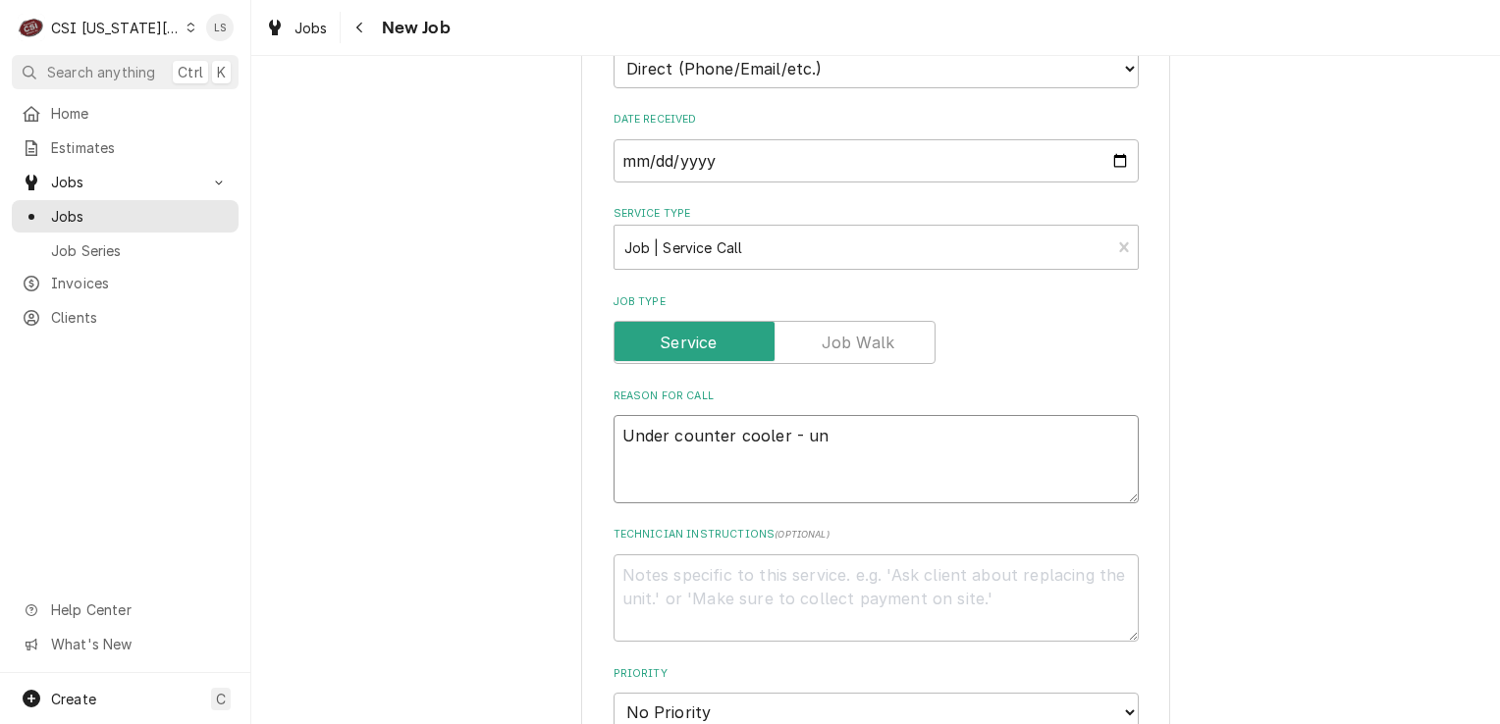
type textarea "Under counter cooler - uni"
type textarea "x"
type textarea "Under counter cooler - unit"
type textarea "x"
type textarea "Under counter cooler - unit"
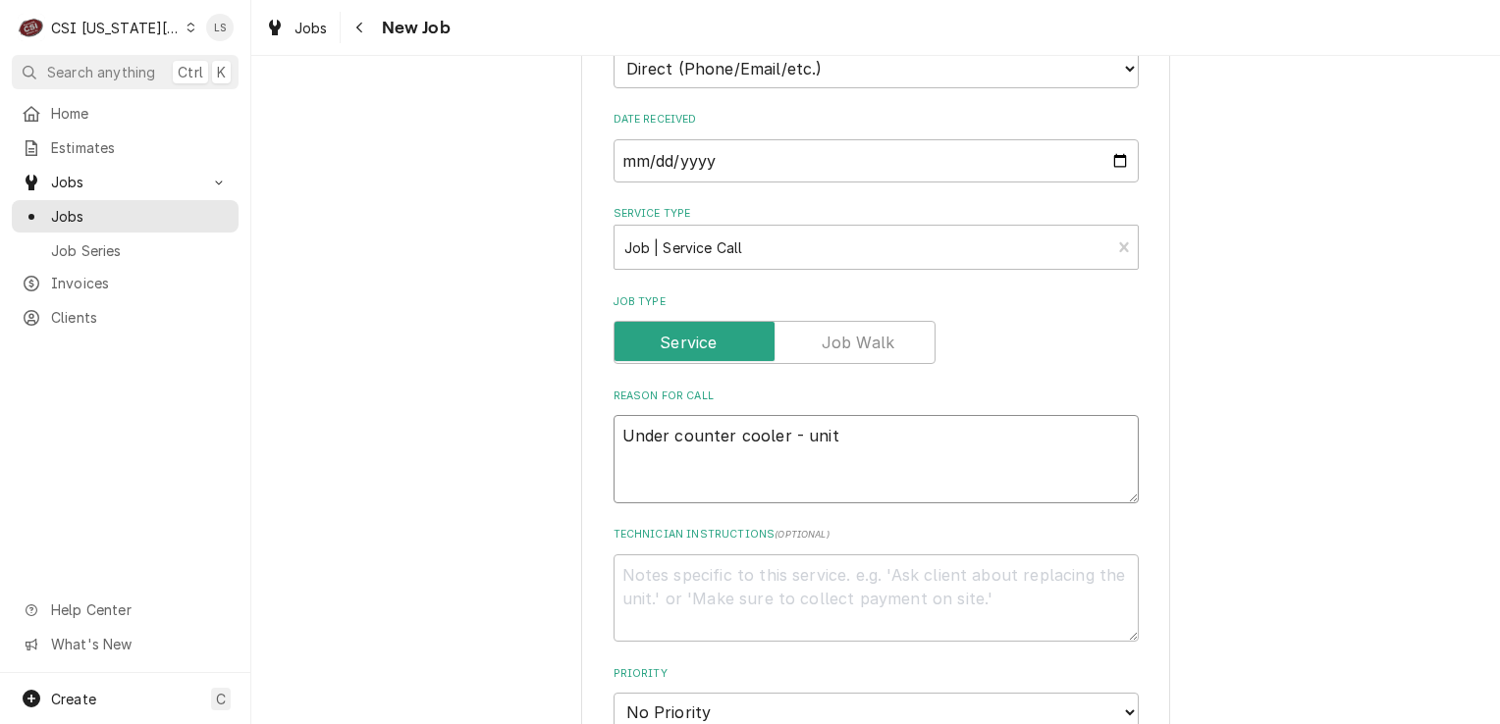
type textarea "x"
type textarea "Under counter cooler - unit"
type textarea "x"
type textarea "Under counter cooler - uni"
type textarea "x"
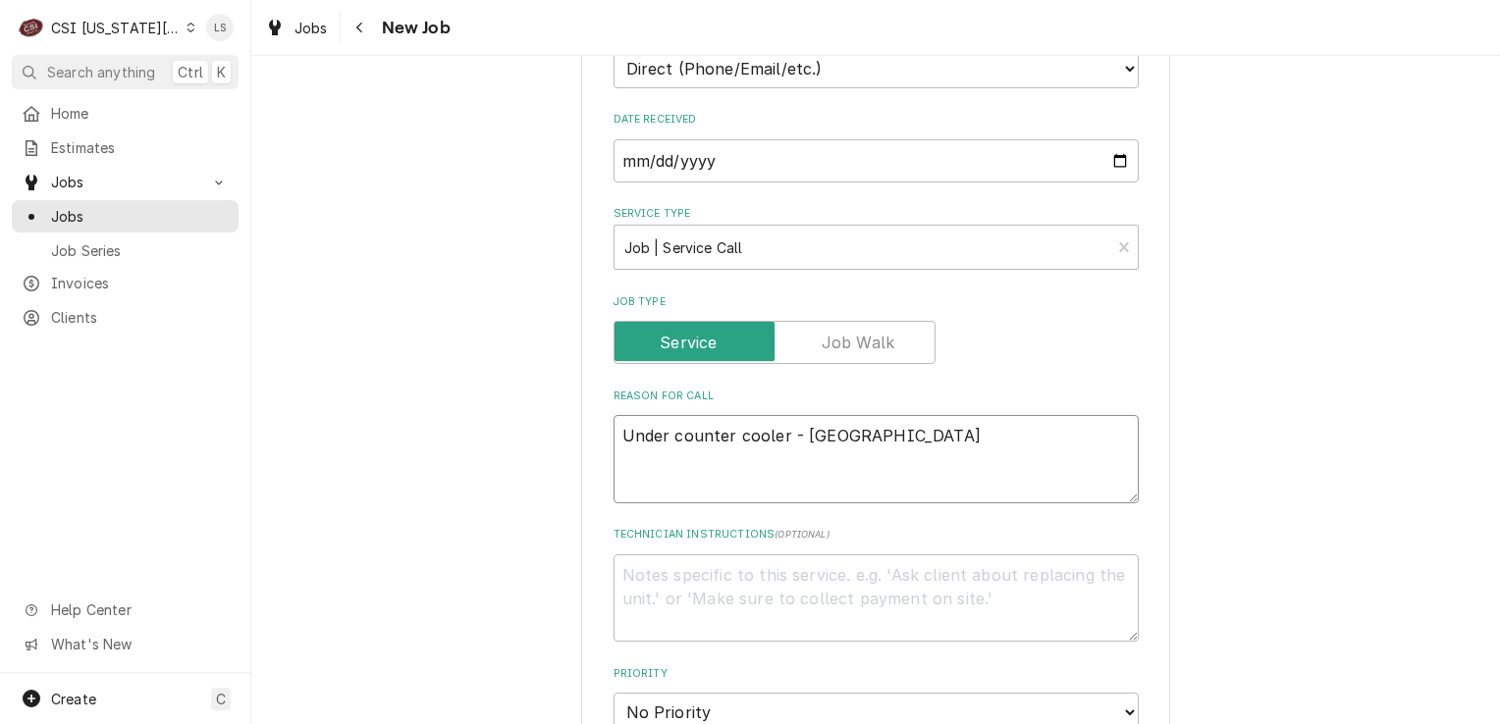
type textarea "Under counter cooler - un"
type textarea "x"
type textarea "Under counter cooler - u"
type textarea "x"
type textarea "Under counter cooler -"
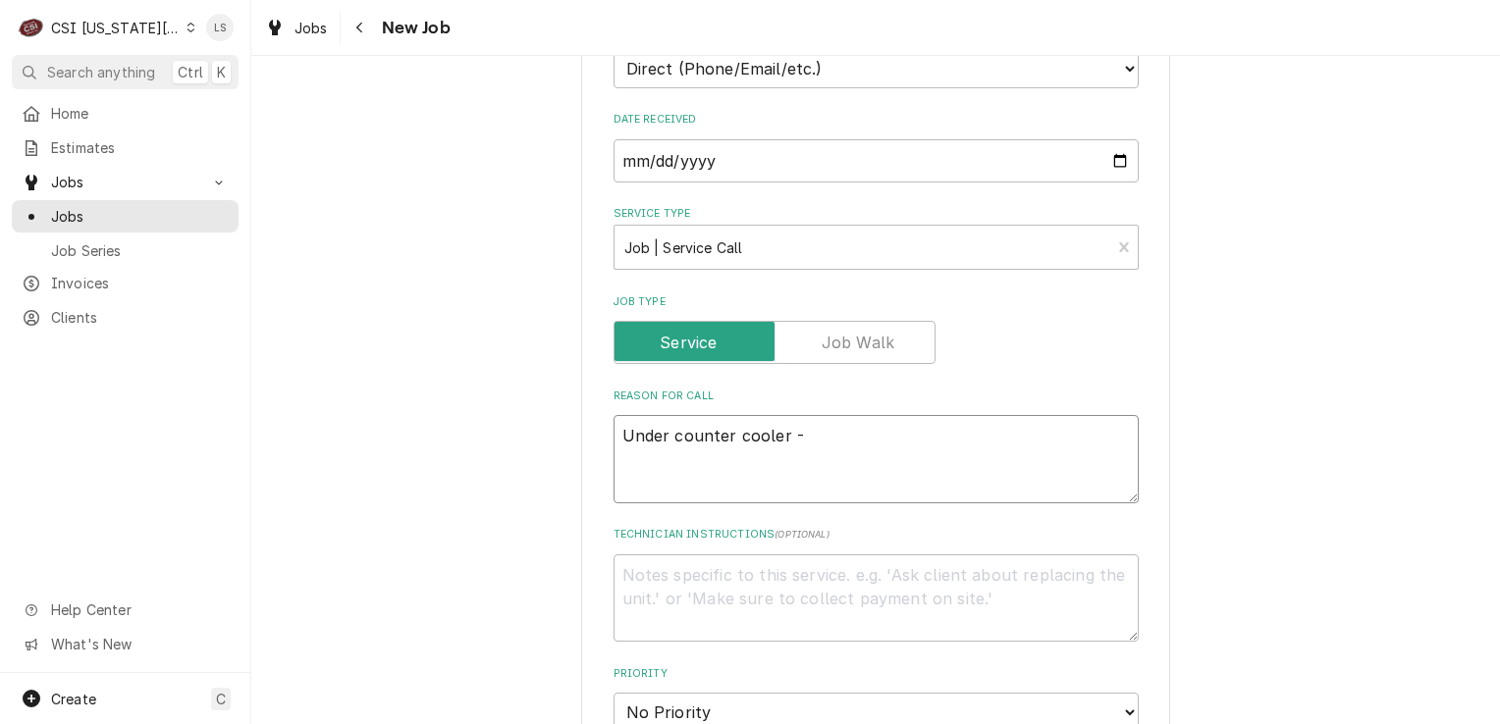
type textarea "x"
type textarea "Under counter cooler - e"
type textarea "x"
type textarea "Under counter cooler - ex"
type textarea "x"
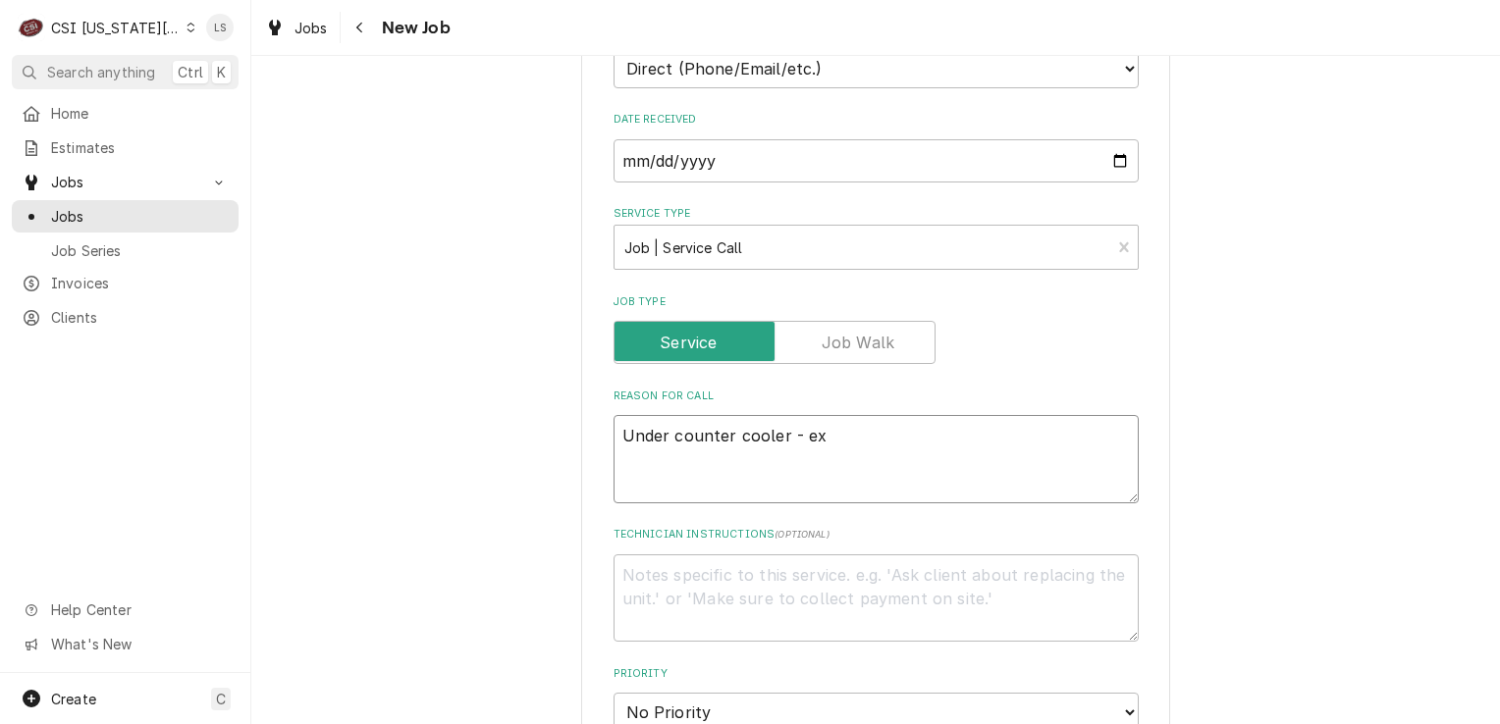
type textarea "Under counter cooler - exe"
type textarea "x"
type textarea "Under counter cooler - exeu"
type textarea "x"
type textarea "Under counter cooler - exeut"
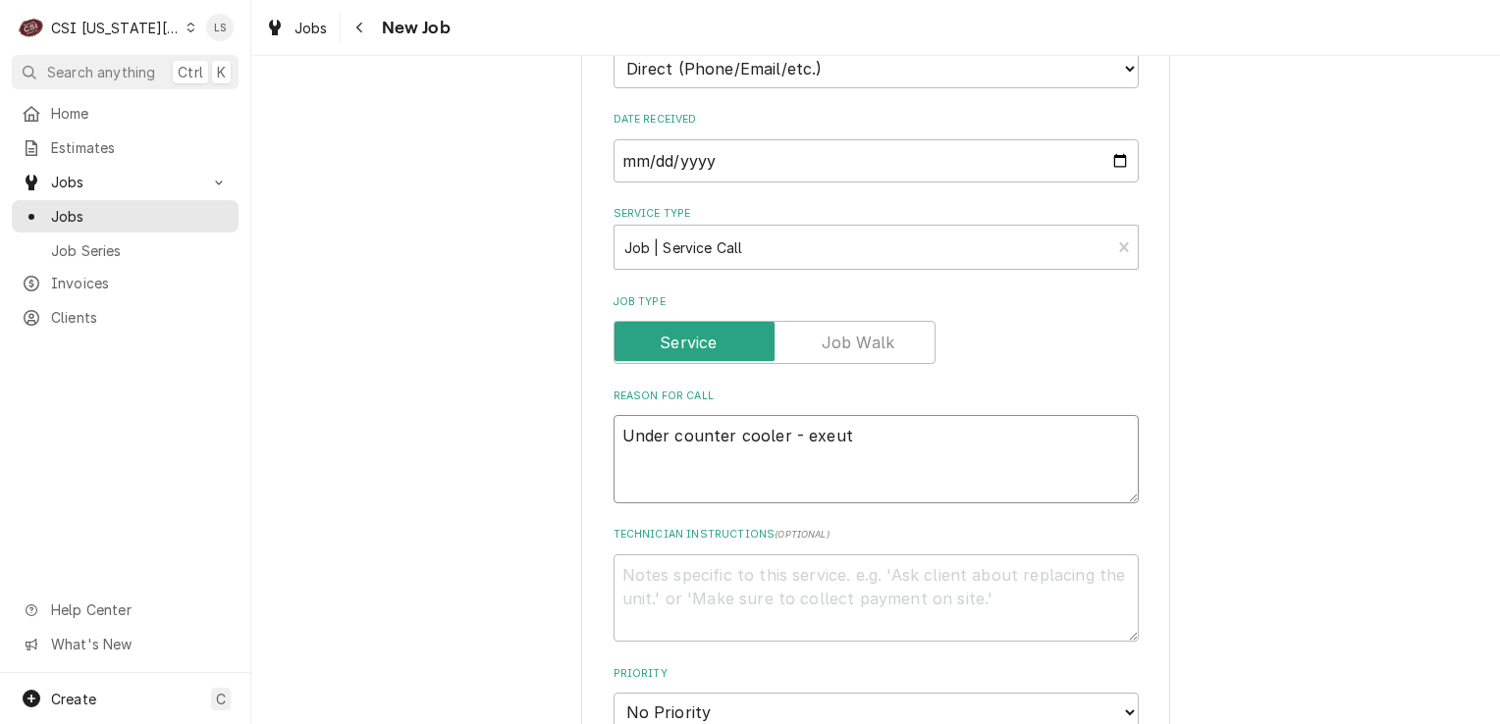
type textarea "x"
type textarea "Under counter cooler - exeuti"
type textarea "x"
type textarea "Under counter cooler - exeutiv"
type textarea "x"
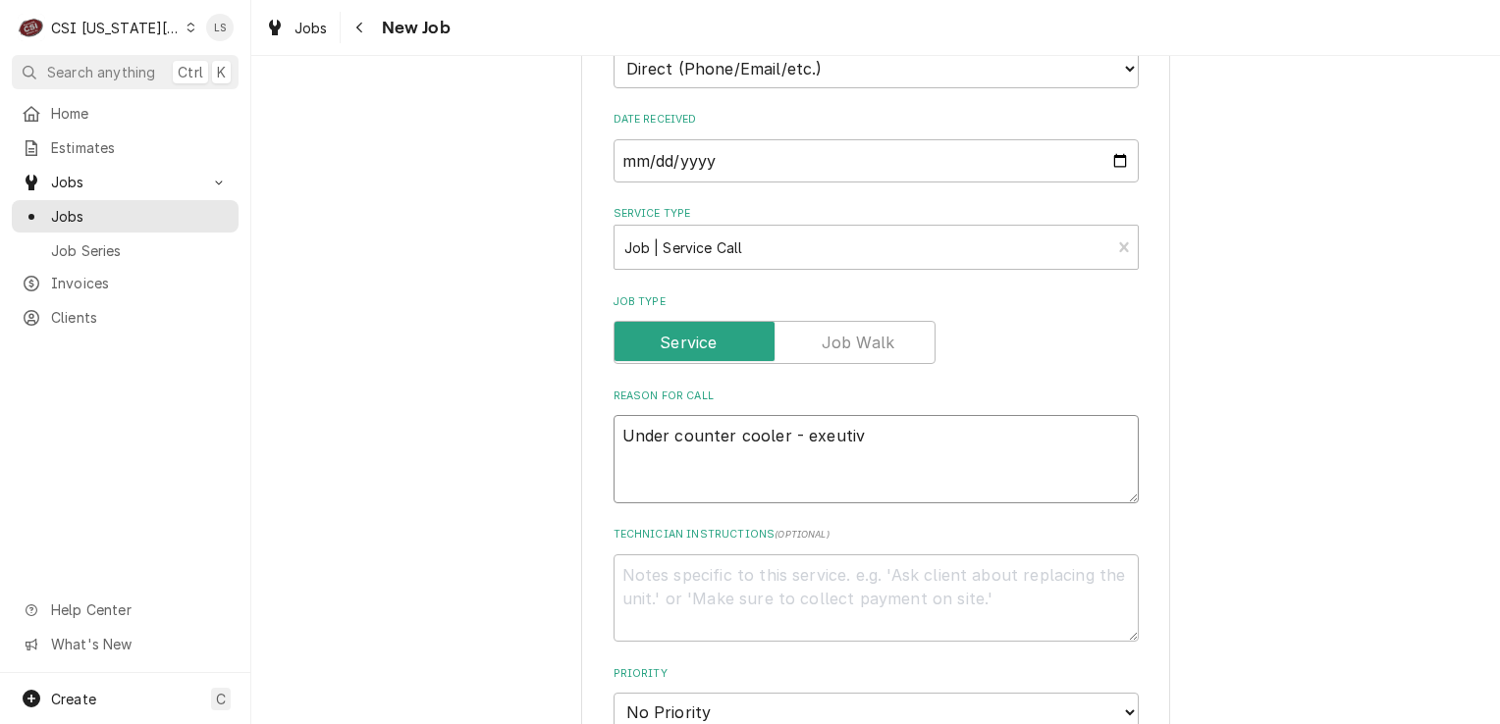
type textarea "Under counter cooler - exeutive"
type textarea "x"
type textarea "Under counter cooler - exeutive"
type textarea "x"
type textarea "Under counter cooler - exeutive k"
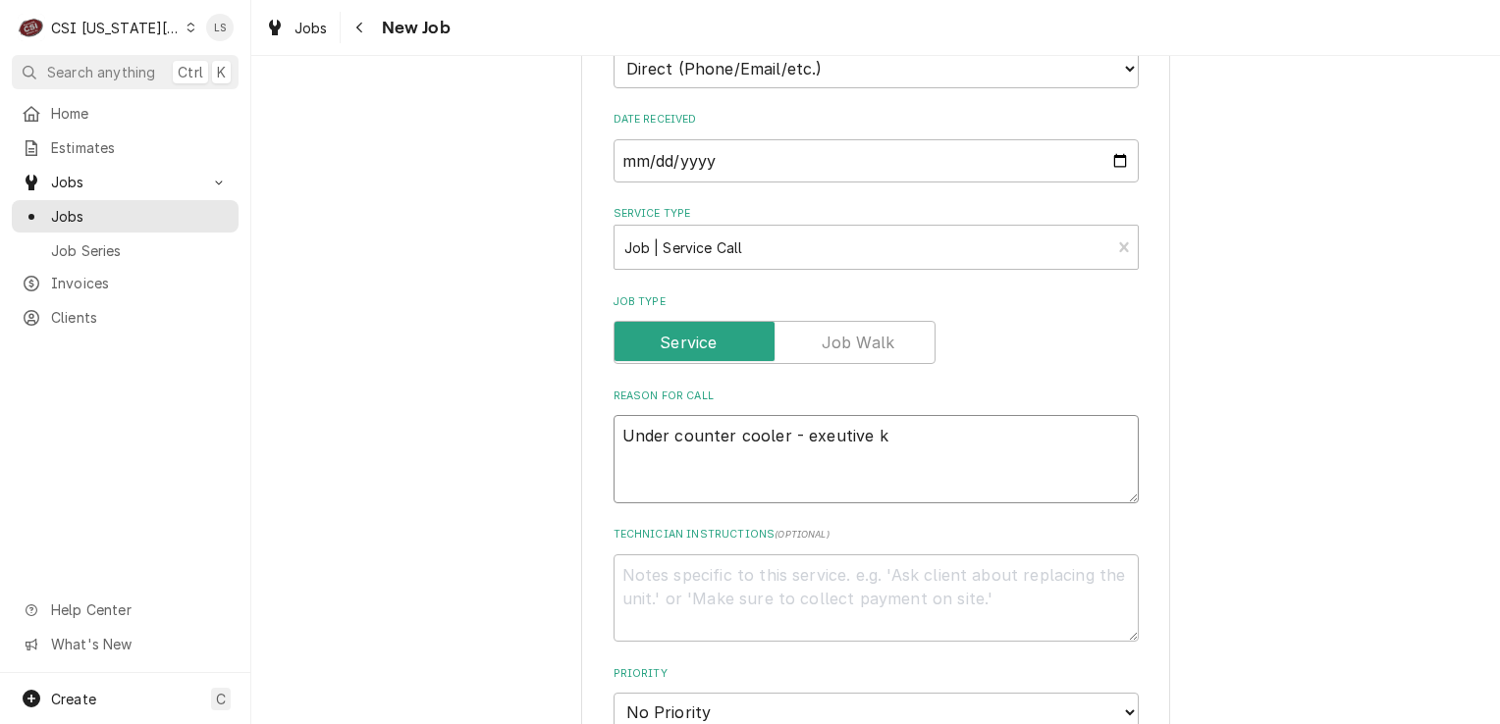
type textarea "x"
type textarea "Under counter cooler - exeutive ki"
type textarea "x"
type textarea "Under counter cooler - exeutive kit"
type textarea "x"
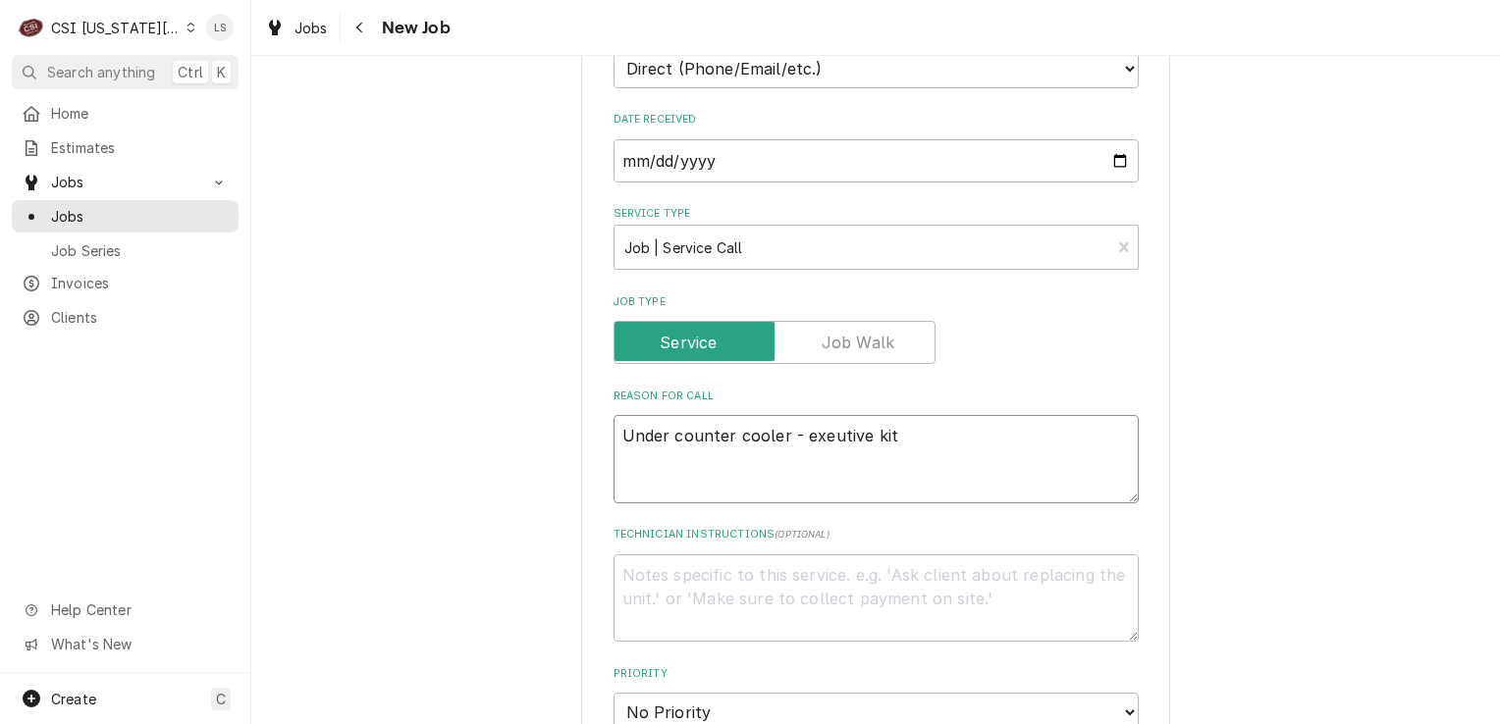
type textarea "Under counter cooler - exeutive kitc"
type textarea "x"
type textarea "Under counter cooler - exeutive kitch"
type textarea "x"
type textarea "Under counter cooler - exeutive kitche"
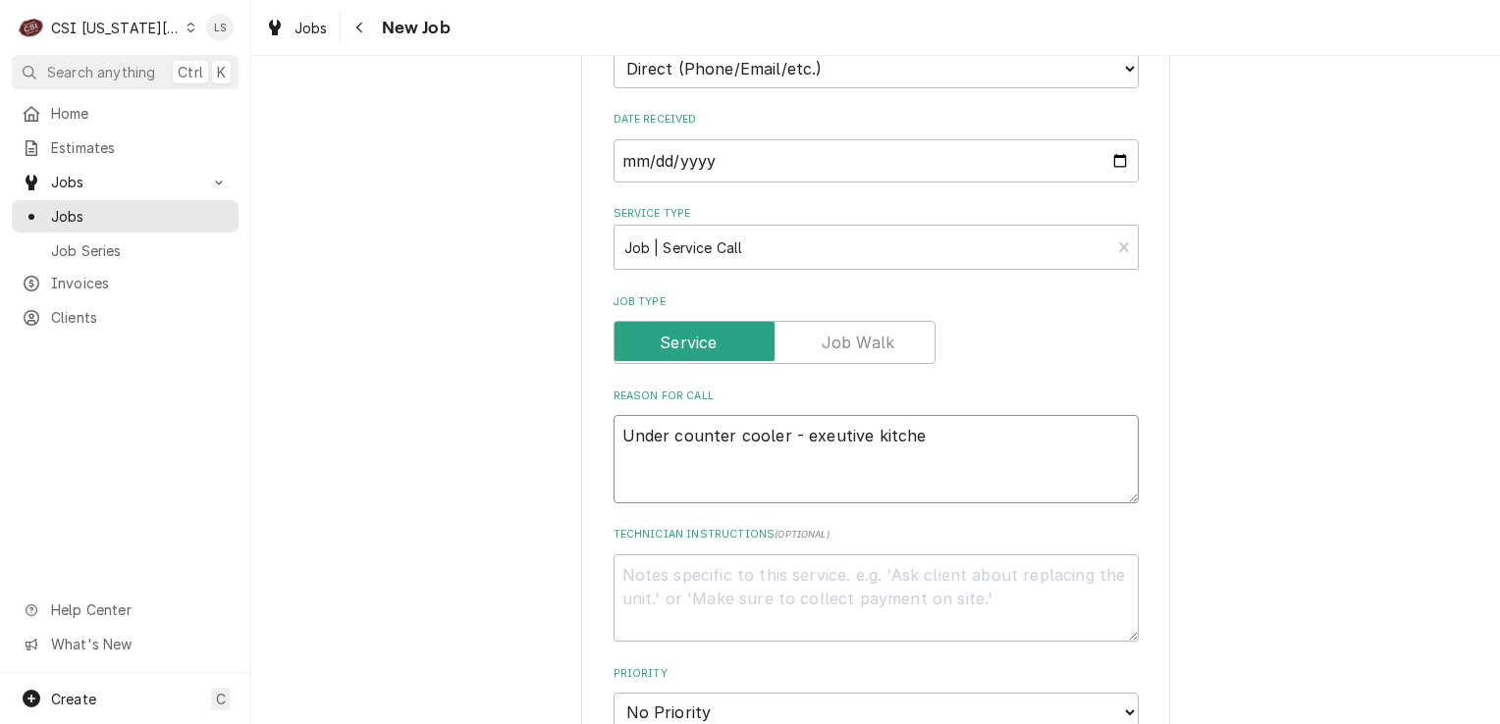
type textarea "x"
type textarea "Under counter cooler - exeutive kitchen"
type textarea "x"
type textarea "Under counter cooler - exeutive kitchen"
type textarea "x"
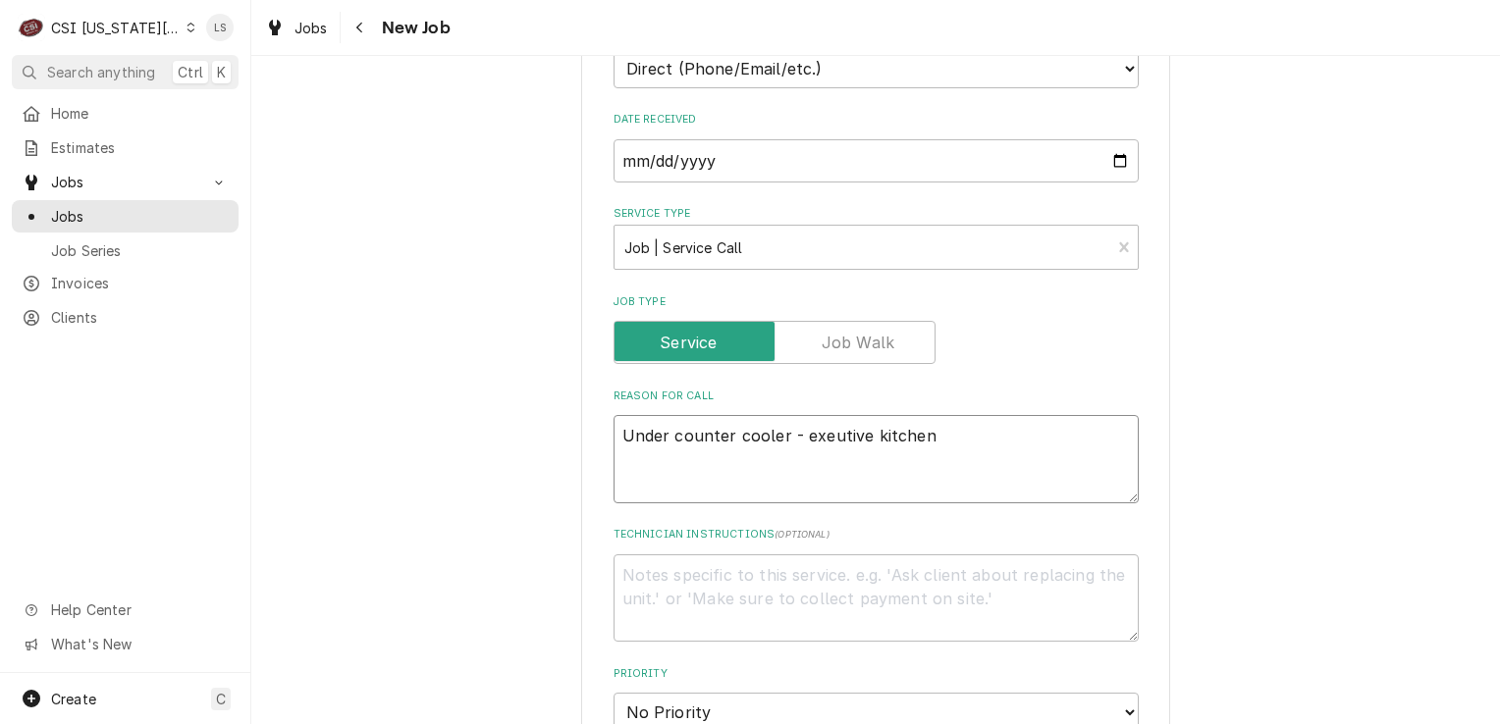
type textarea "Under counter cooler - exeutive kitchen -"
type textarea "x"
type textarea "Under counter cooler - exeutive kitchen -"
type textarea "x"
type textarea "Under counter cooler - exeutive kitchen - w"
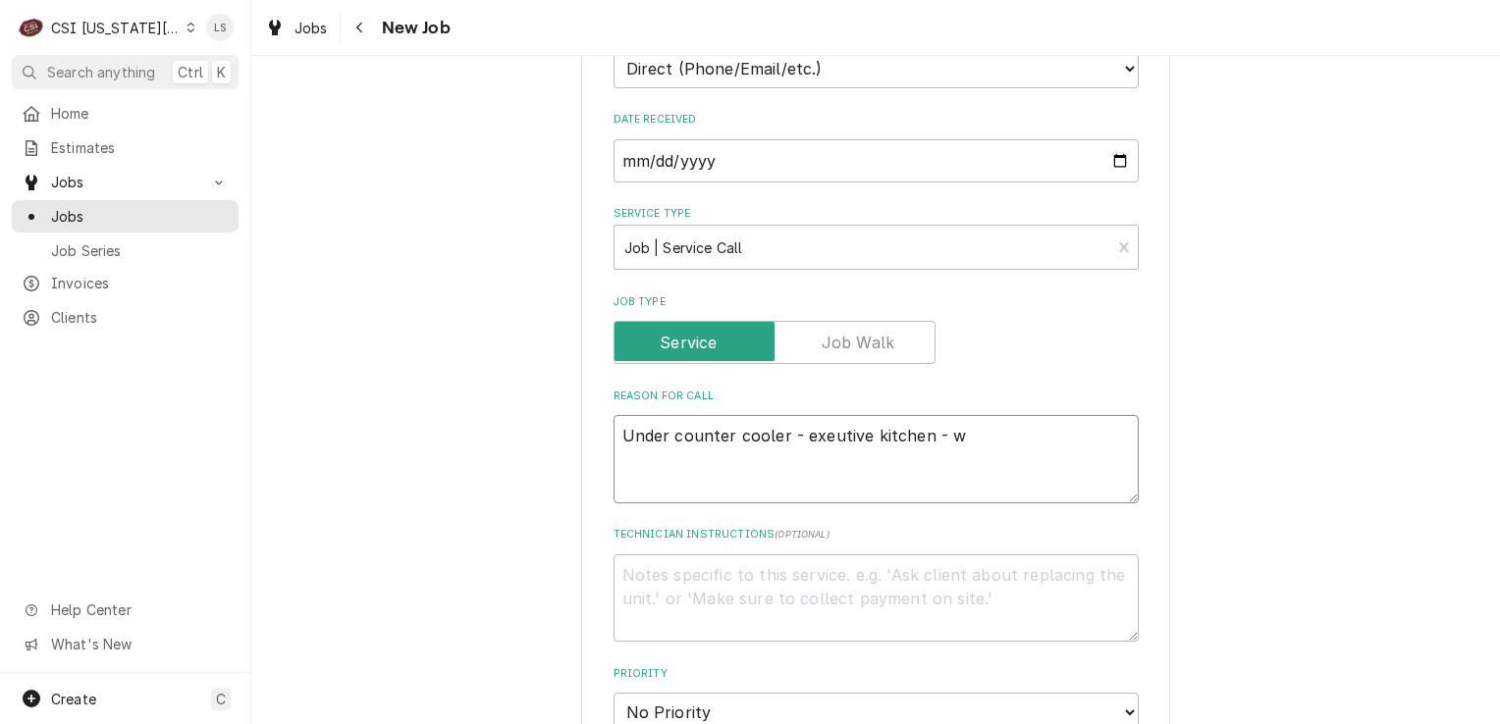
type textarea "x"
type textarea "Under counter cooler - exeutive kitchen -"
type textarea "x"
type textarea "Under counter cooler - exeutive kitchen - u"
type textarea "x"
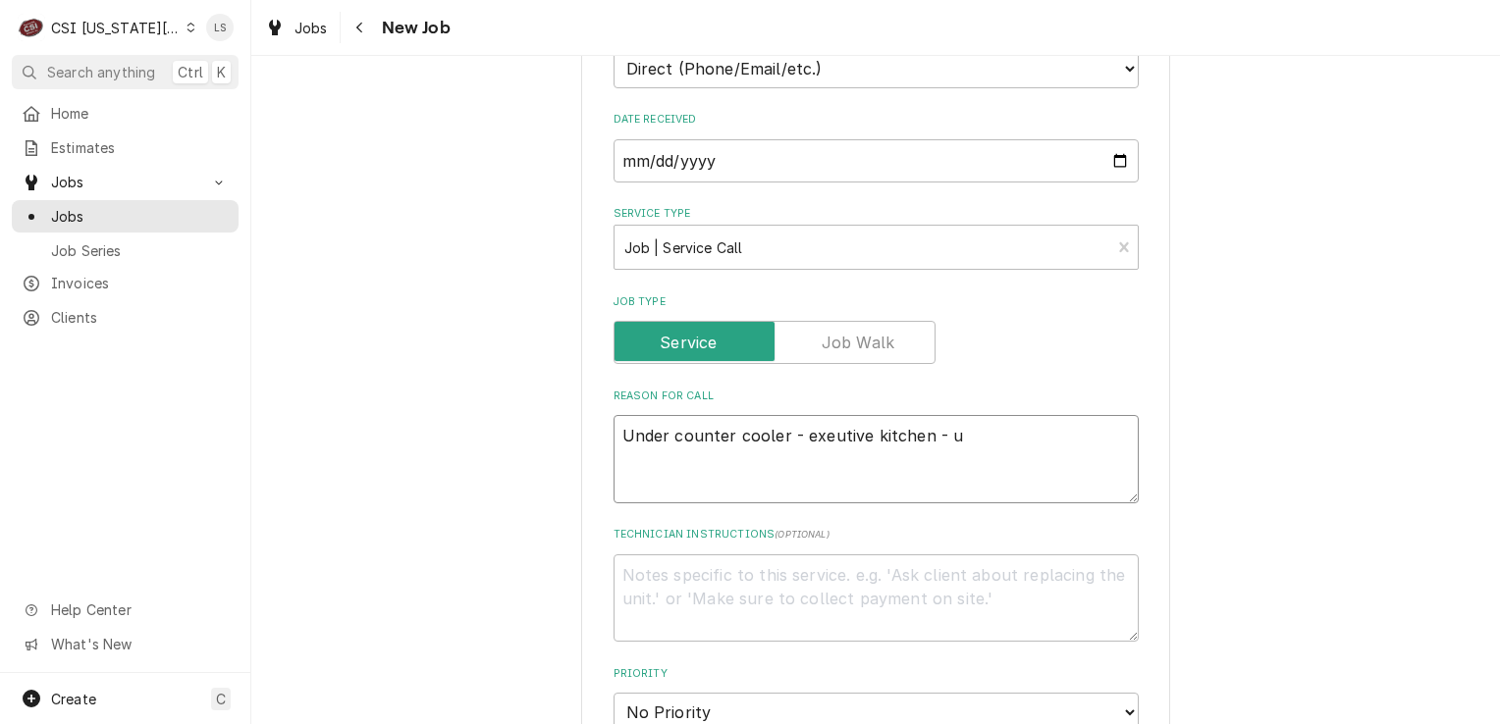
type textarea "Under counter cooler - exeutive kitchen - un"
type textarea "x"
type textarea "Under counter cooler - exeutive kitchen - unit"
type textarea "x"
type textarea "Under counter cooler - exeutive kitchen - unit"
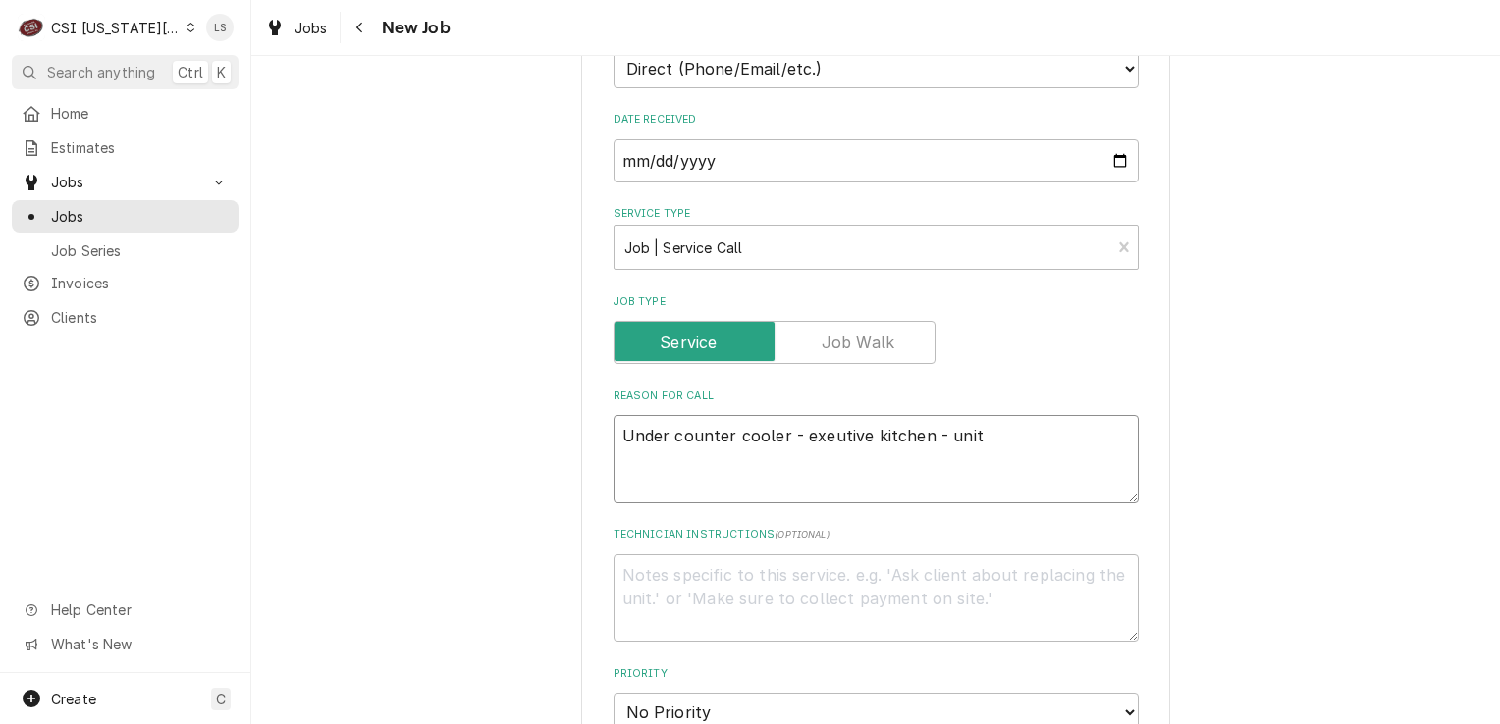
type textarea "x"
type textarea "Under counter cooler - exeutive kitchen - unit i"
type textarea "x"
type textarea "Under counter cooler - exeutive kitchen - unit isn"
type textarea "x"
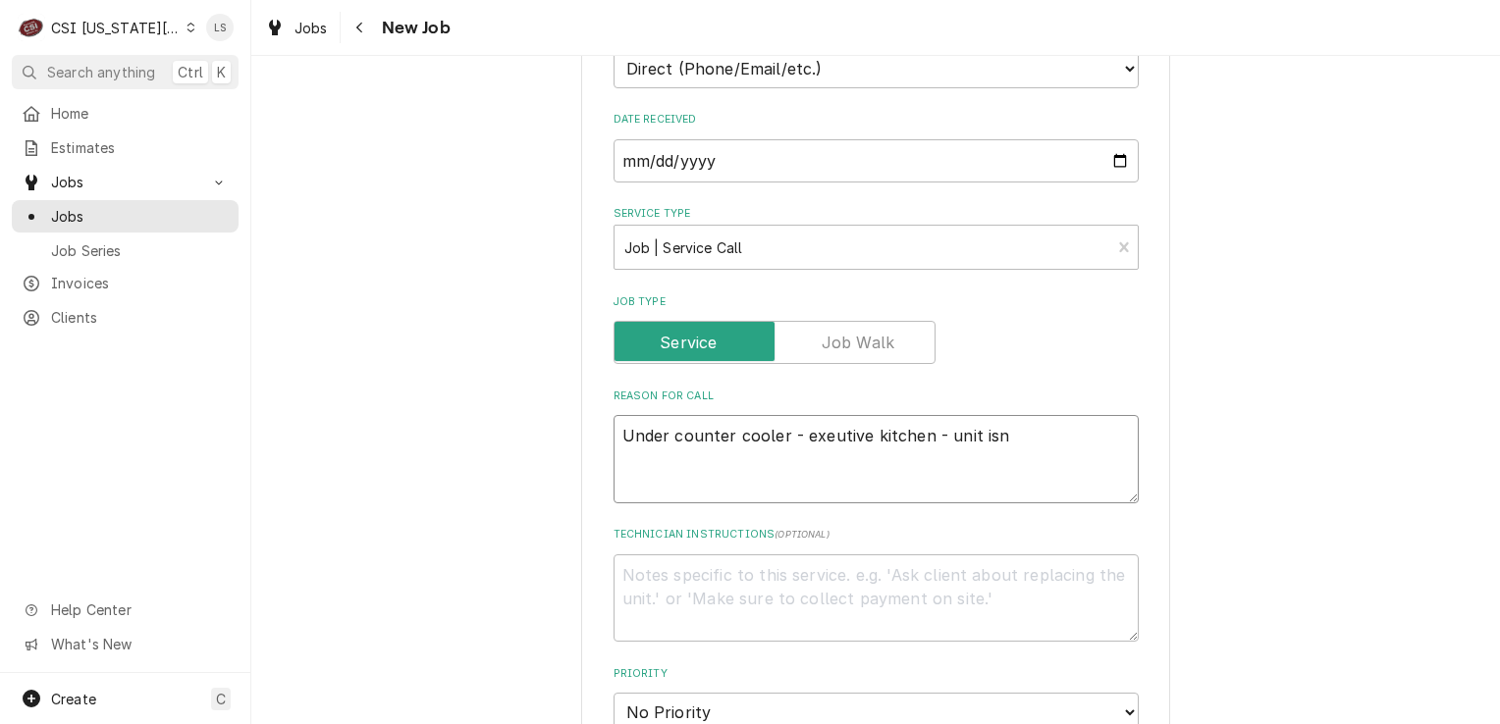
type textarea "Under counter cooler - exeutive kitchen - unit isn'"
type textarea "x"
type textarea "Under counter cooler - exeutive kitchen - unit isn't"
type textarea "x"
type textarea "Under counter cooler - exeutive kitchen - unit isn't"
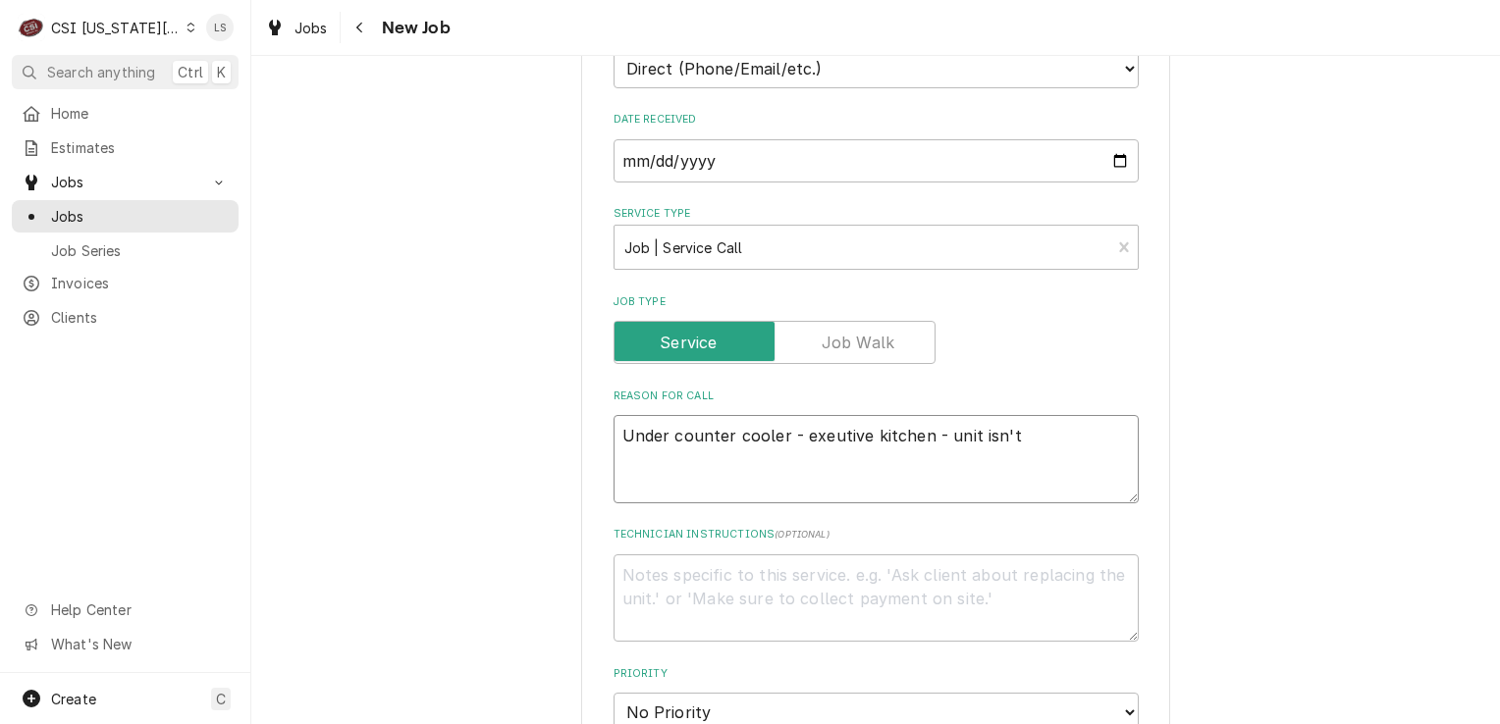
type textarea "x"
type textarea "Under counter cooler - exeutive kitchen - unit isn't h"
type textarea "x"
type textarea "Under counter cooler - exeutive kitchen - unit isn't ho"
type textarea "x"
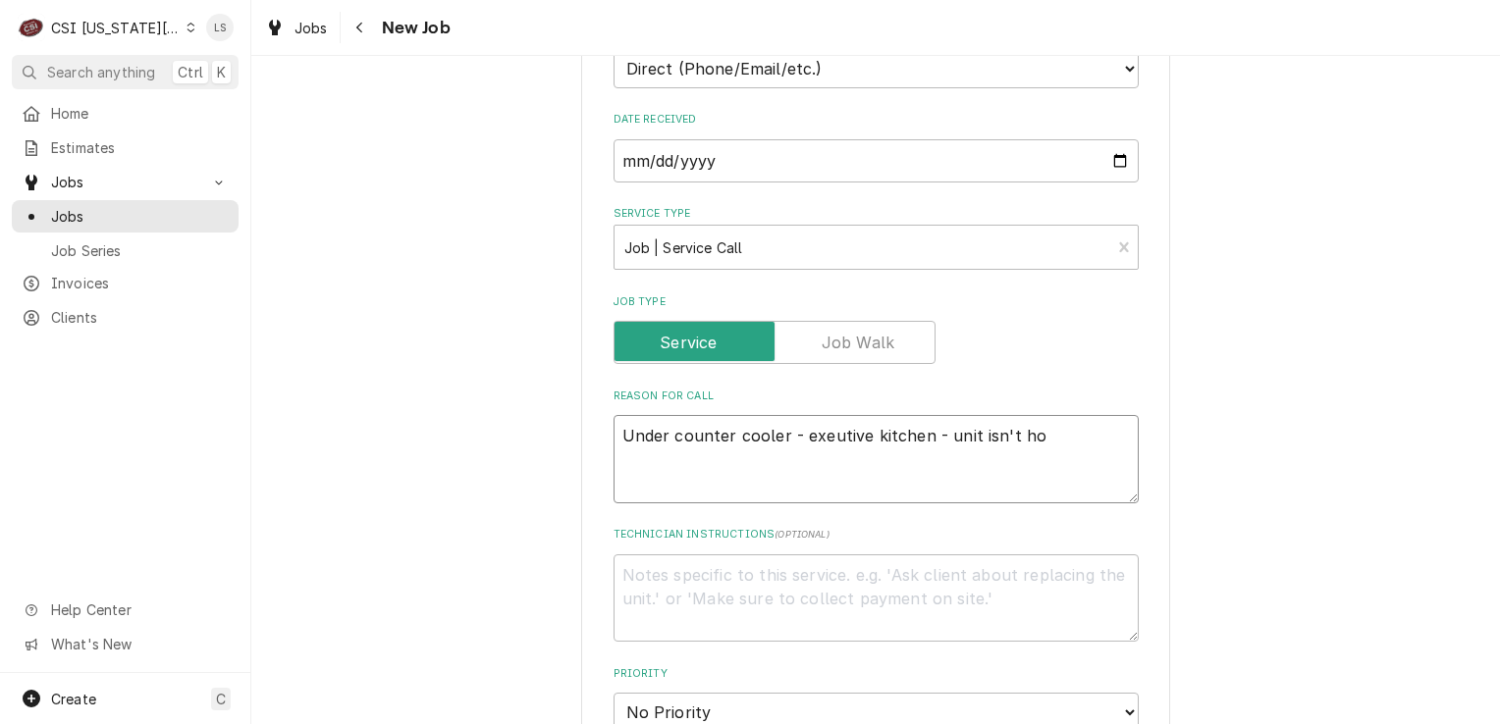
type textarea "Under counter cooler - exeutive kitchen - unit isn't hol"
type textarea "x"
type textarea "Under counter cooler - exeutive kitchen - unit isn't hold"
type textarea "x"
type textarea "Under counter cooler - exeutive kitchen - unit isn't holdi"
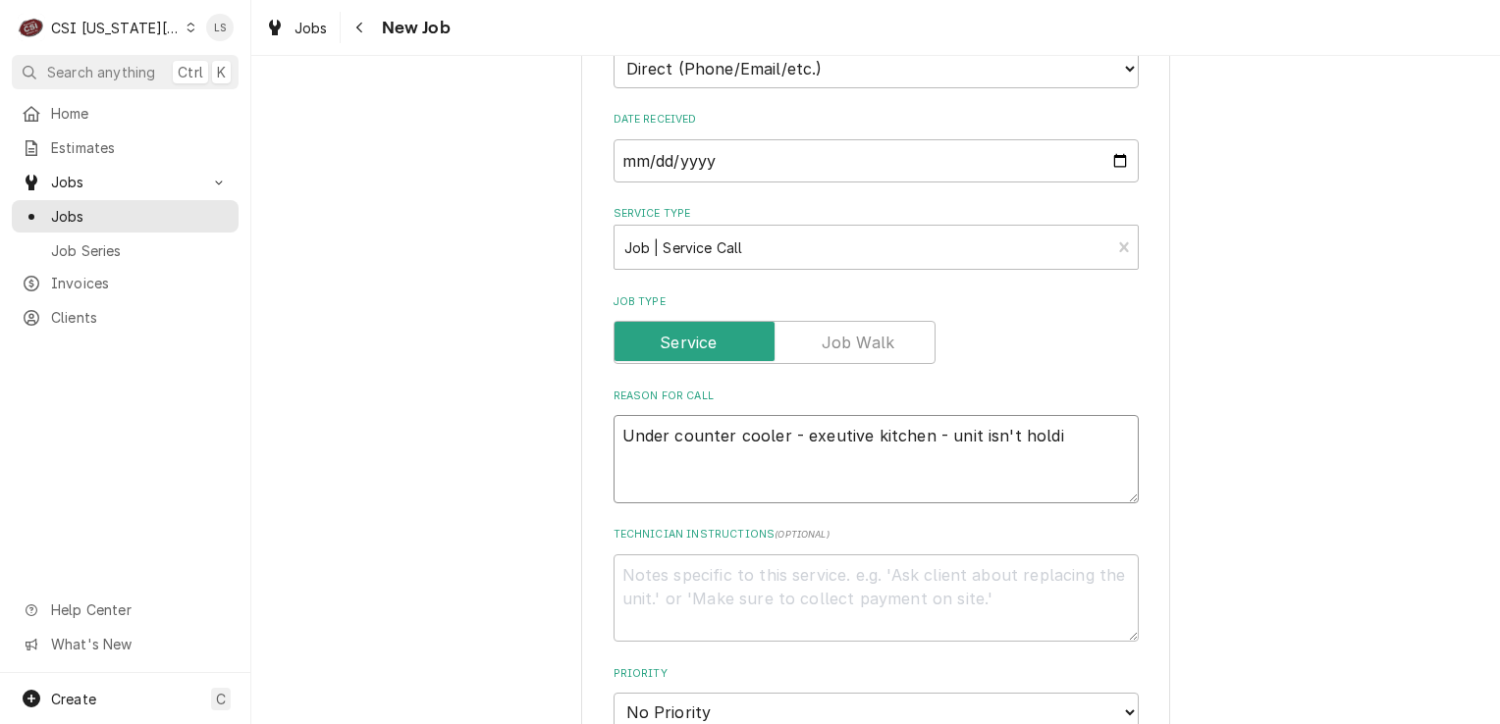
type textarea "x"
type textarea "Under counter cooler - exeutive kitchen - unit isn't holding"
type textarea "x"
type textarea "Under counter cooler - exeutive kitchen - unit isn't holding t"
type textarea "x"
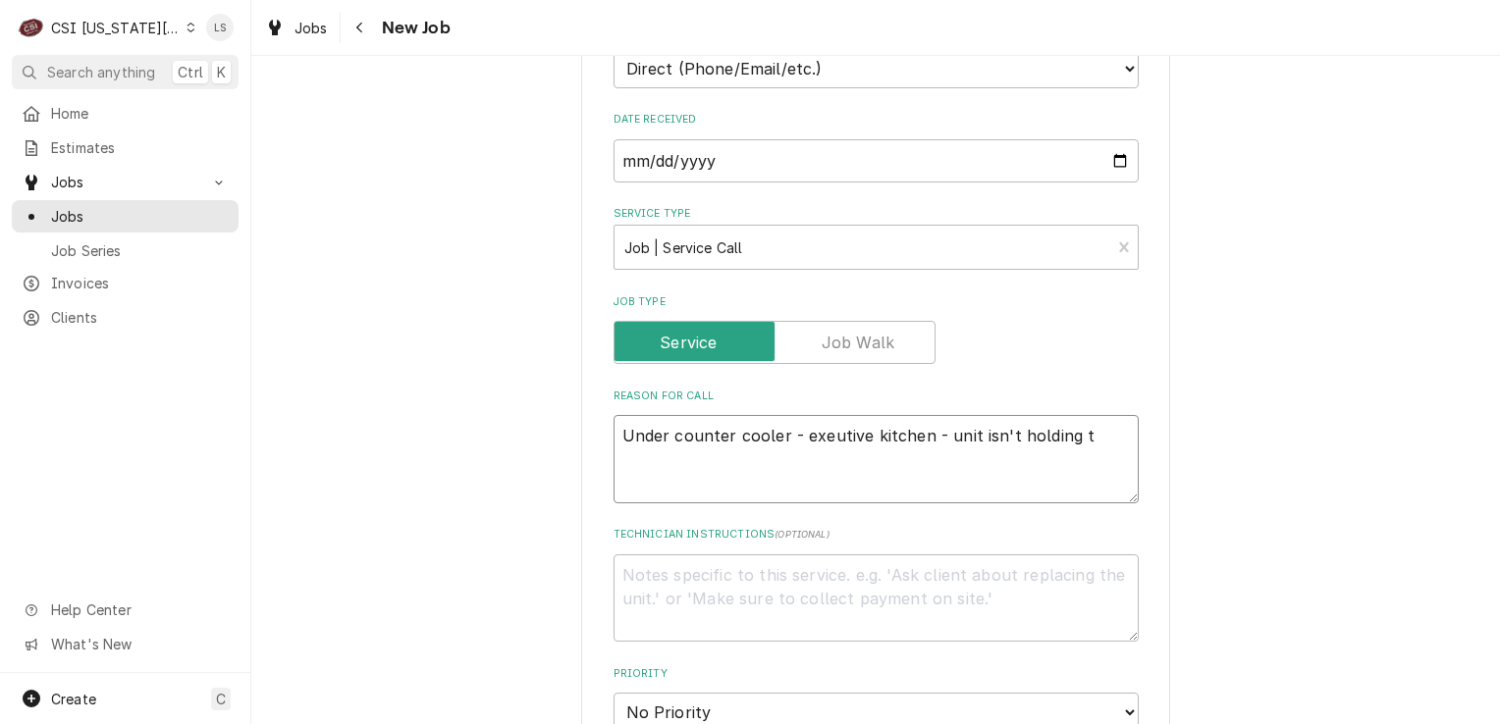
type textarea "Under counter cooler - exeutive kitchen - unit isn't holding te"
type textarea "x"
type textarea "Under counter cooler - exeutive kitchen - unit isn't holding tem"
type textarea "x"
type textarea "Under counter cooler - exeutive kitchen - unit isn't holding temp"
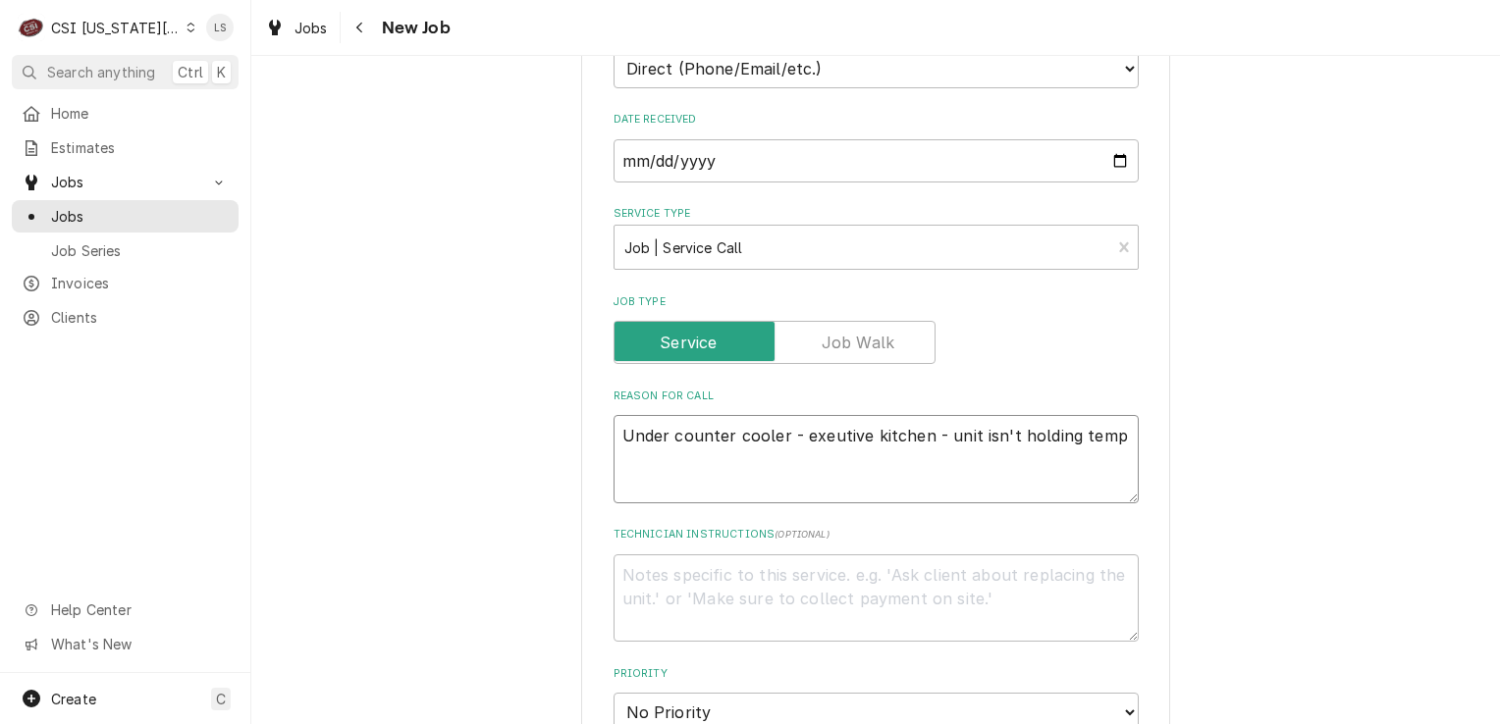
type textarea "x"
type textarea "Under counter cooler - exeutive kitchen - unit isn't holding temp"
type textarea "x"
type textarea "Under counter cooler - executive kitchen - unit isn't holding temp"
click at [919, 438] on textarea "Under counter cooler - executive kitchen - unit isn't holding temp" at bounding box center [876, 459] width 525 height 88
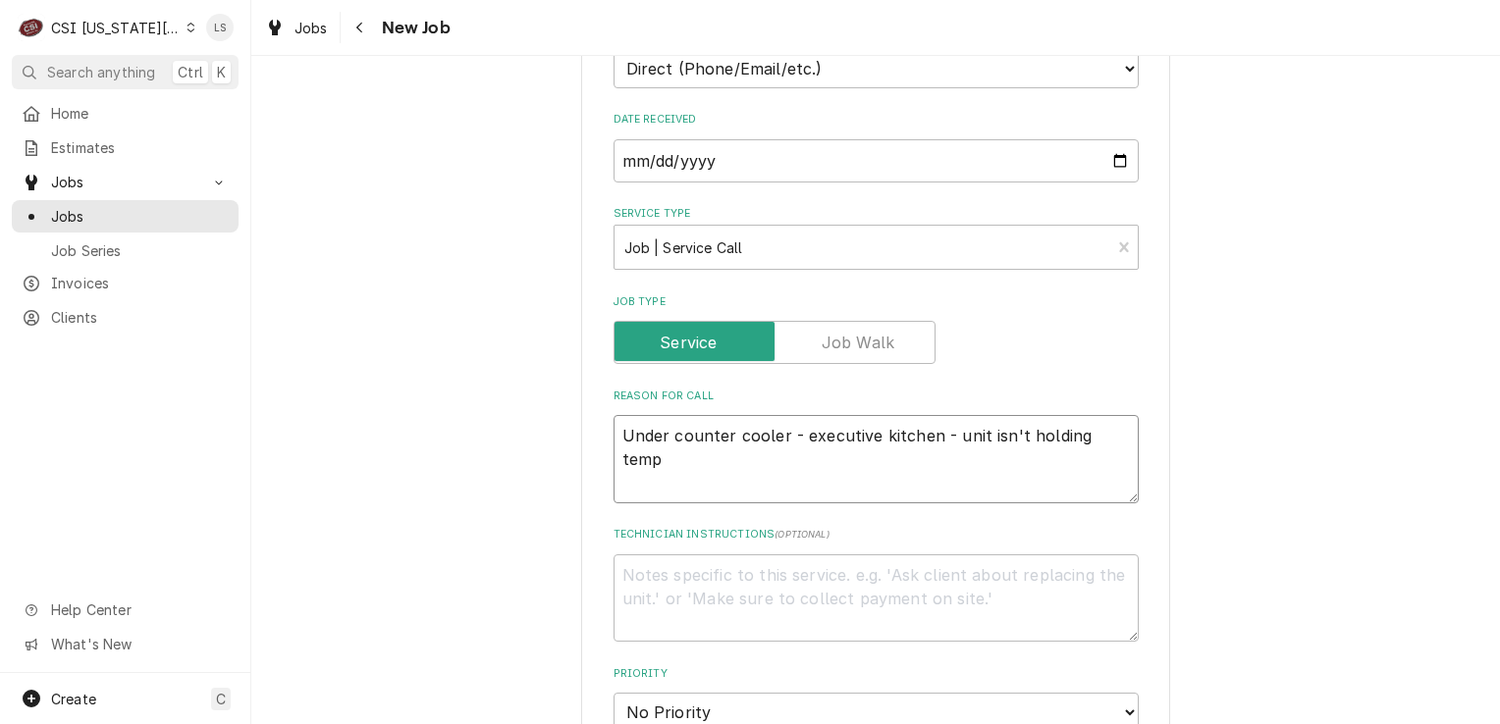
click at [922, 432] on textarea "Under counter cooler - executive kitchen - unit isn't holding temp" at bounding box center [876, 459] width 525 height 88
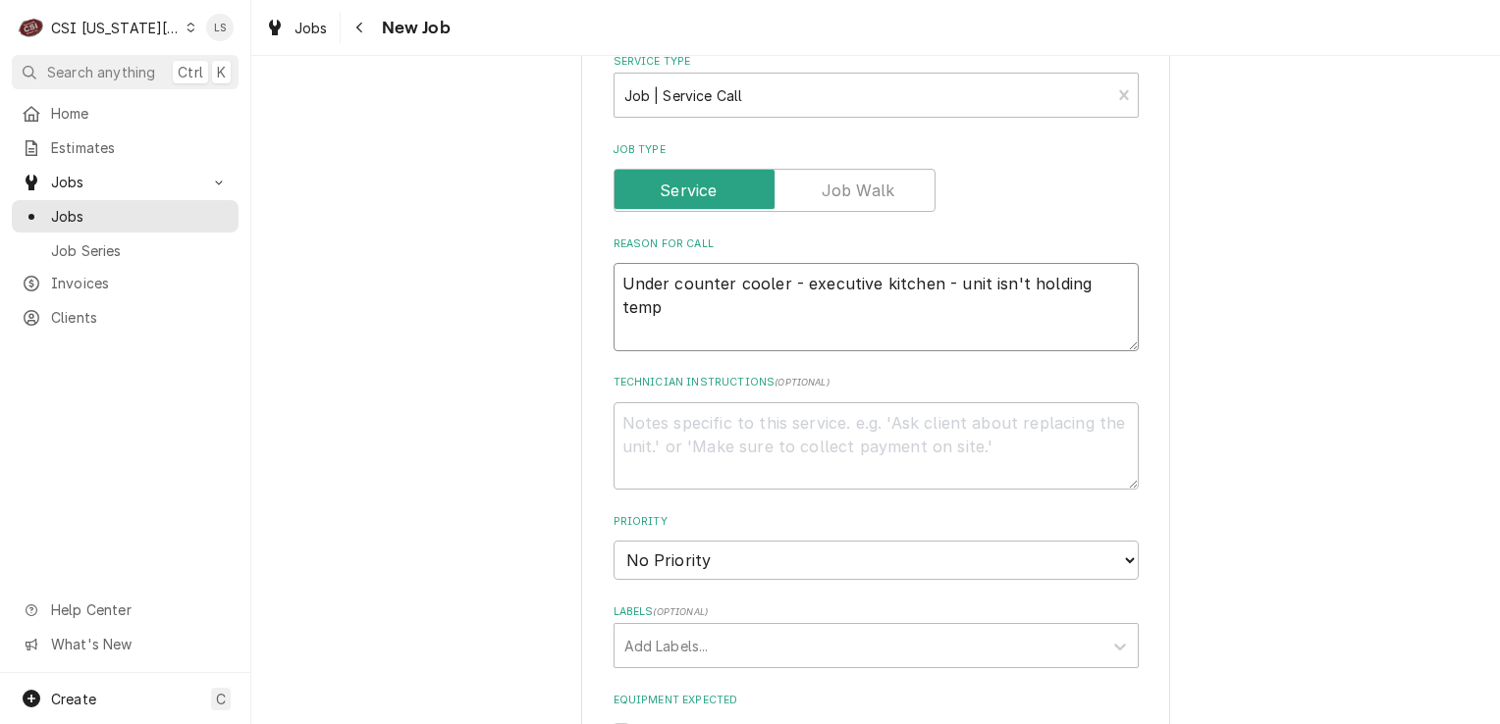
scroll to position [785, 0]
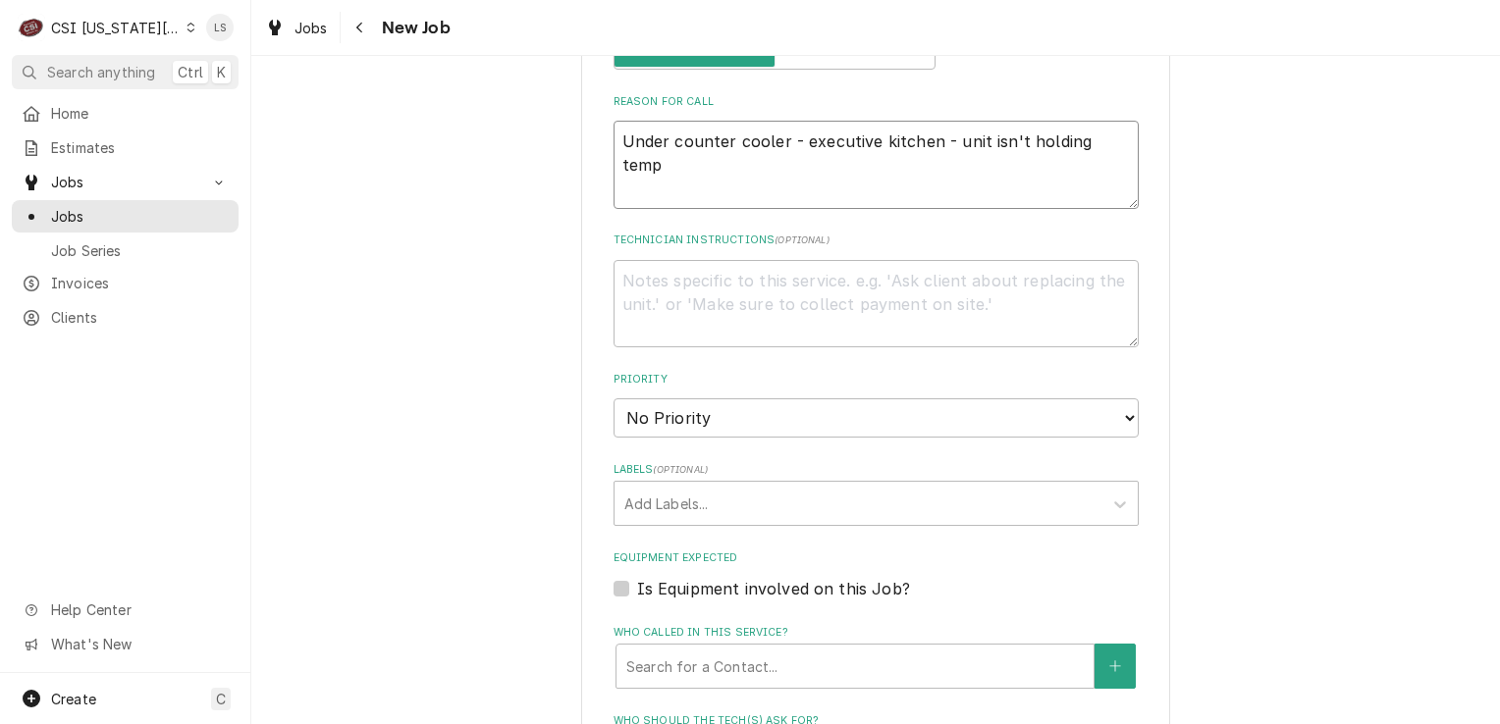
type textarea "x"
type textarea "Under counter cooler - executive kitchen, - unit isn't holding temp"
type textarea "x"
type textarea "Under counter cooler - executive kitchen, - unit isn't holding temp"
type textarea "x"
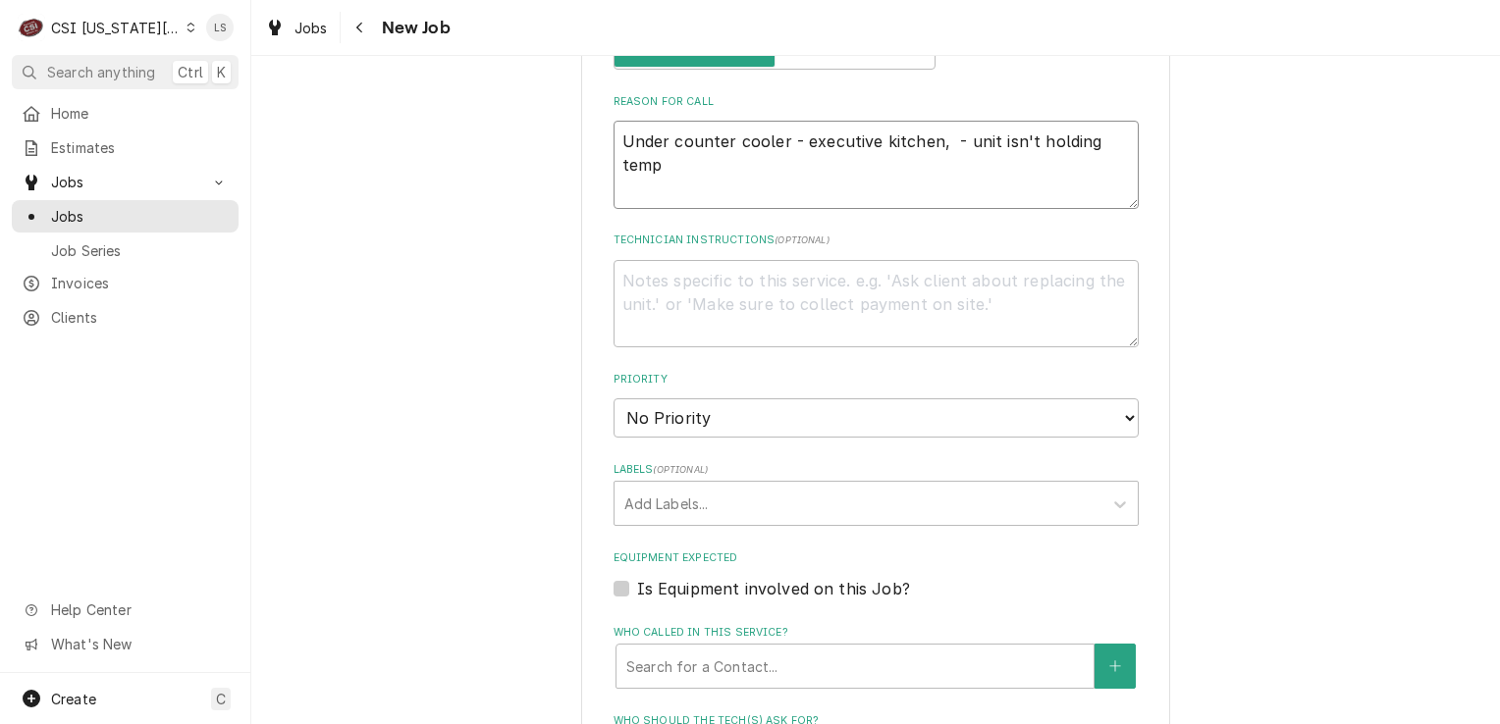
type textarea "Under counter cooler - executive kitchen, 1 - unit isn't holding temp"
type textarea "x"
type textarea "Under counter cooler - executive kitchen, 18 - unit isn't holding temp"
type textarea "x"
type textarea "Under counter cooler - executive kitchen, 18th - unit isn't holding temp"
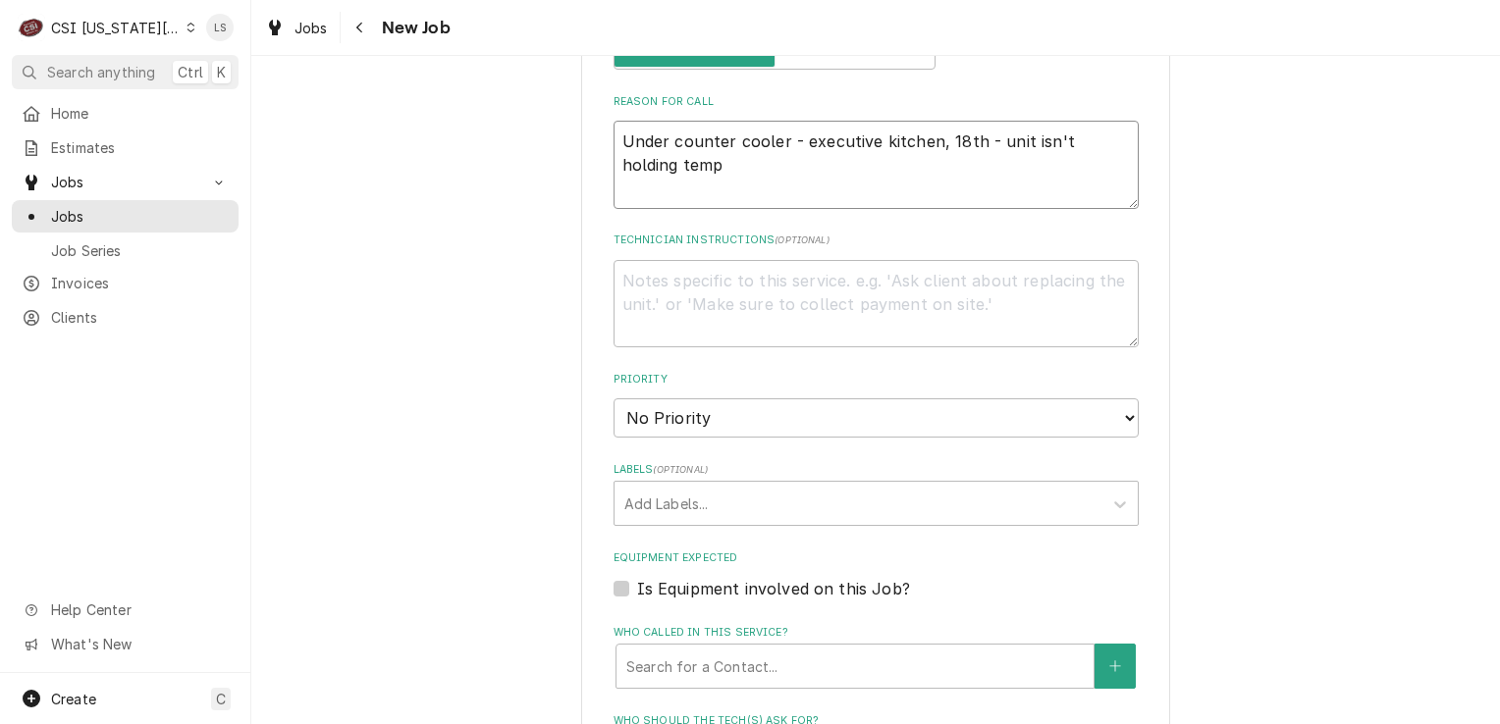
type textarea "x"
type textarea "Under counter cooler - executive kitchen, 18th - unit isn't holding temp"
type textarea "x"
type textarea "Under counter cooler - executive kitchen, 18th f - unit isn't holding temp"
type textarea "x"
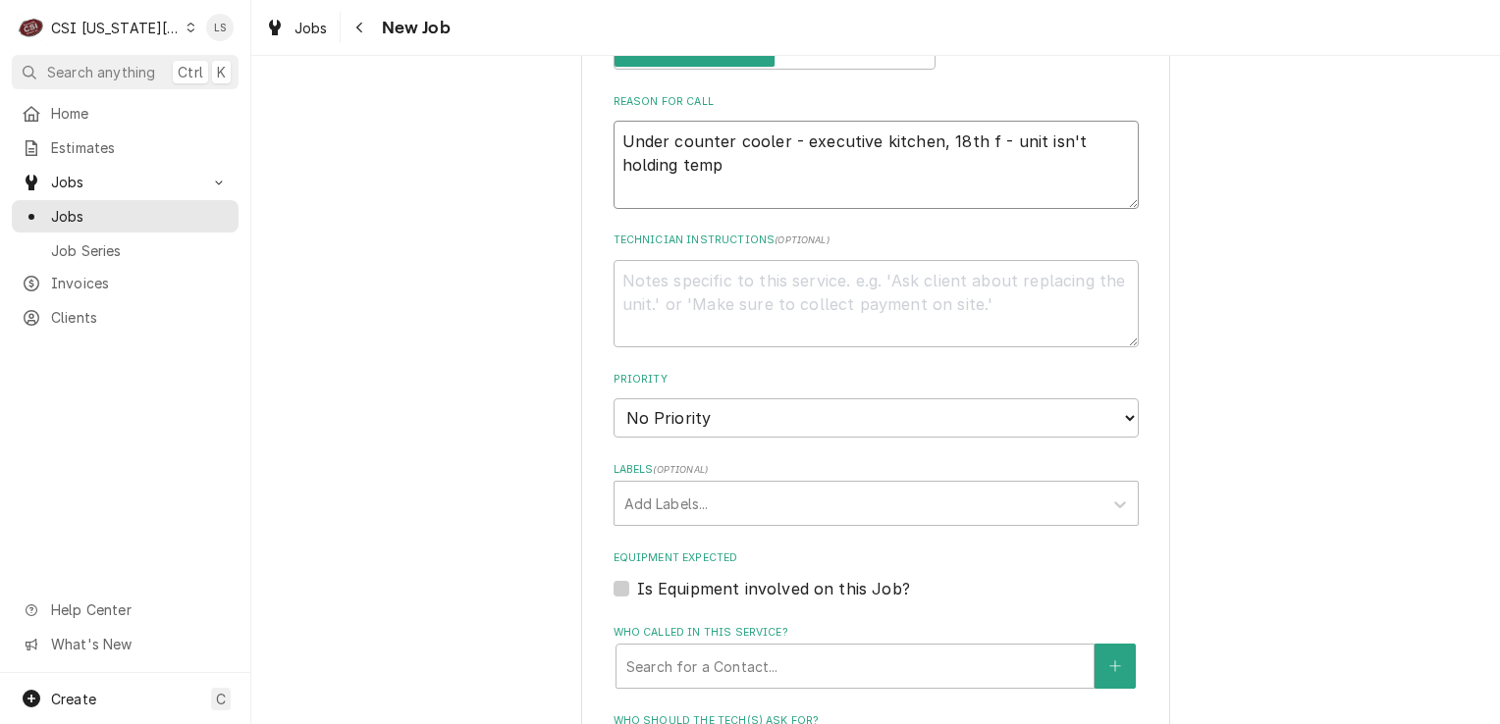
type textarea "Under counter cooler - executive kitchen, 18th fl - unit isn't holding temp"
type textarea "x"
type textarea "Under counter cooler - executive kitchen, 18th flo - unit isn't holding temp"
type textarea "x"
type textarea "Under counter cooler - executive kitchen, 18th floo - unit isn't holding temp"
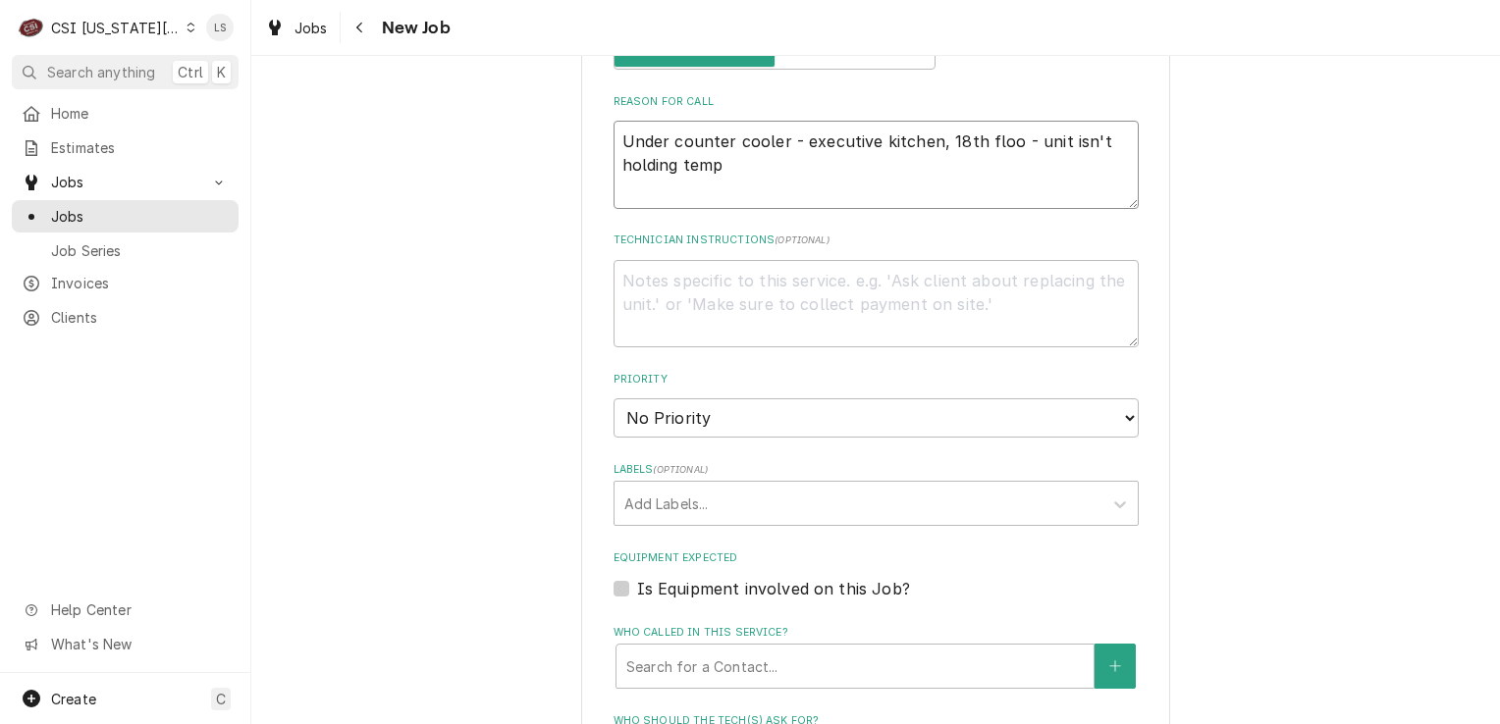
type textarea "x"
type textarea "Under counter cooler - executive kitchen, 18th floor - unit isn't holding temp"
type textarea "x"
type textarea "Under counter cooler - executive kitchen, 18th floor - unit isn't holding temp"
click at [637, 401] on select "No Priority Urgent High Medium Low" at bounding box center [876, 418] width 525 height 39
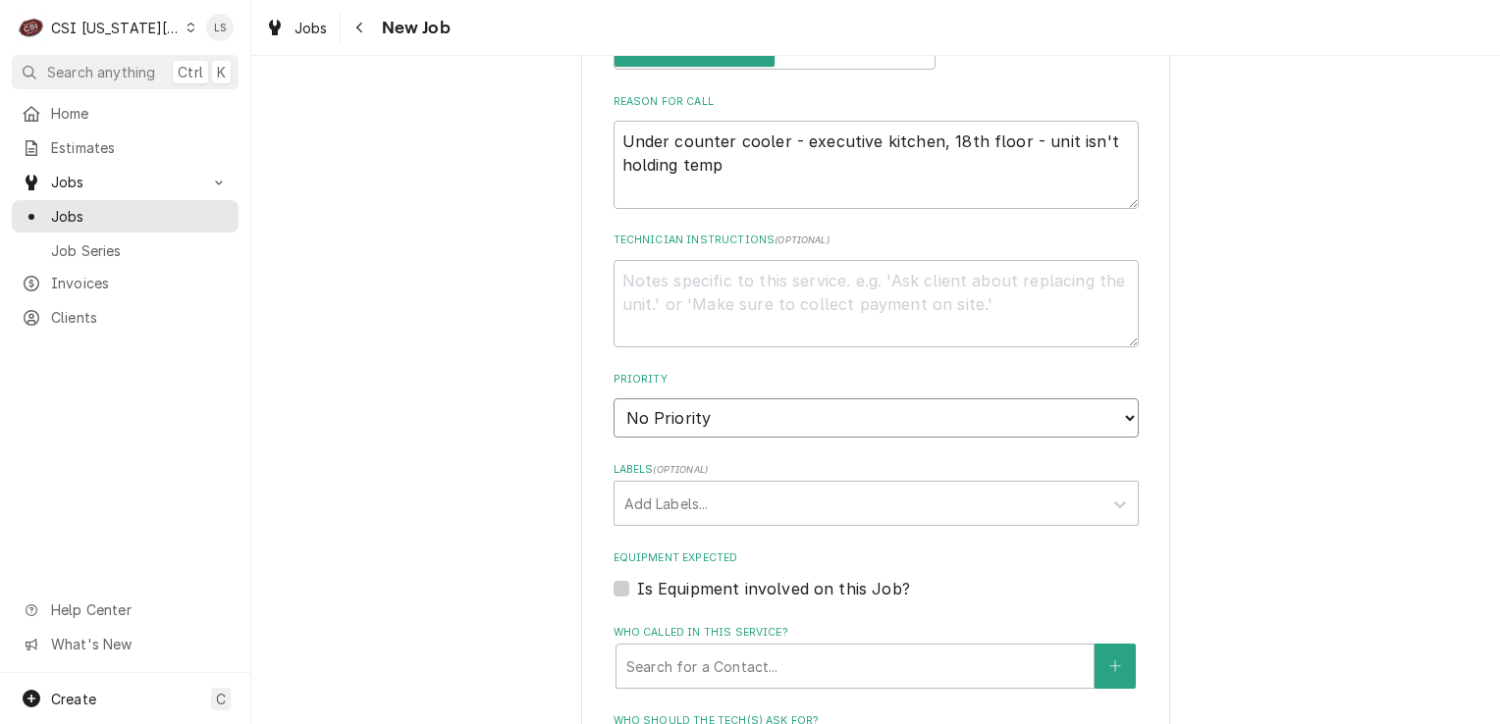
select select "4"
click at [614, 399] on select "No Priority Urgent High Medium Low" at bounding box center [876, 418] width 525 height 39
type textarea "x"
click at [644, 500] on div "Labels" at bounding box center [858, 503] width 468 height 35
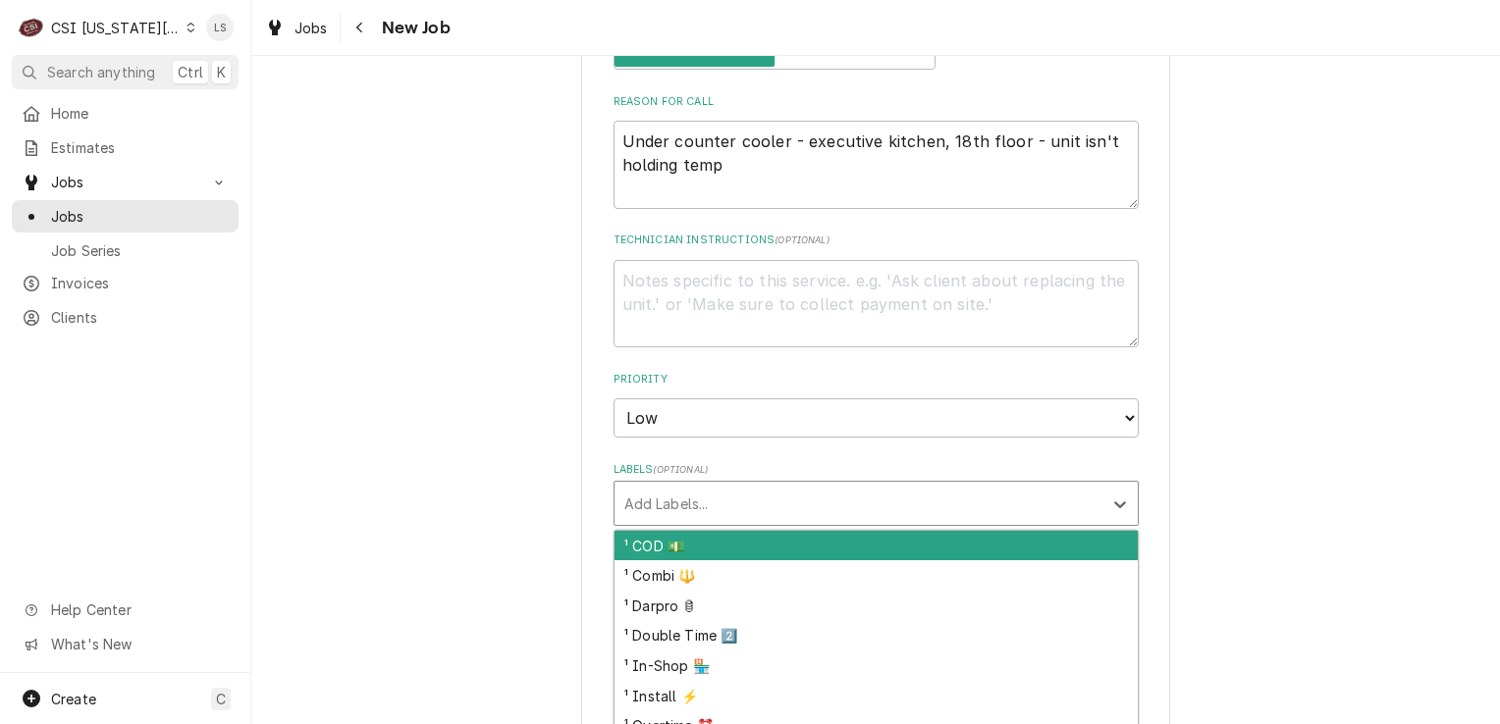
type input "r"
type textarea "x"
type input "ref"
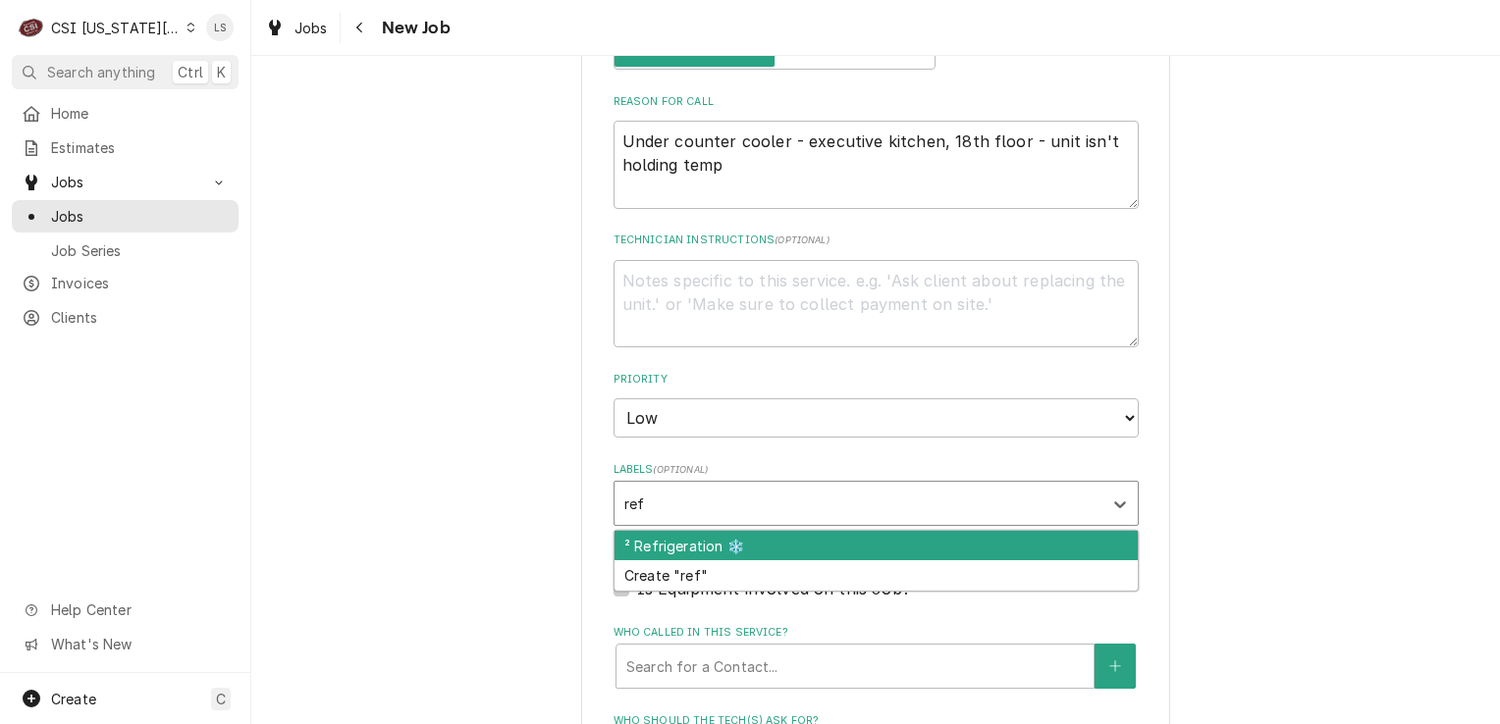
type textarea "x"
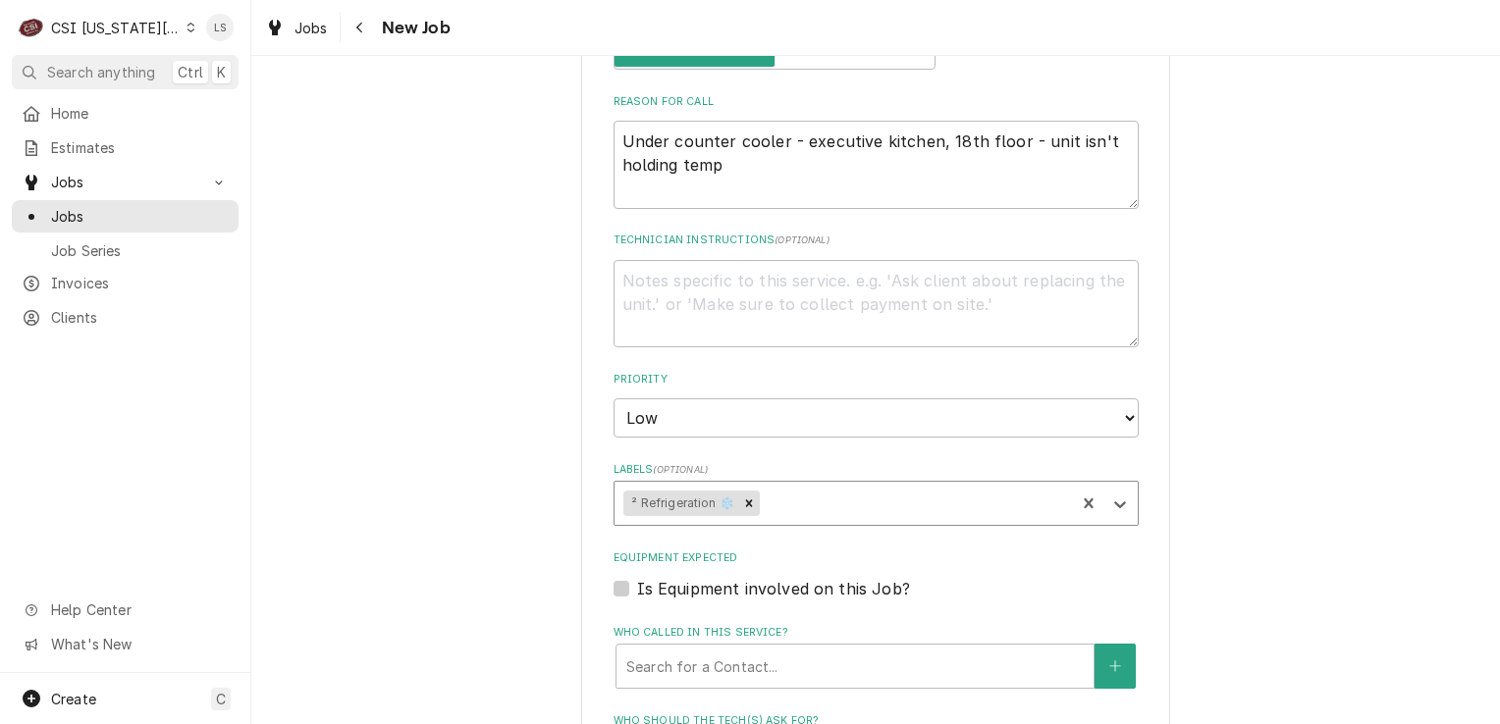
click at [657, 348] on fieldset "Job Details Job Source Direct (Phone/Email/etc.) Service Channel Corrigo Ecotra…" at bounding box center [876, 413] width 525 height 1459
click at [698, 308] on textarea "Technician Instructions ( optional )" at bounding box center [876, 304] width 525 height 88
type textarea "x"
type textarea "M"
type textarea "x"
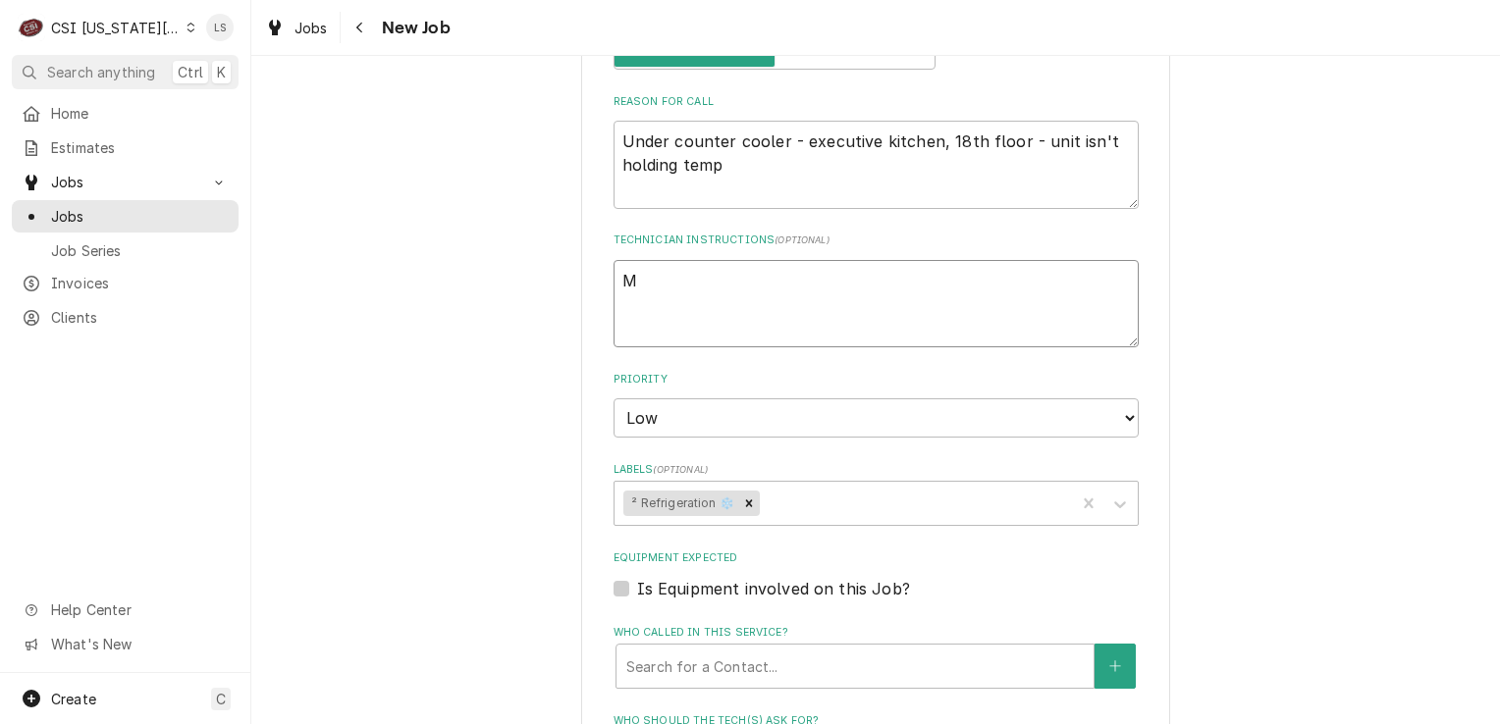
type textarea "M"
type textarea "x"
type textarea "M -"
type textarea "x"
type textarea "M -"
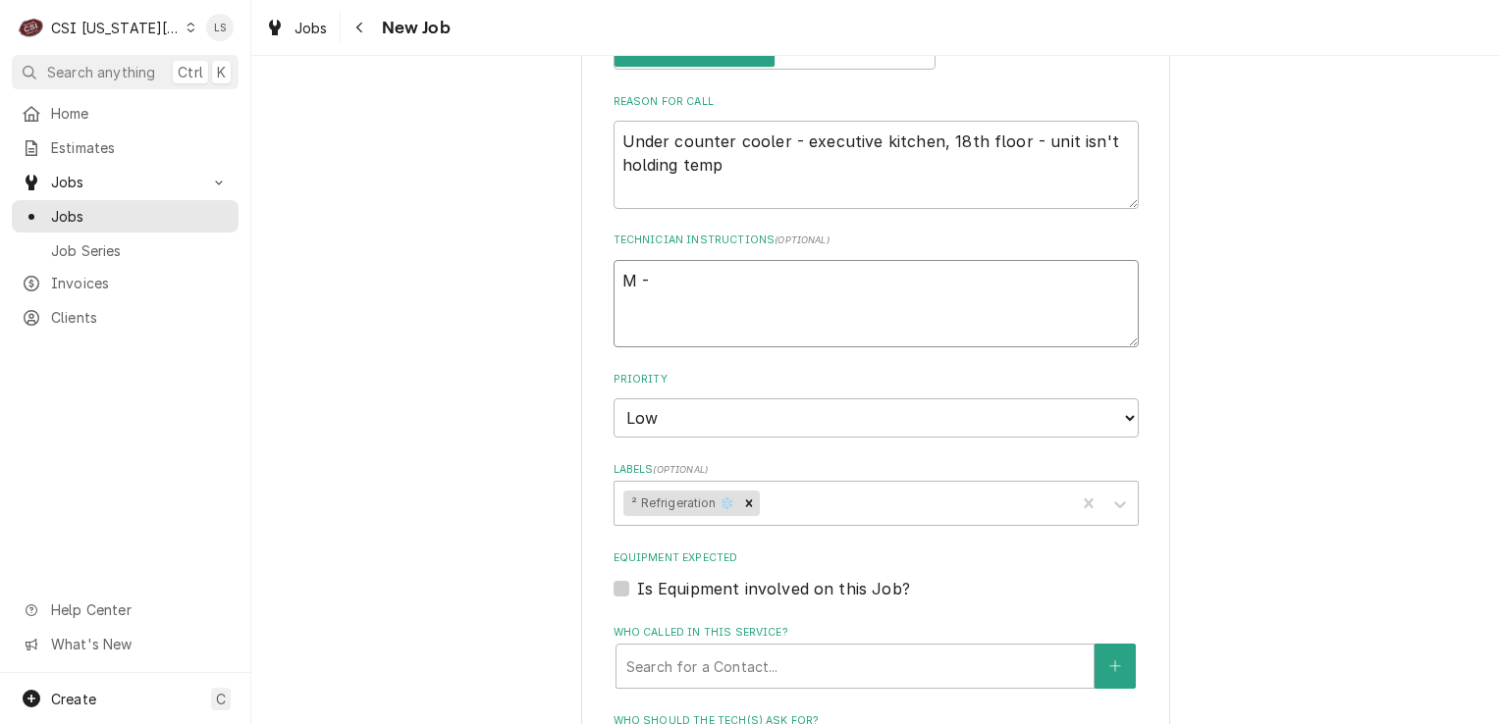
type textarea "x"
type textarea "M - F"
type textarea "x"
type textarea "M - F"
type textarea "x"
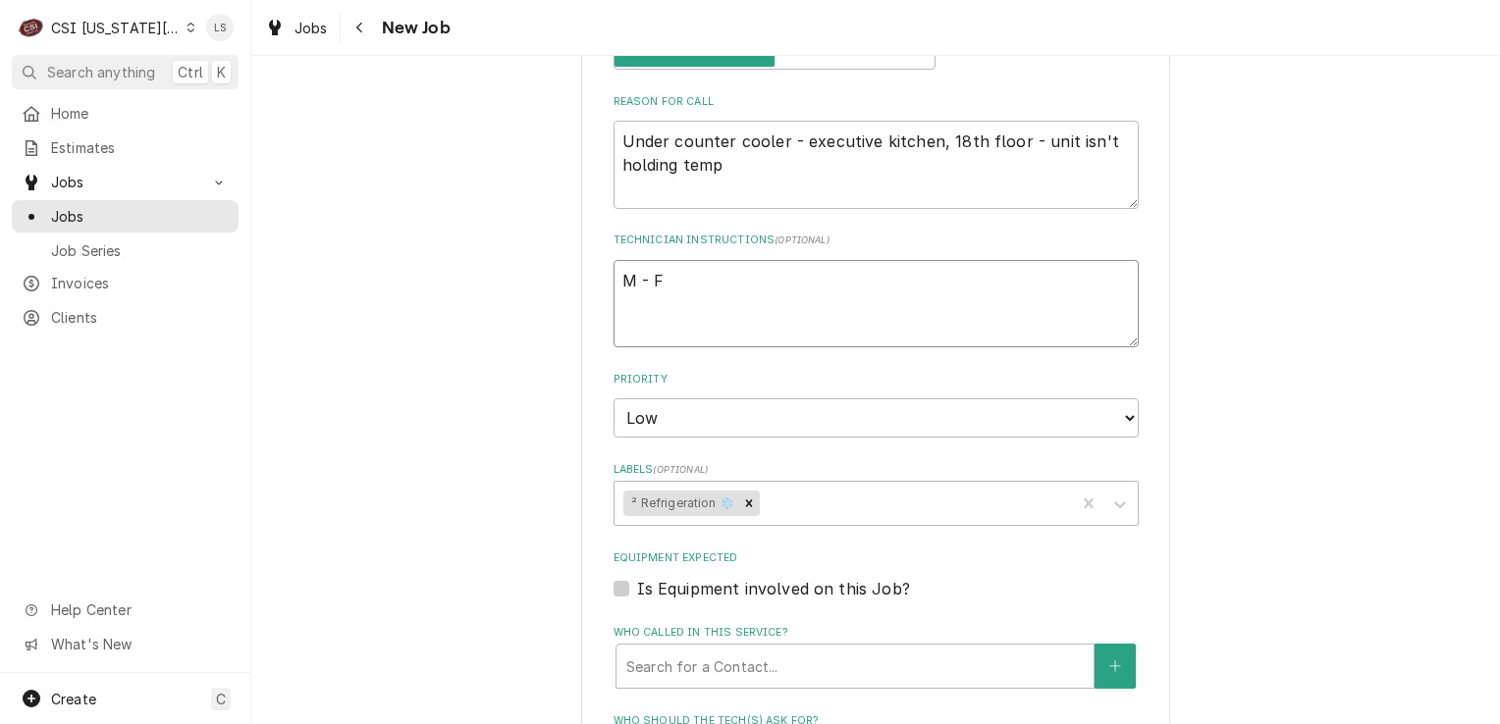
type textarea "M - F f"
type textarea "x"
type textarea "M - F fro"
type textarea "x"
type textarea "M - F from"
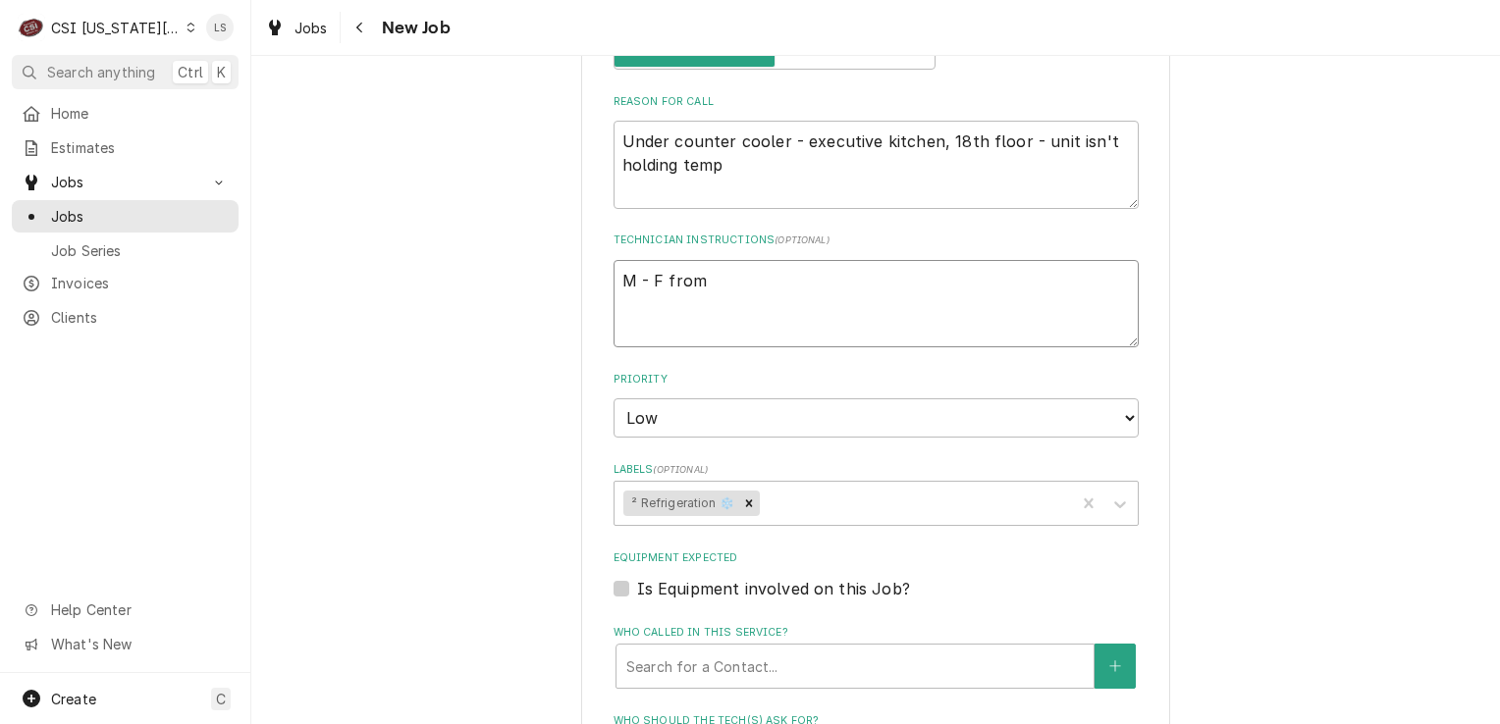
type textarea "x"
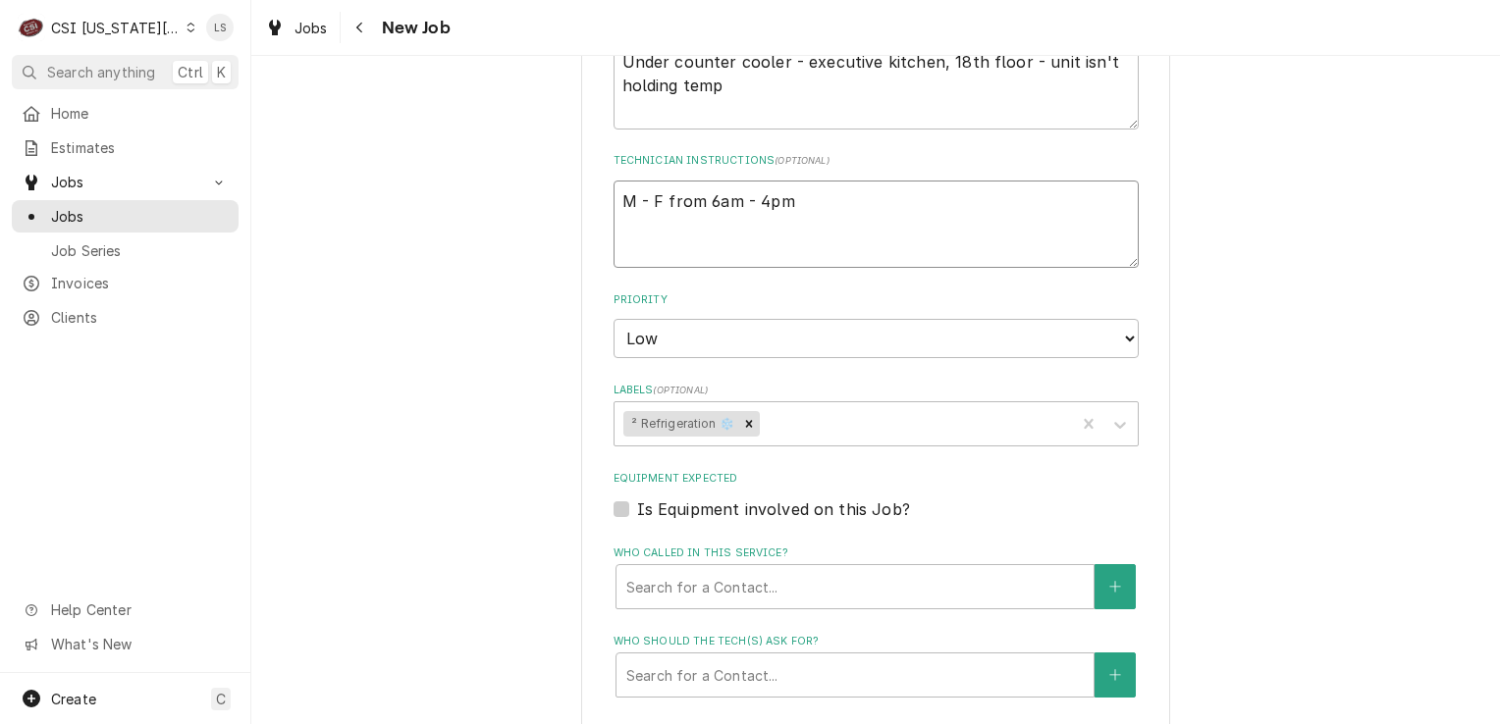
scroll to position [1080, 0]
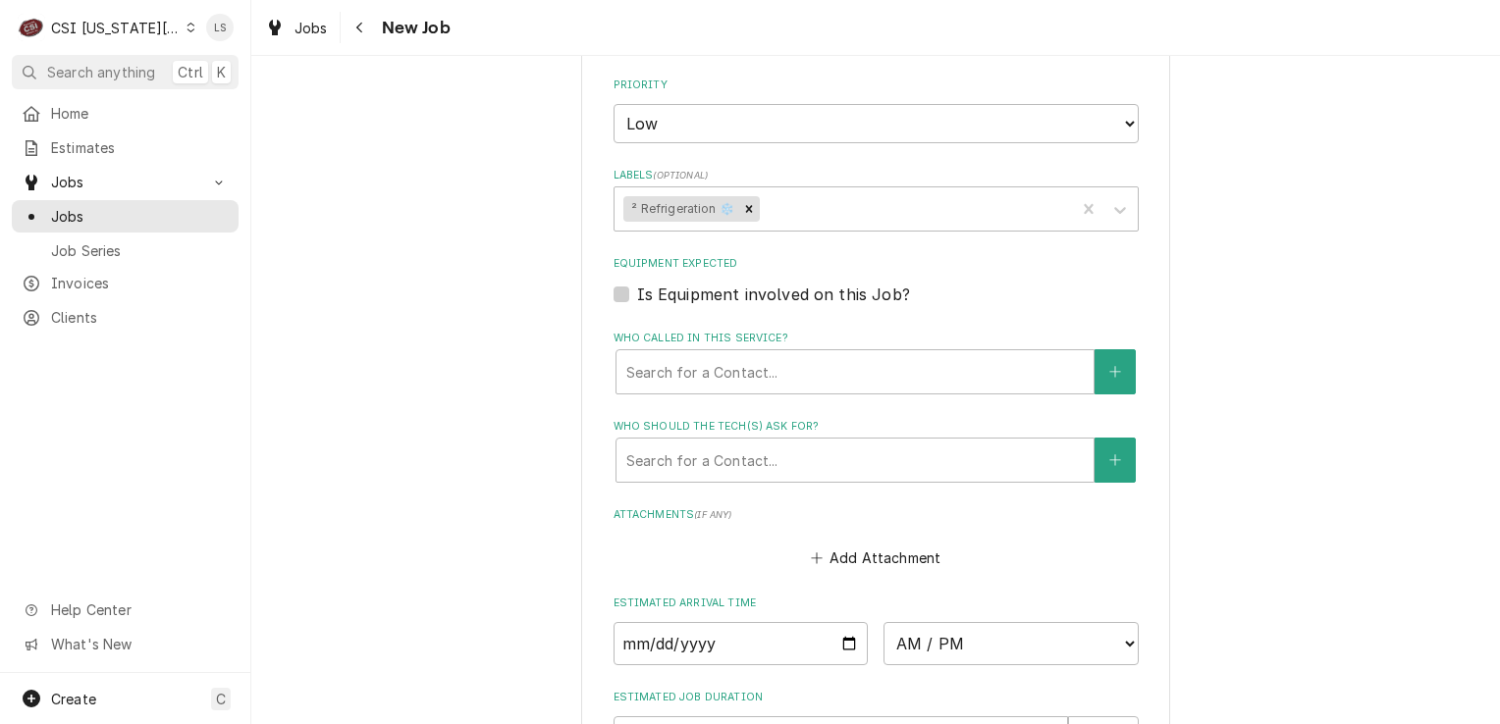
click at [637, 289] on label "Is Equipment involved on this Job?" at bounding box center [773, 295] width 273 height 24
click at [637, 289] on input "Equipment Expected" at bounding box center [899, 304] width 525 height 43
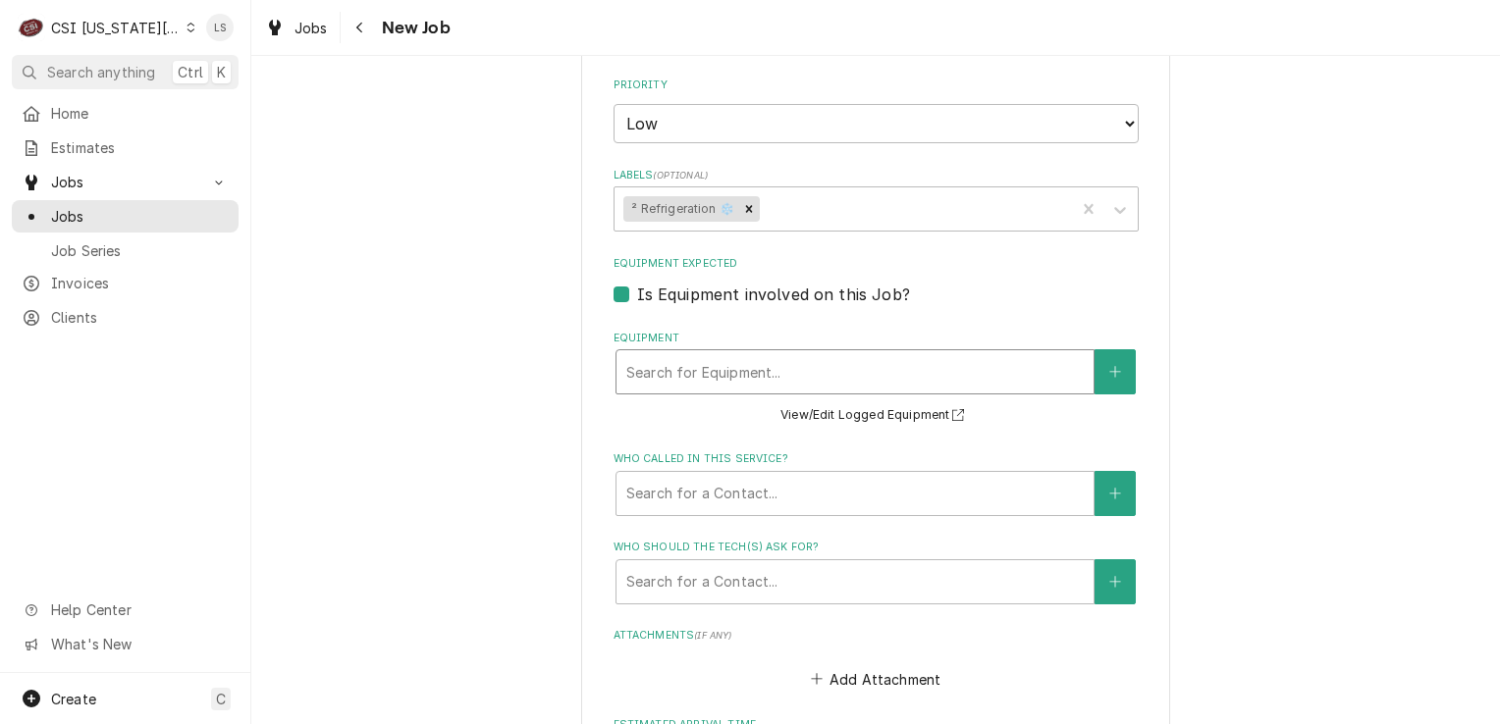
click at [705, 375] on div "Equipment" at bounding box center [854, 371] width 457 height 35
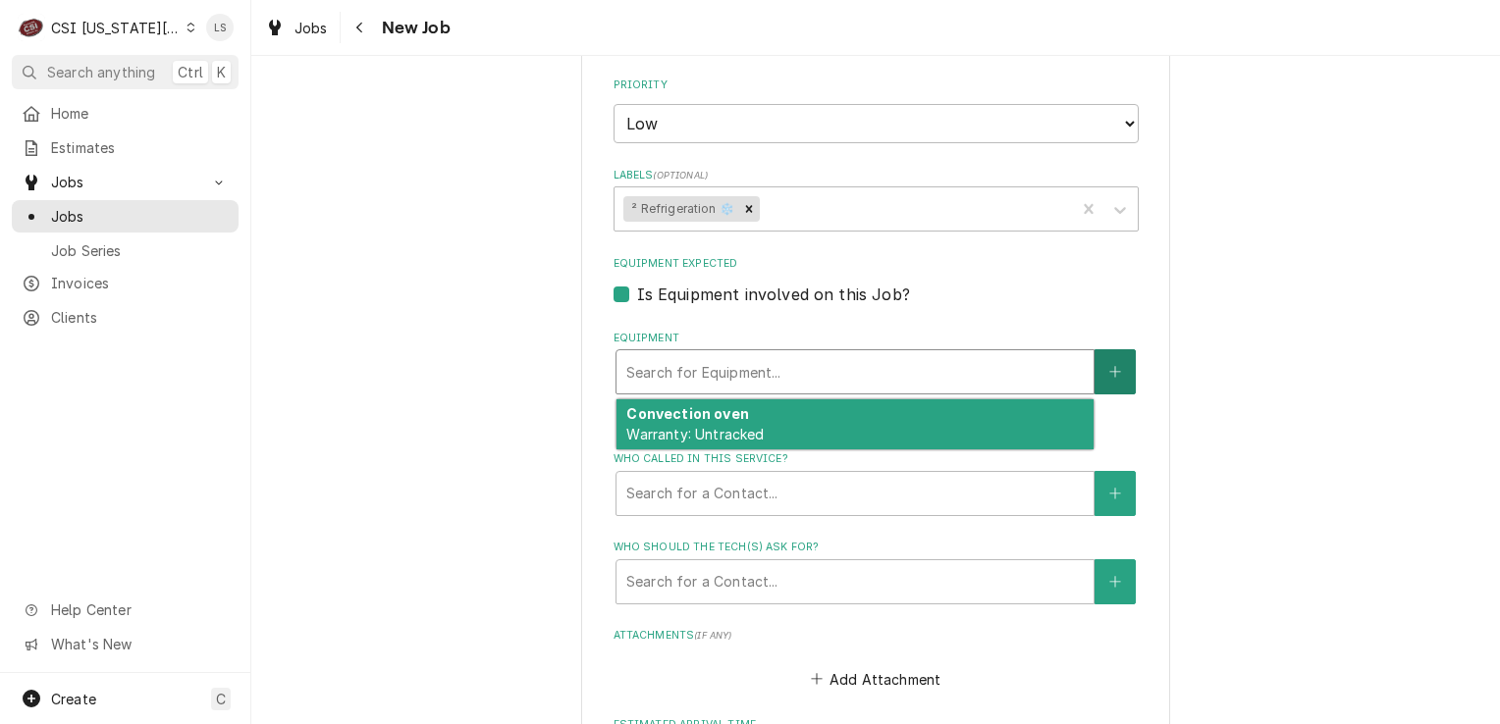
click at [1109, 370] on icon "Create New Equipment" at bounding box center [1115, 372] width 12 height 14
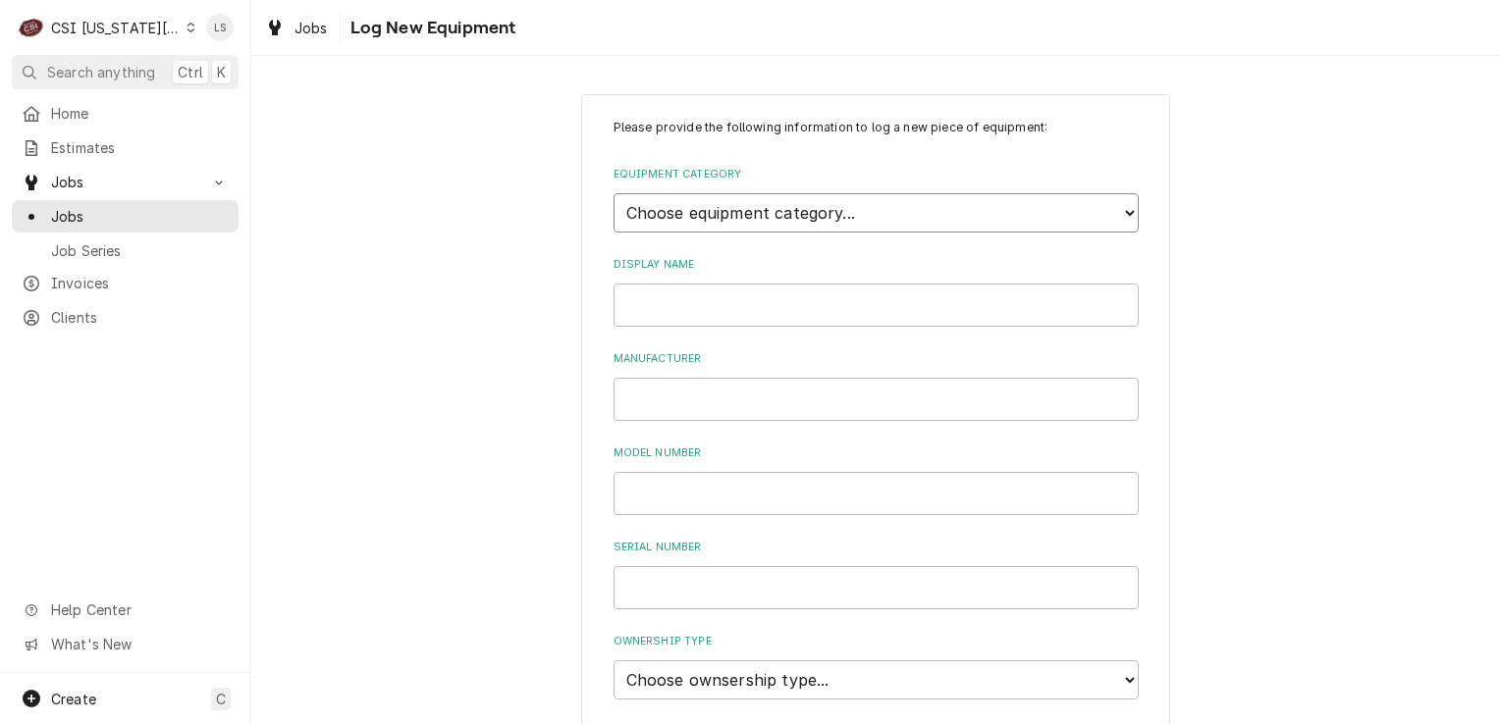
click at [722, 222] on select "Choose equipment category... Cooking Equipment Fryers Ice Machines Ovens and Ra…" at bounding box center [876, 212] width 525 height 39
click at [614, 193] on select "Choose equipment category... Cooking Equipment Fryers Ice Machines Ovens and Ra…" at bounding box center [876, 212] width 525 height 39
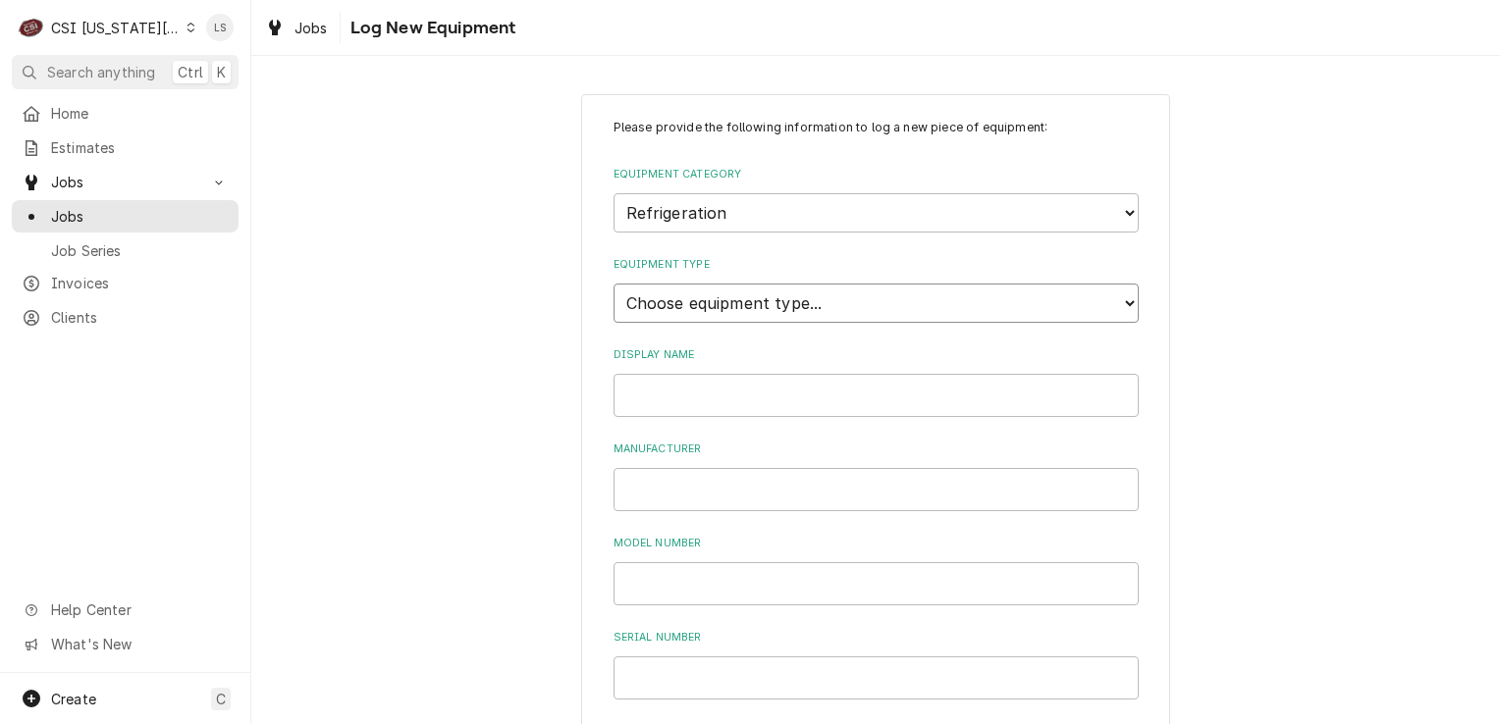
click at [719, 300] on select "Choose equipment type... Bar Refrigeration Blast Chiller Chef Base Freezer Chef…" at bounding box center [876, 303] width 525 height 39
click at [614, 284] on select "Choose equipment type... Bar Refrigeration Blast Chiller Chef Base Freezer Chef…" at bounding box center [876, 303] width 525 height 39
click at [651, 392] on input "Display Name" at bounding box center [876, 395] width 525 height 43
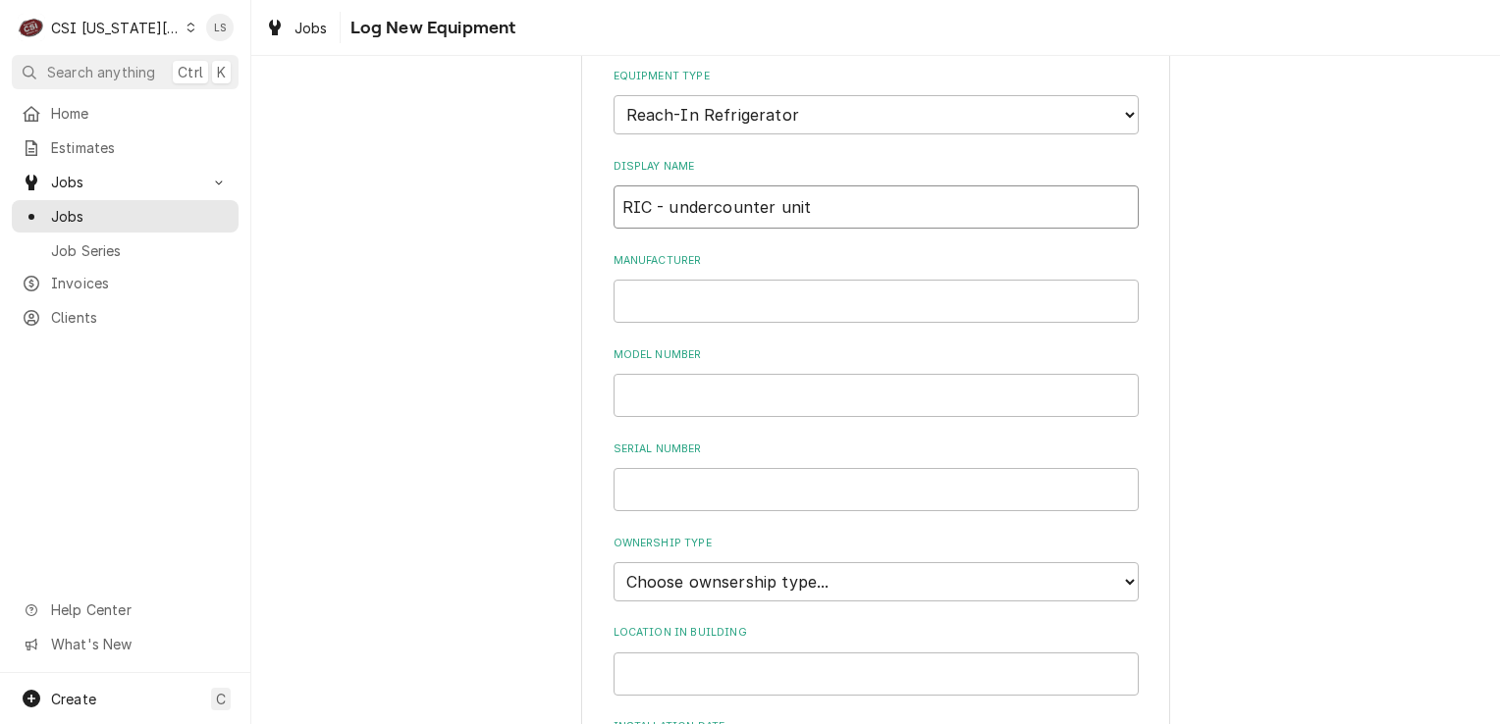
scroll to position [196, 0]
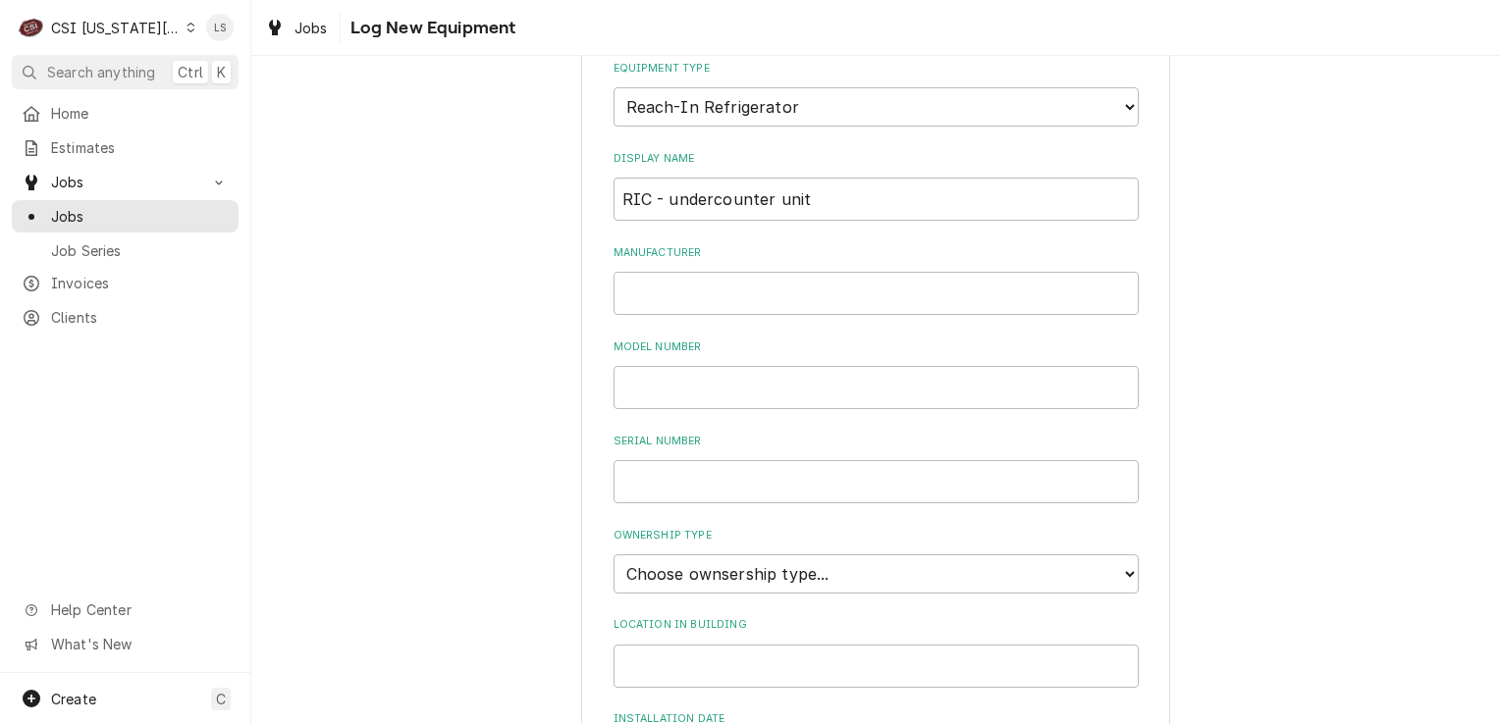
click at [648, 311] on div "Please provide the following information to log a new piece of equipment: Equip…" at bounding box center [876, 466] width 525 height 1088
click at [685, 567] on select "Choose ownsership type... Unknown Owned Leased Rented" at bounding box center [876, 574] width 525 height 39
click at [614, 555] on select "Choose ownsership type... Unknown Owned Leased Rented" at bounding box center [876, 574] width 525 height 39
click at [639, 289] on input "Manufacturer" at bounding box center [876, 293] width 525 height 43
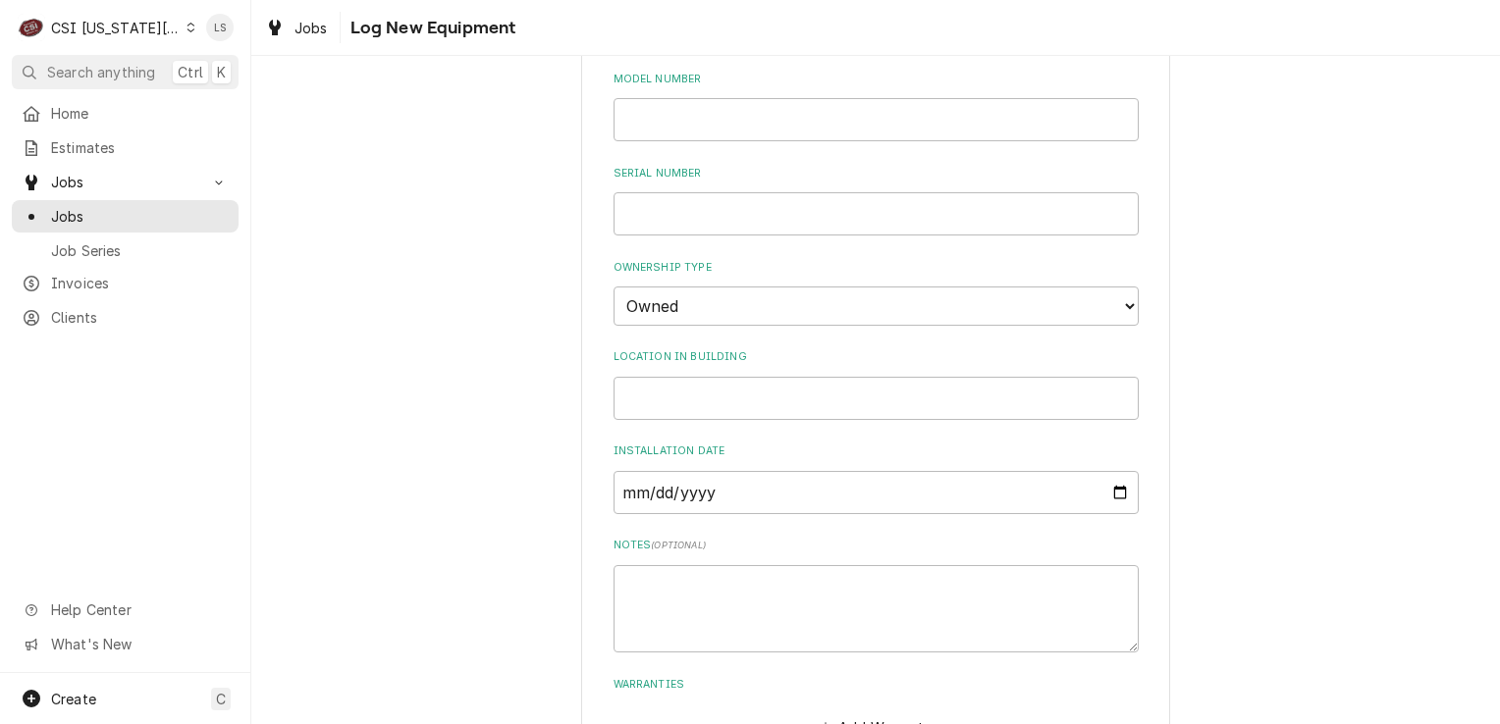
scroll to position [595, 0]
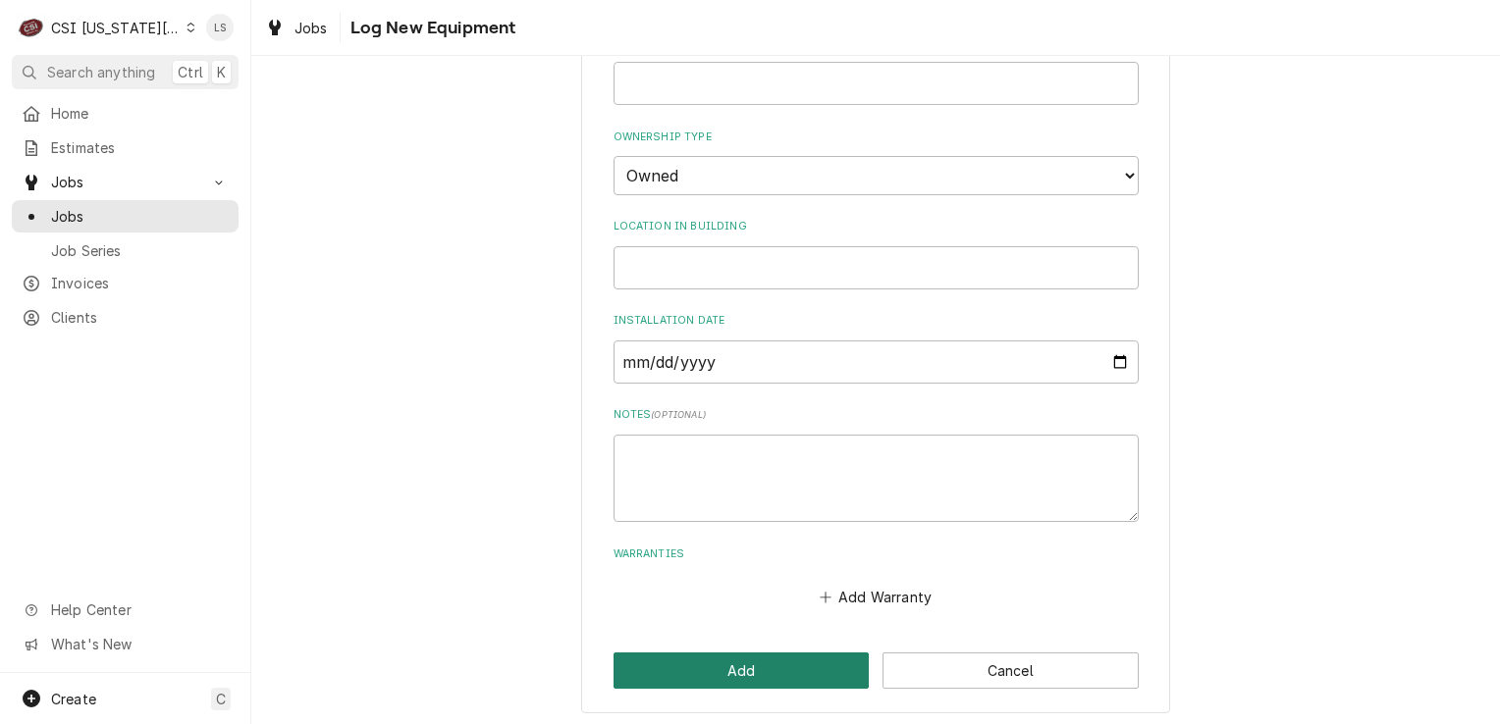
click at [720, 669] on button "Add" at bounding box center [742, 671] width 256 height 36
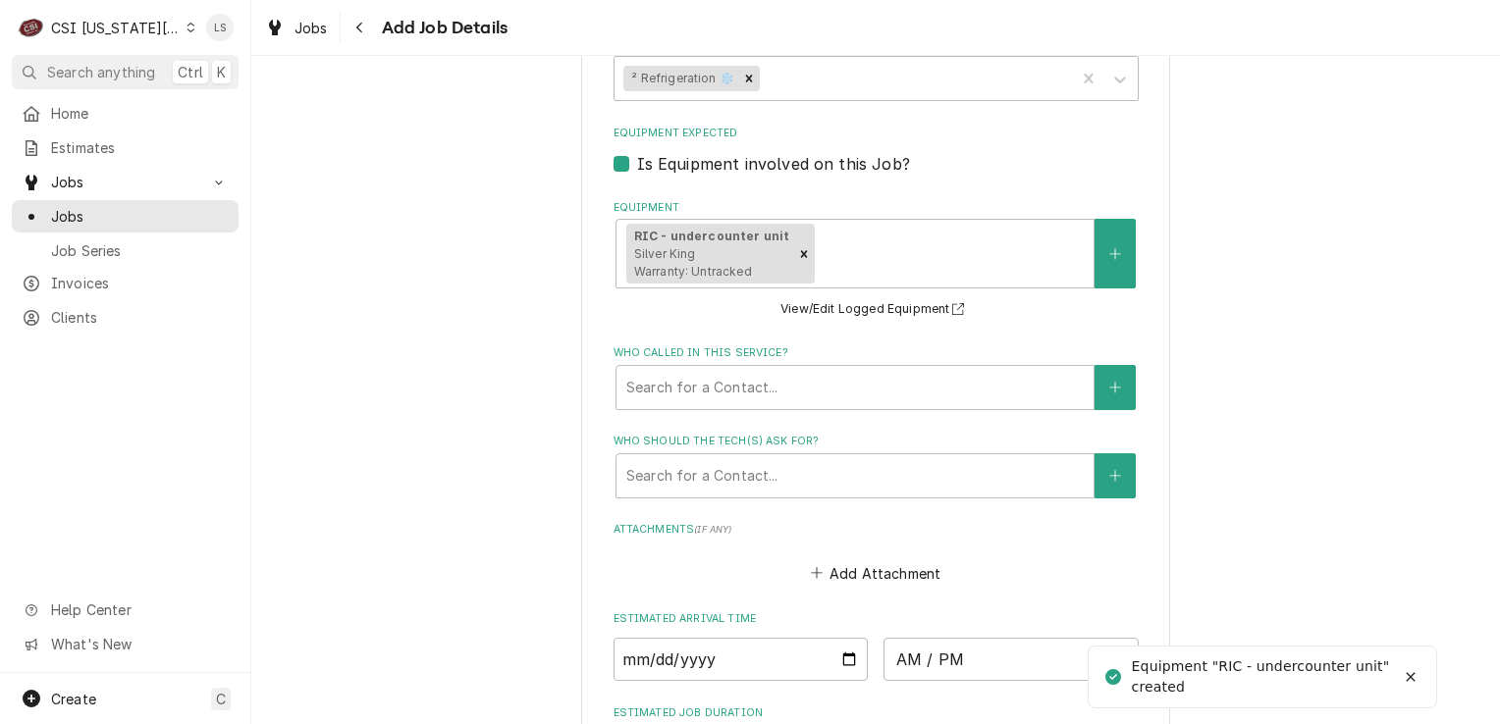
scroll to position [1276, 0]
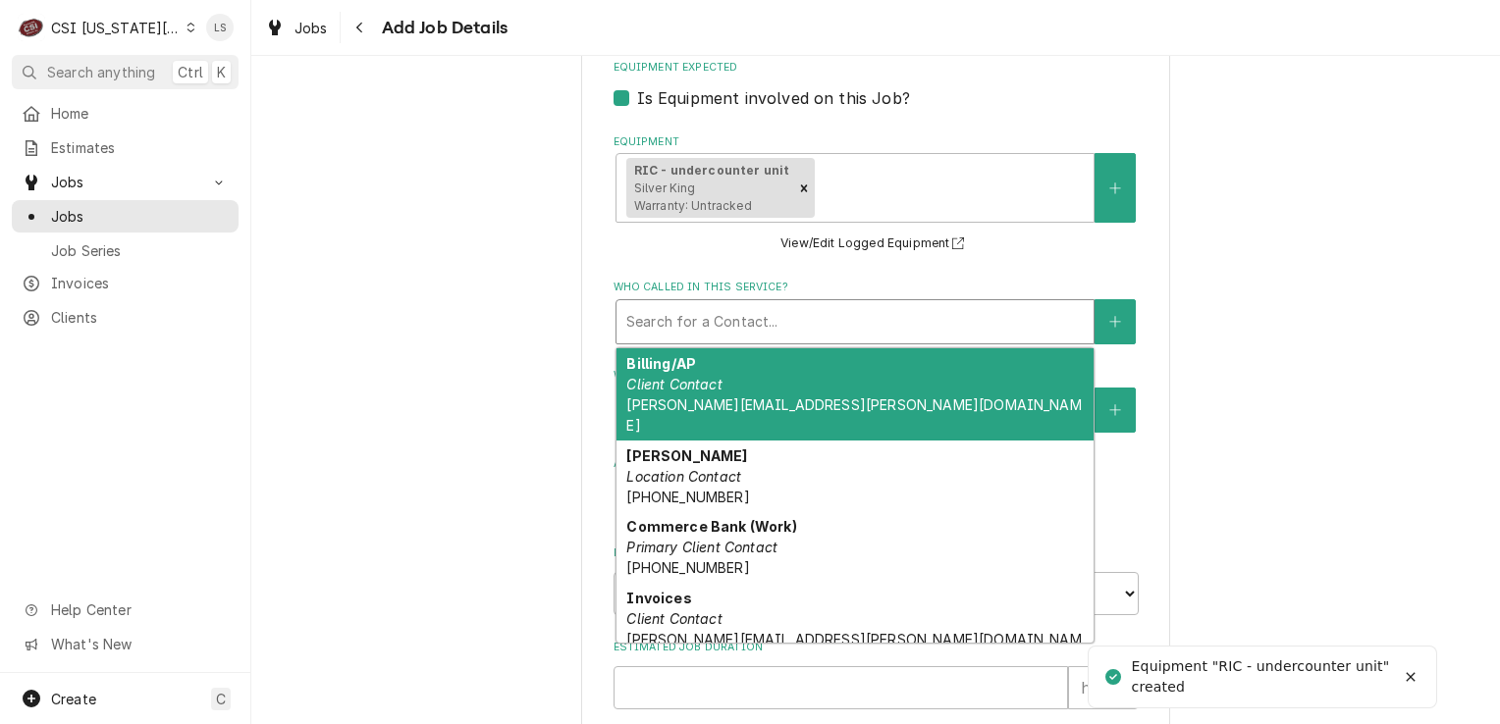
click at [703, 315] on div "Who called in this service?" at bounding box center [854, 321] width 457 height 35
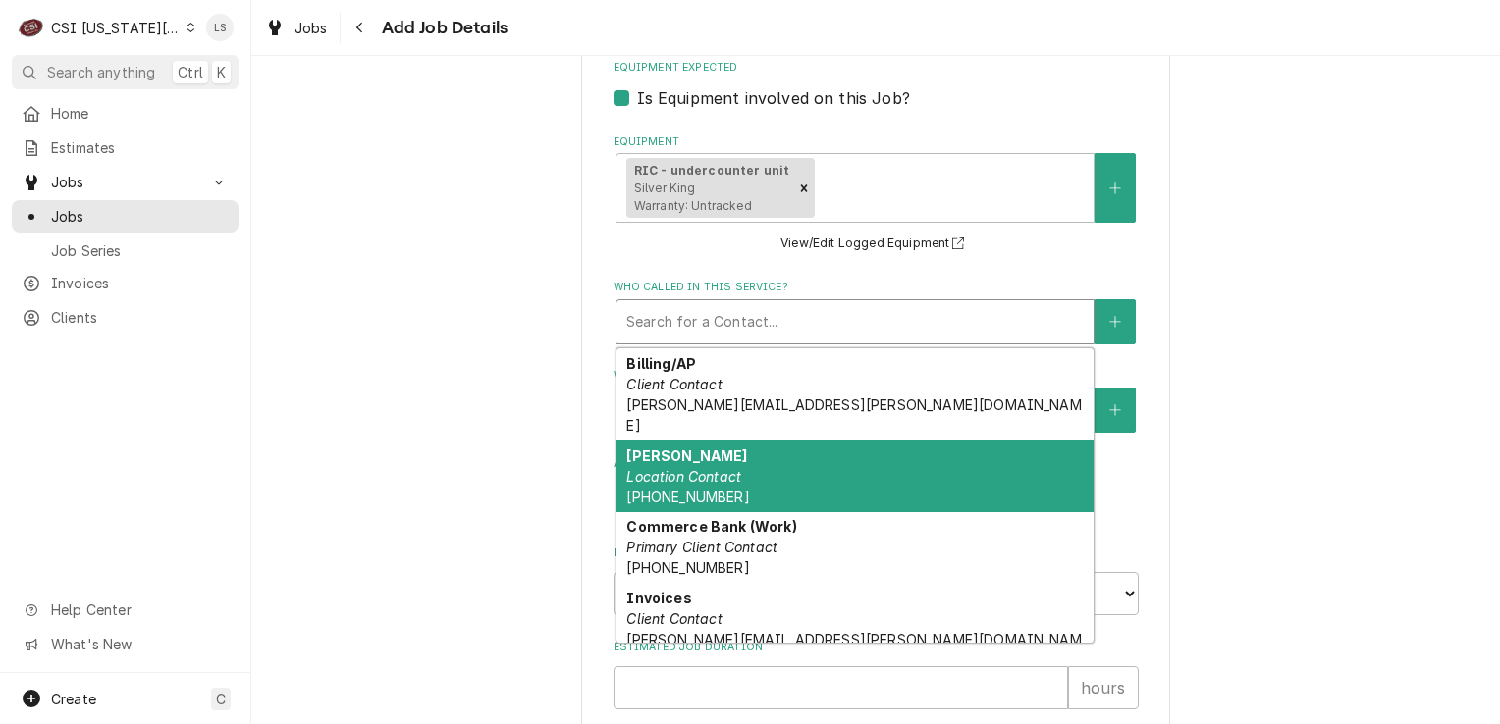
click at [748, 447] on div "Blake Location Contact (816) 590-8852" at bounding box center [854, 477] width 477 height 72
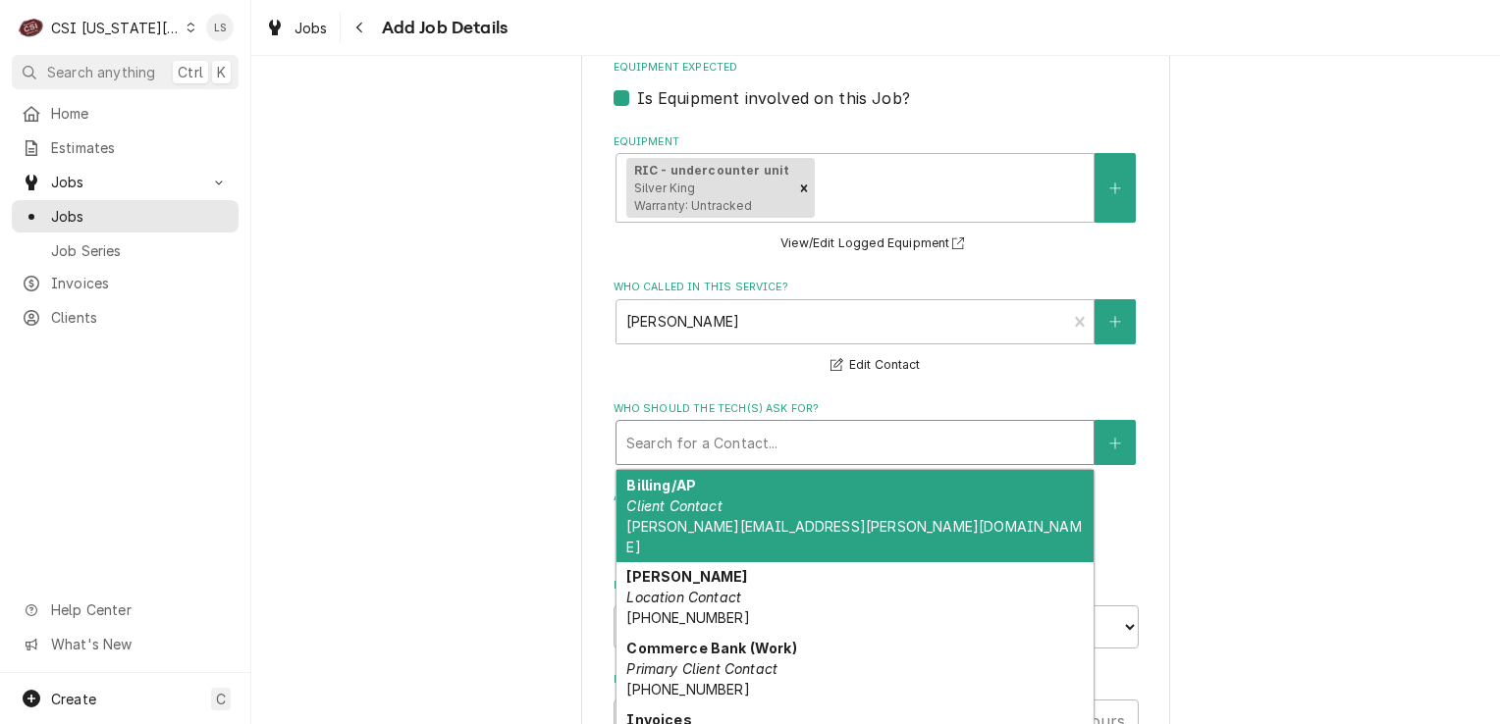
click at [715, 440] on div "Who should the tech(s) ask for?" at bounding box center [854, 442] width 457 height 35
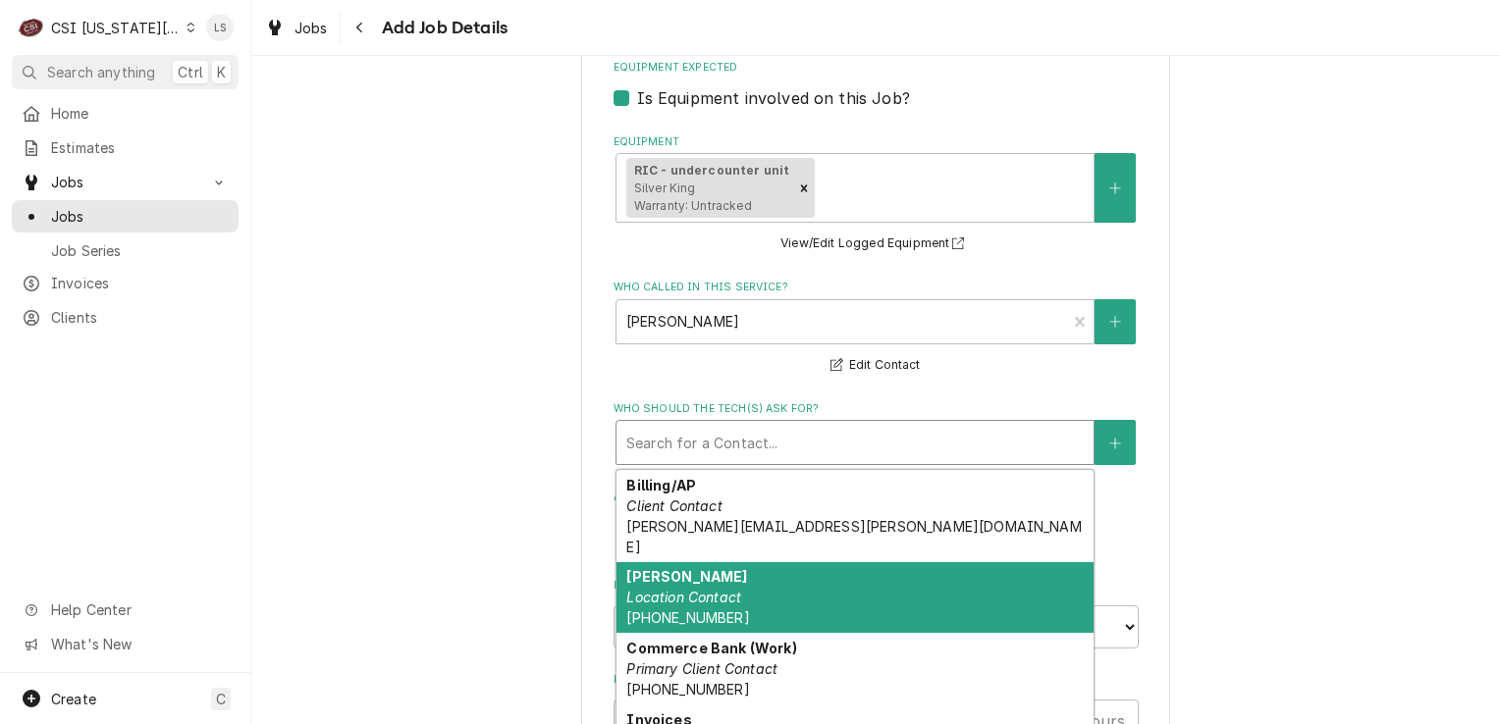
click at [730, 589] on em "Location Contact" at bounding box center [683, 597] width 115 height 17
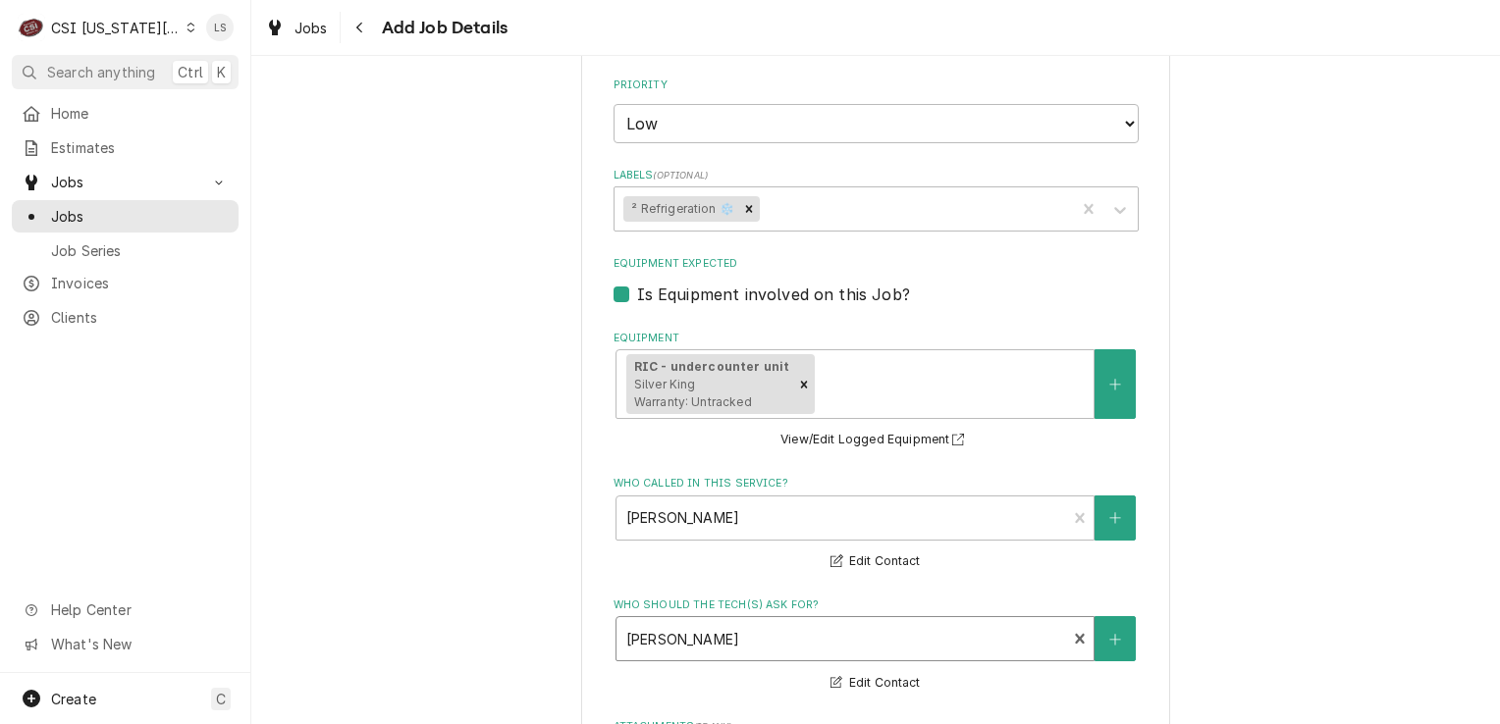
scroll to position [883, 0]
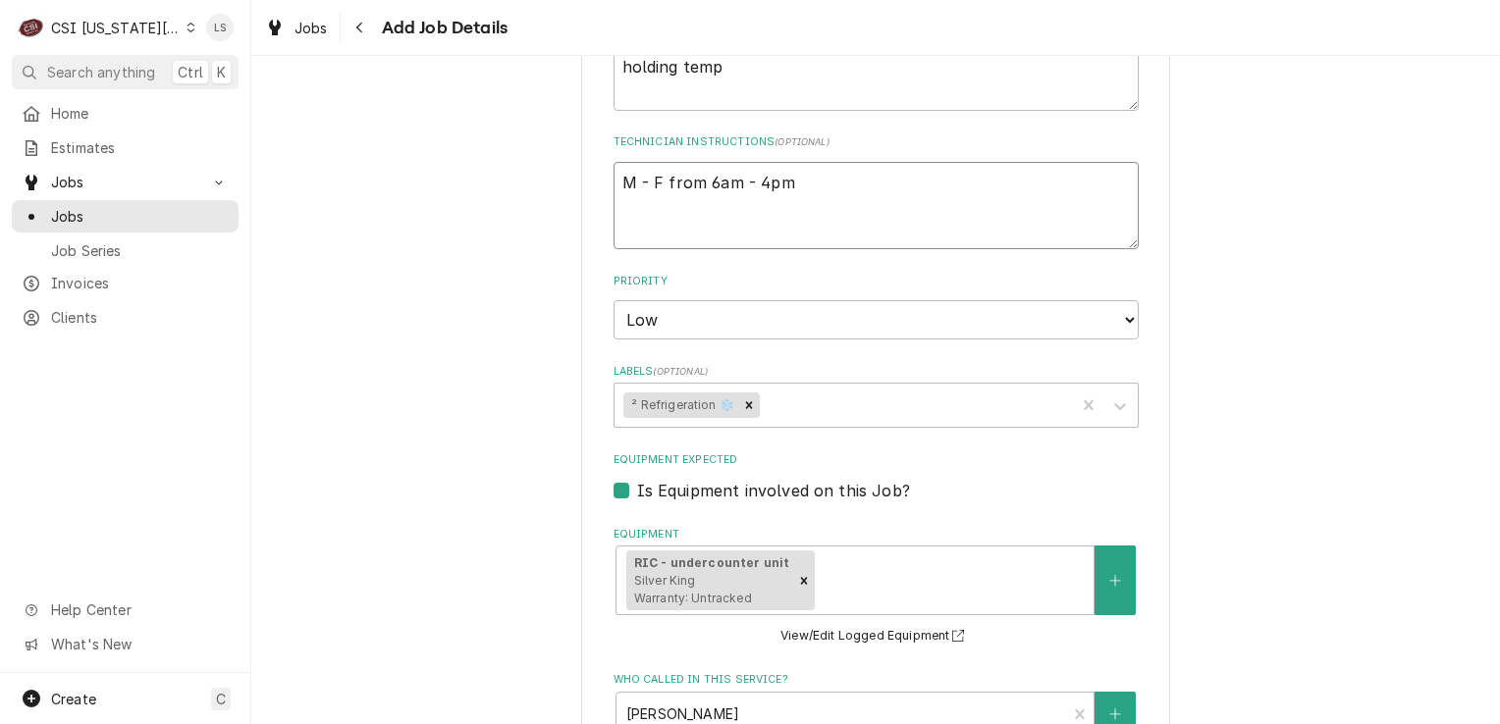
click at [660, 229] on textarea "M - F from 6am - 4pm" at bounding box center [876, 206] width 525 height 88
click at [800, 180] on textarea "M - F from 6am - 4pm" at bounding box center [876, 206] width 525 height 88
click at [800, 180] on textarea "M - F from 6am - 4pm Blake - 816-590-8852" at bounding box center [876, 206] width 525 height 88
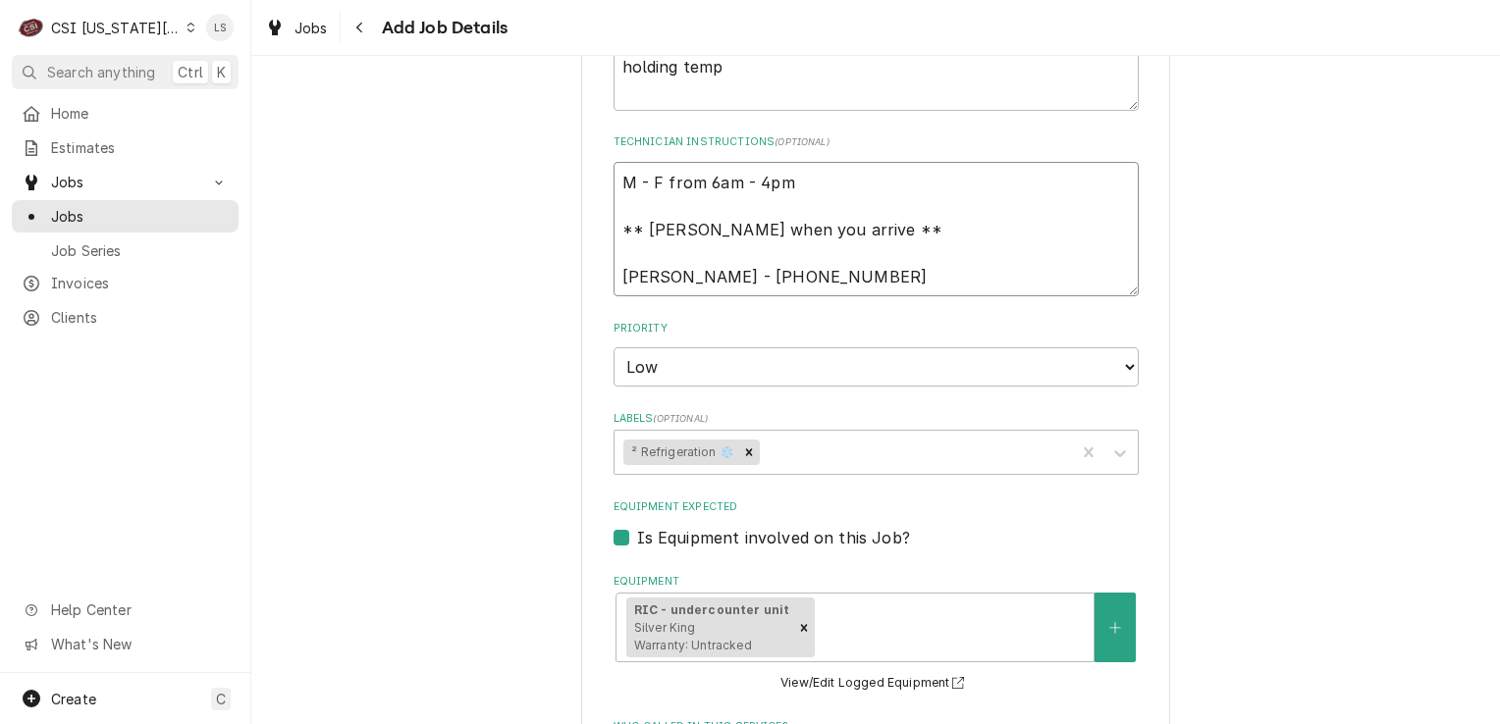
click at [614, 270] on textarea "M - F from 6am - 4pm ** Call Blake when you arrive ** Blake - 816-590-8852" at bounding box center [876, 229] width 525 height 135
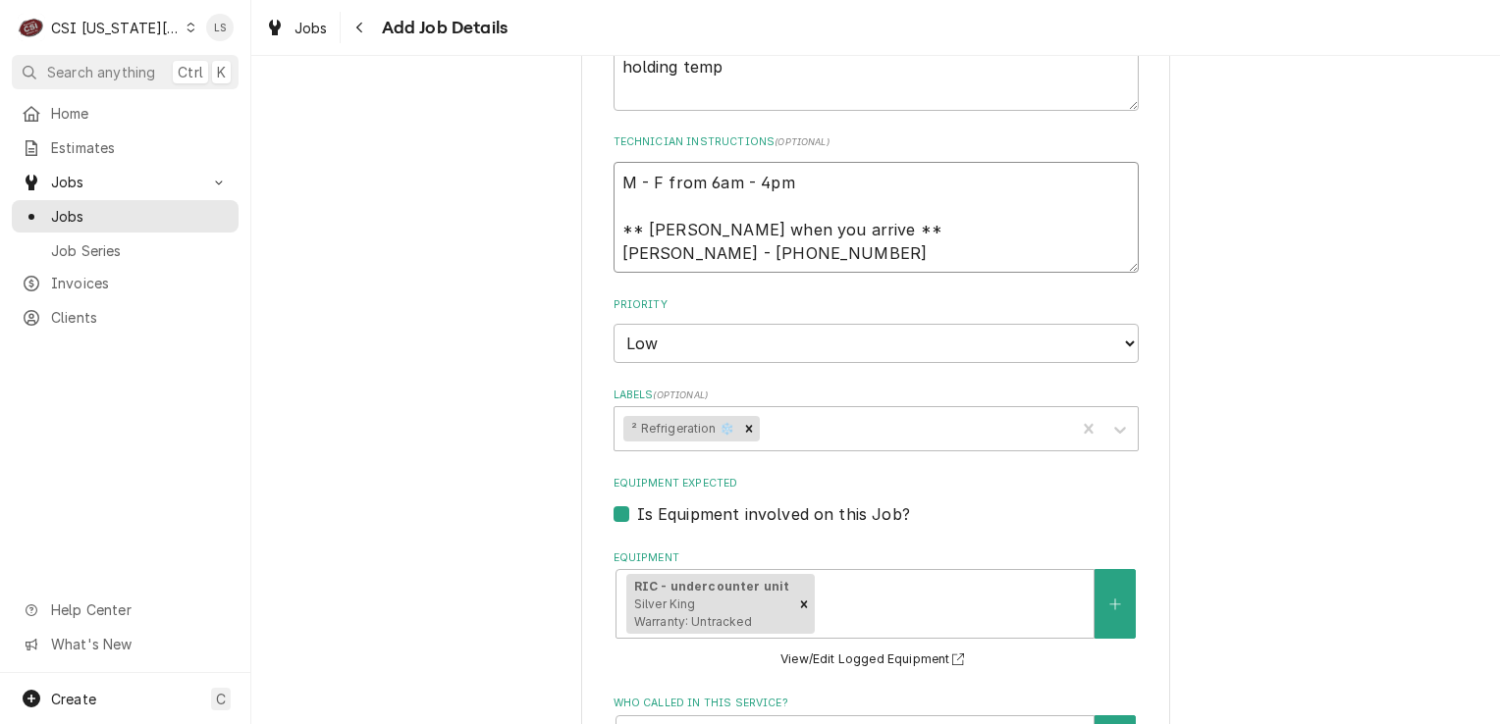
drag, startPoint x: 714, startPoint y: 178, endPoint x: 593, endPoint y: 175, distance: 120.8
click at [593, 175] on div "Please provide the following information to create a job: Client Details Client…" at bounding box center [875, 322] width 589 height 2222
click at [789, 246] on textarea "M - F from 6am - 4pm ** Call Blake when you arrive ** Blake - 816-590-8852" at bounding box center [876, 218] width 525 height 112
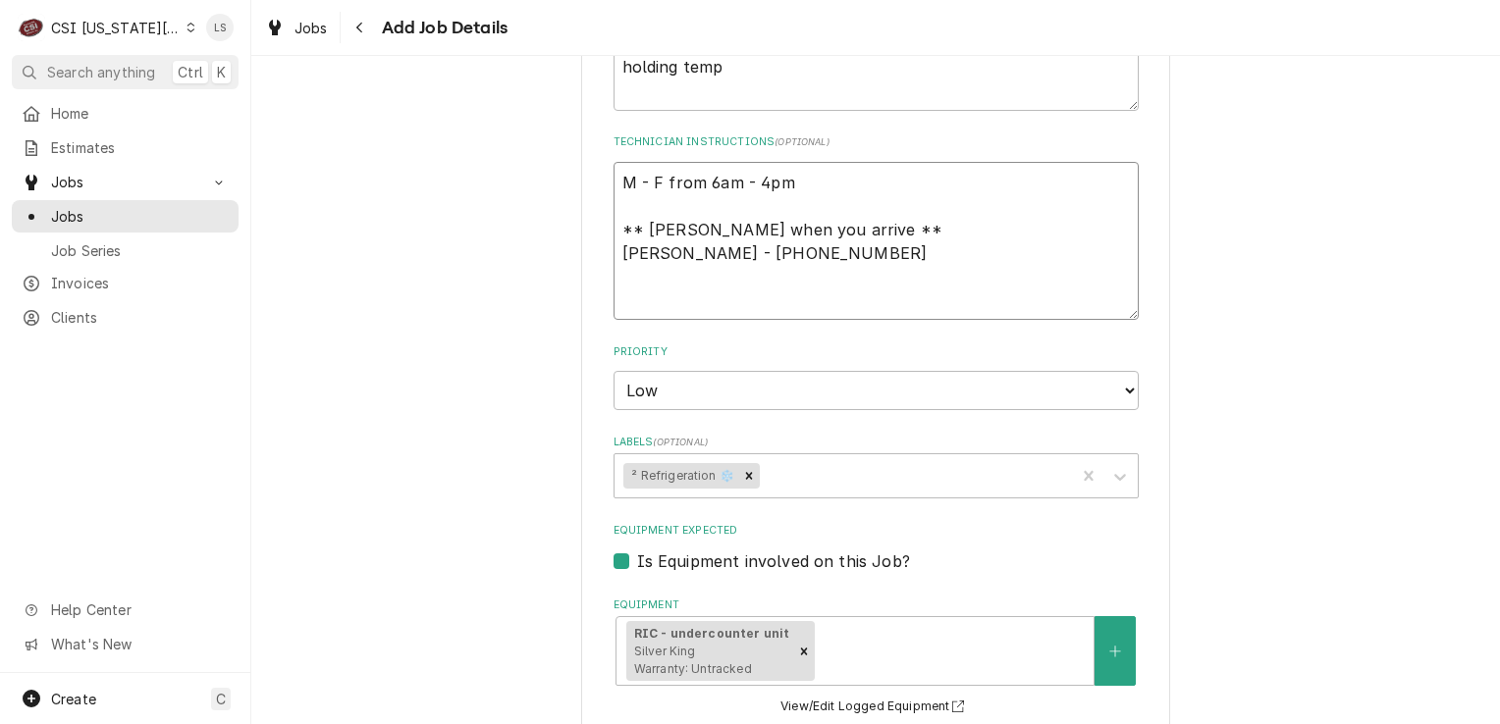
paste textarea "M - F from 6am - 4pm"
click at [614, 229] on textarea "M - F from 6am - 4pm ** Call Blake when you arrive ** Blake - 816-590-8852 M - …" at bounding box center [876, 241] width 525 height 159
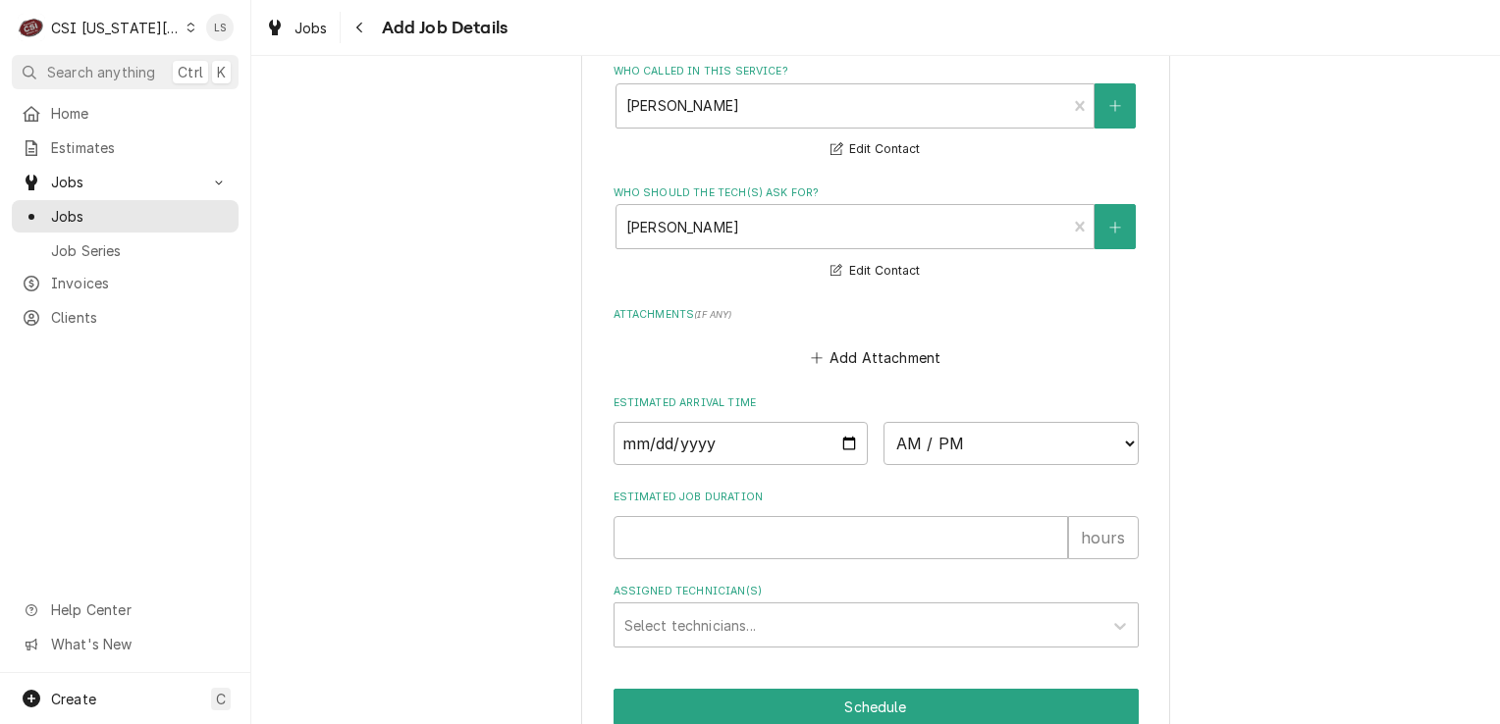
scroll to position [1601, 0]
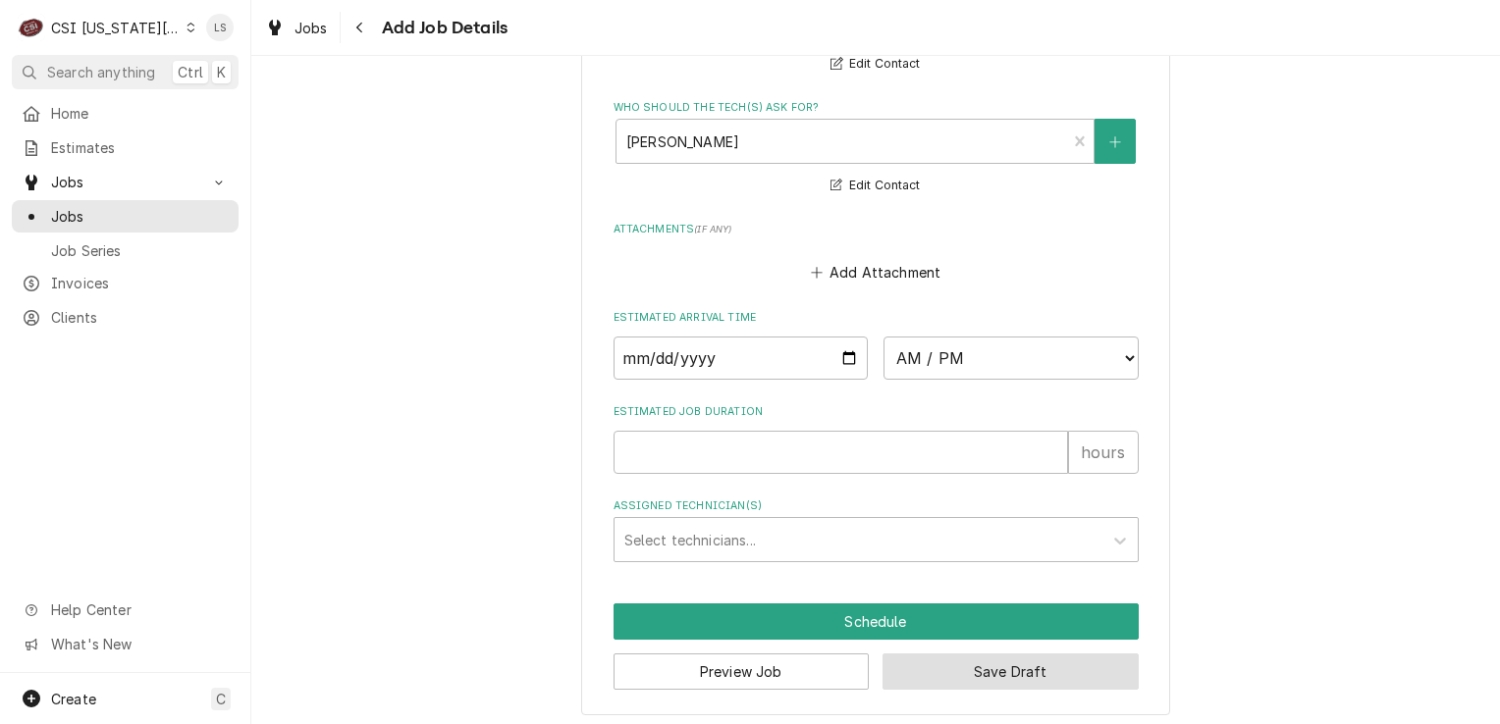
click at [966, 670] on button "Save Draft" at bounding box center [1011, 672] width 256 height 36
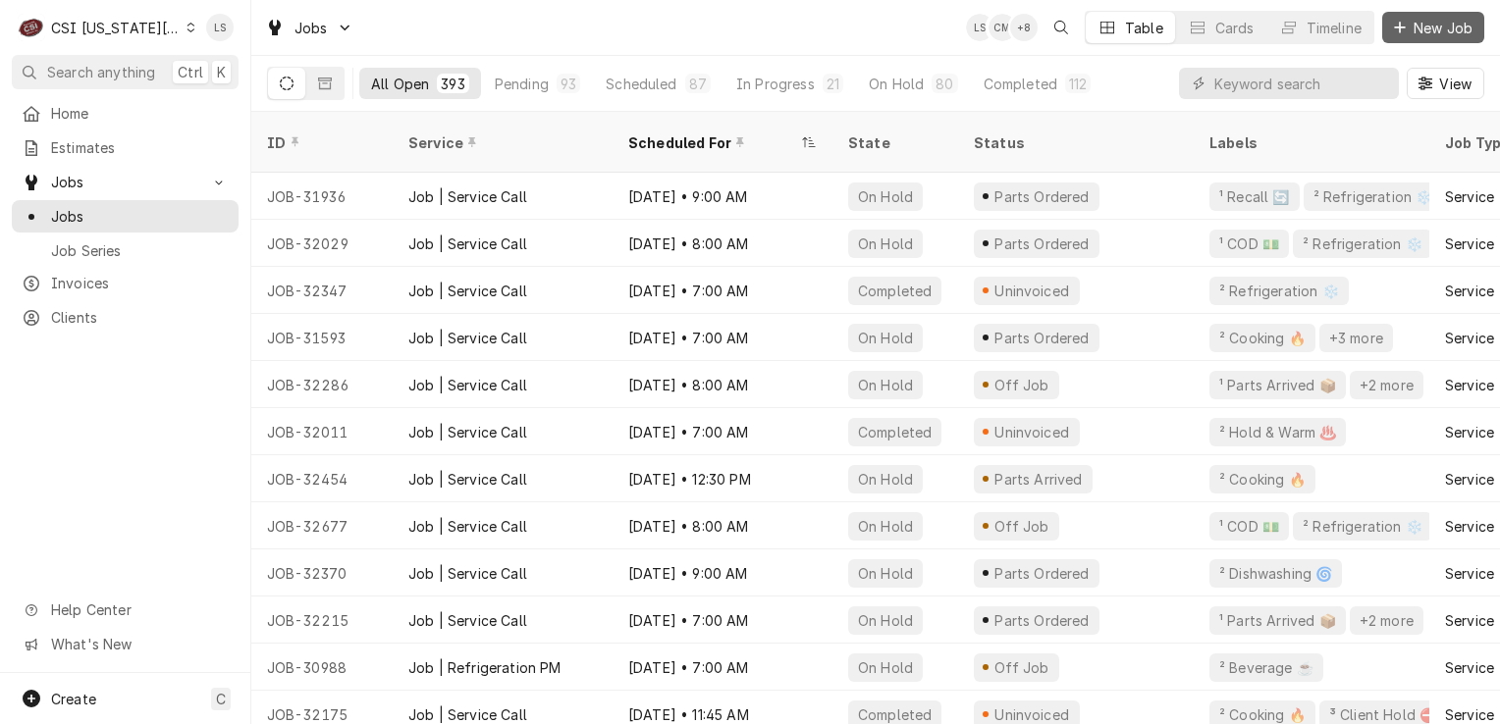
click at [1412, 32] on span "New Job" at bounding box center [1443, 28] width 67 height 21
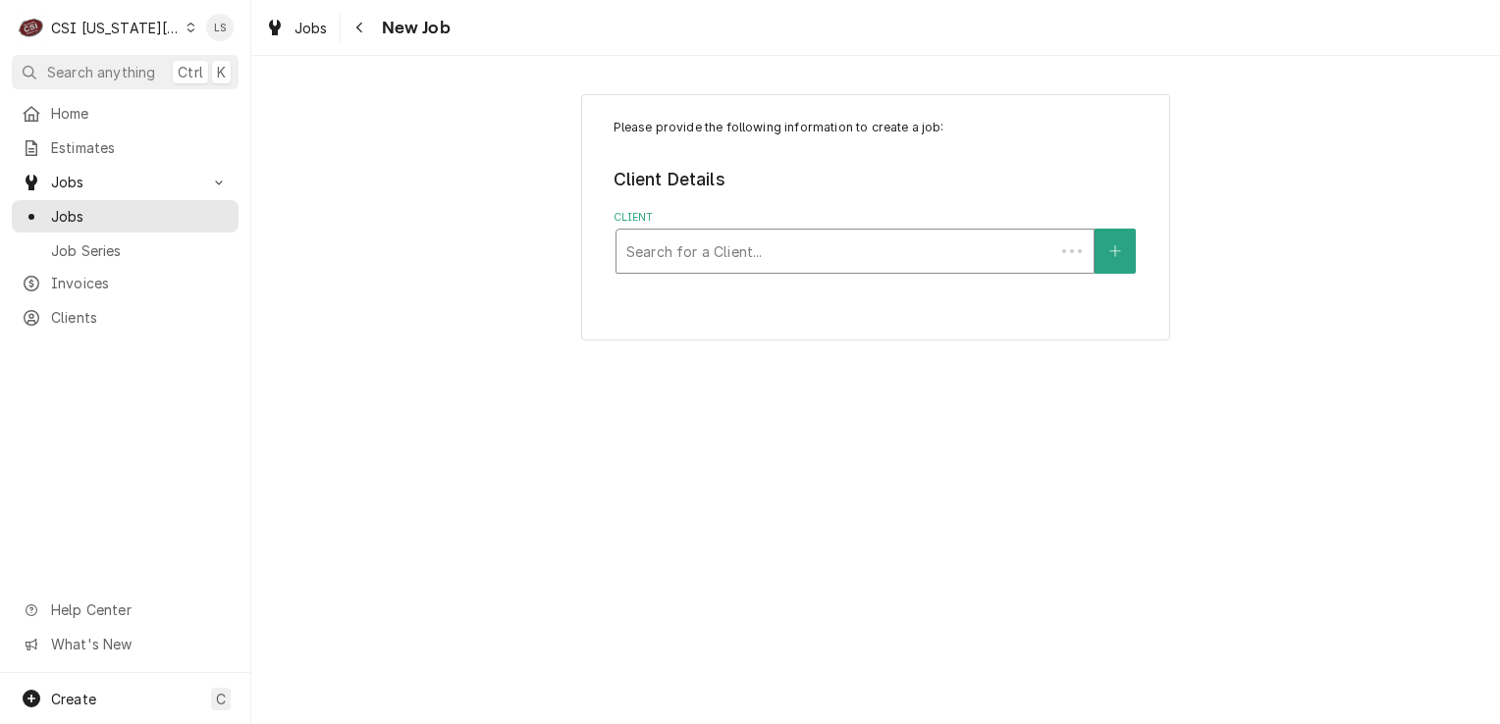
click at [781, 269] on div "Search for a Client..." at bounding box center [835, 251] width 438 height 43
type input "kmo bu"
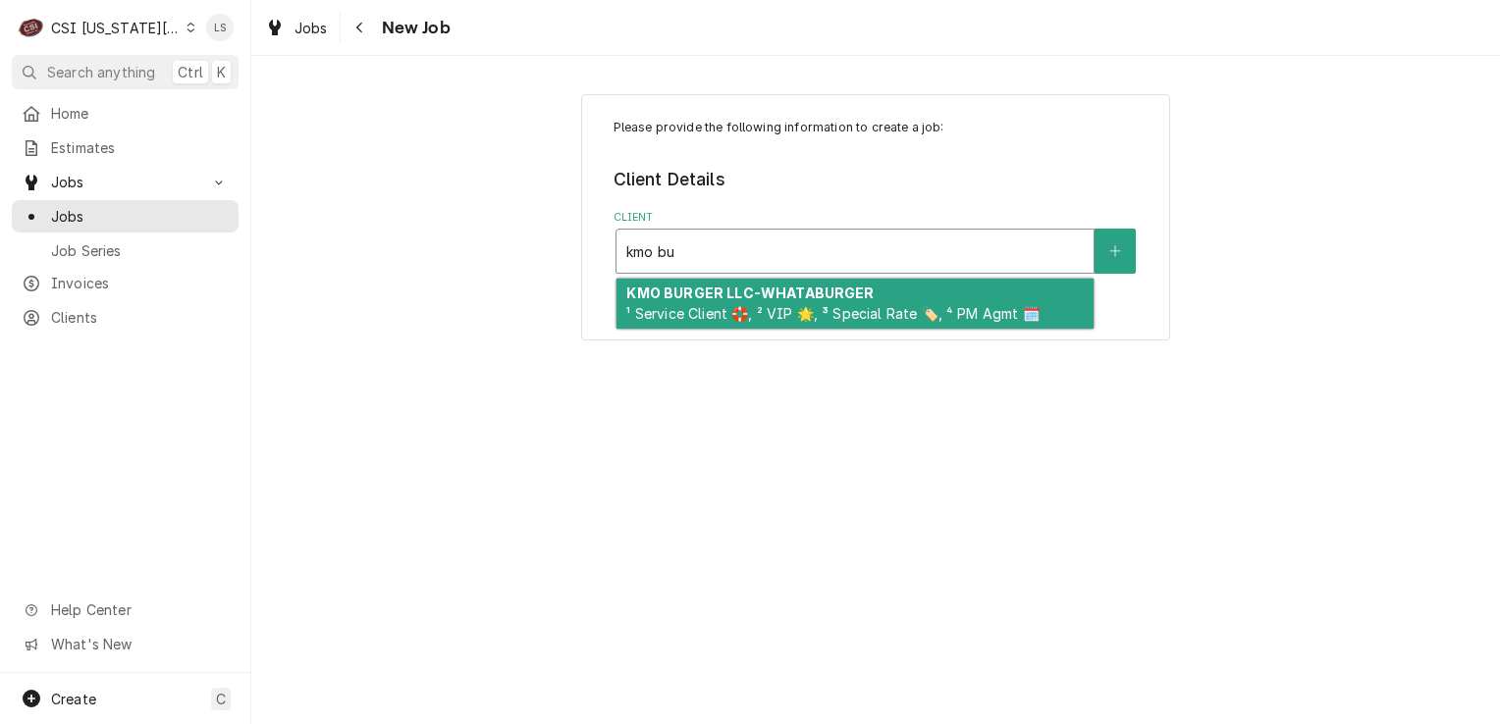
drag, startPoint x: 780, startPoint y: 296, endPoint x: 837, endPoint y: 514, distance: 225.2
click at [780, 296] on strong "KMO BURGER LLC-WHATABURGER" at bounding box center [749, 293] width 247 height 17
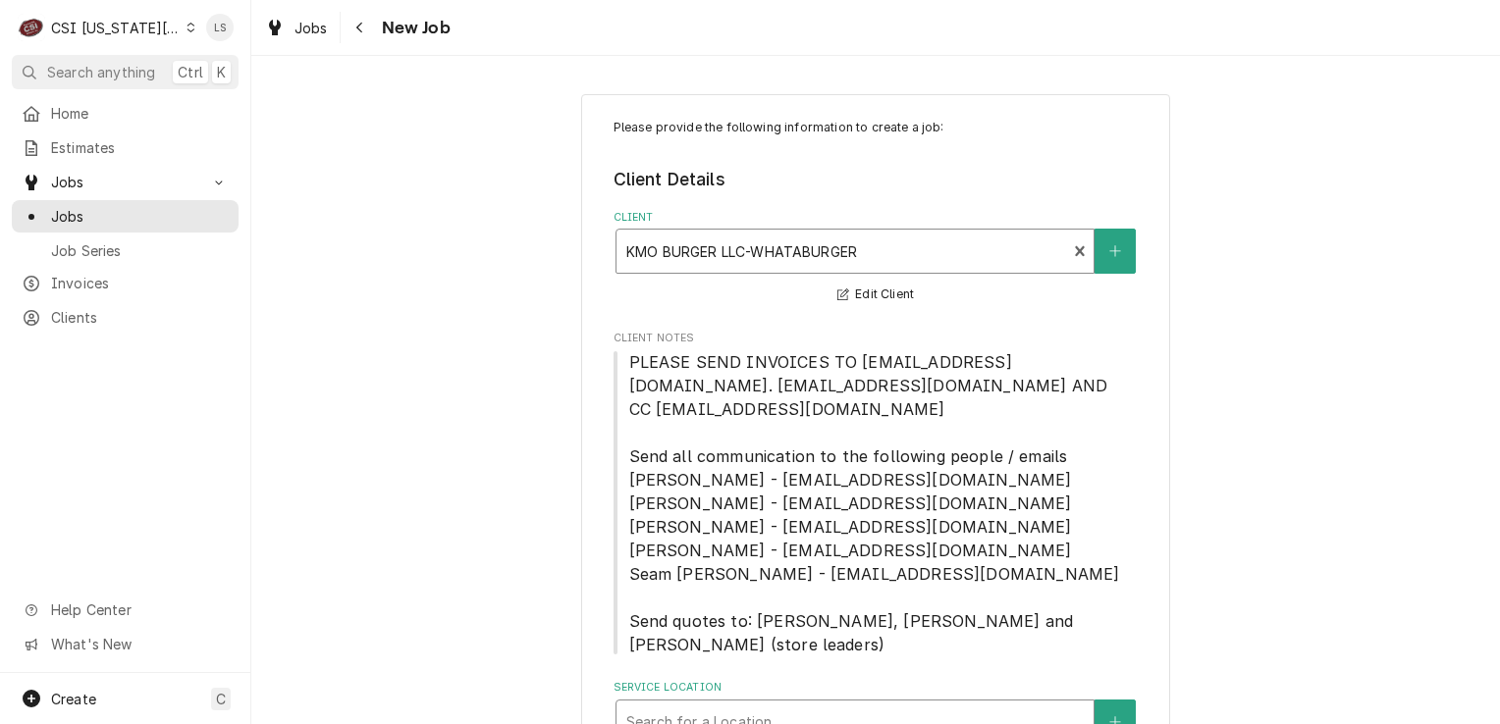
click at [852, 705] on div "Service Location" at bounding box center [854, 722] width 457 height 35
type input "1248"
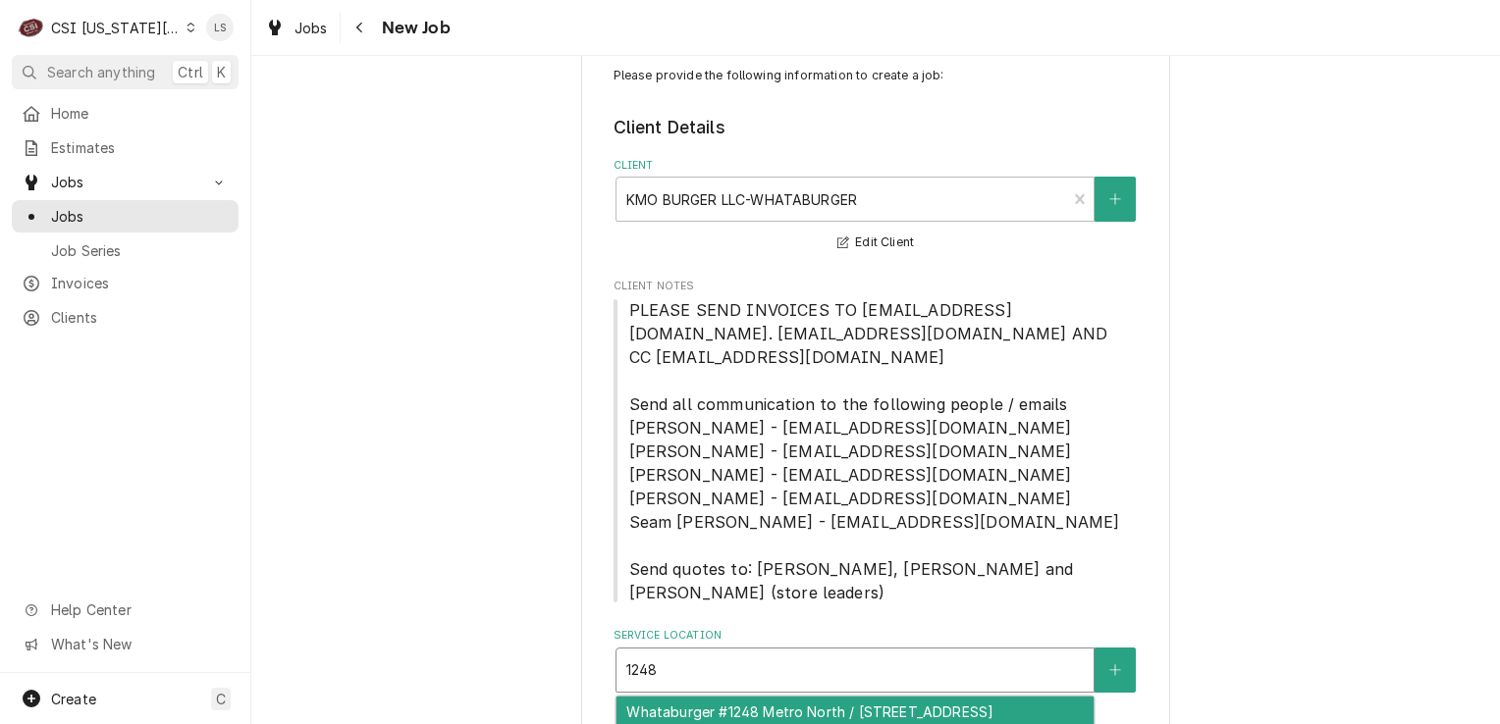
scroll to position [79, 0]
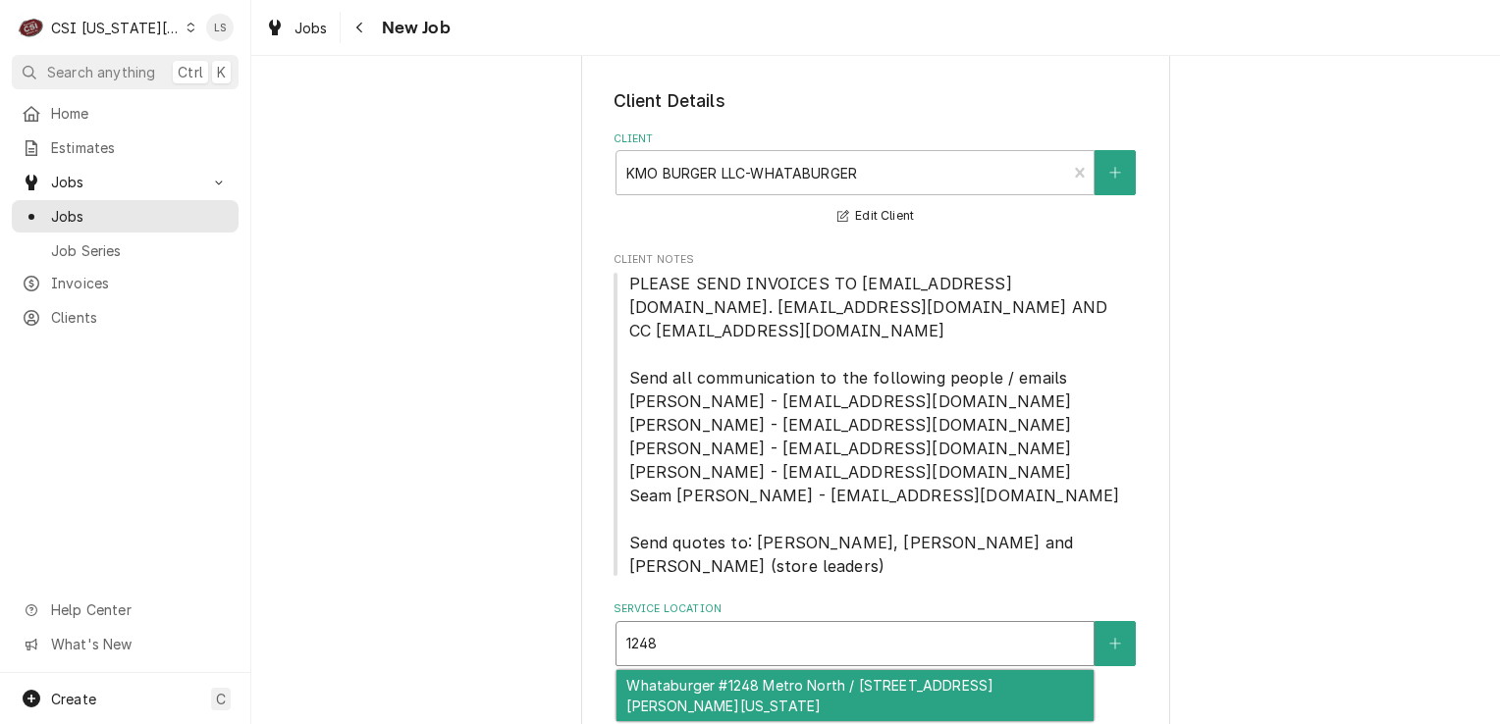
click at [718, 673] on div "Whataburger #1248 Metro North / 600 Nw Barry Road, Kansas City, MO 64155" at bounding box center [854, 695] width 477 height 51
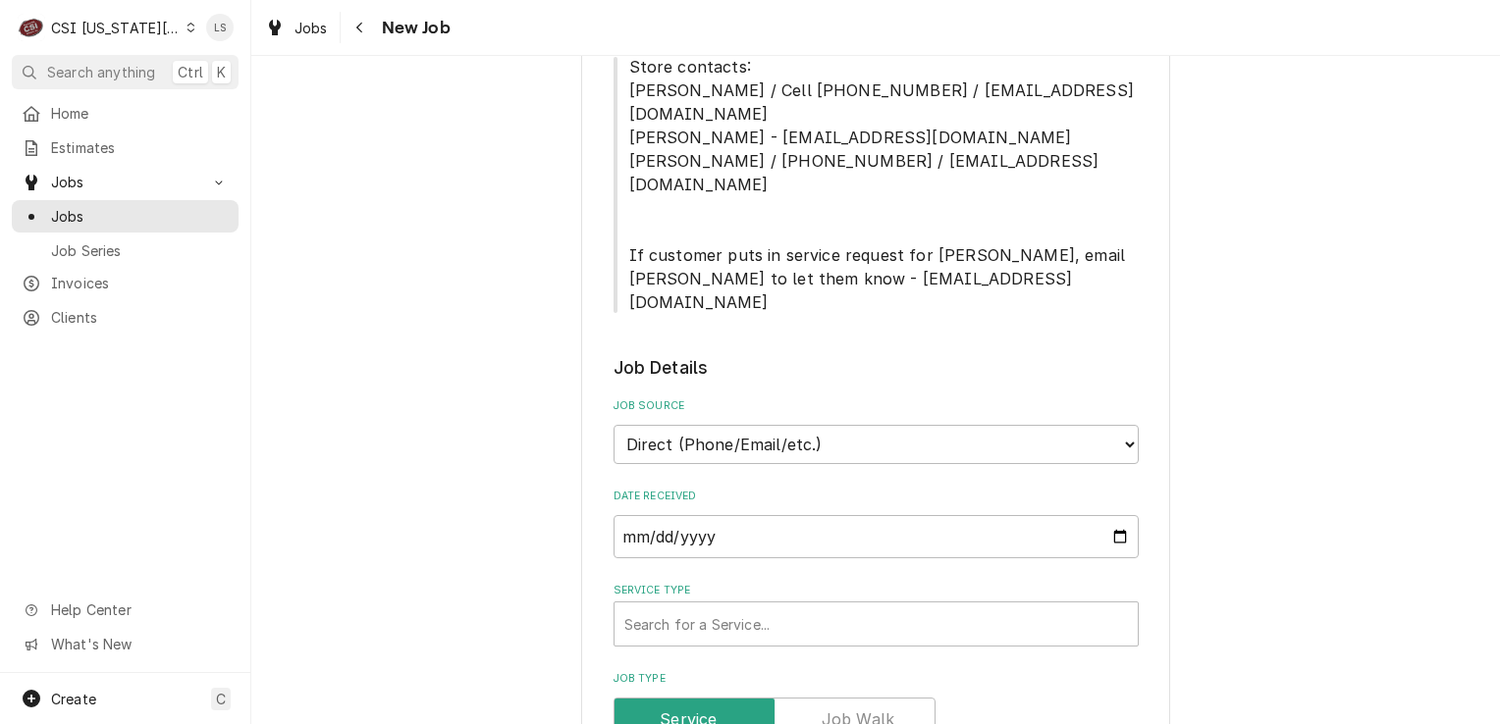
scroll to position [1060, 0]
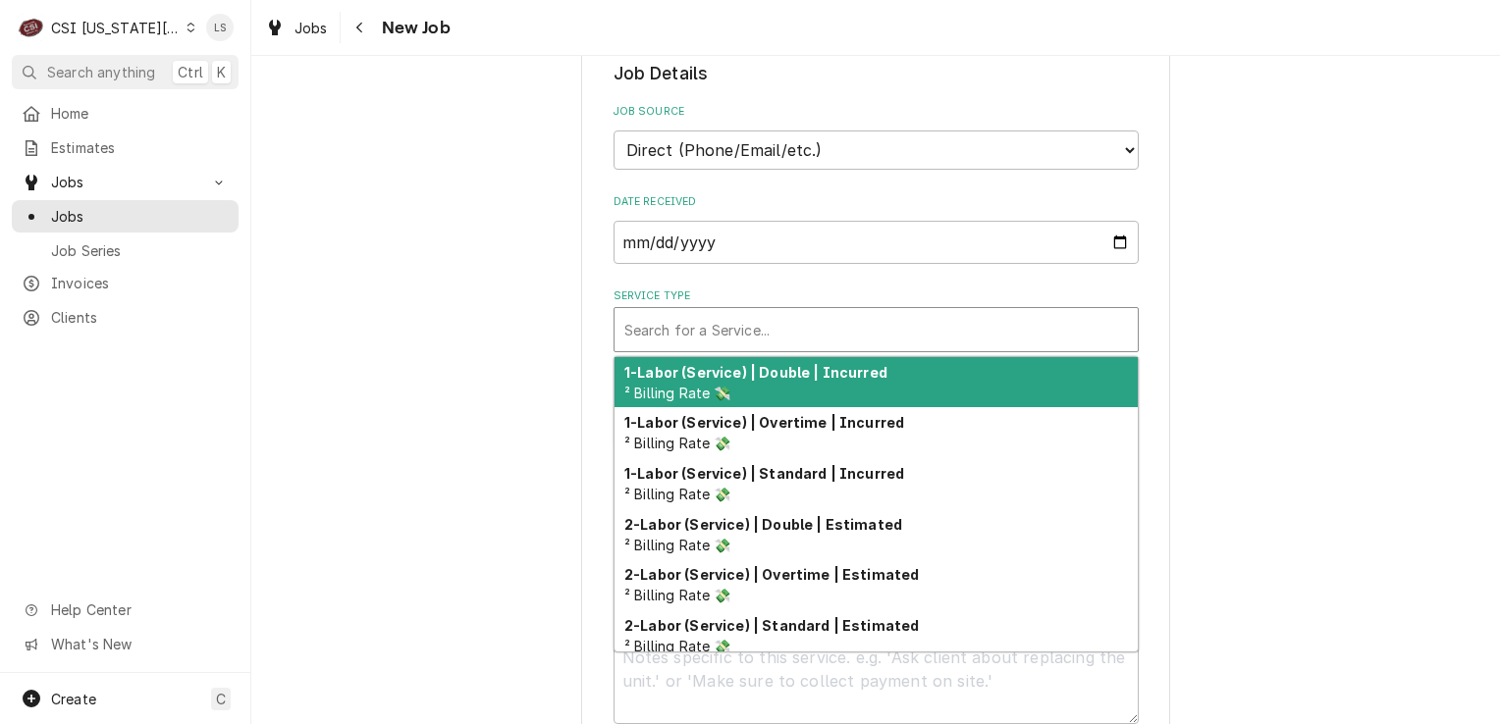
click at [730, 312] on div "Service Type" at bounding box center [876, 329] width 504 height 35
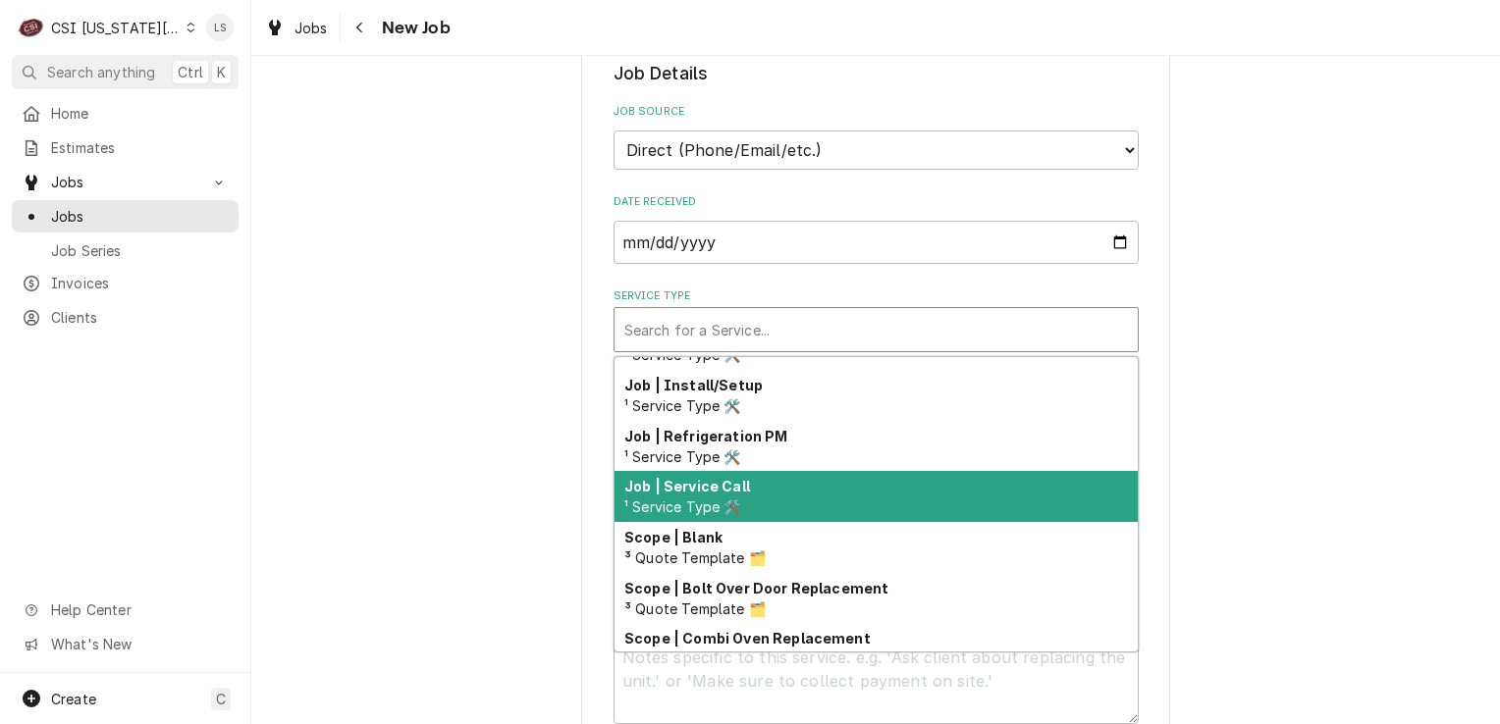
scroll to position [1127, 0]
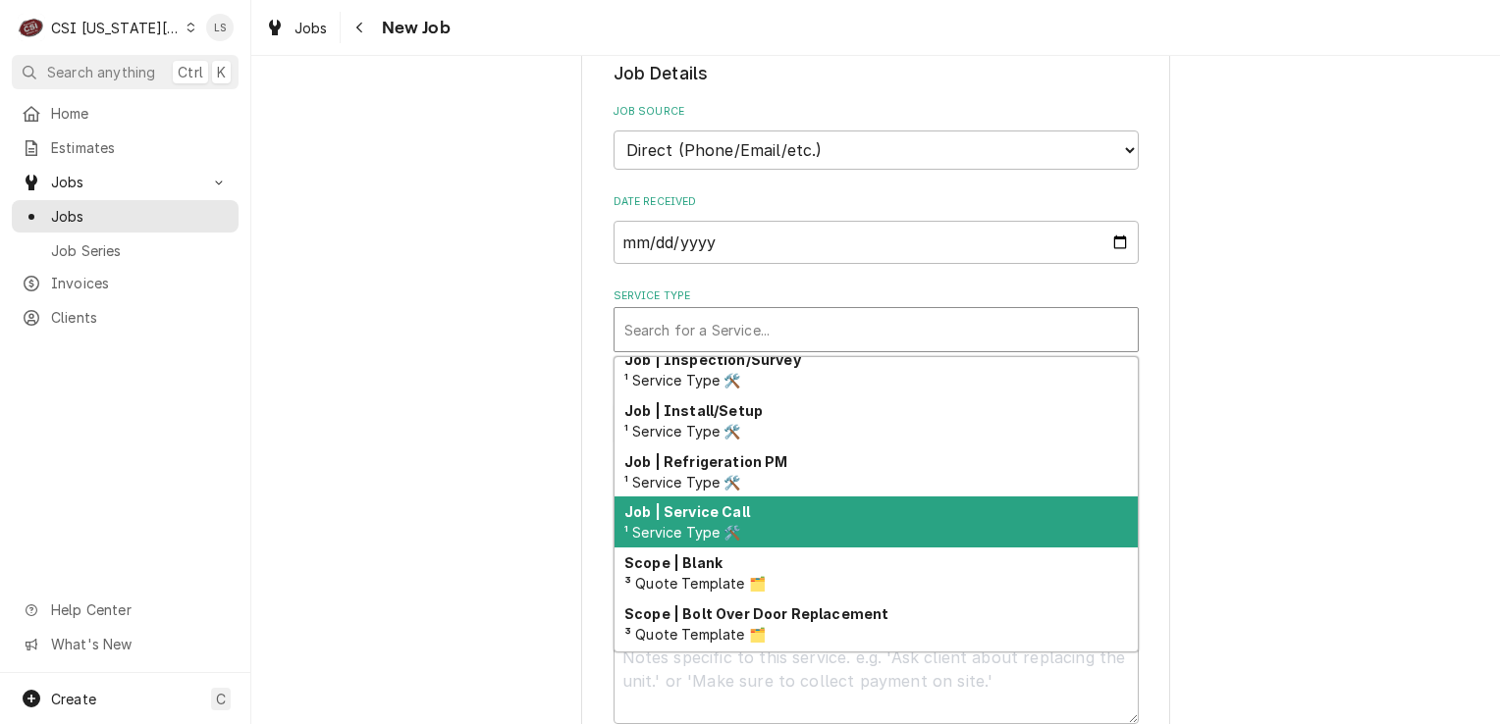
click at [688, 524] on span "¹ Service Type 🛠️" at bounding box center [682, 532] width 117 height 17
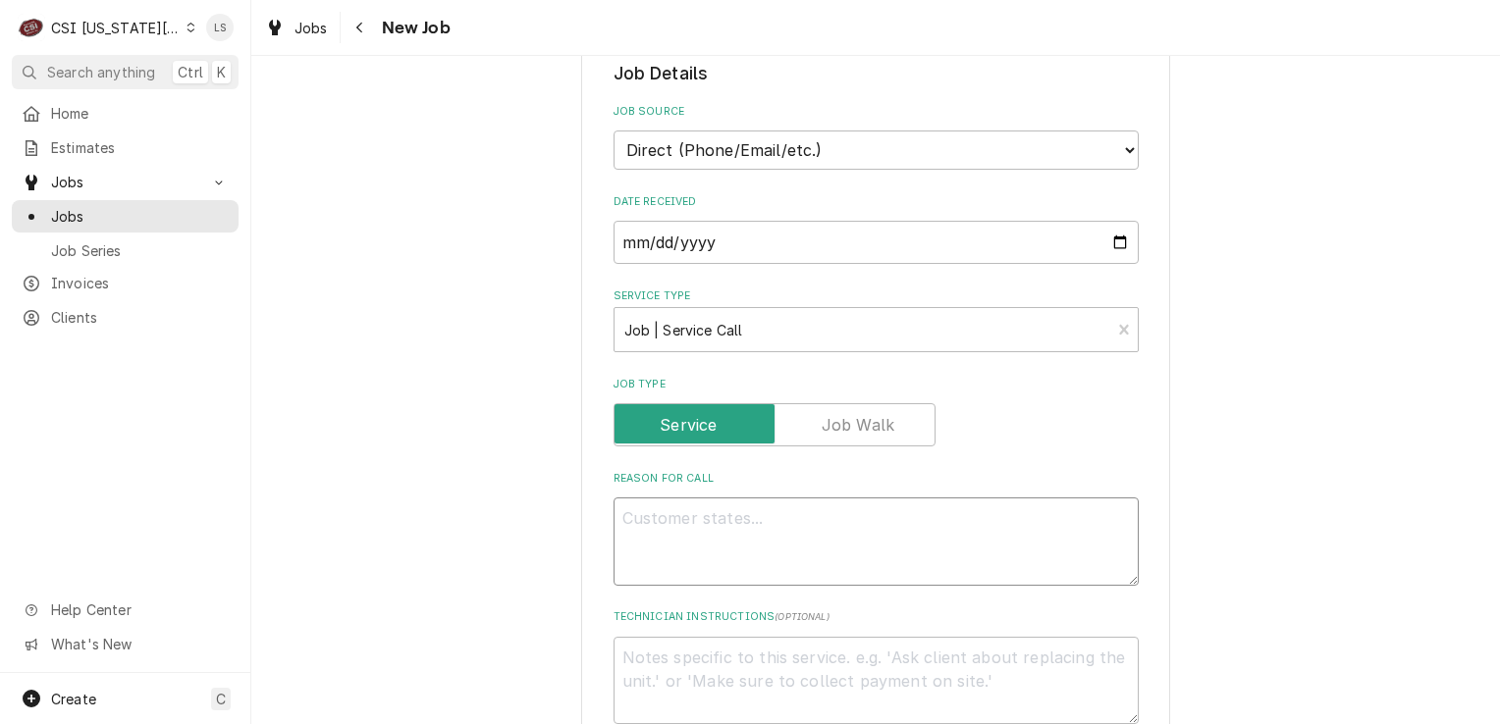
click at [852, 498] on textarea "Reason For Call" at bounding box center [876, 542] width 525 height 88
paste textarea "grill exhaust. Sounds like something is loose, perhaps the motor. We think the …"
type textarea "x"
type textarea "grill exhaust. Sounds like something is loose, perhaps the motor. We think the …"
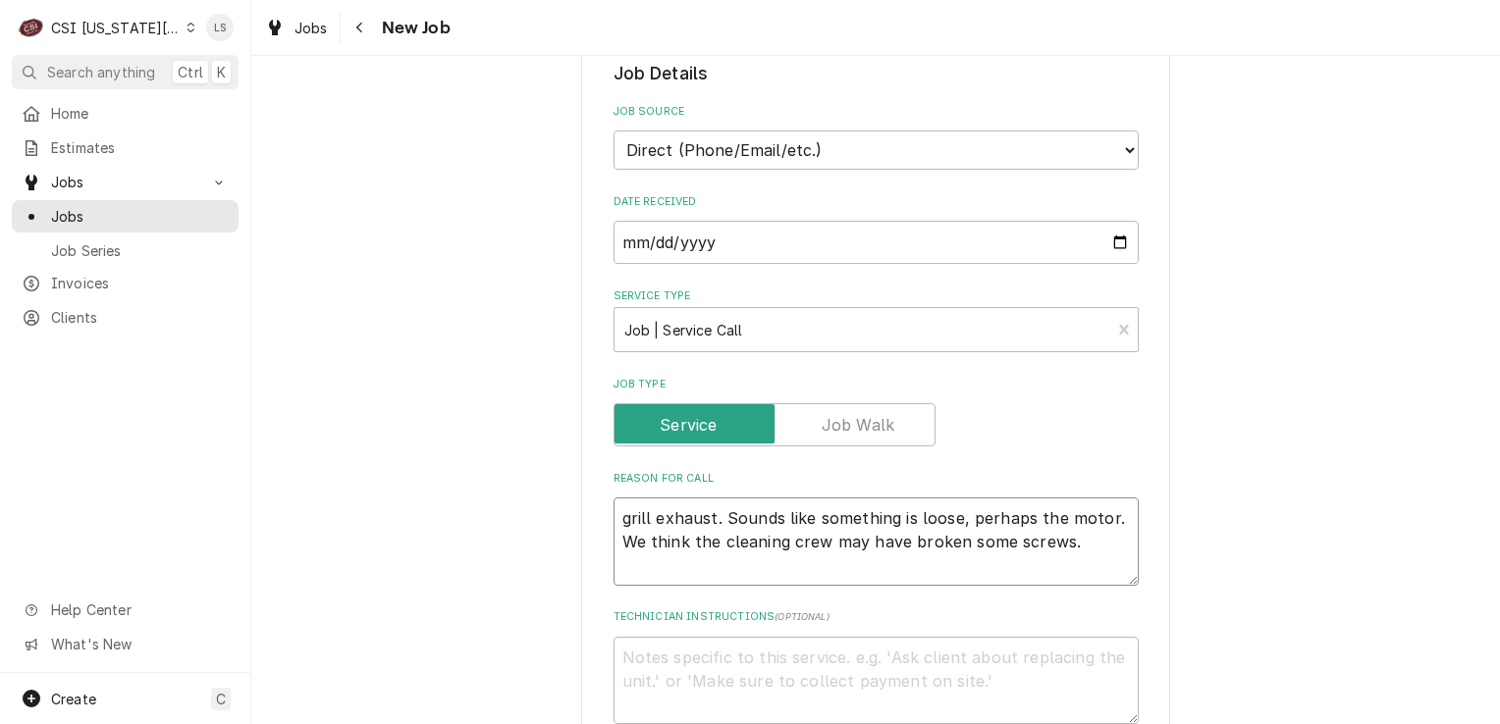
type textarea "x"
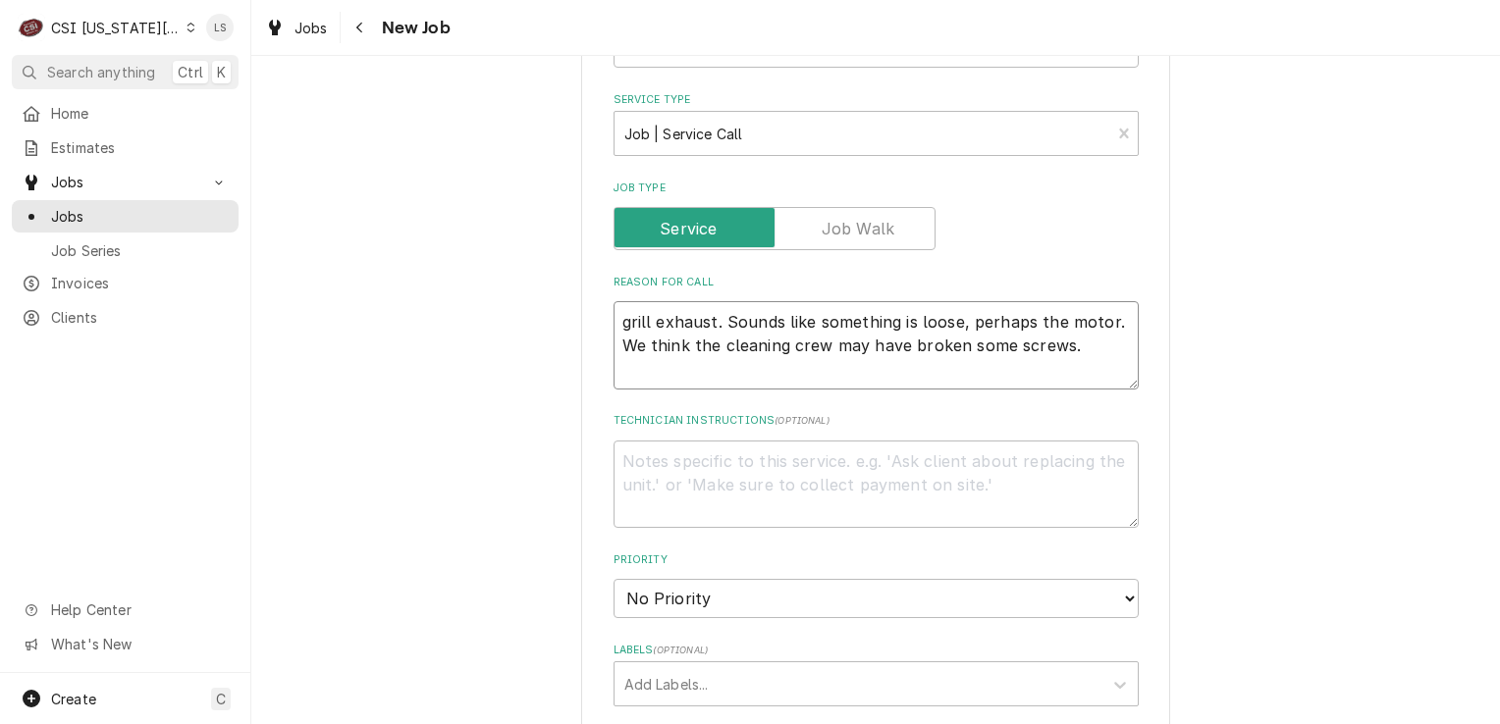
type textarea "grill exhaust. Sounds like something is loose, perhaps the motor. We think the …"
click at [656, 579] on select "No Priority Urgent High Medium Low" at bounding box center [876, 598] width 525 height 39
select select "2"
click at [614, 579] on select "No Priority Urgent High Medium Low" at bounding box center [876, 598] width 525 height 39
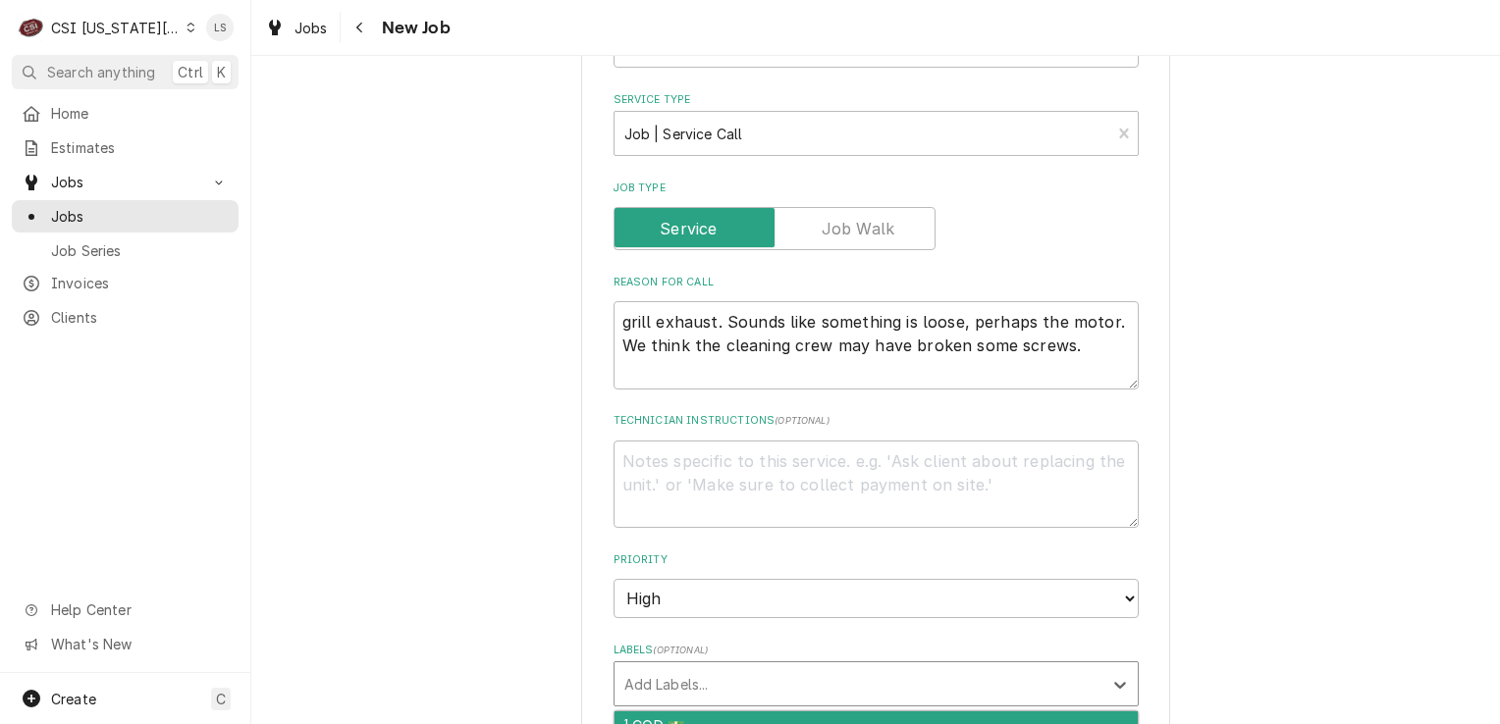
click at [652, 667] on div "Labels" at bounding box center [858, 684] width 468 height 35
type textarea "x"
type input "hv"
type textarea "x"
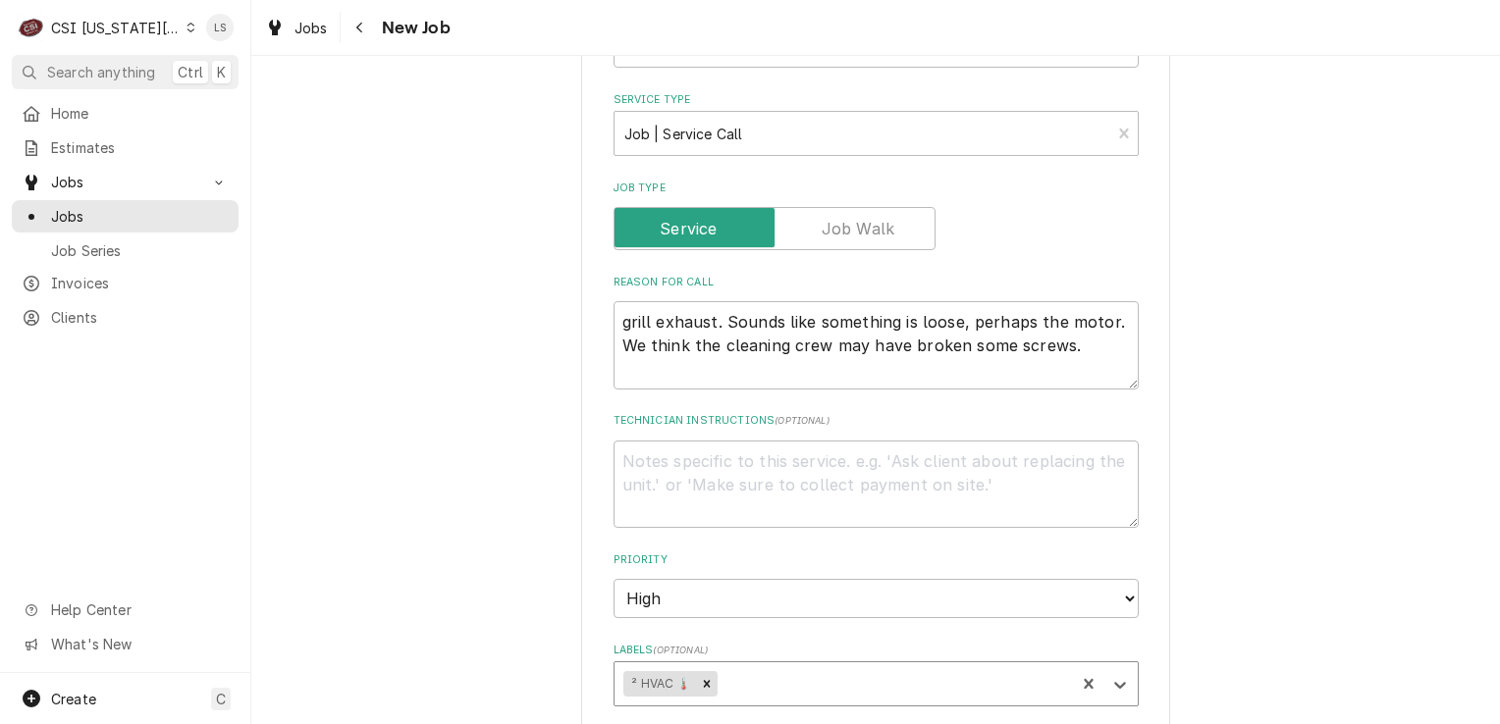
type textarea "x"
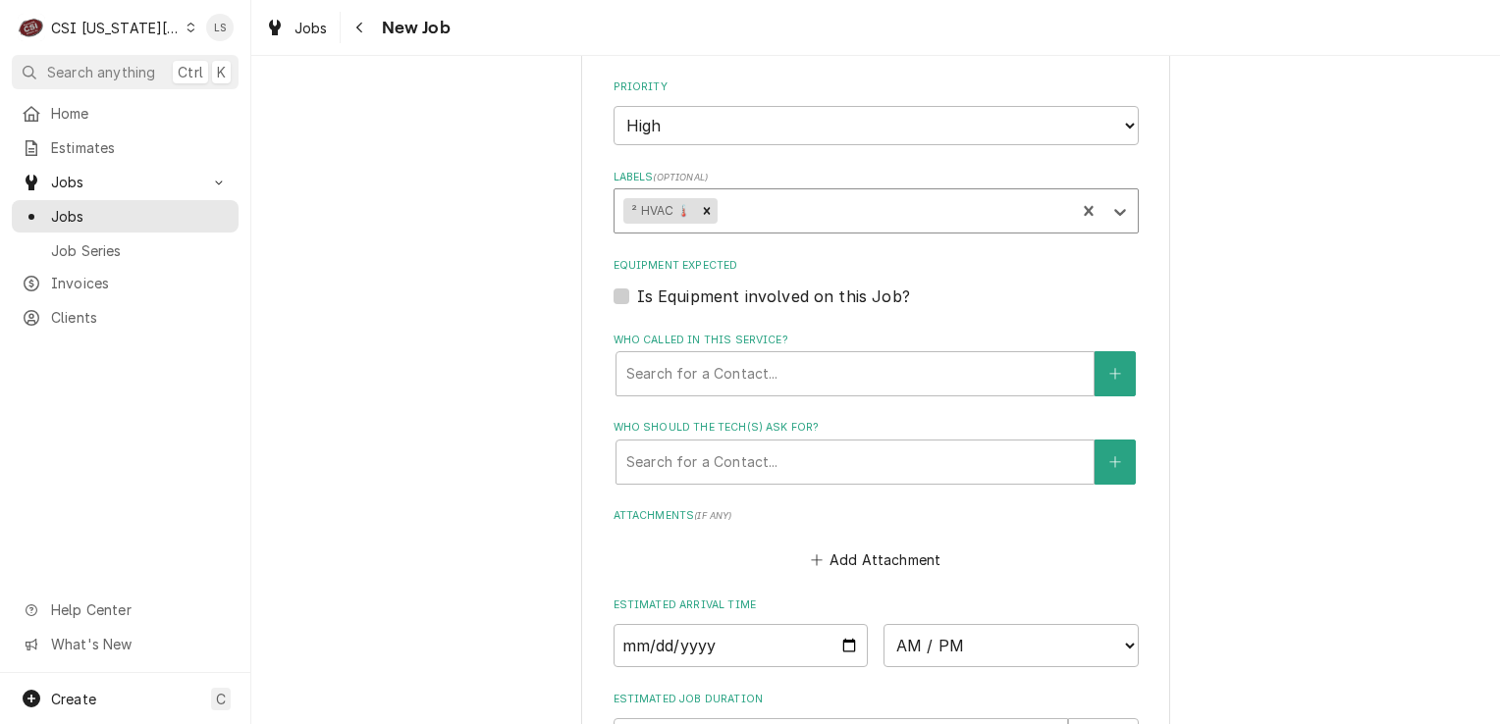
scroll to position [1747, 0]
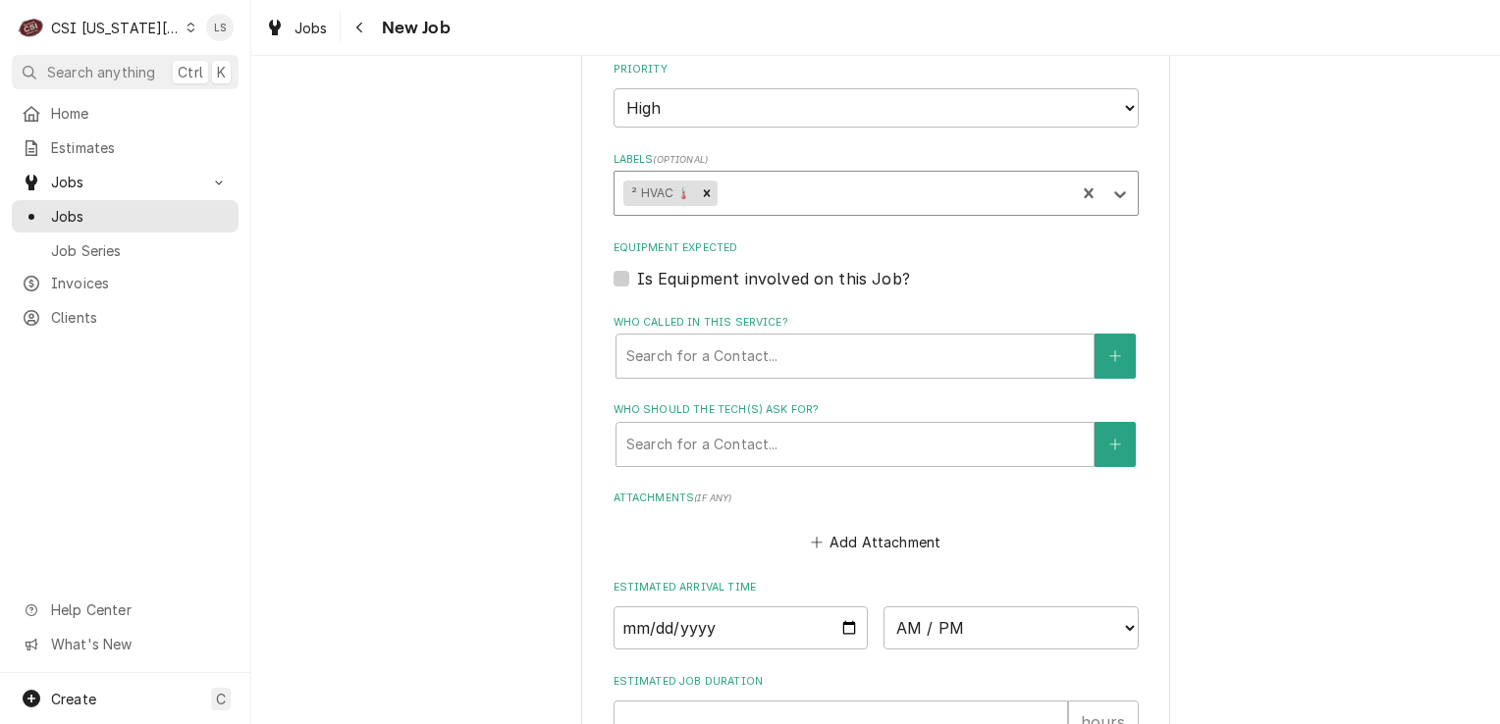
click at [637, 267] on label "Is Equipment involved on this Job?" at bounding box center [773, 279] width 273 height 24
click at [637, 267] on input "Equipment Expected" at bounding box center [899, 288] width 525 height 43
checkbox input "true"
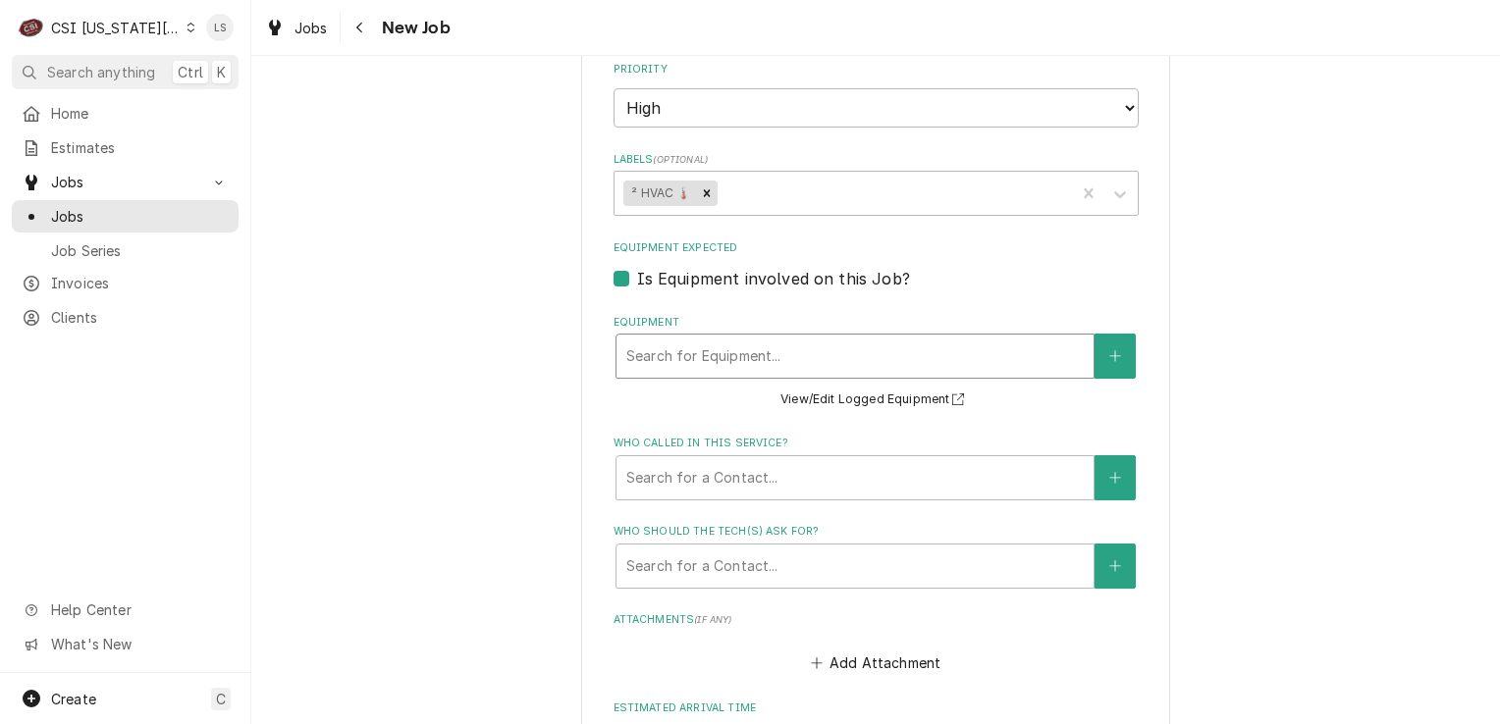
click at [705, 339] on div "Equipment" at bounding box center [854, 356] width 457 height 35
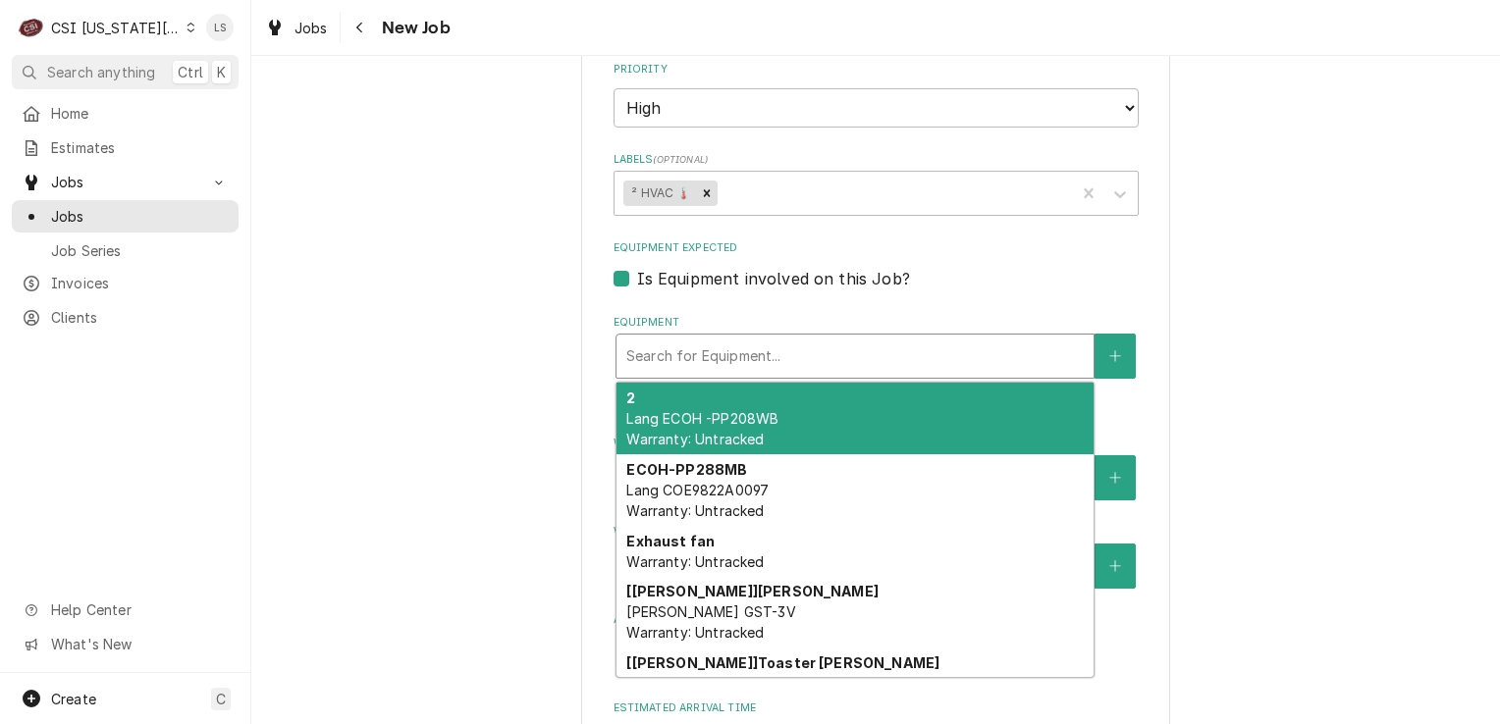
type textarea "x"
type input "e"
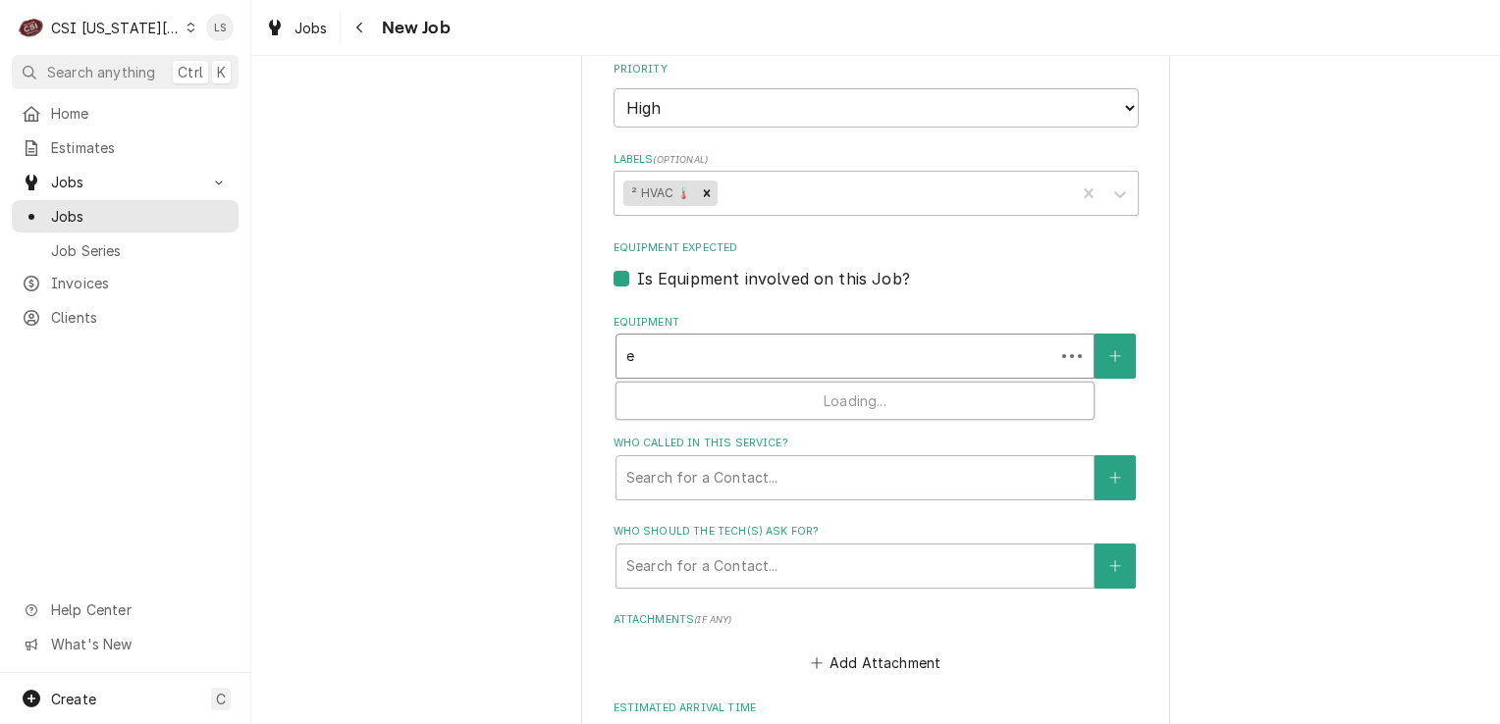
type textarea "x"
type input "ex"
type textarea "x"
type input "exh"
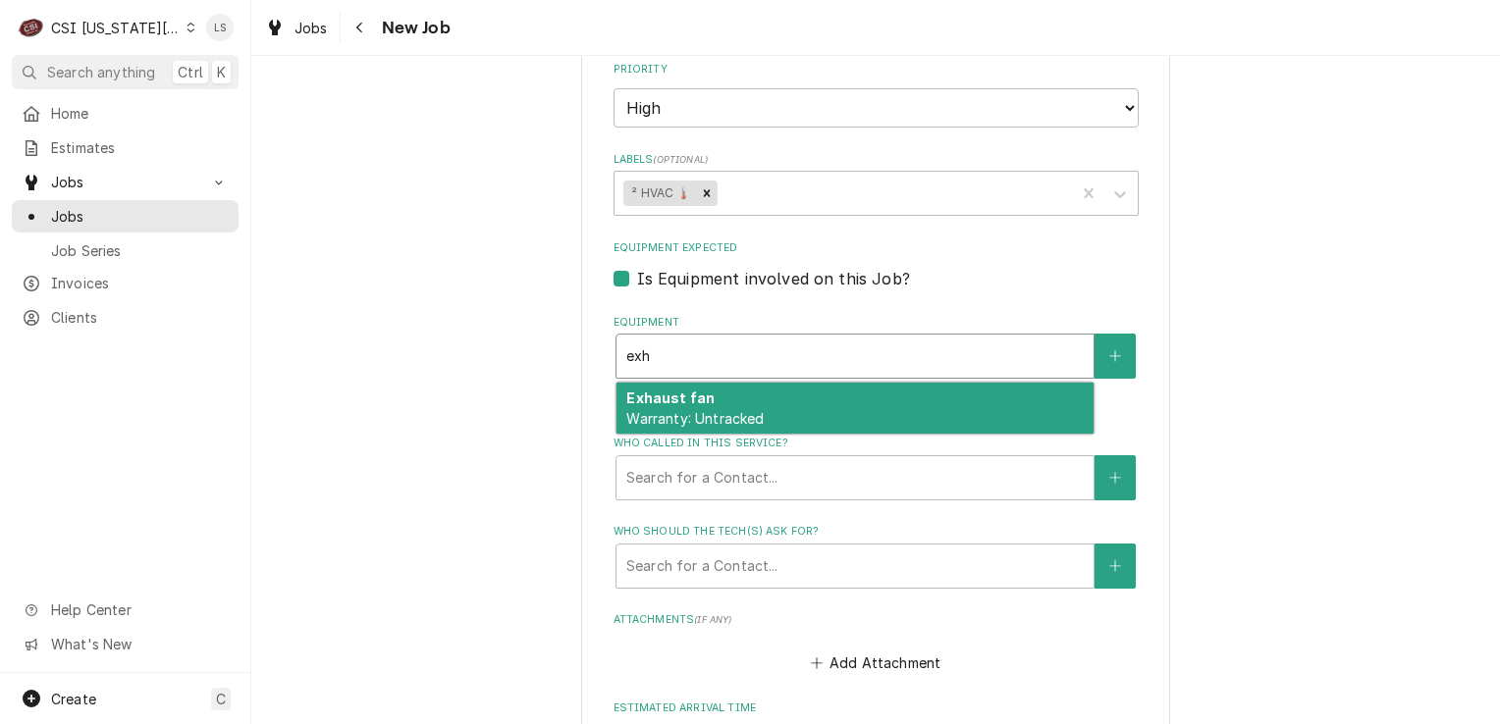
click at [705, 410] on span "Warranty: Untracked" at bounding box center [694, 418] width 137 height 17
type textarea "x"
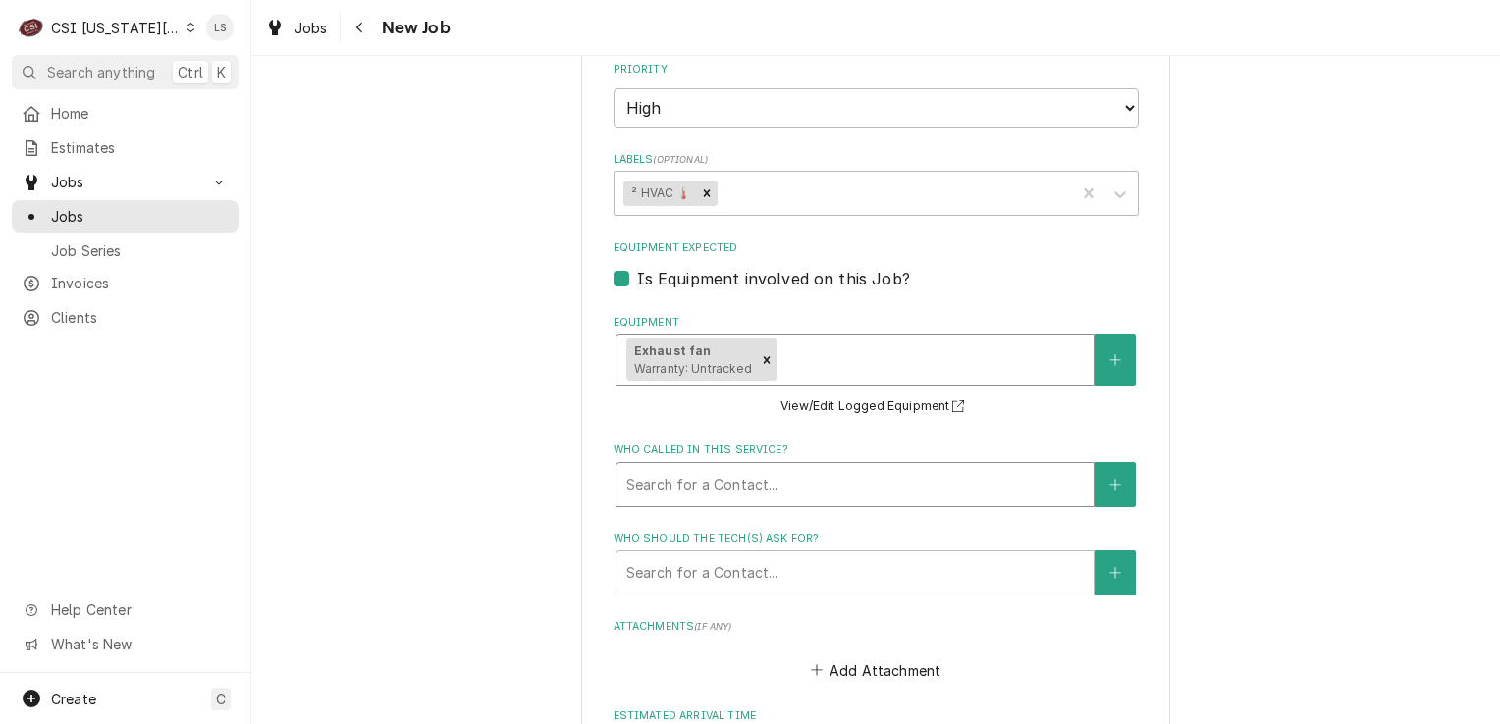
click at [744, 467] on div "Who called in this service?" at bounding box center [854, 484] width 457 height 35
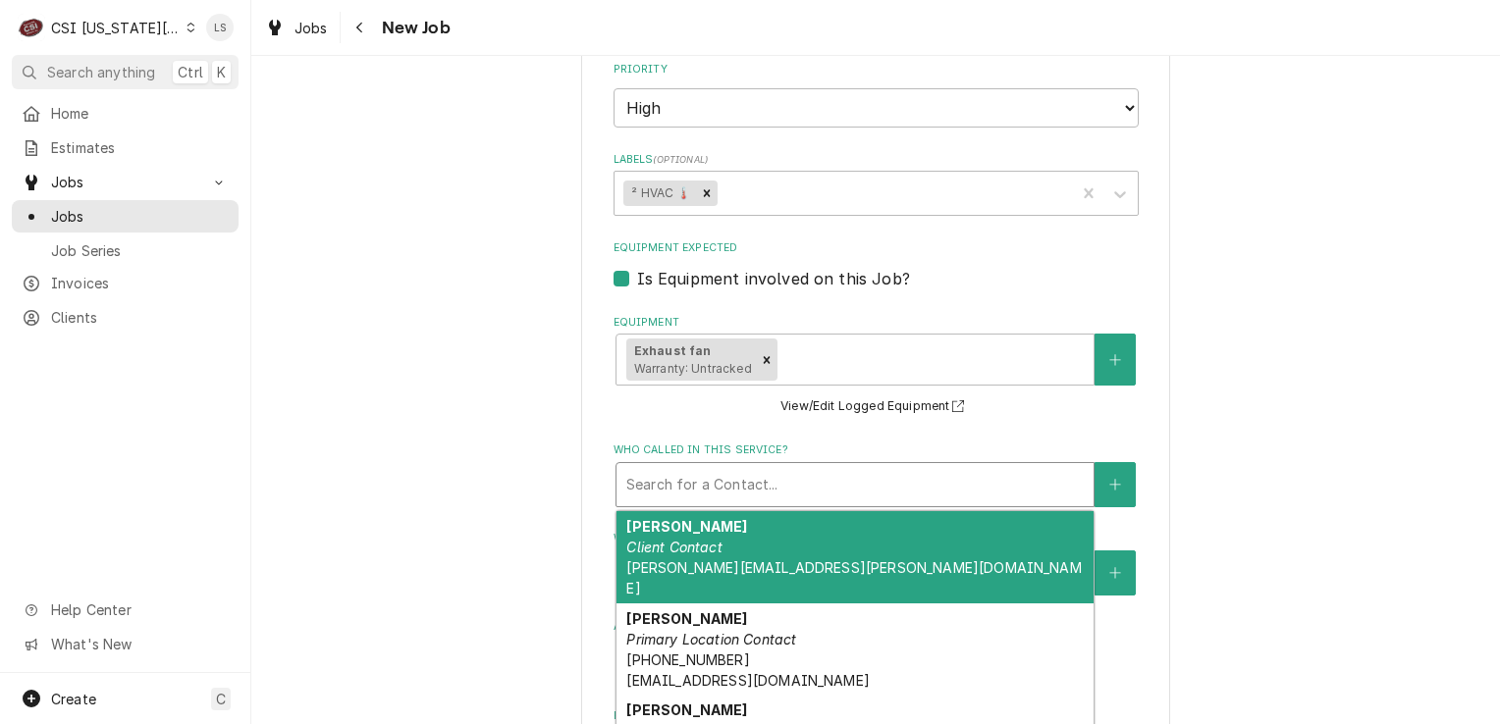
type textarea "x"
type input "c"
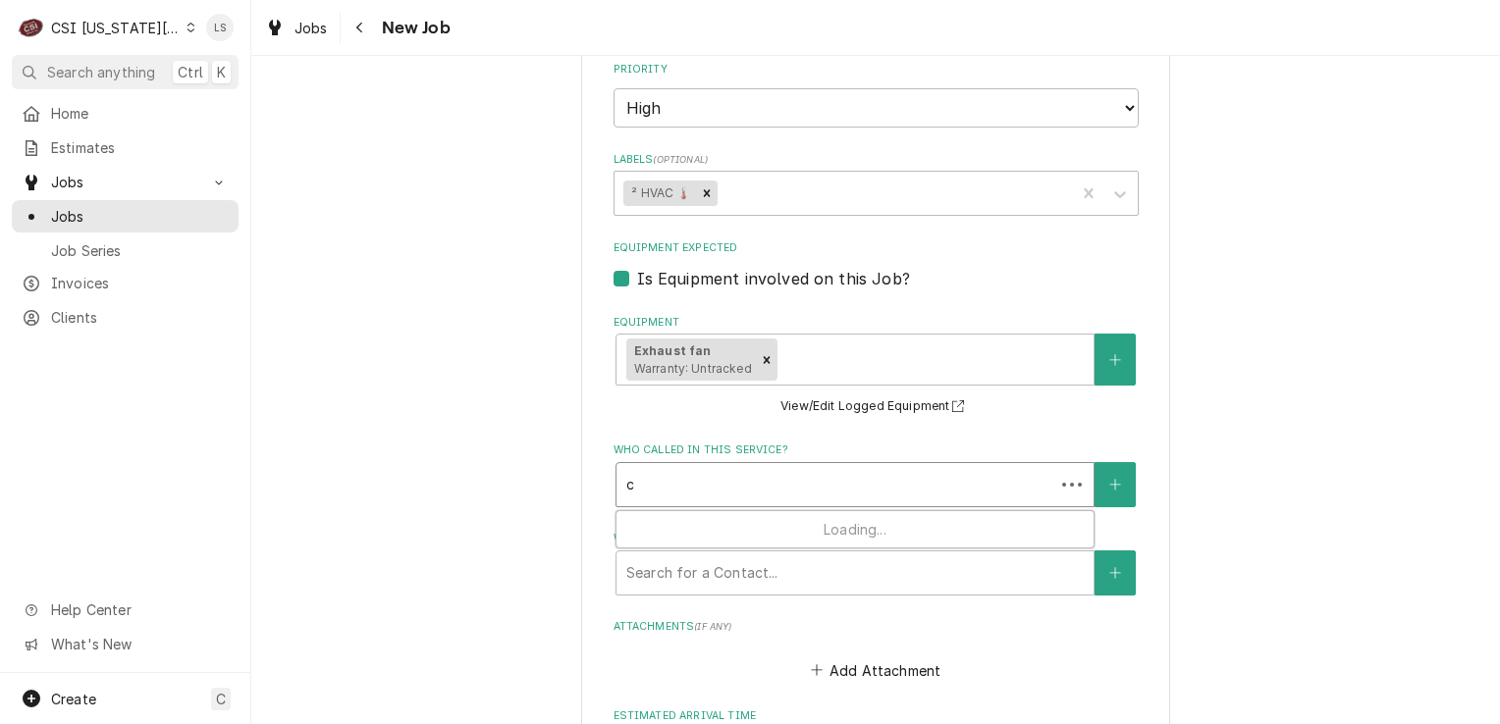
type textarea "x"
type input "ch"
type textarea "x"
type input "chr"
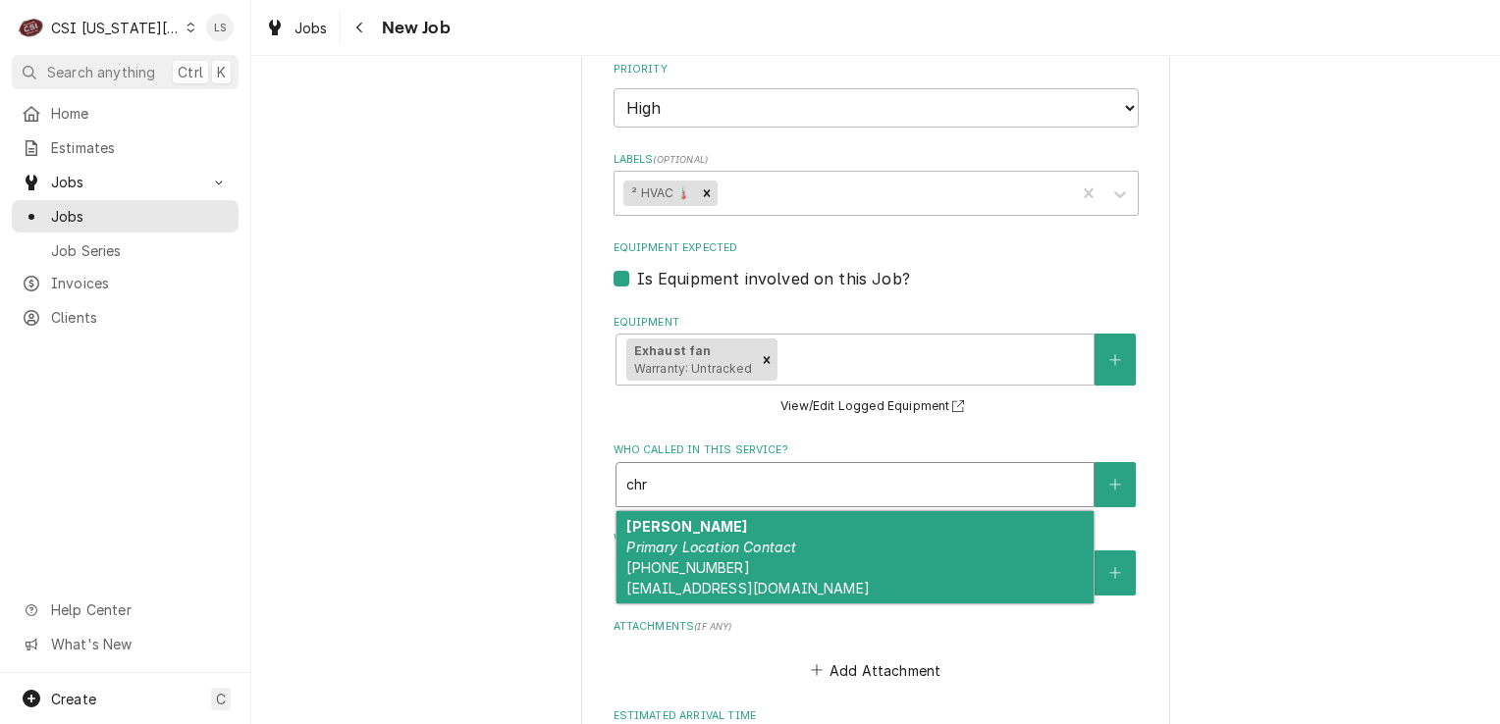
click at [742, 539] on em "Primary Location Contact" at bounding box center [711, 547] width 170 height 17
type textarea "x"
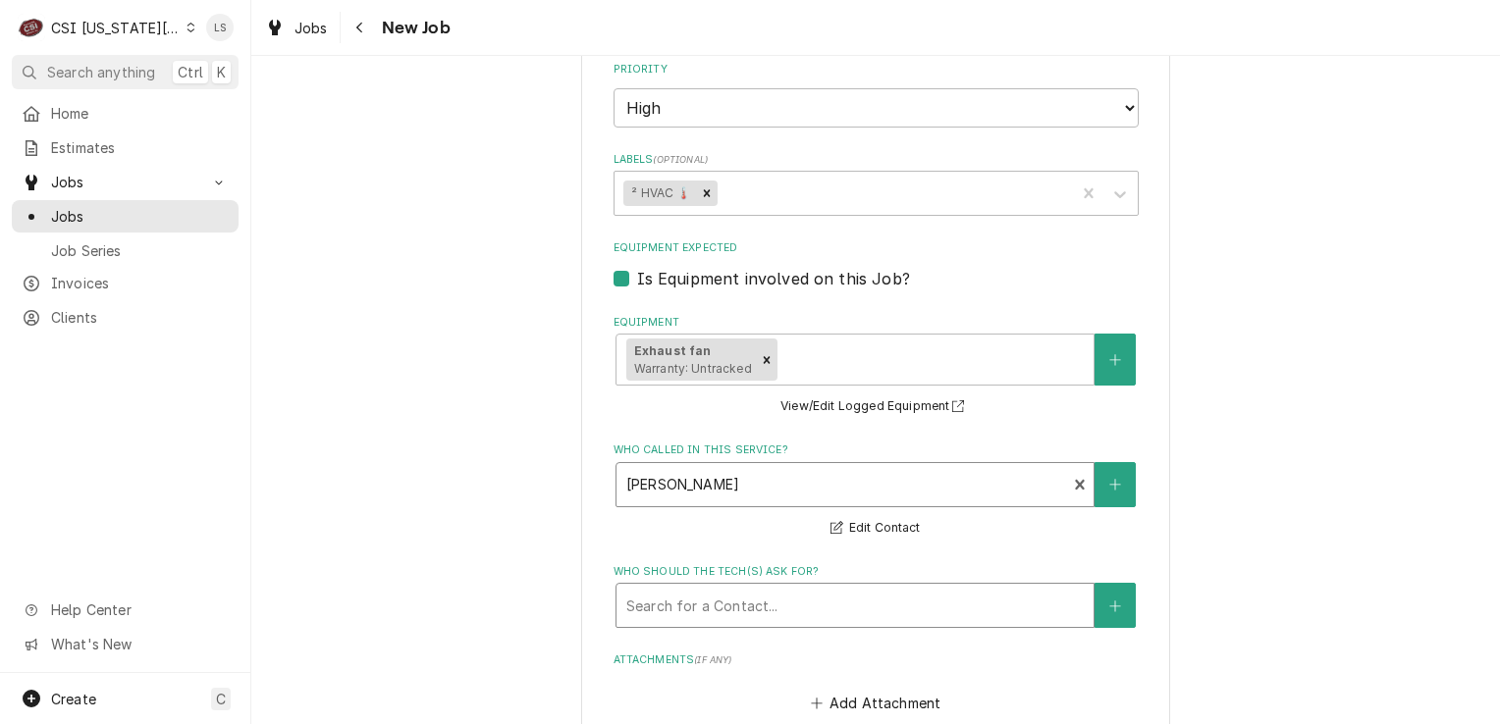
click at [716, 588] on div "Who should the tech(s) ask for?" at bounding box center [854, 605] width 457 height 35
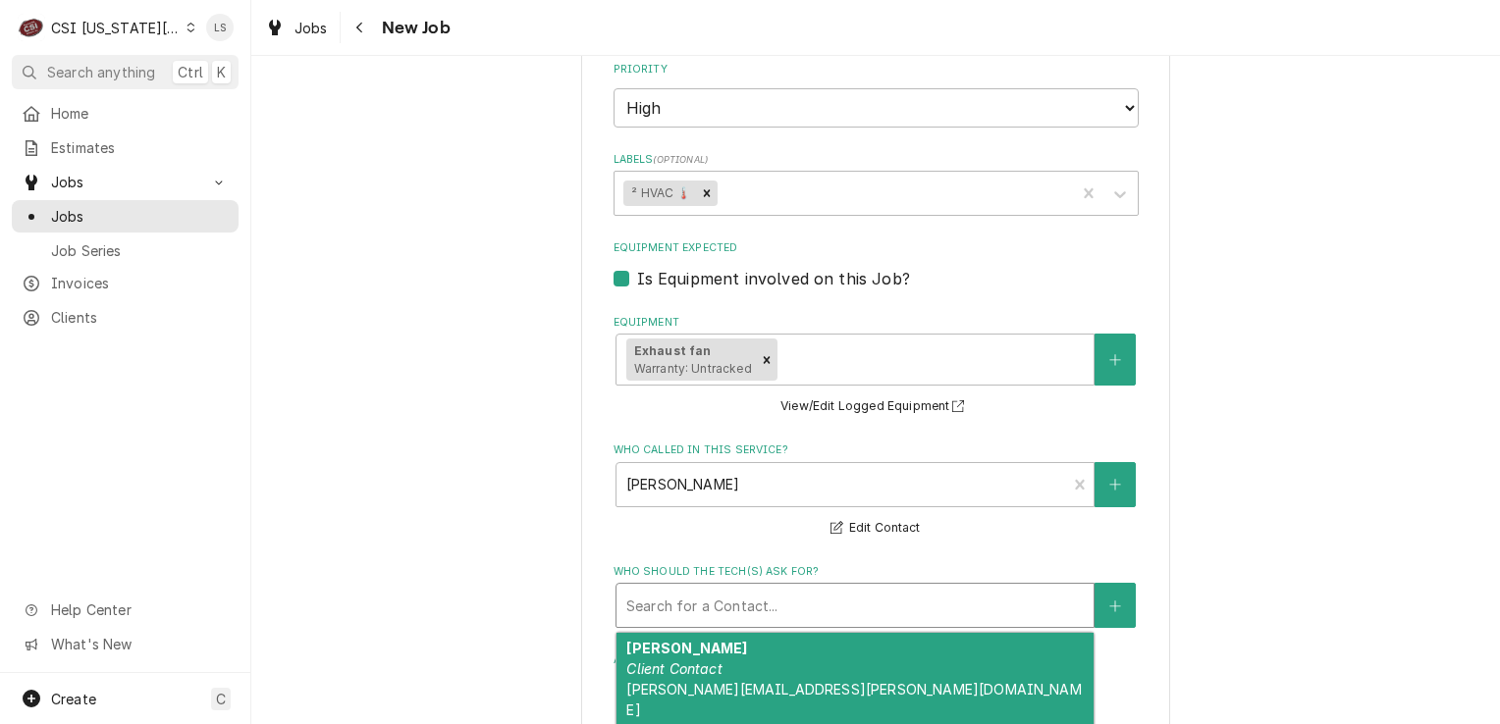
type textarea "x"
type input "c"
type textarea "x"
type input "ch"
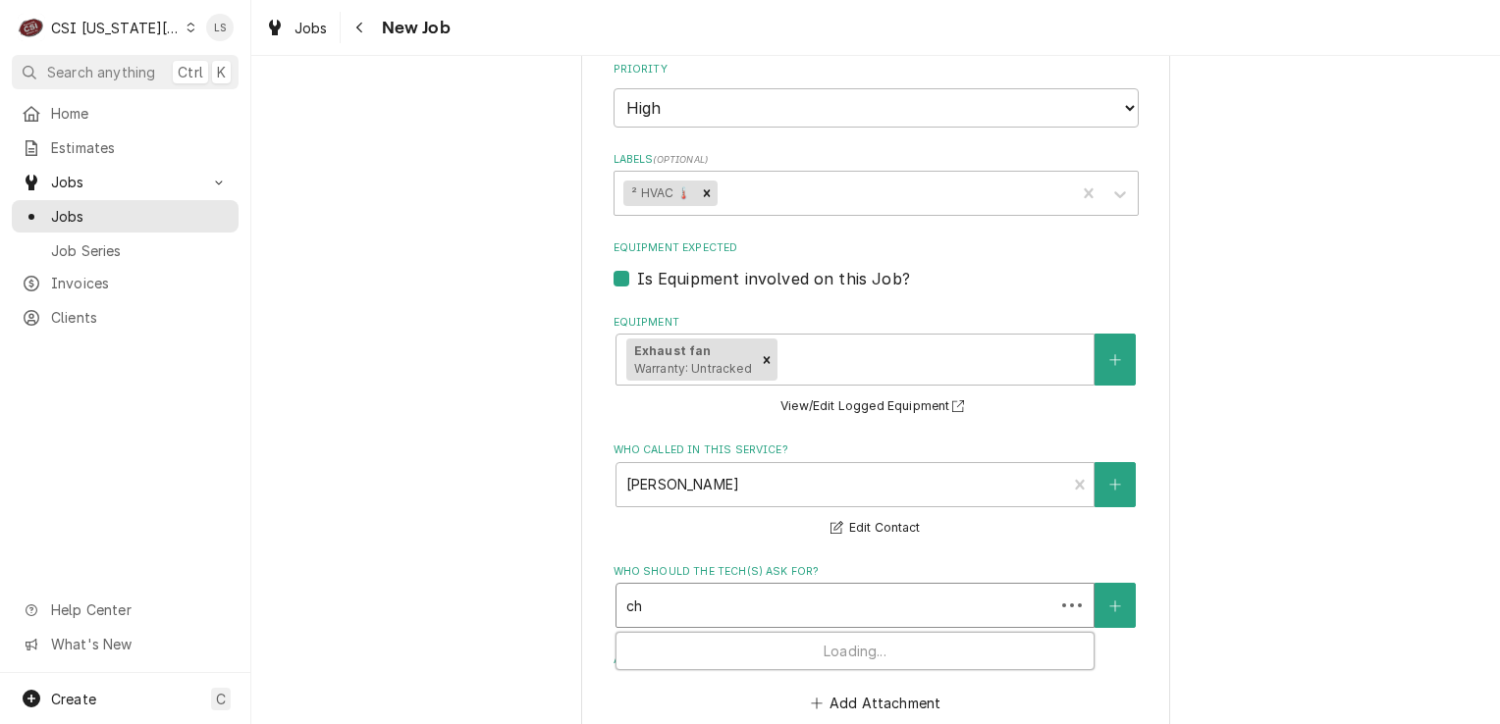
type textarea "x"
type input "chr"
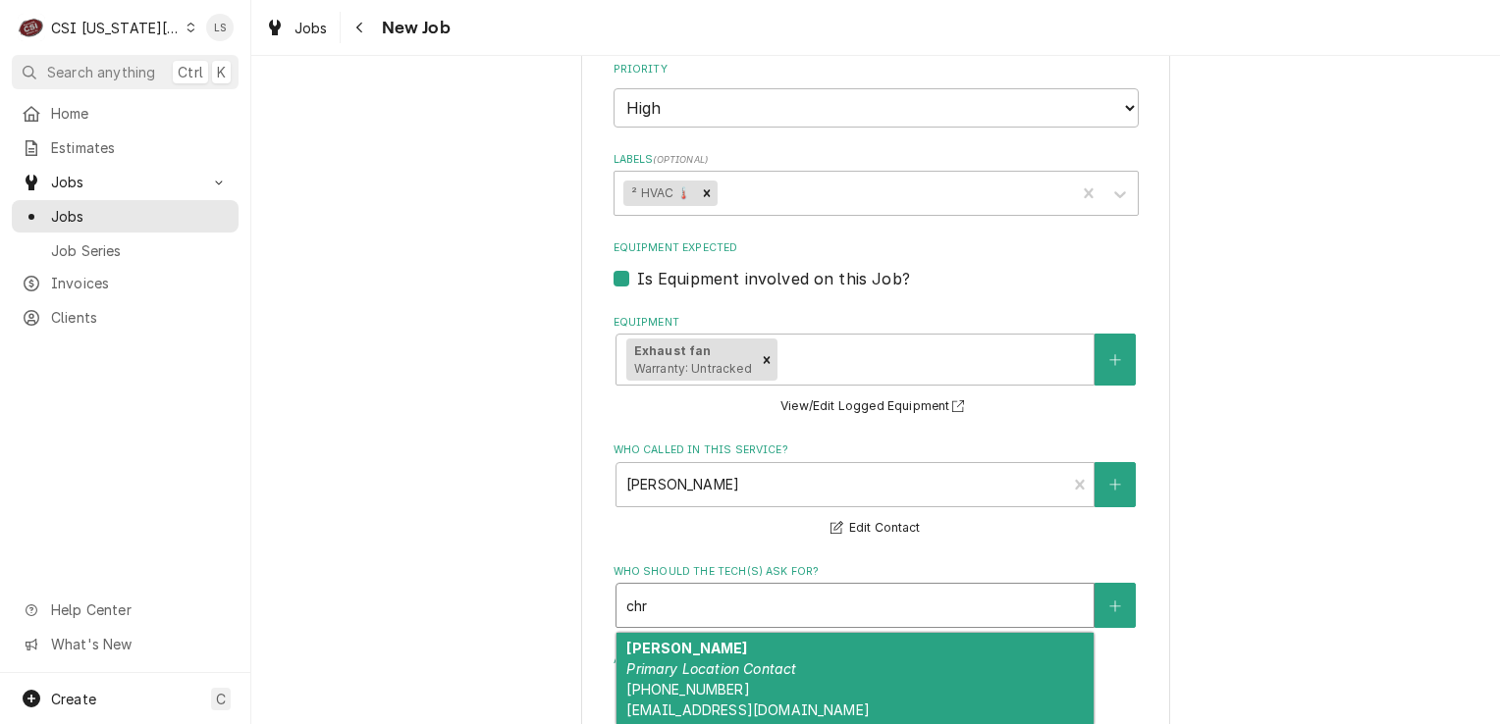
drag, startPoint x: 729, startPoint y: 591, endPoint x: 671, endPoint y: 581, distance: 58.7
click at [730, 661] on em "Primary Location Contact" at bounding box center [711, 669] width 170 height 17
type textarea "x"
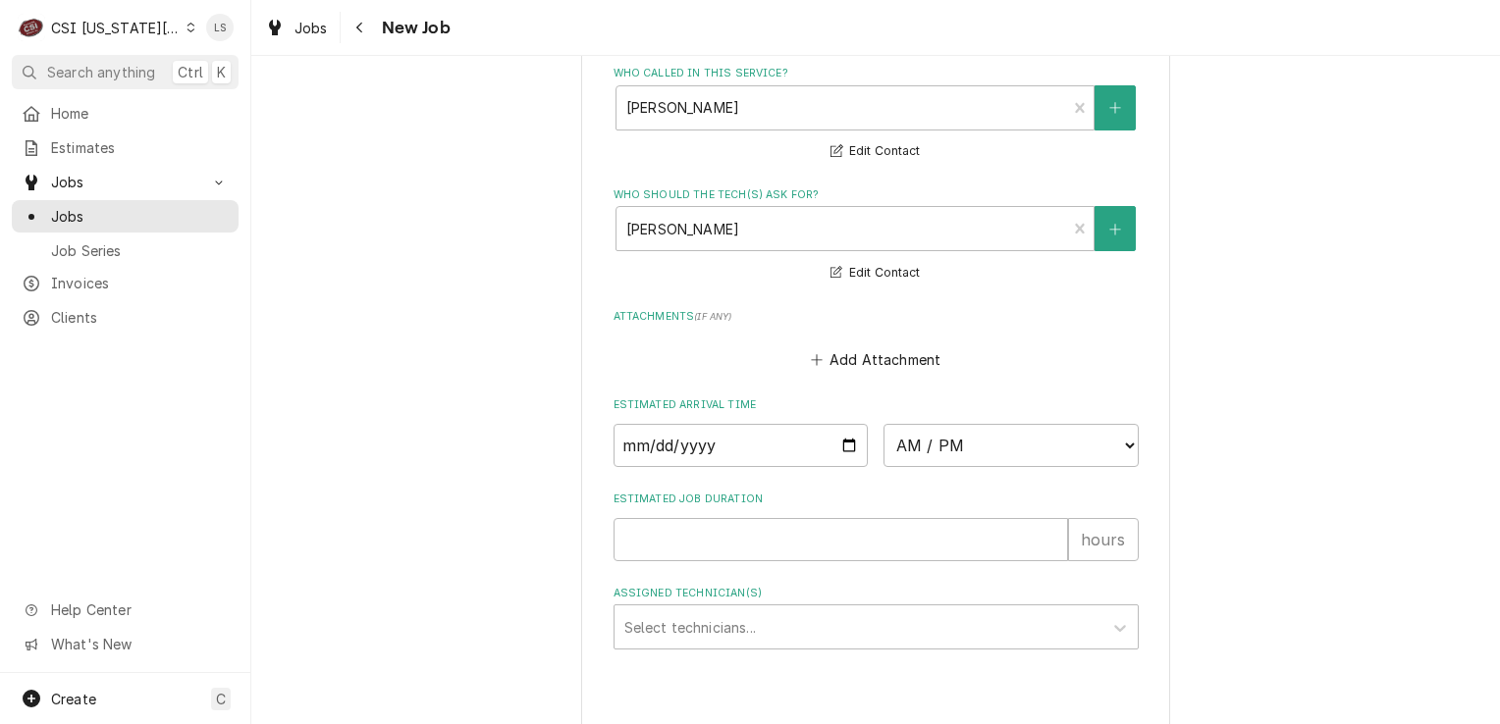
type textarea "x"
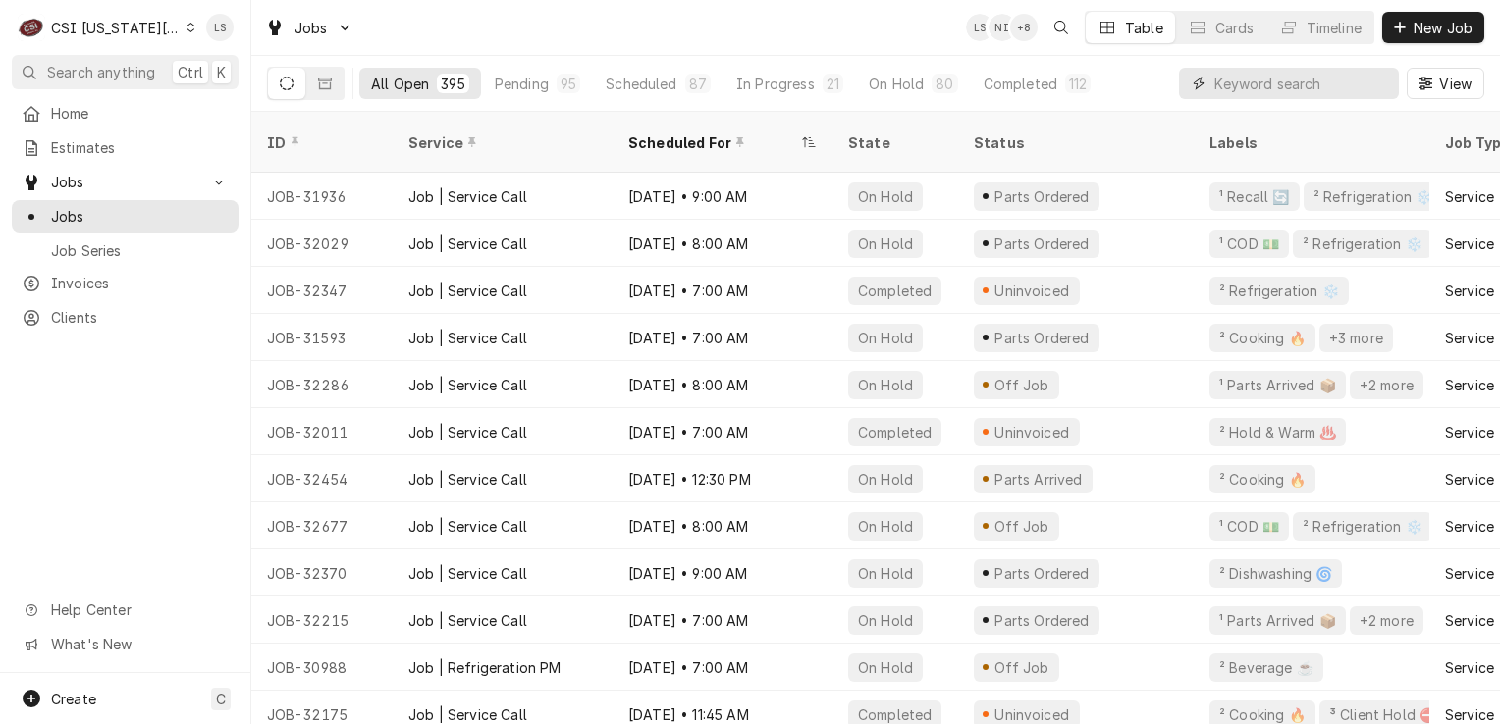
click at [1230, 89] on input "Dynamic Content Wrapper" at bounding box center [1301, 83] width 175 height 31
paste input "32965"
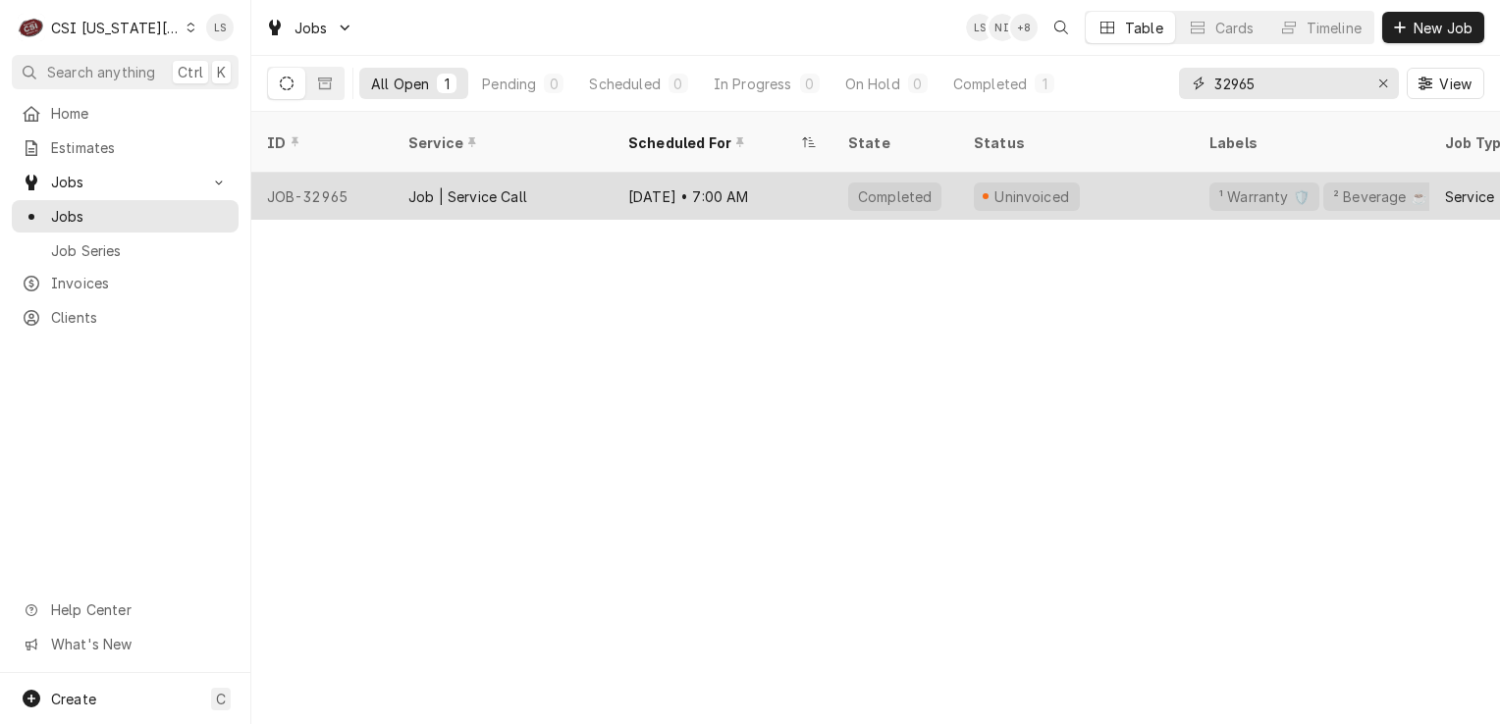
type input "32965"
click at [309, 173] on div "JOB-32965" at bounding box center [321, 196] width 141 height 47
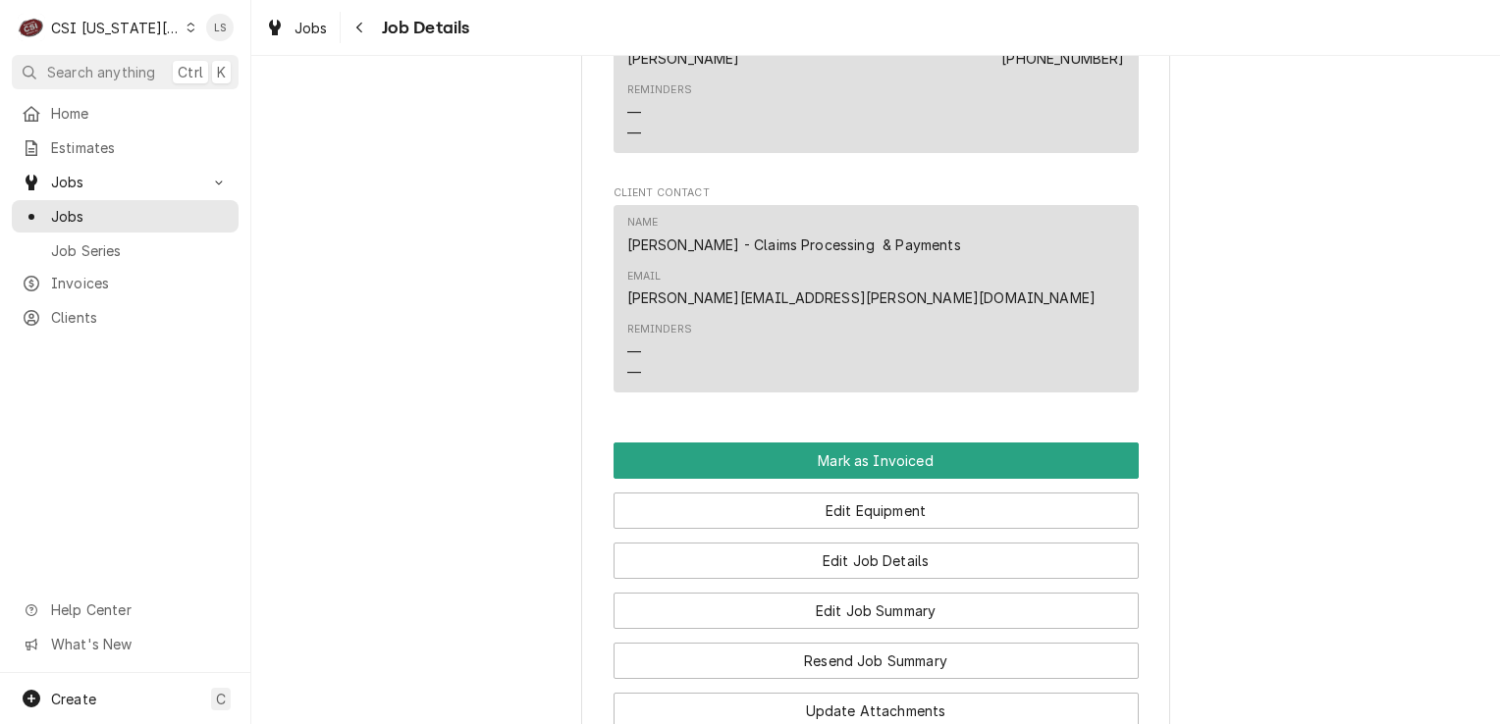
scroll to position [2356, 0]
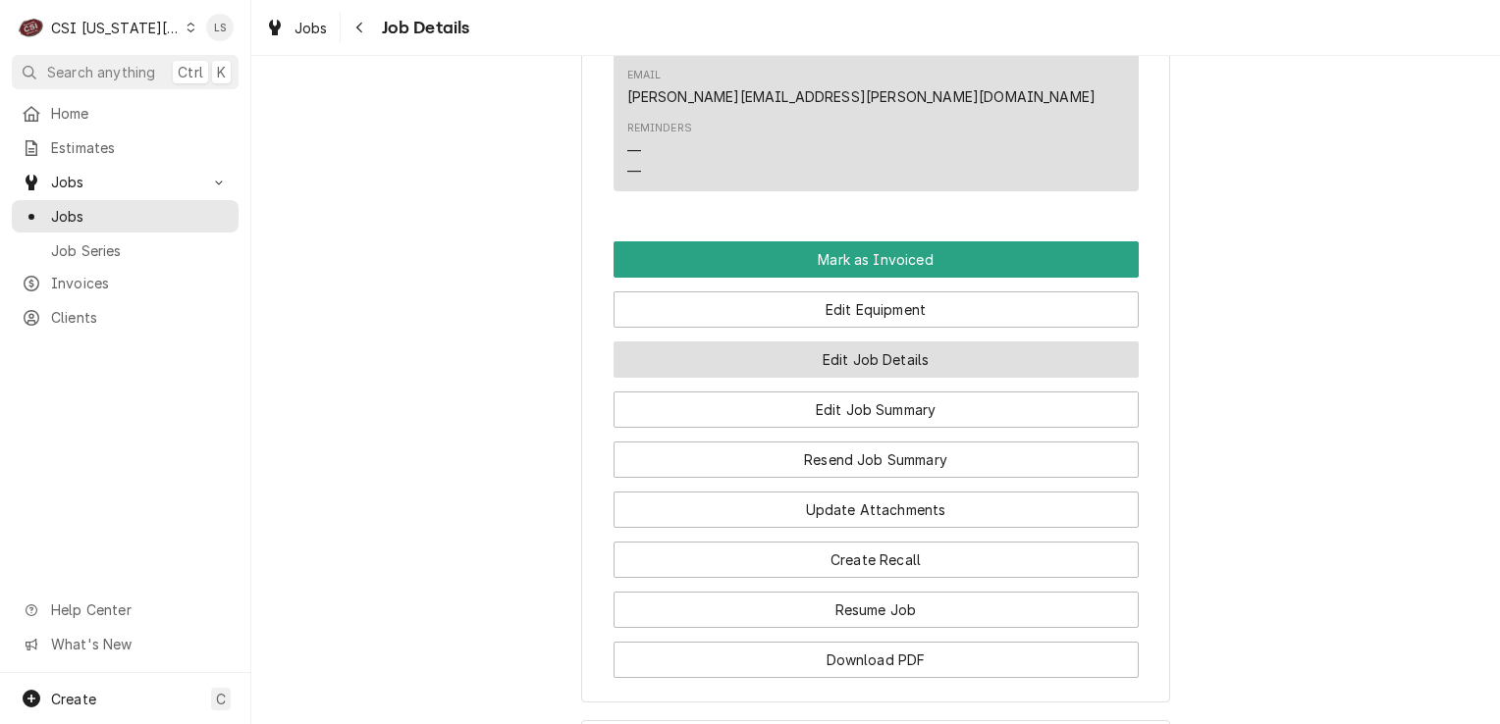
click at [877, 342] on button "Edit Job Details" at bounding box center [876, 360] width 525 height 36
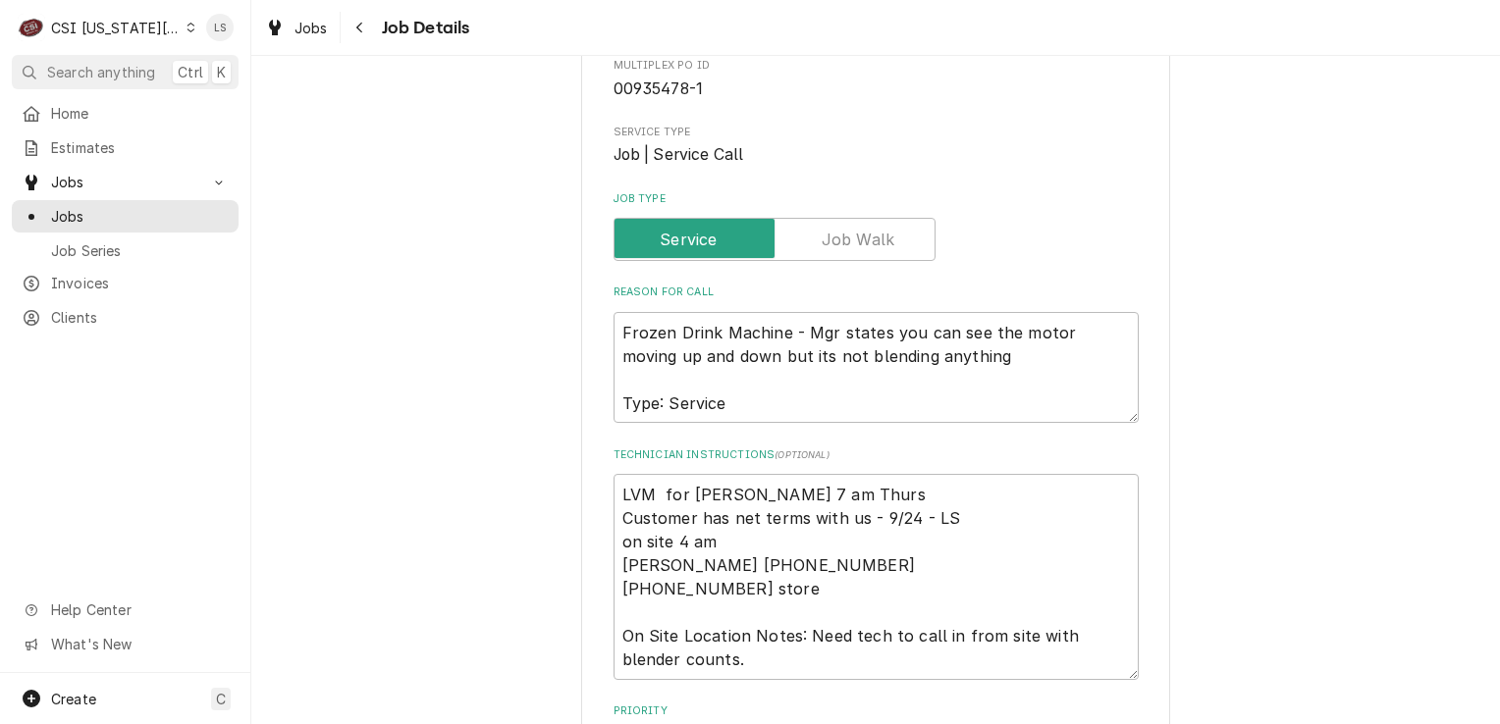
scroll to position [294, 0]
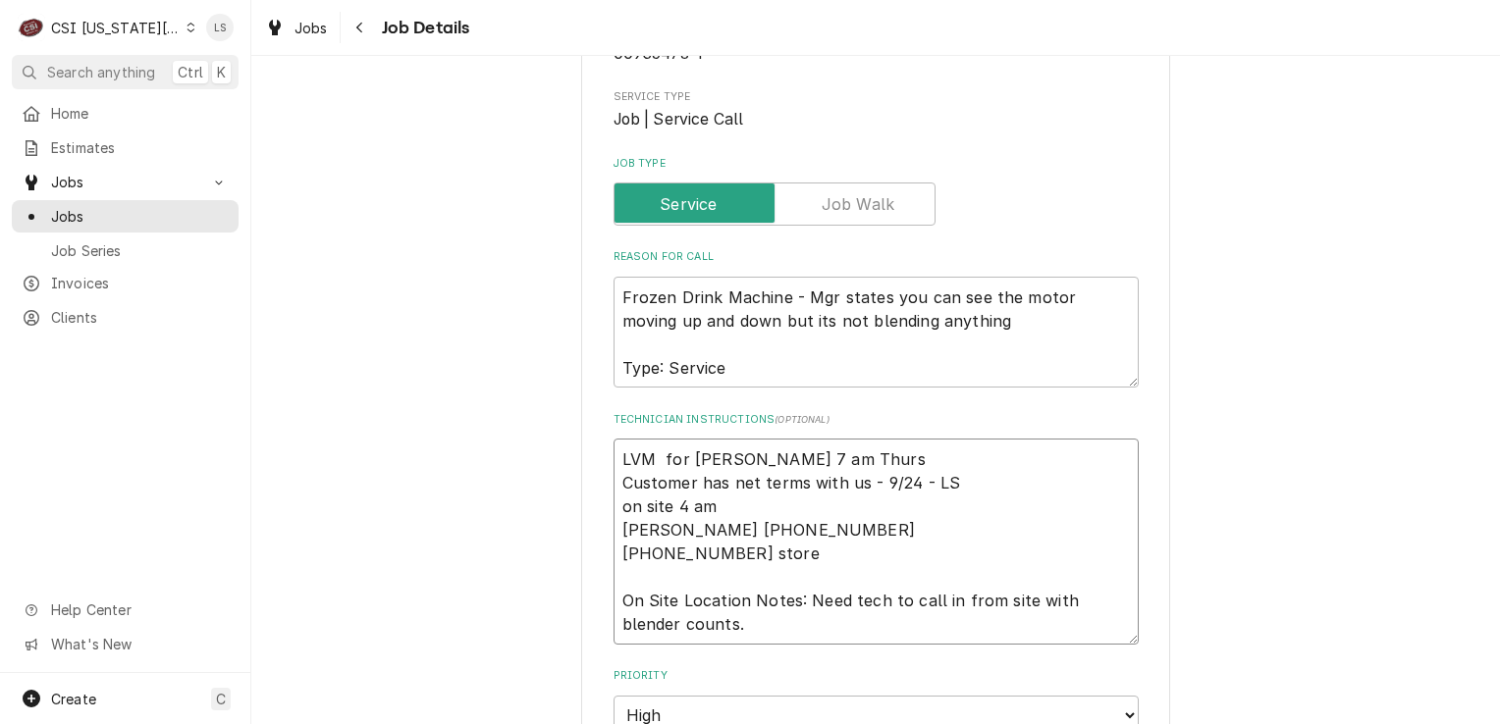
click at [614, 461] on textarea "LVM for [PERSON_NAME] 7 am Thurs Customer has net terms with us - 9/24 - LS on …" at bounding box center [876, 542] width 525 height 206
type textarea "x"
type textarea "LVM for [PERSON_NAME] 7 am Thurs Customer has net terms with us - 9/24 - LS on …"
type textarea "x"
type textarea "LVM for [PERSON_NAME] 7 am Thurs Customer has net terms with us - 9/24 - LS on …"
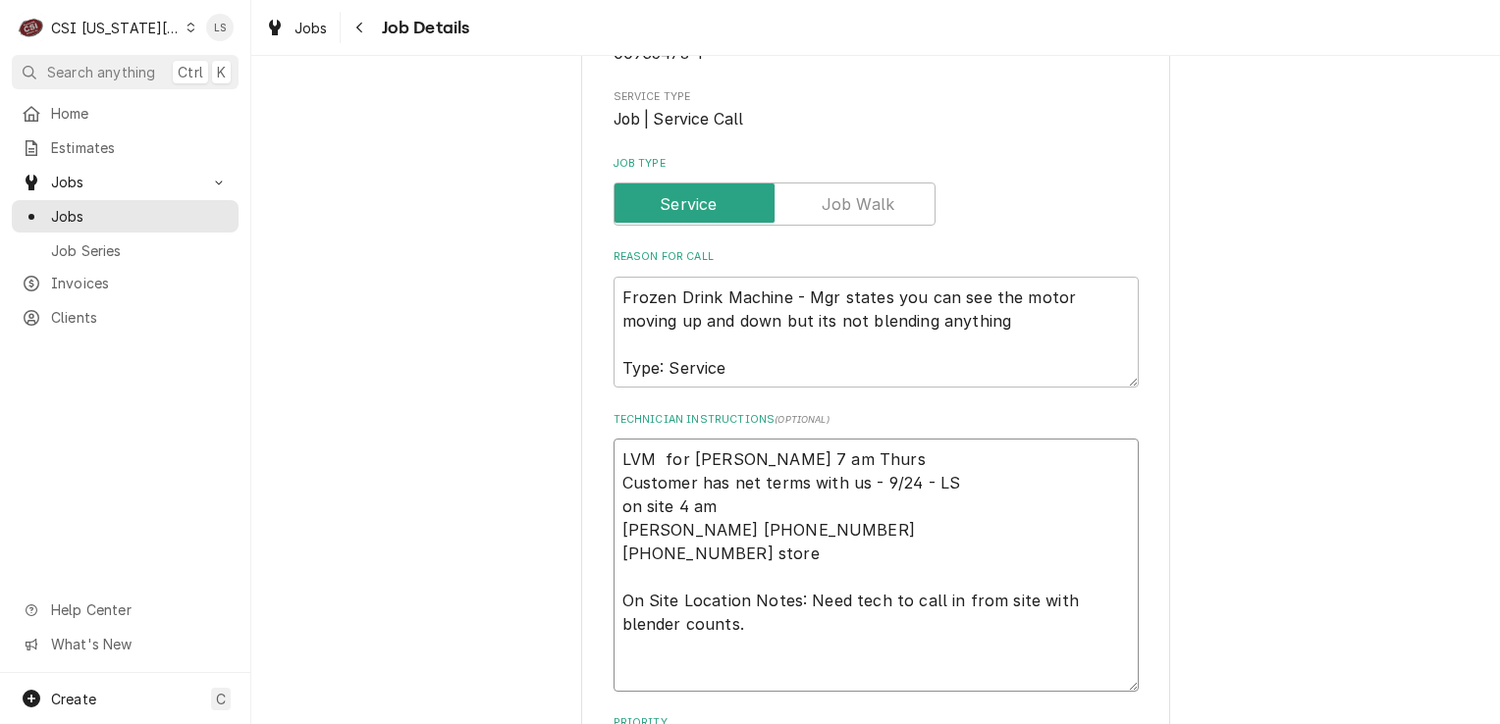
type textarea "x"
type textarea "B LVM for [PERSON_NAME] 7 am Thurs Customer has net terms with us - 9/24 - LS o…"
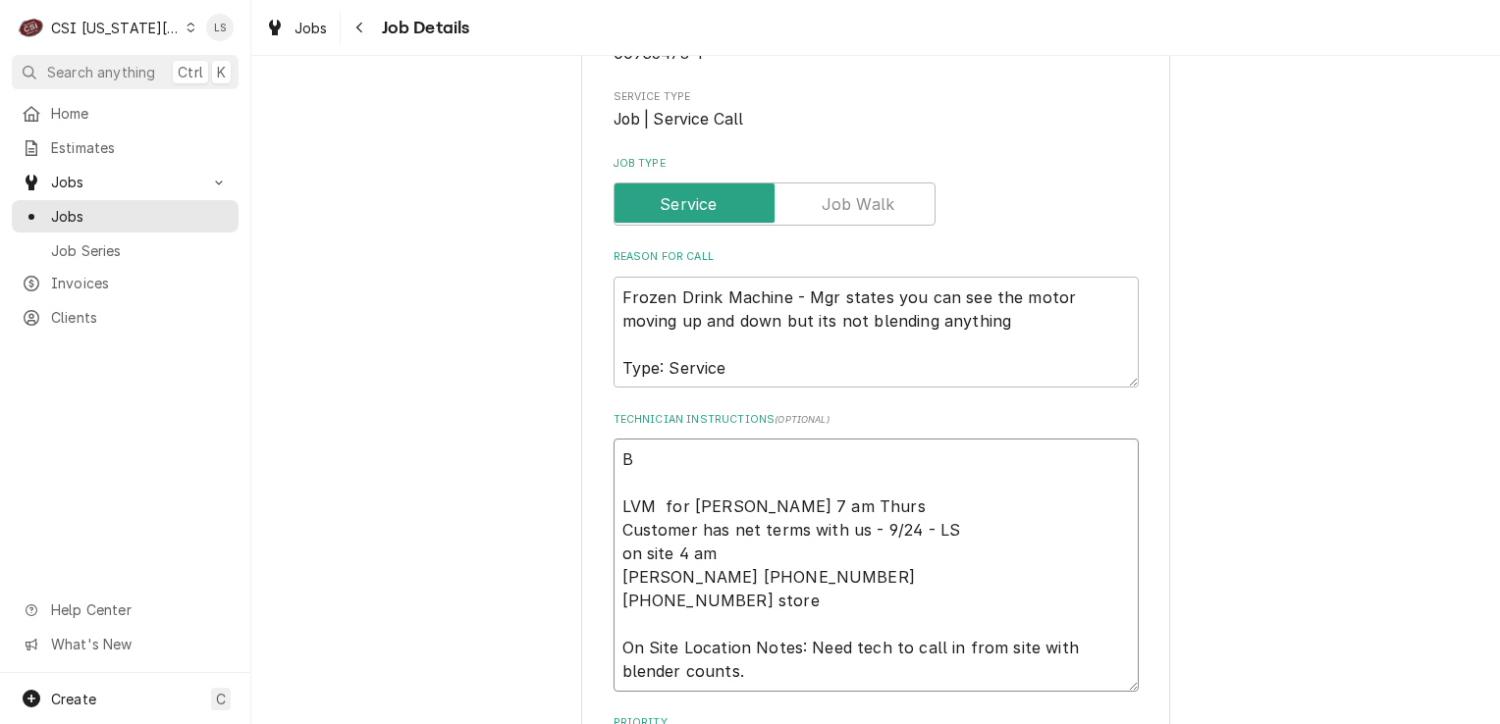
type textarea "x"
type textarea "Br LVM for [PERSON_NAME] 7 am Thurs Customer has net terms with us - 9/24 - LS …"
type textarea "x"
type textarea "Bri LVM for [PERSON_NAME] 7 am Thurs Customer has net terms with us - 9/24 - LS…"
type textarea "x"
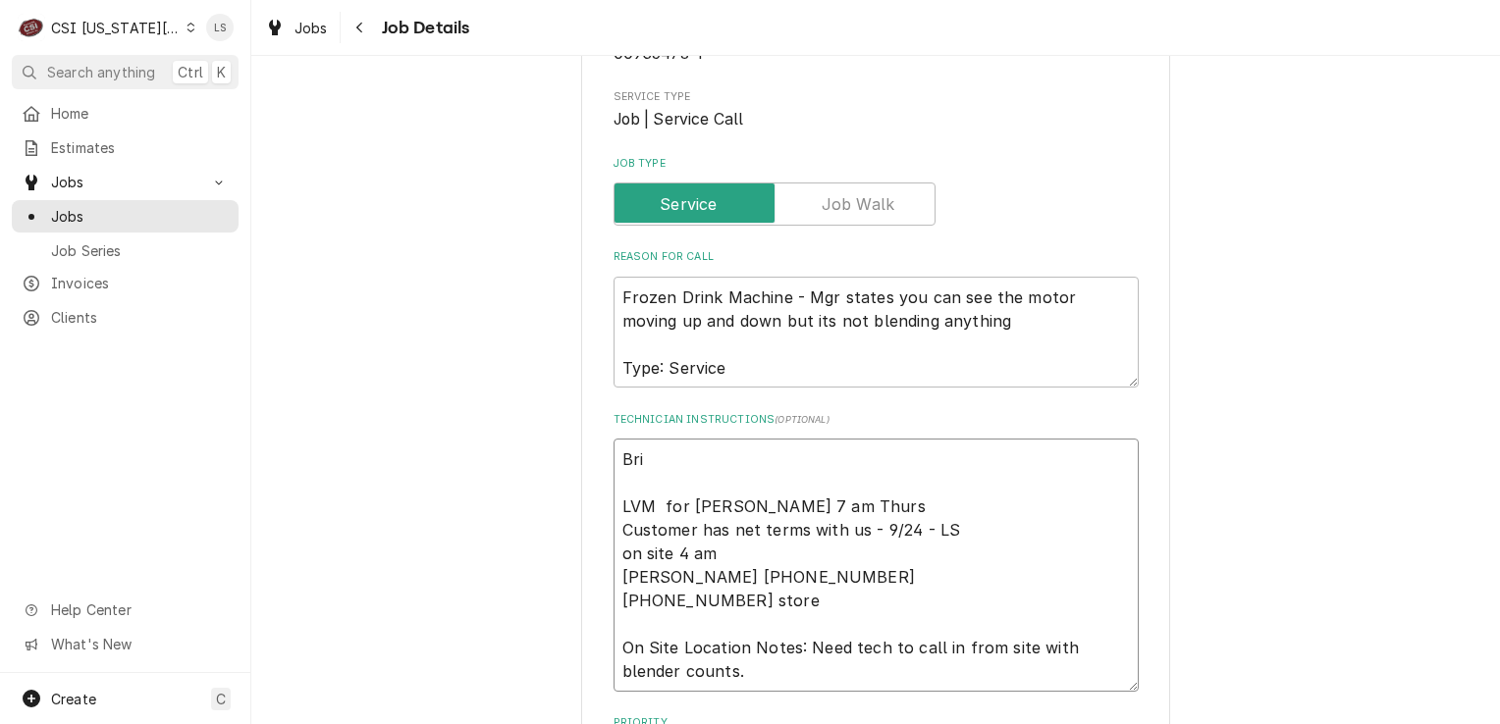
type textarea "Bria LVM for [PERSON_NAME] 7 am Thurs Customer has net terms with us - 9/24 - L…"
type textarea "x"
type textarea "[PERSON_NAME] LVM for [PERSON_NAME] 7 am Thurs Customer has net terms with us -…"
type textarea "x"
type textarea "[PERSON_NAME] LVM for [PERSON_NAME] 7 am Thurs Customer has net terms with us -…"
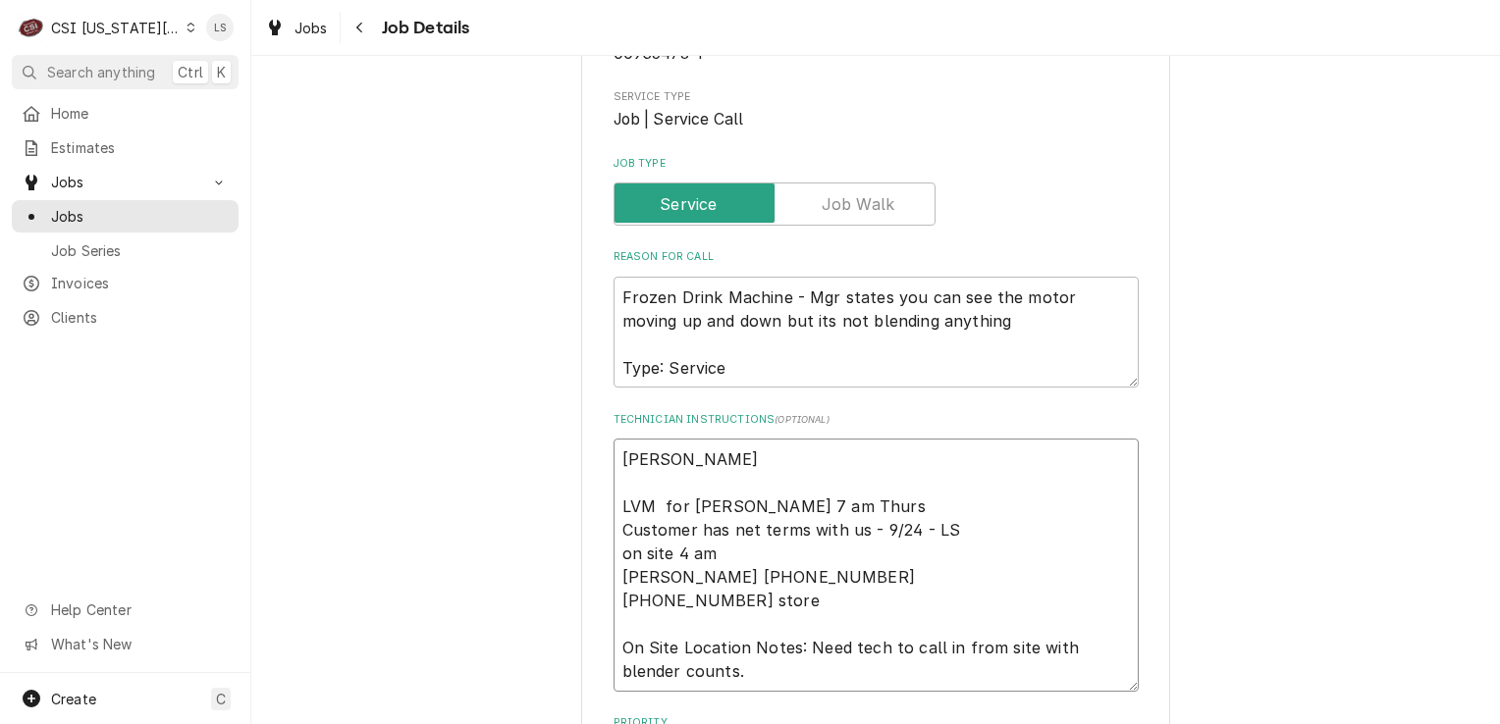
type textarea "x"
type textarea "[PERSON_NAME] LVM for [PERSON_NAME] 7 am Thurs Customer has net terms with us -…"
type textarea "x"
type textarea "[PERSON_NAME] LVM for [PERSON_NAME] 7 am Thurs Customer has net terms with us -…"
type textarea "x"
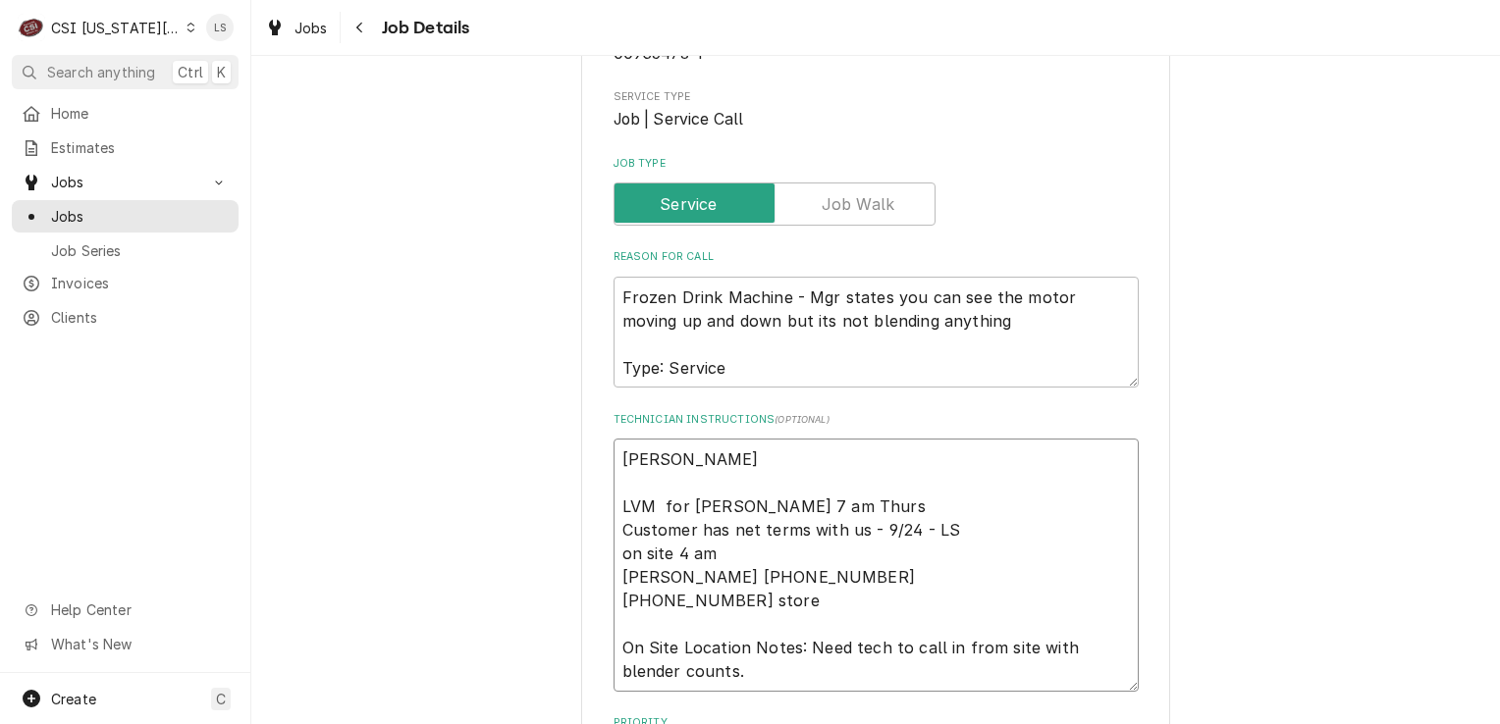
type textarea "[PERSON_NAME] LVM for [PERSON_NAME] 7 am Thurs Customer has net terms with us -…"
type textarea "x"
type textarea "[PERSON_NAME] LVM for [PERSON_NAME] 7 am Thurs Customer has net terms with us -…"
type textarea "x"
type textarea "[PERSON_NAME] LVM for [PERSON_NAME] 7 am Thurs Customer has net terms with us -…"
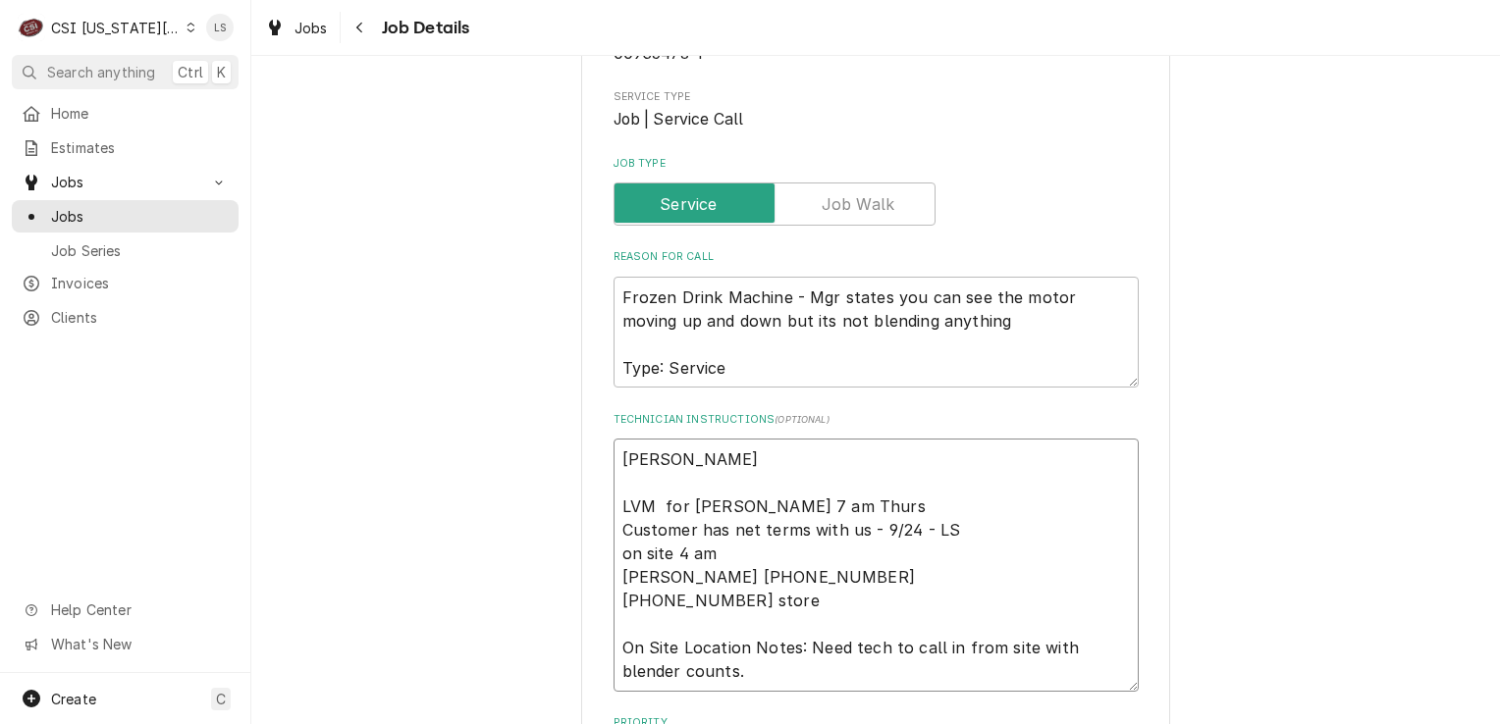
type textarea "x"
type textarea "[PERSON_NAME] LVM for [PERSON_NAME] 7 am Thurs Customer has net terms with us -…"
type textarea "x"
type textarea "[PERSON_NAME] LVM for [PERSON_NAME] 7 am Thurs Customer has net terms with us -…"
type textarea "x"
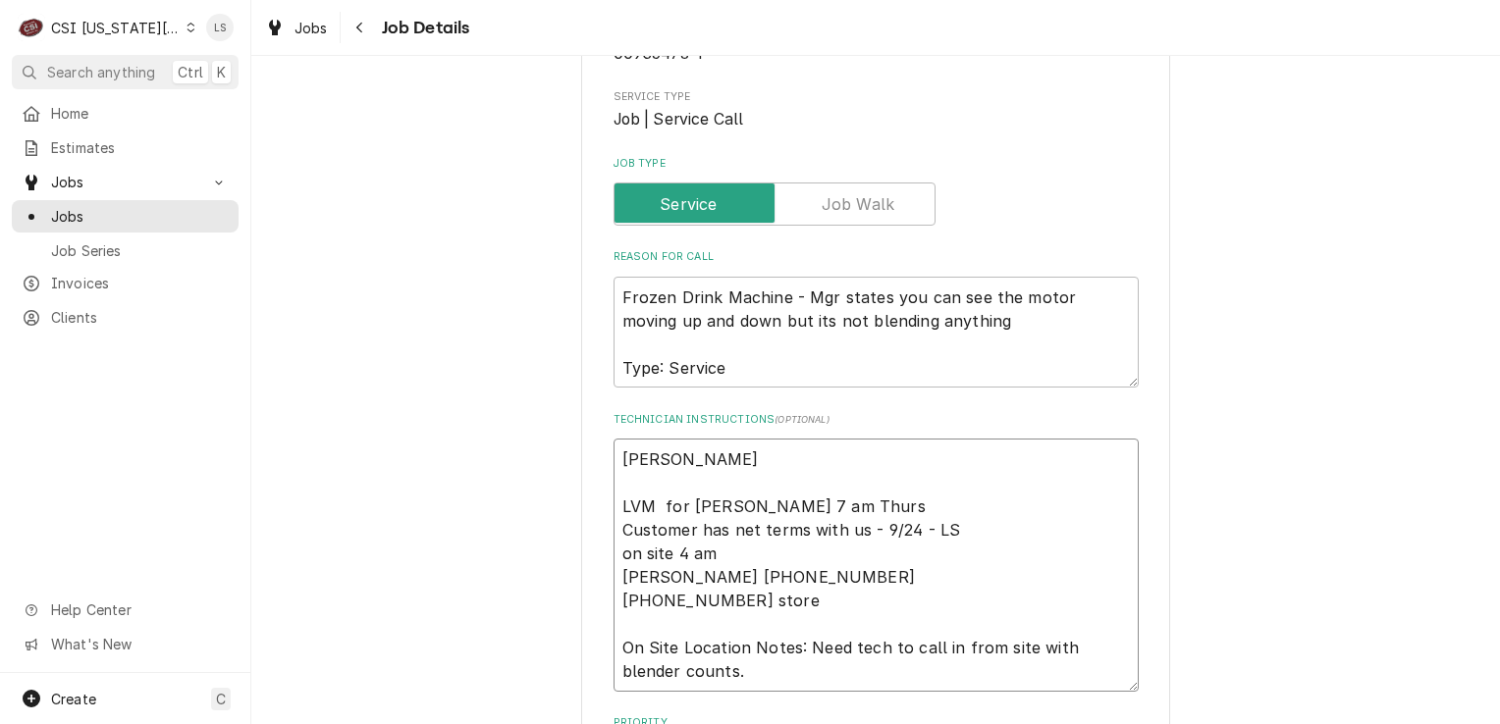
type textarea "[PERSON_NAME] LVM for [PERSON_NAME] 7 am Thurs Customer has net terms with us -…"
type textarea "x"
type textarea "[PERSON_NAME] LVM for [PERSON_NAME] 7 am Thurs Customer has net terms with us -…"
type textarea "x"
type textarea "[PERSON_NAME] LVM for [PERSON_NAME] 7 am Thurs Customer has net terms with us -…"
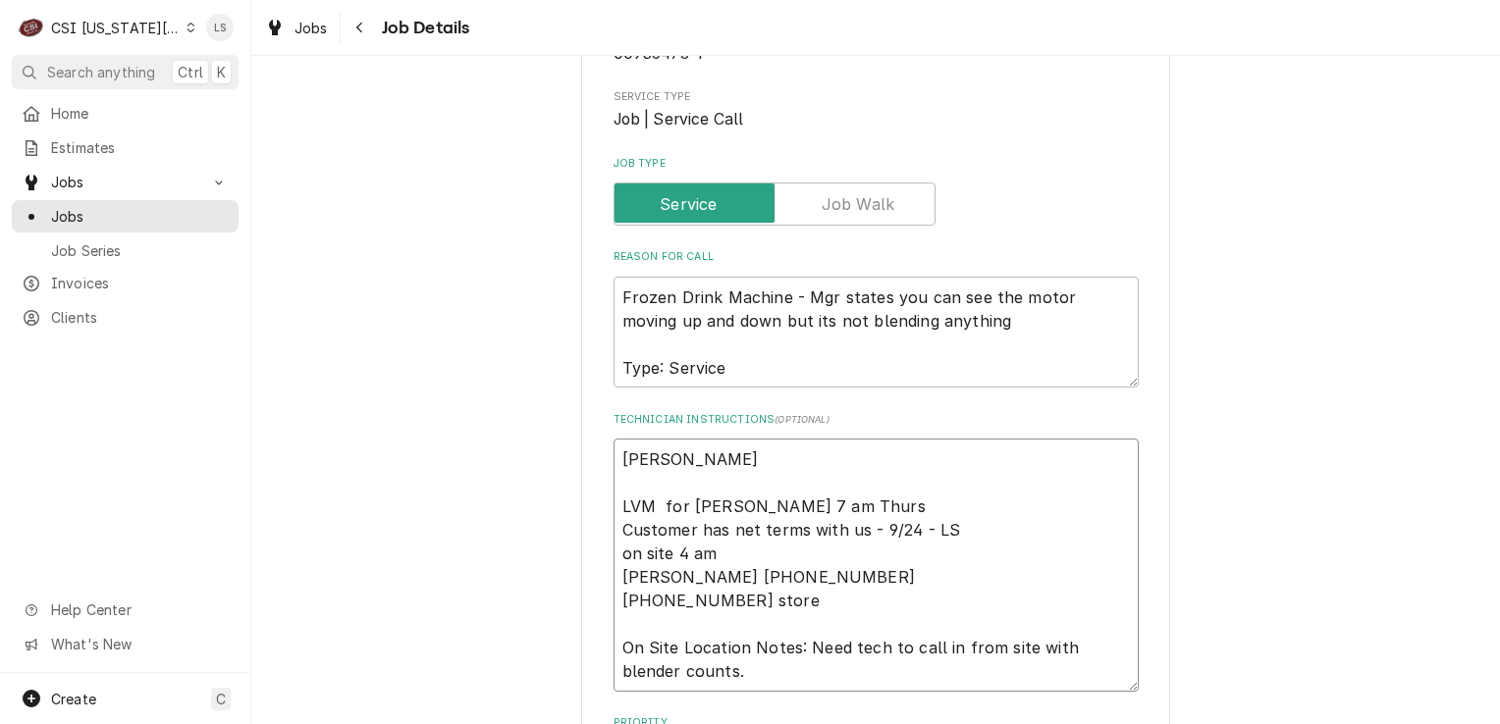
type textarea "x"
type textarea "[PERSON_NAME] LVM for [PERSON_NAME] 7 am Thurs Customer has net terms with us -…"
type textarea "x"
type textarea "[PERSON_NAME] - LVM for [PERSON_NAME] 7 am Thurs Customer has net terms with us…"
type textarea "x"
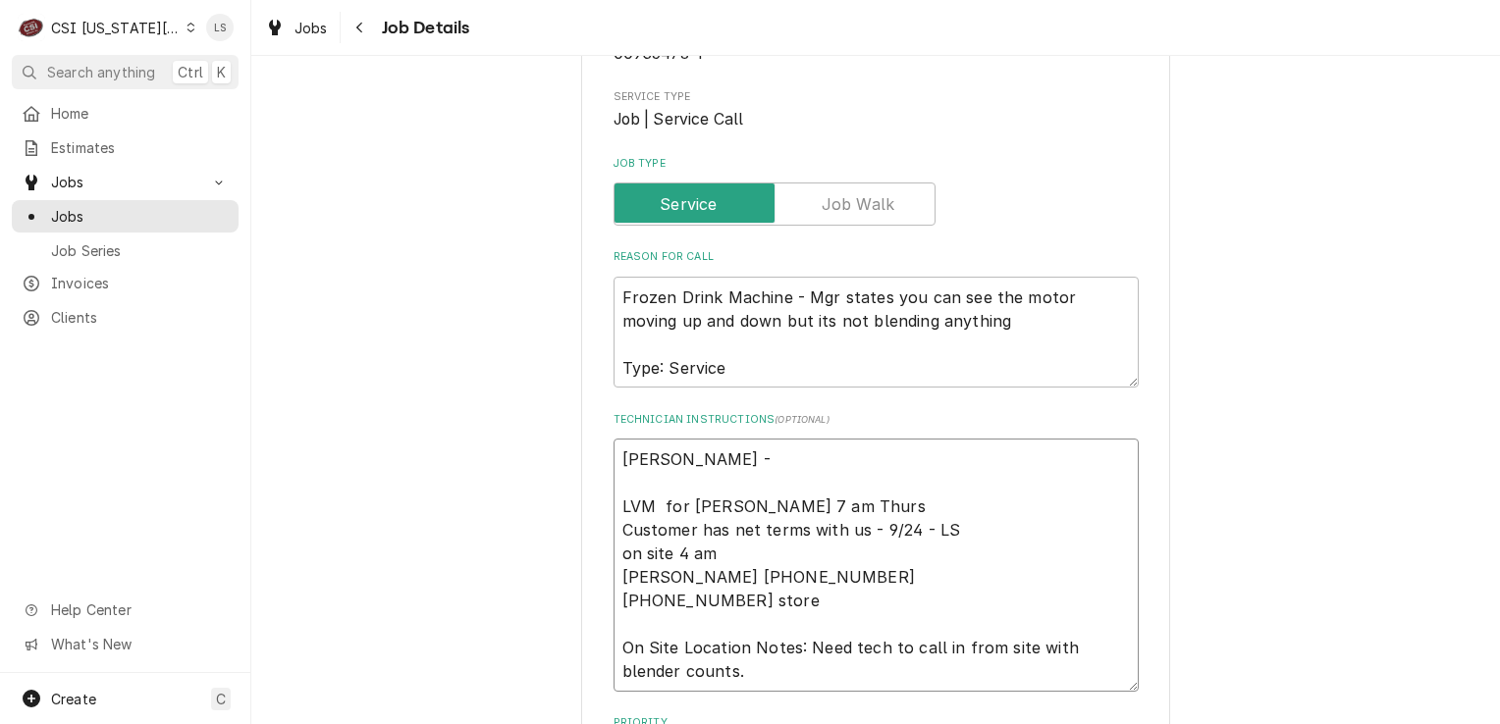
type textarea "[PERSON_NAME] - LVM for [PERSON_NAME] 7 am Thurs Customer has net terms with us…"
paste textarea "This should have 1x Blender shaft [PHONE_NUMBER] on the call. I could not add i…"
type textarea "x"
type textarea "[PERSON_NAME] - This should have 1x Blender shaft [PHONE_NUMBER] on the call. I…"
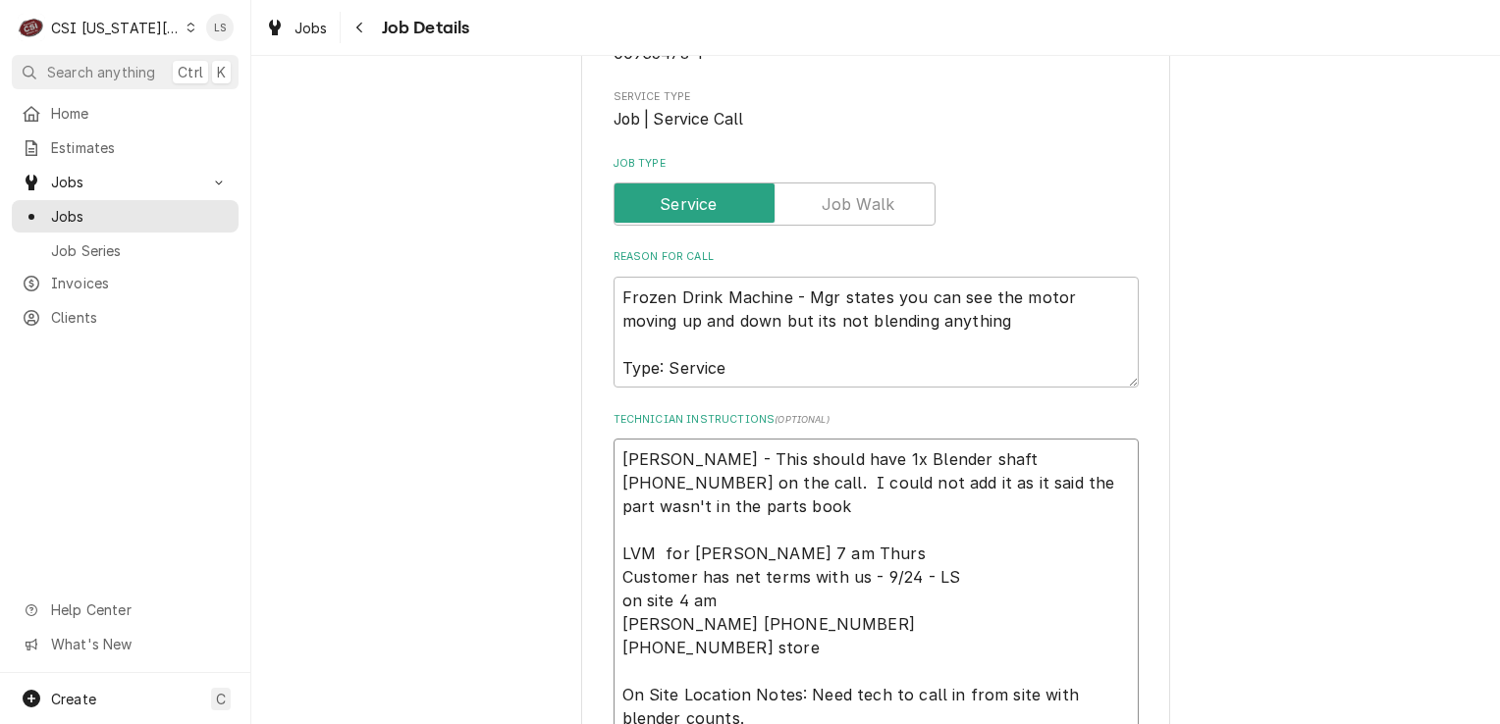
type textarea "x"
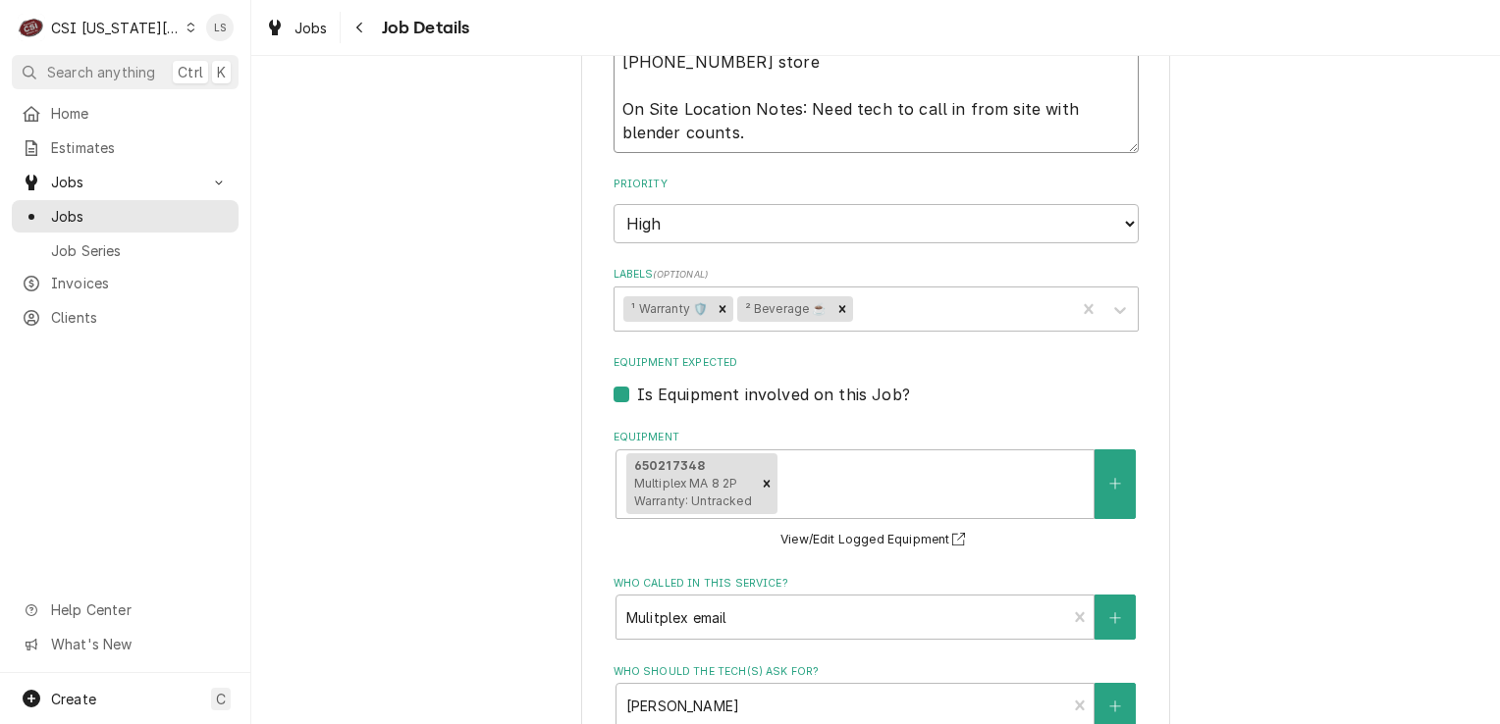
scroll to position [1364, 0]
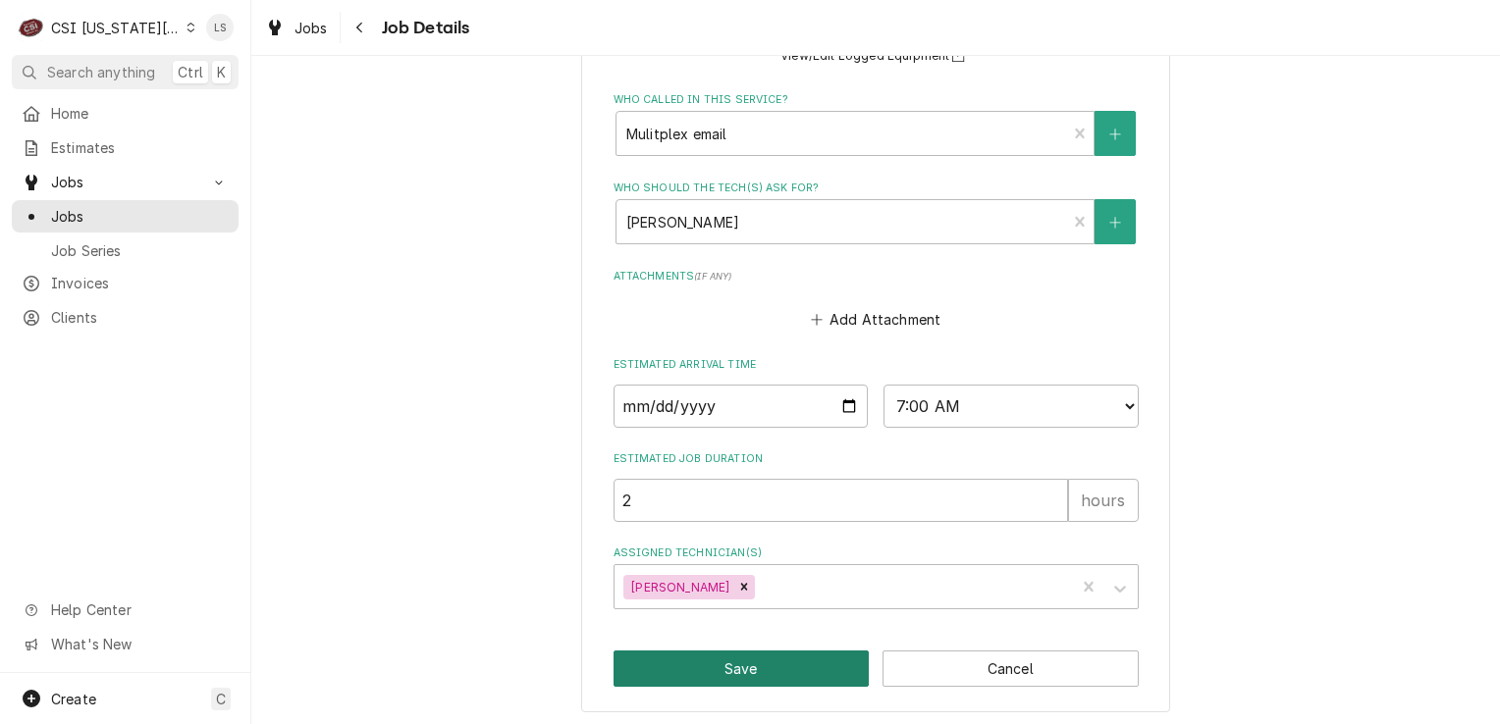
type textarea "[PERSON_NAME] - This should have 1x Blender shaft [PHONE_NUMBER] on the call. I…"
click at [771, 674] on button "Save" at bounding box center [742, 669] width 256 height 36
type textarea "x"
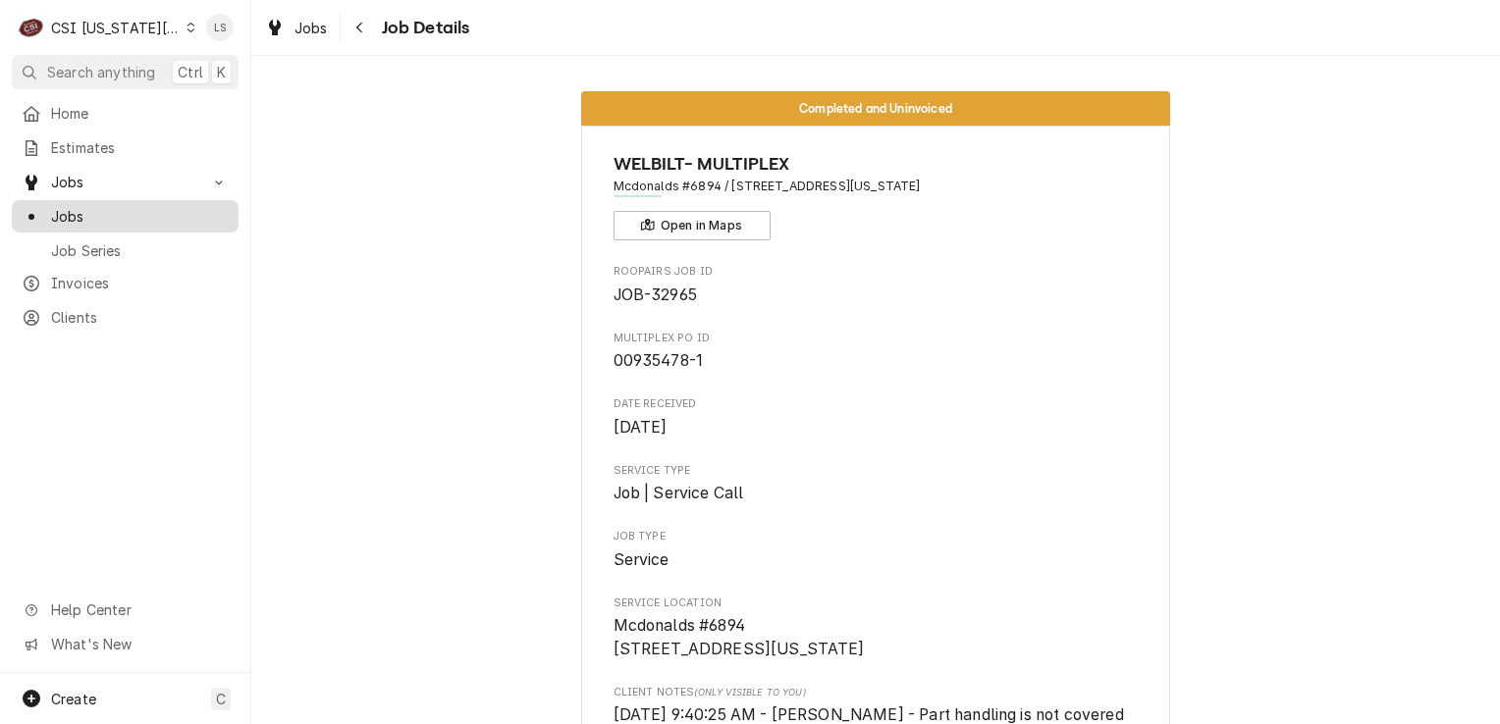
click at [109, 215] on span "Jobs" at bounding box center [140, 216] width 178 height 21
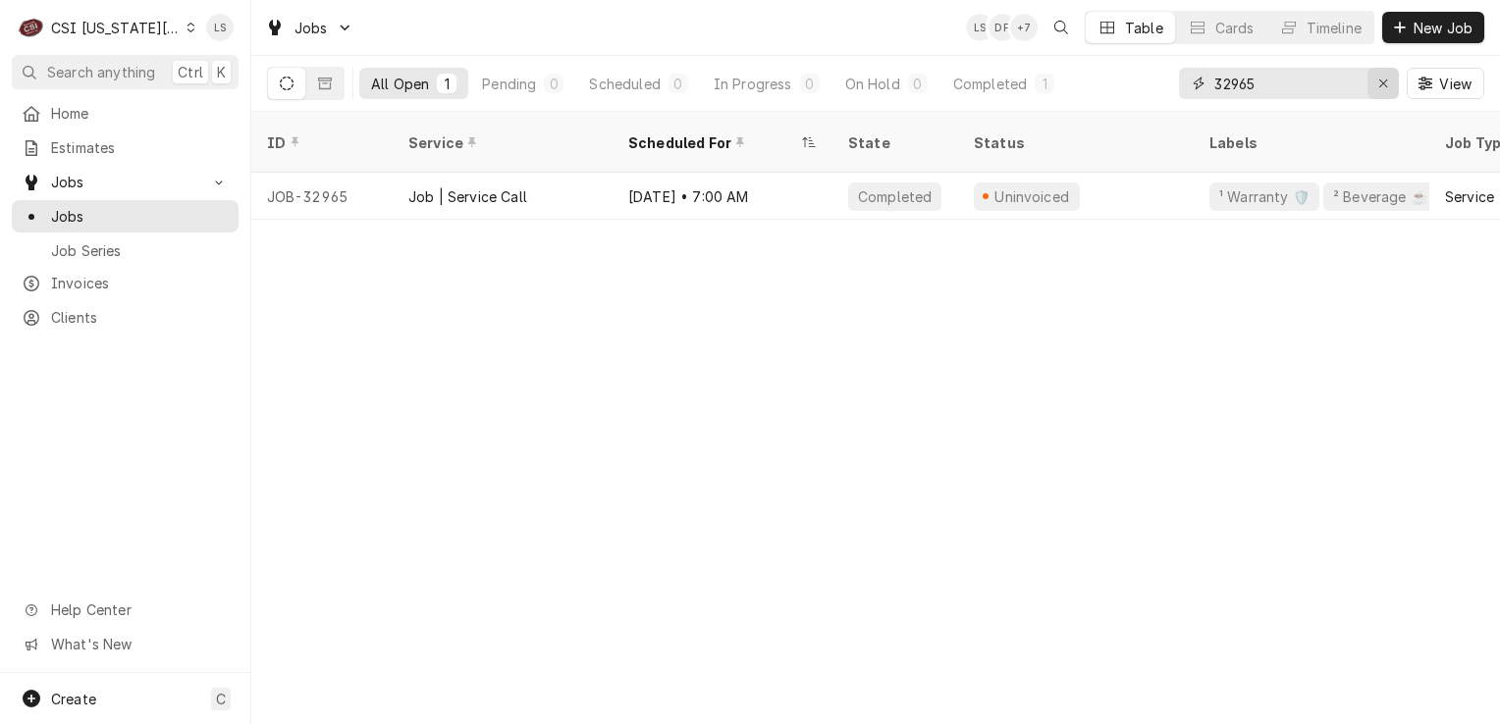
click at [1386, 88] on icon "Erase input" at bounding box center [1383, 84] width 11 height 14
